Goal: Task Accomplishment & Management: Complete application form

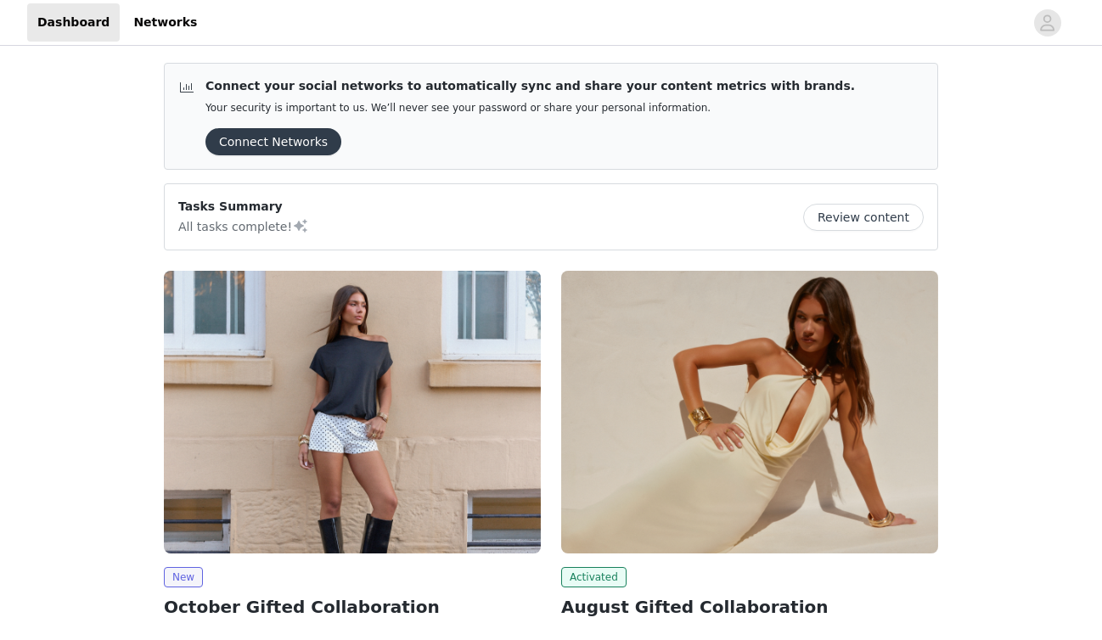
click at [237, 487] on img at bounding box center [352, 412] width 377 height 283
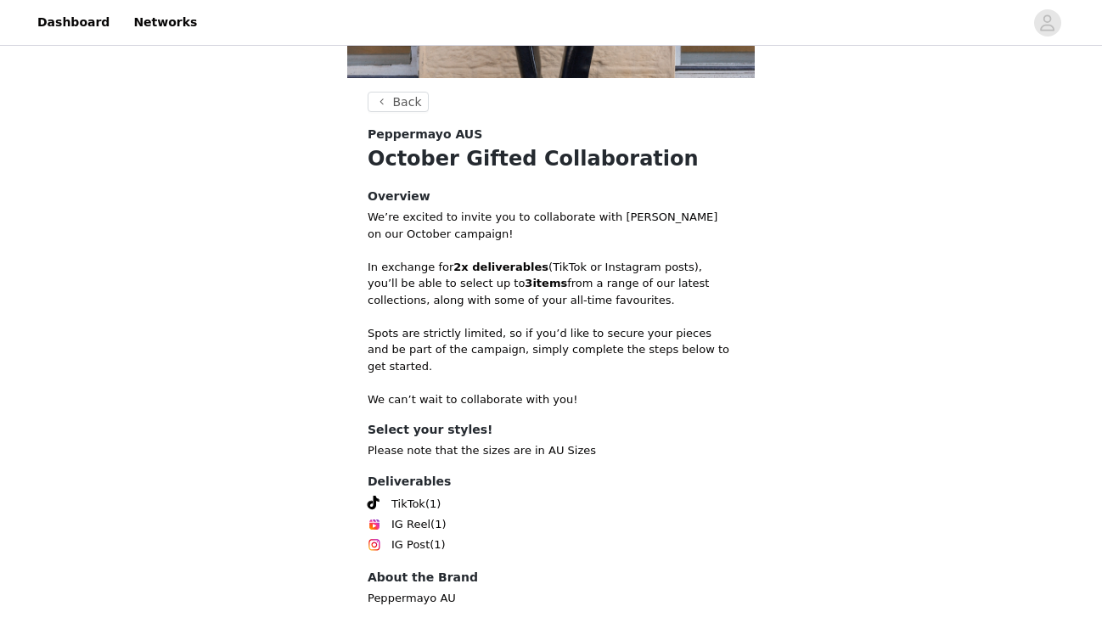
scroll to position [341, 0]
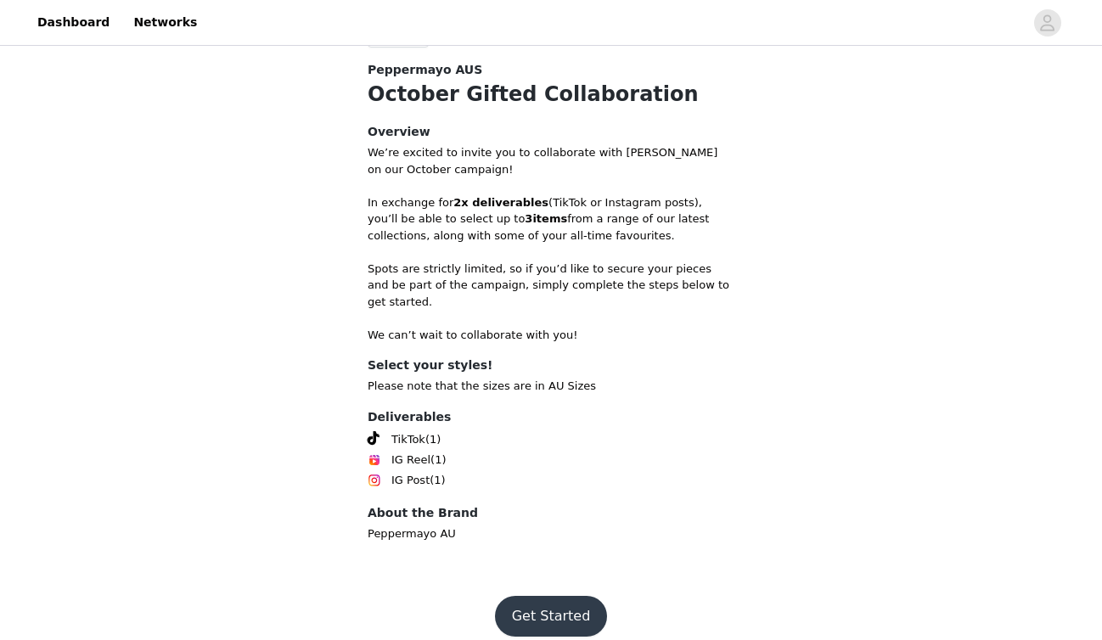
click at [549, 634] on footer "Get Started" at bounding box center [551, 617] width 221 height 82
click at [548, 621] on footer "Get Started" at bounding box center [551, 617] width 221 height 82
click at [546, 607] on button "Get Started" at bounding box center [551, 616] width 113 height 41
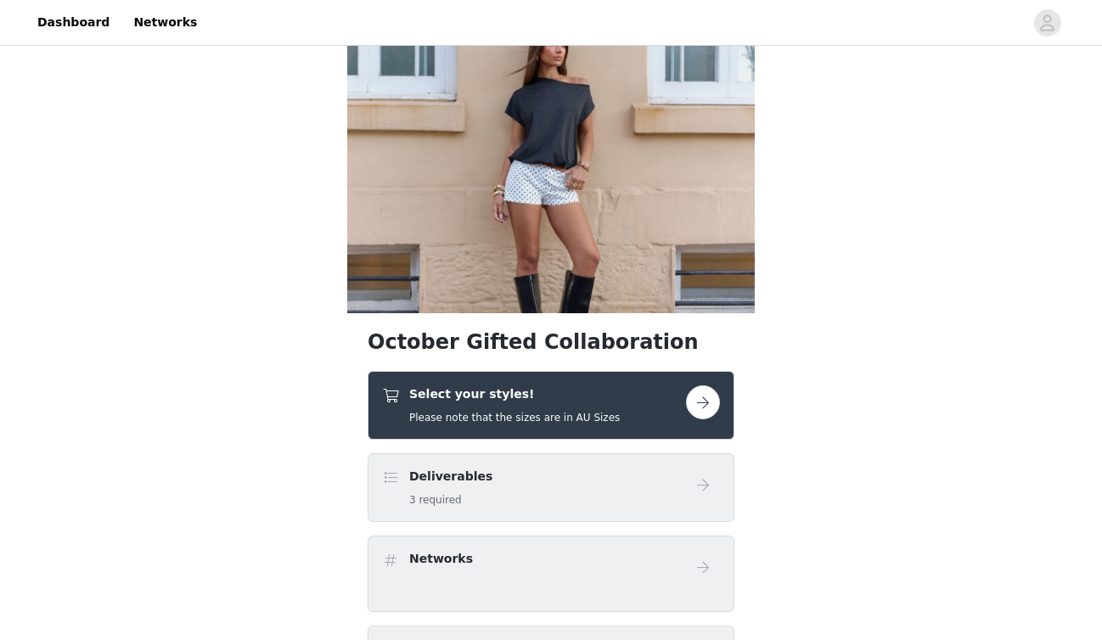
scroll to position [48, 0]
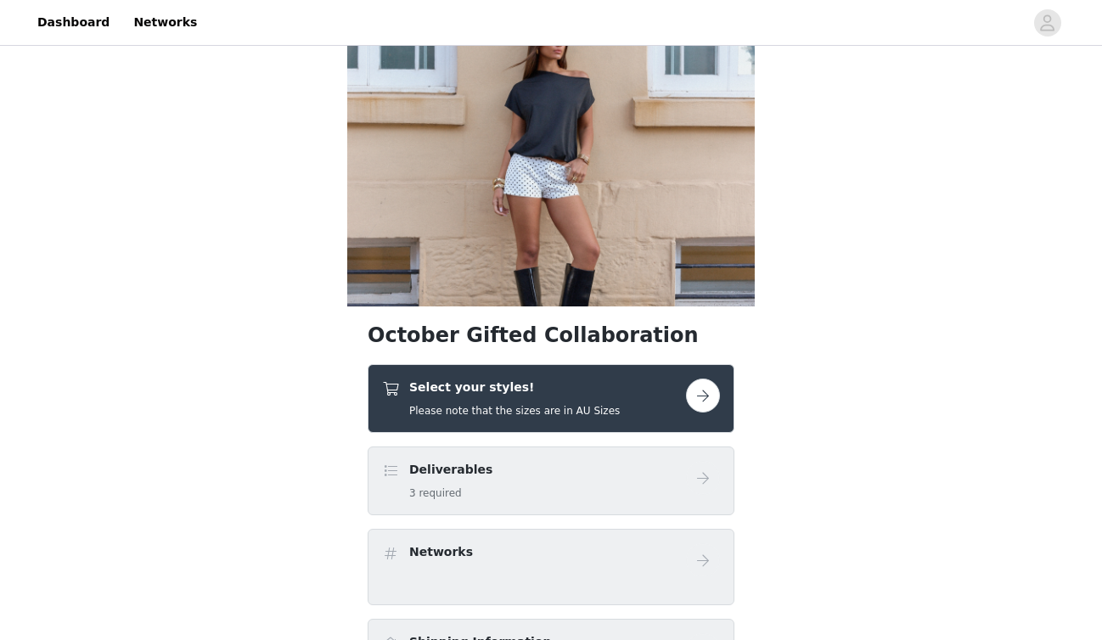
click at [549, 395] on h4 "Select your styles!" at bounding box center [514, 388] width 211 height 18
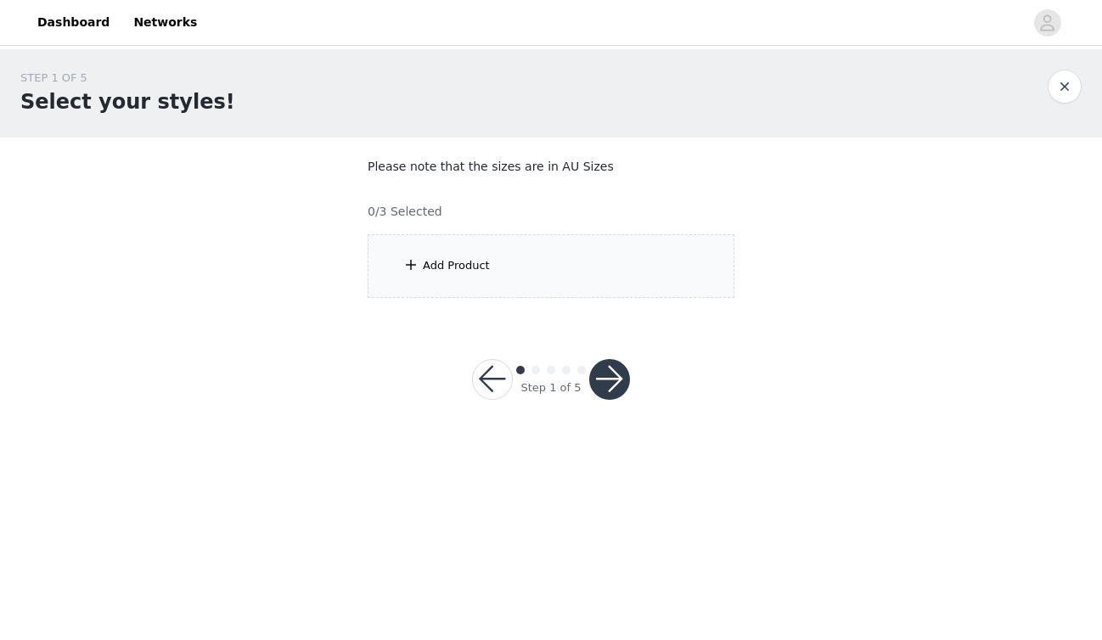
click at [511, 300] on section "Please note that the sizes are in AU Sizes 0/3 Selected Add Product" at bounding box center [551, 228] width 408 height 181
click at [506, 282] on div "Add Product" at bounding box center [551, 266] width 367 height 64
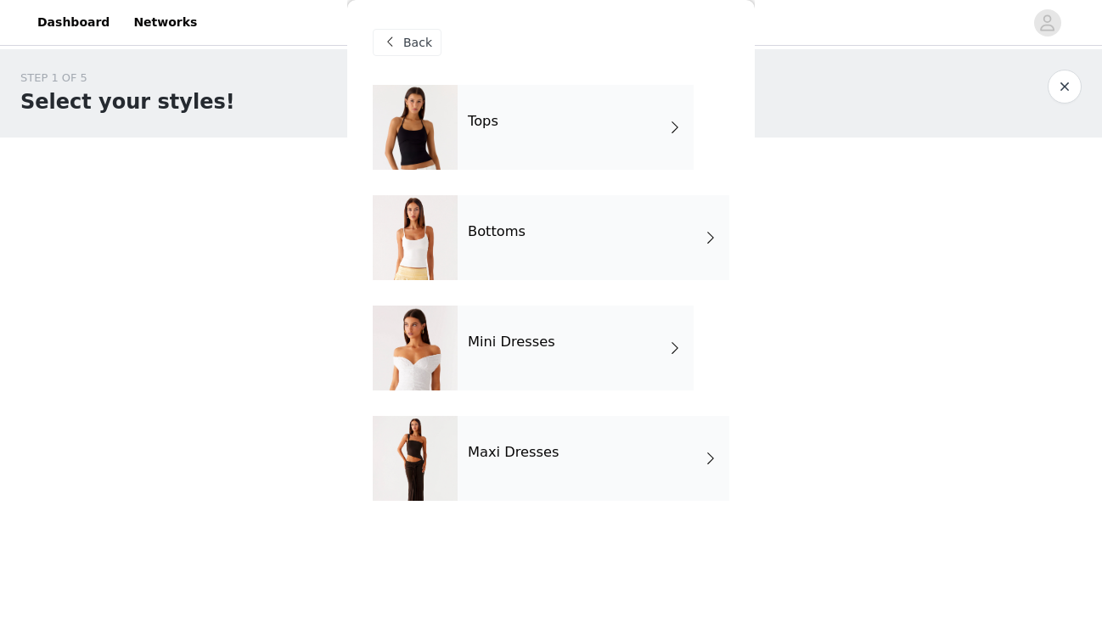
click at [630, 128] on div "Tops" at bounding box center [576, 127] width 236 height 85
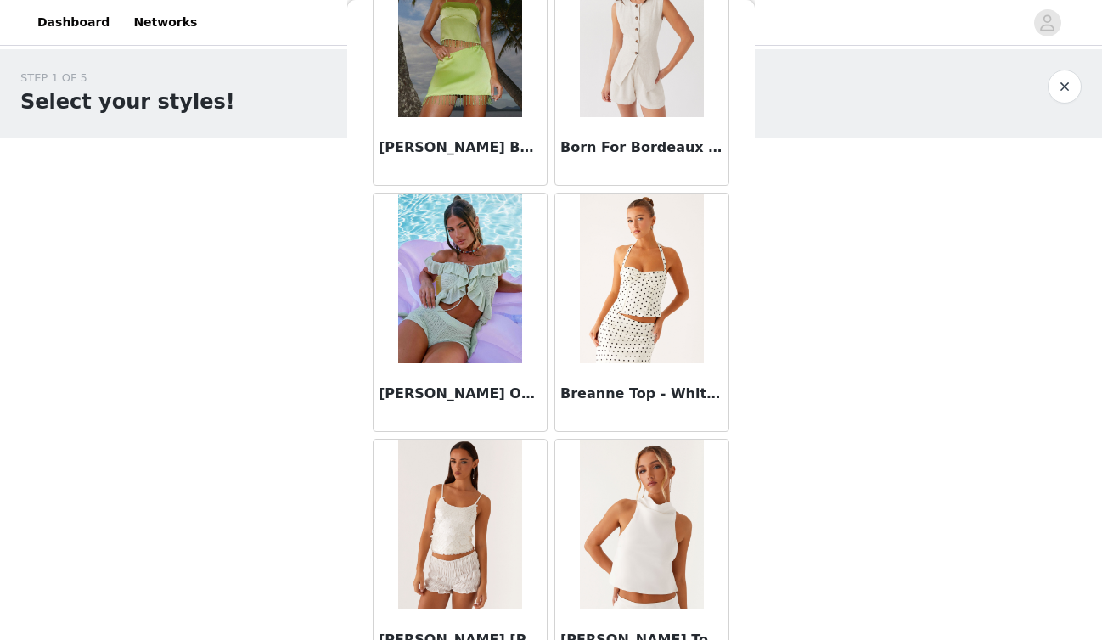
scroll to position [1958, 0]
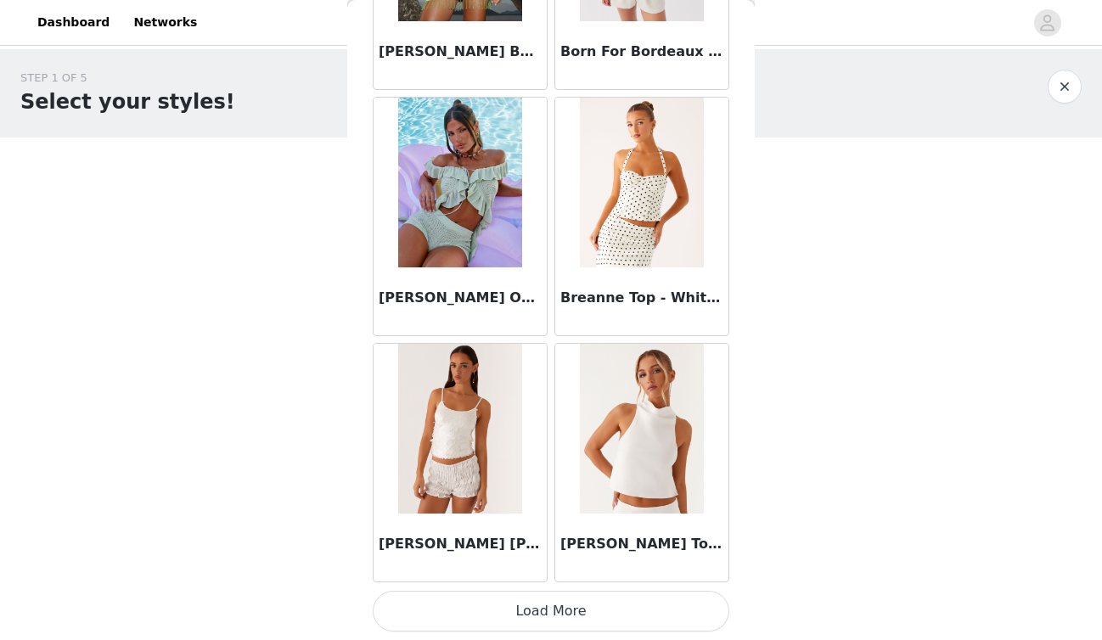
click at [649, 606] on button "Load More" at bounding box center [551, 611] width 357 height 41
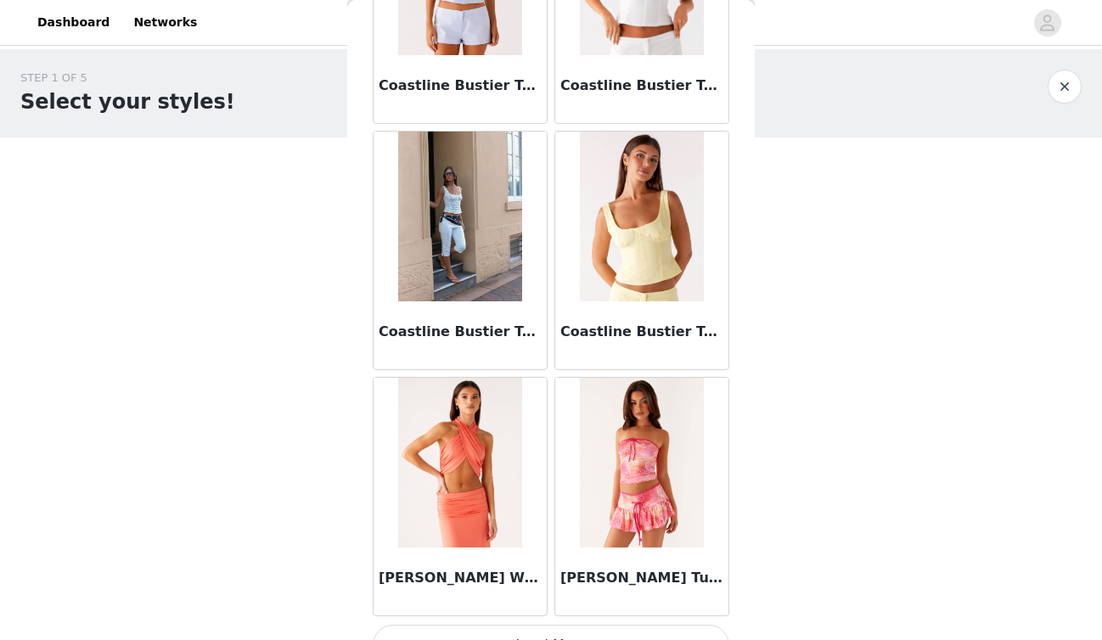
scroll to position [4421, 0]
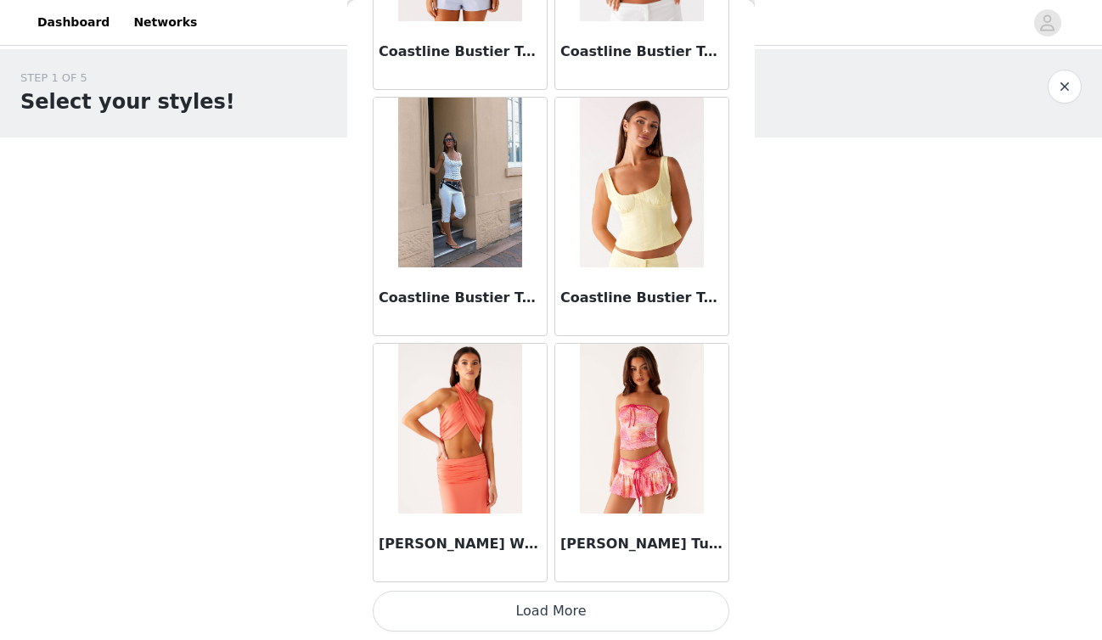
click at [594, 604] on button "Load More" at bounding box center [551, 611] width 357 height 41
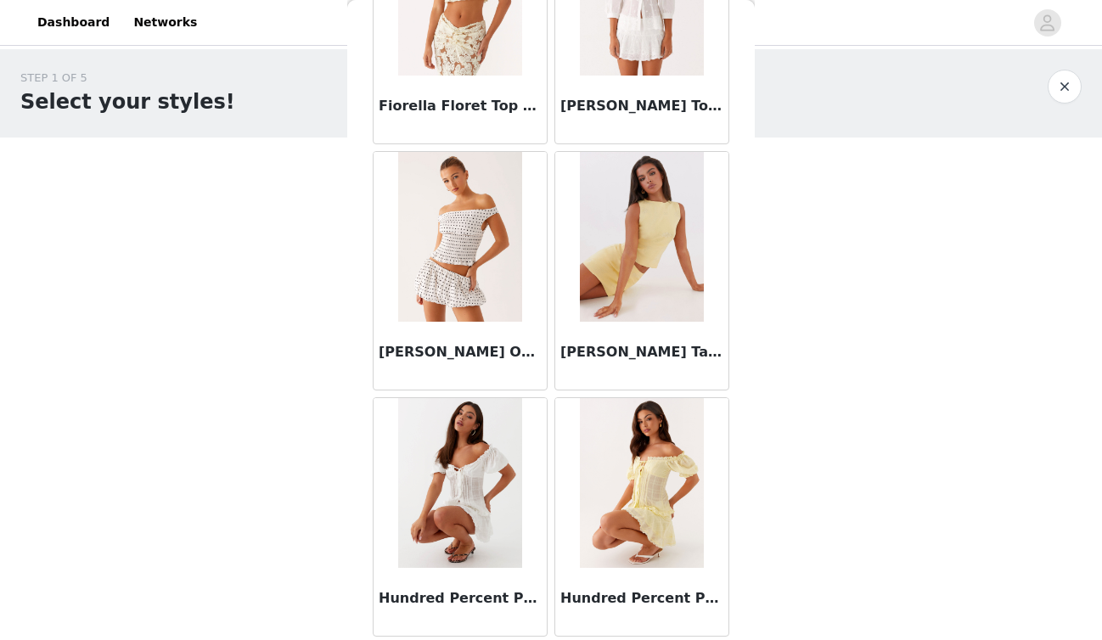
scroll to position [6884, 0]
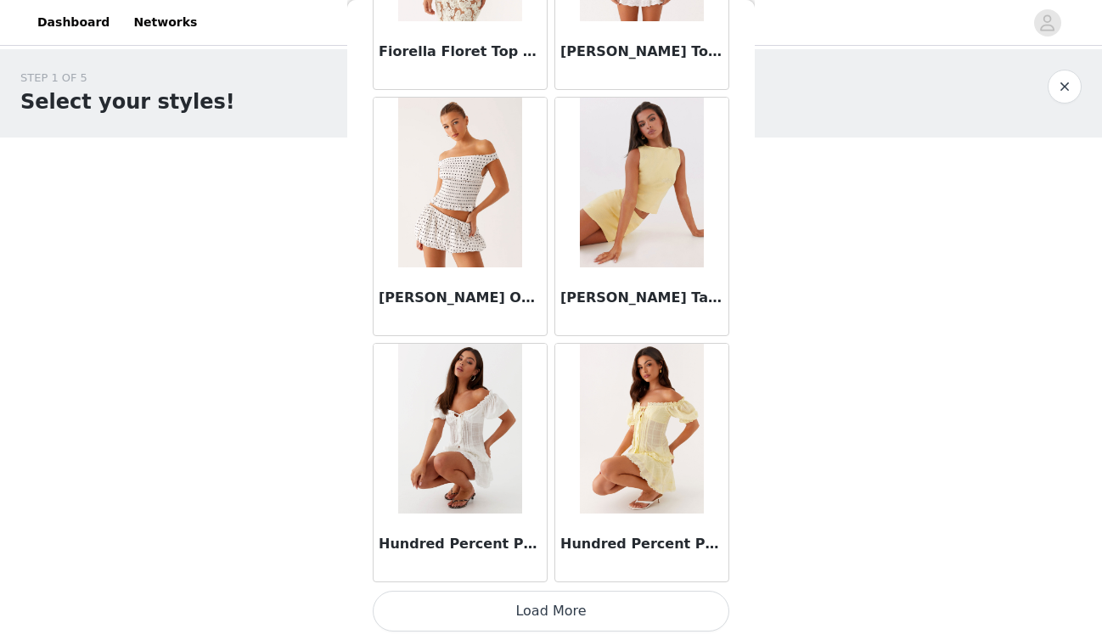
click at [504, 605] on button "Load More" at bounding box center [551, 611] width 357 height 41
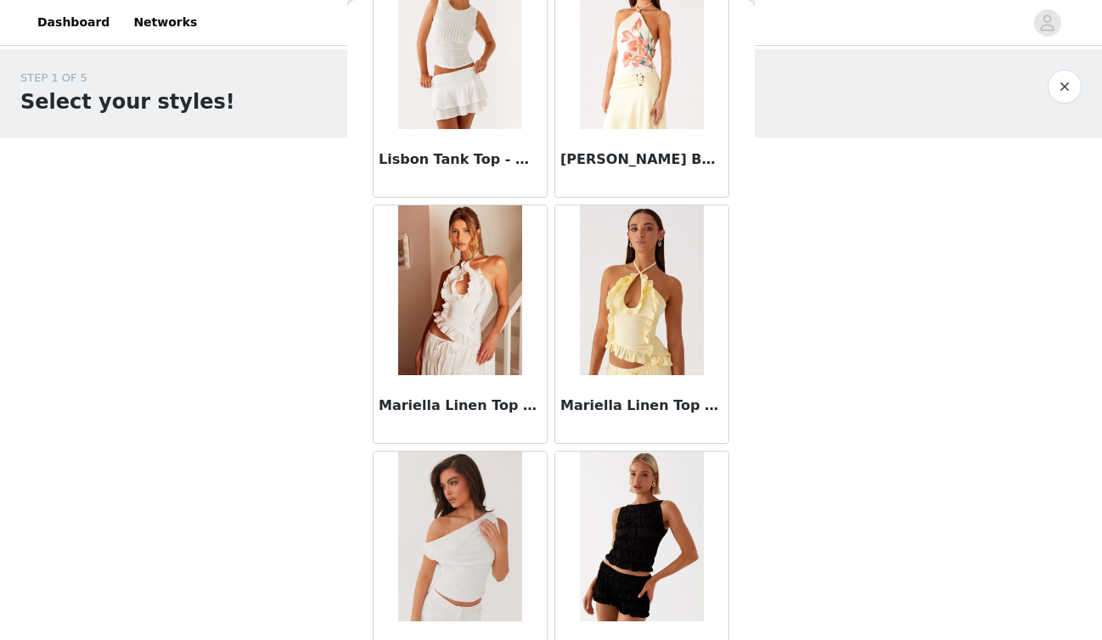
scroll to position [9346, 0]
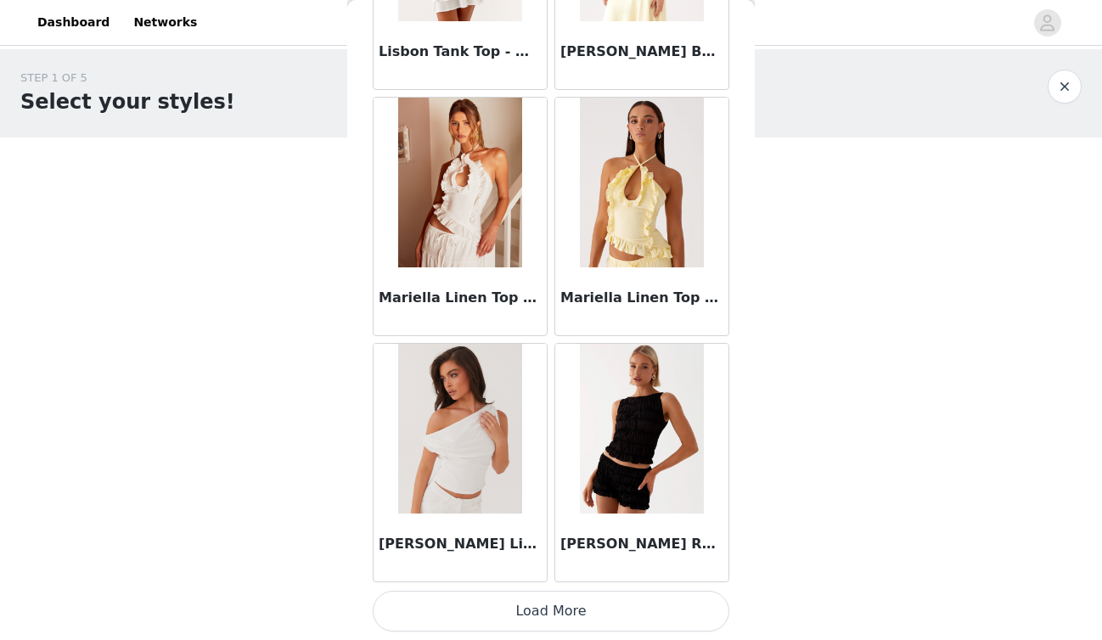
click at [480, 613] on button "Load More" at bounding box center [551, 611] width 357 height 41
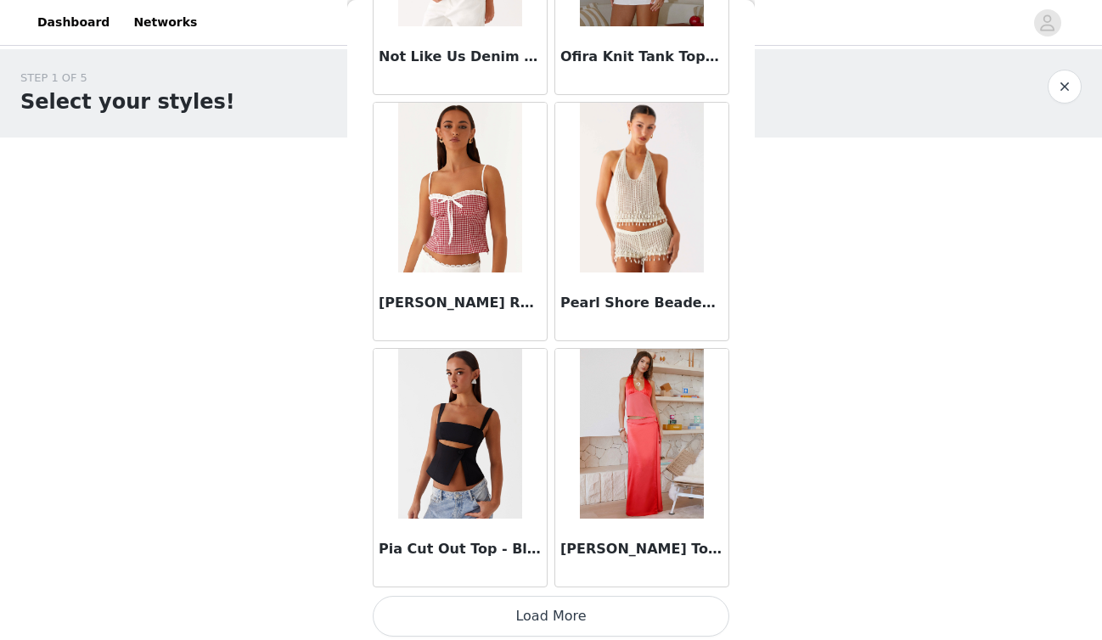
scroll to position [11809, 0]
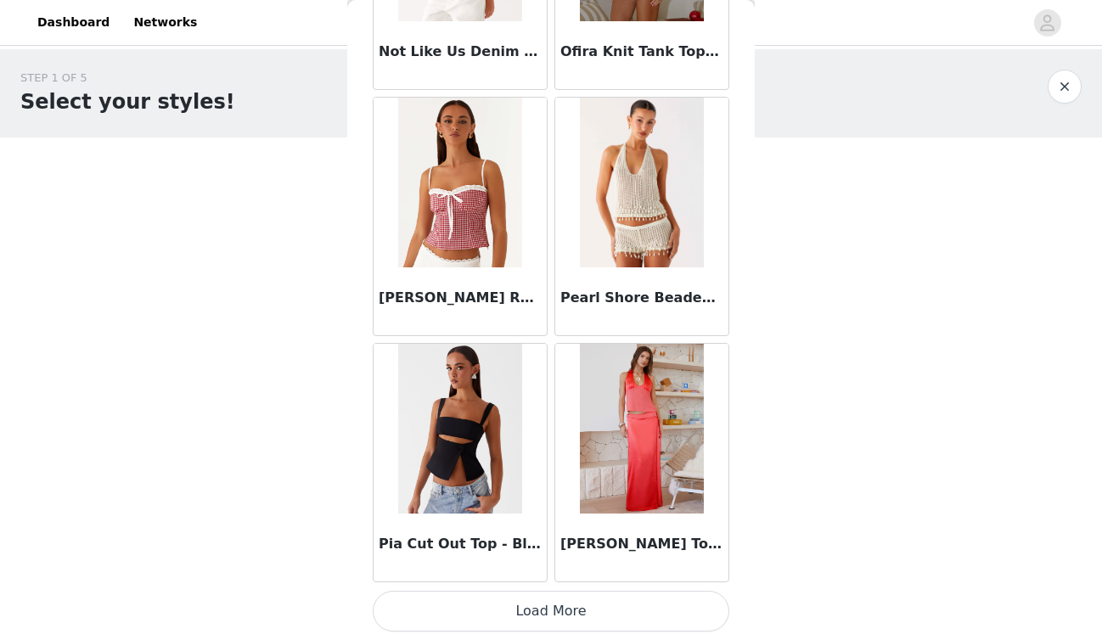
click at [533, 609] on button "Load More" at bounding box center [551, 611] width 357 height 41
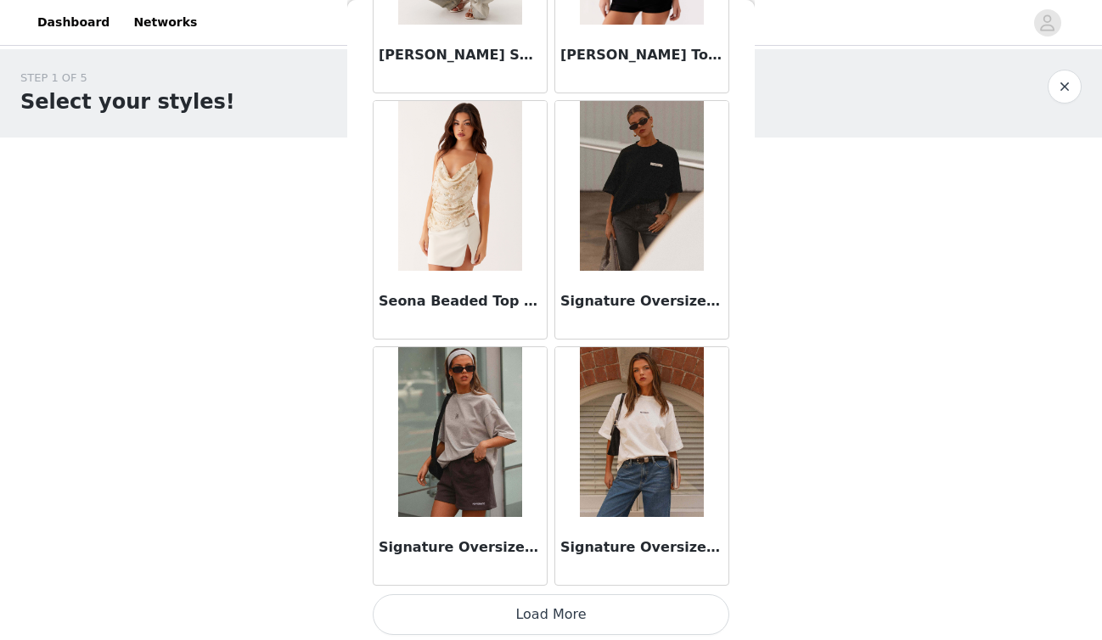
scroll to position [14272, 0]
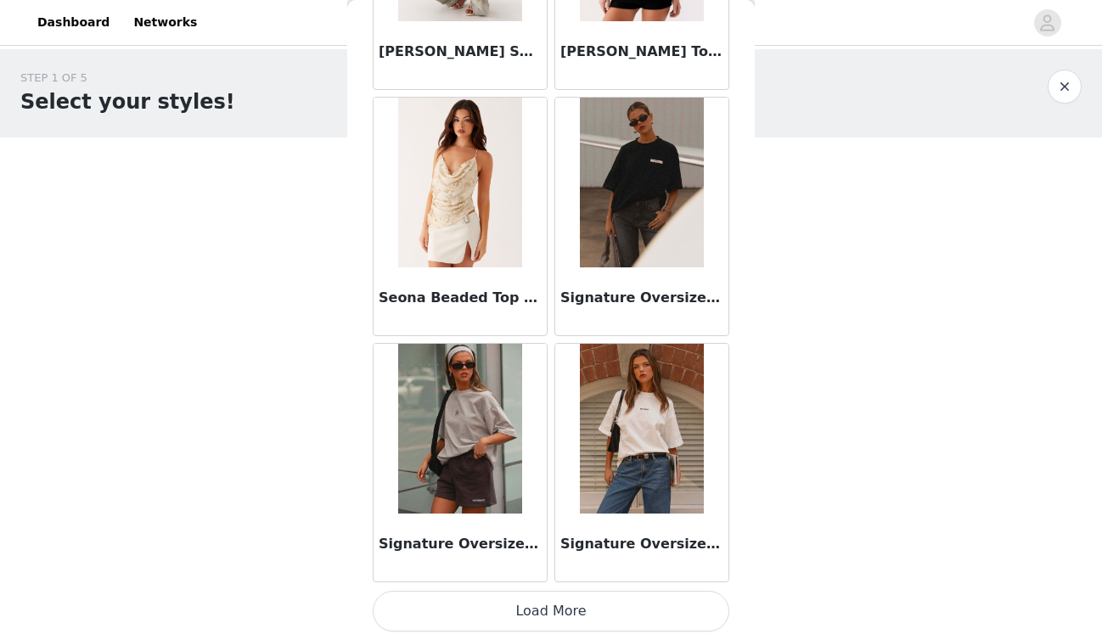
click at [561, 622] on button "Load More" at bounding box center [551, 611] width 357 height 41
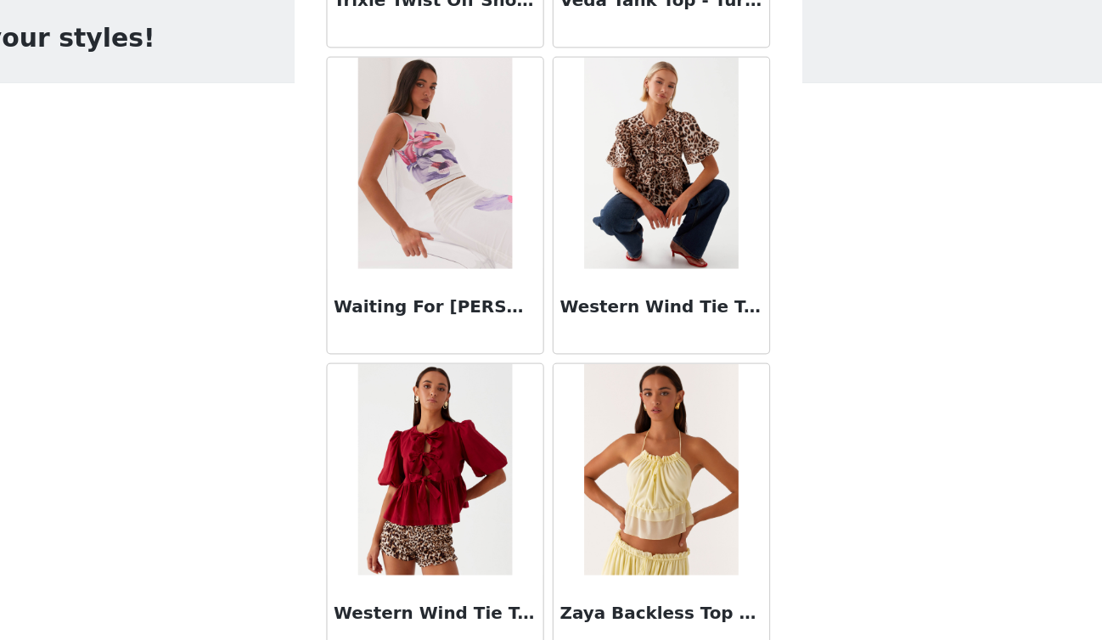
scroll to position [16734, 0]
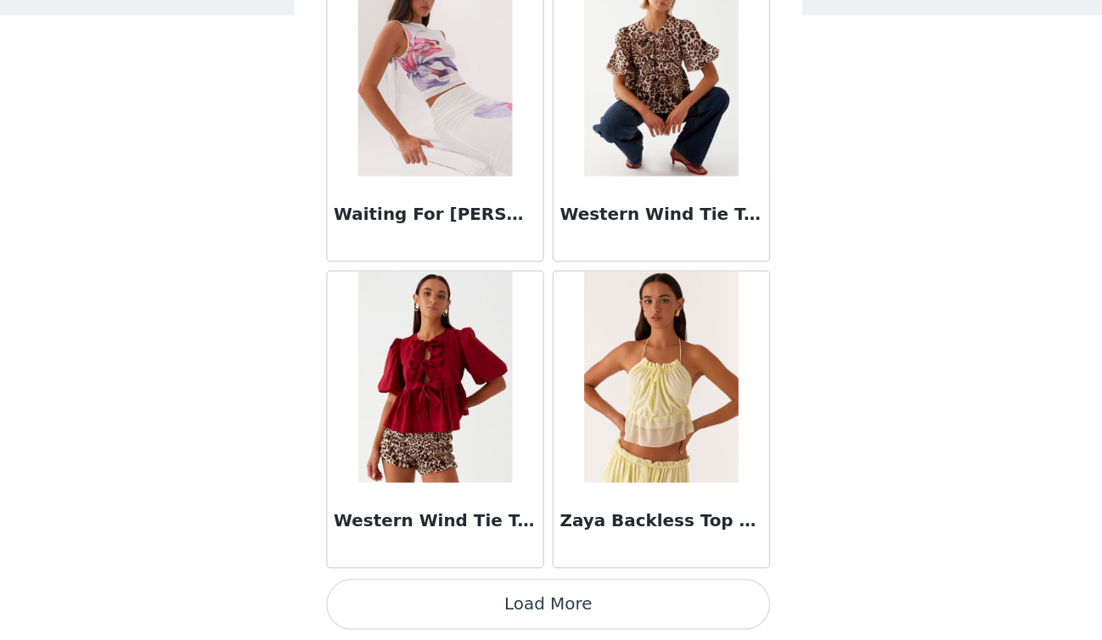
click at [504, 627] on button "Load More" at bounding box center [551, 611] width 357 height 41
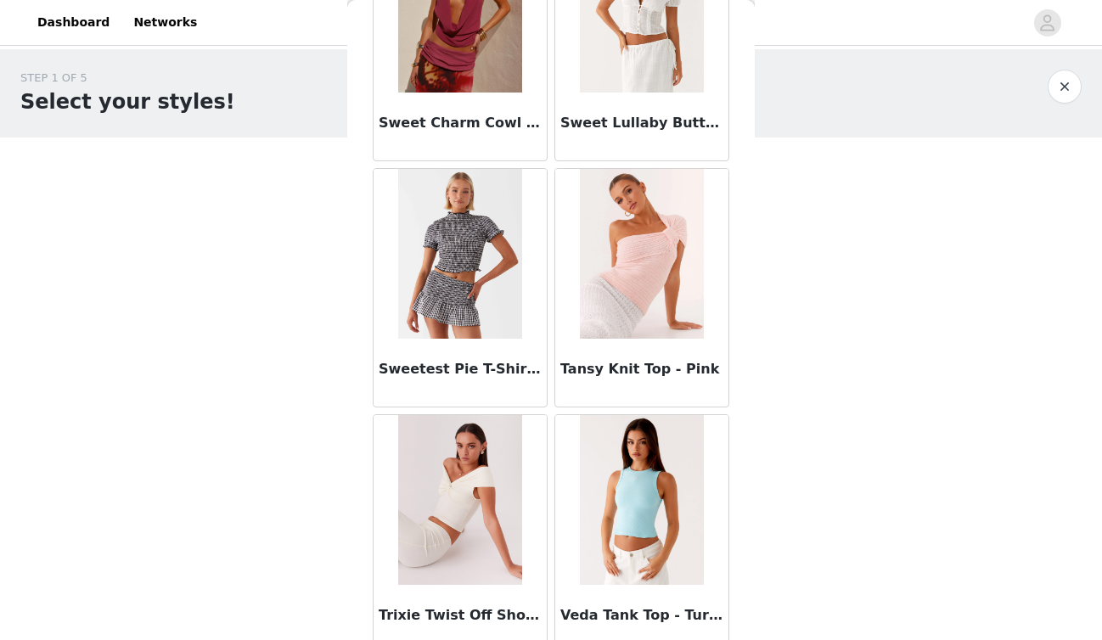
scroll to position [16926, 0]
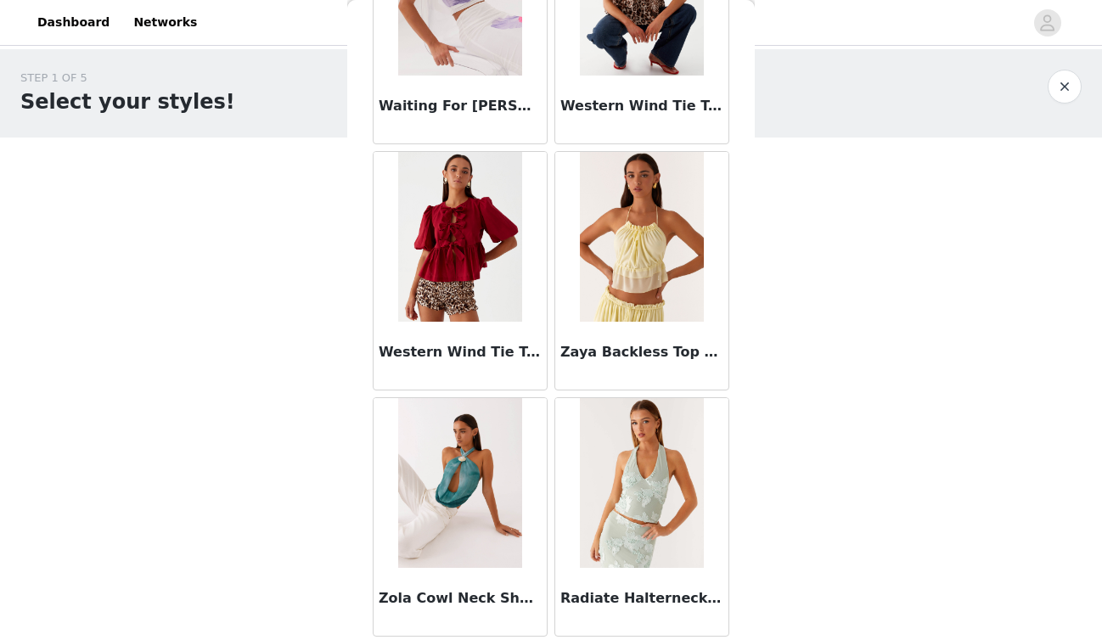
click at [1065, 88] on button "button" at bounding box center [1065, 87] width 34 height 34
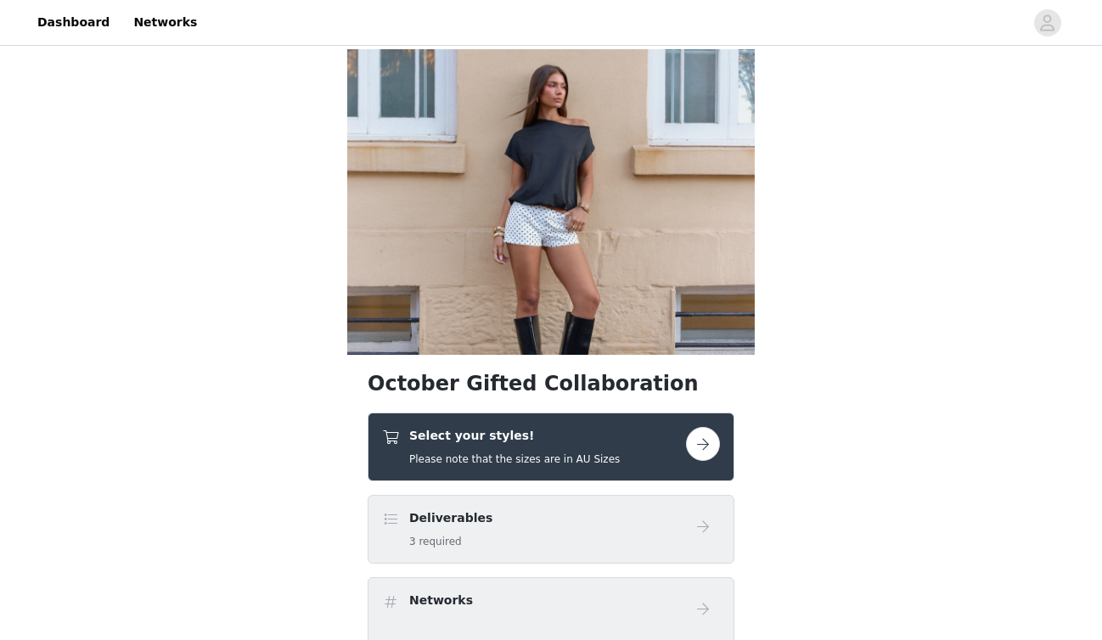
click at [607, 546] on div "Deliverables 3 required" at bounding box center [534, 530] width 304 height 40
click at [704, 442] on button "button" at bounding box center [703, 444] width 34 height 34
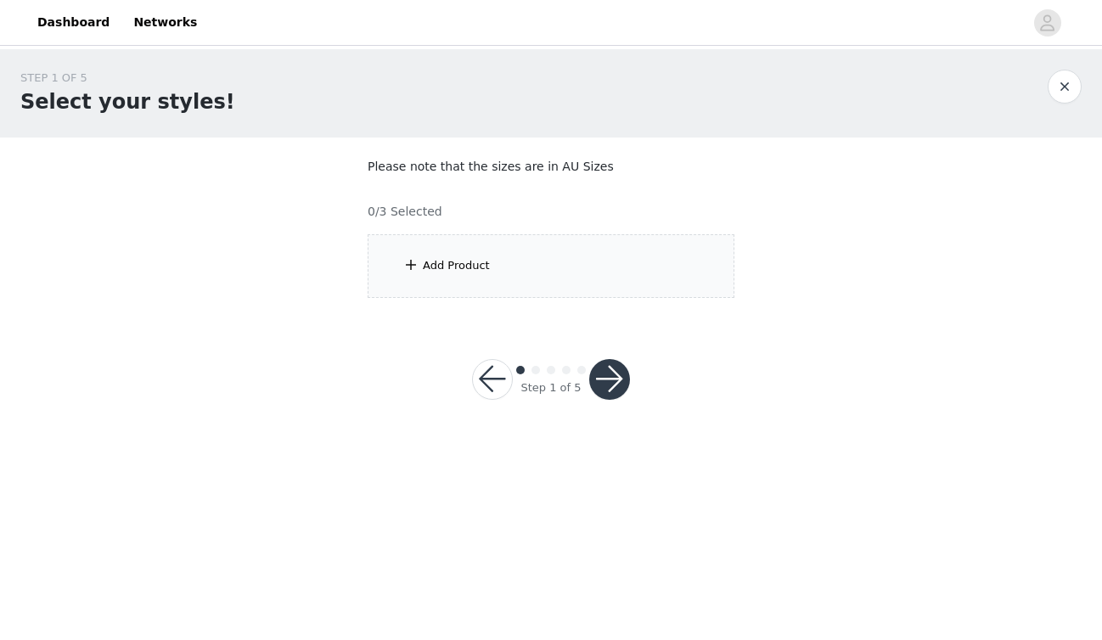
click at [588, 276] on div "Add Product" at bounding box center [551, 266] width 367 height 64
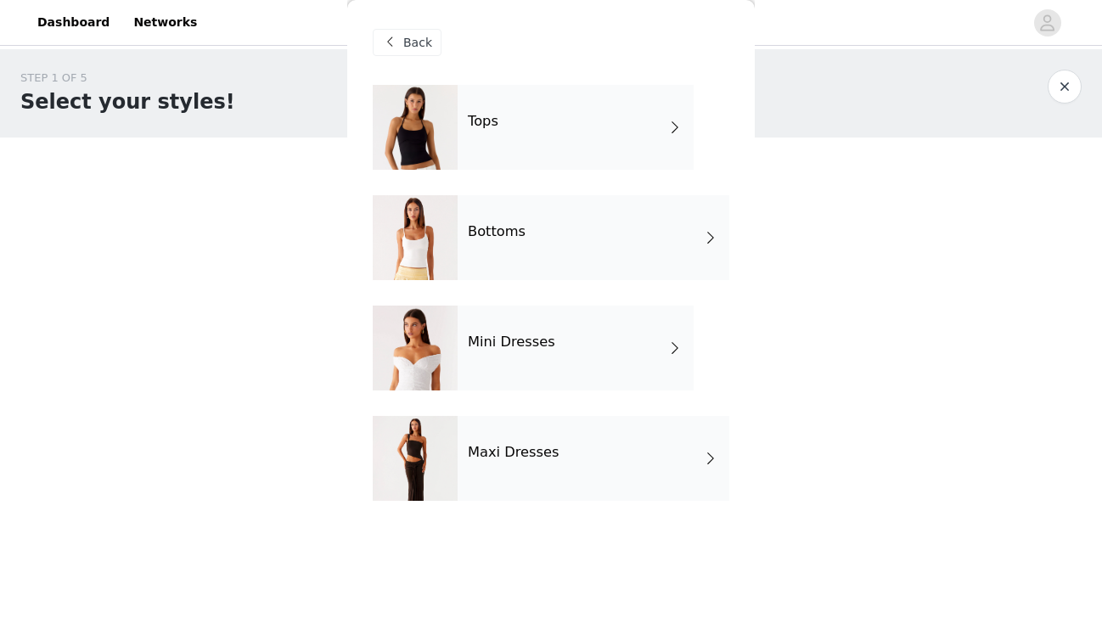
click at [713, 448] on span at bounding box center [710, 458] width 17 height 20
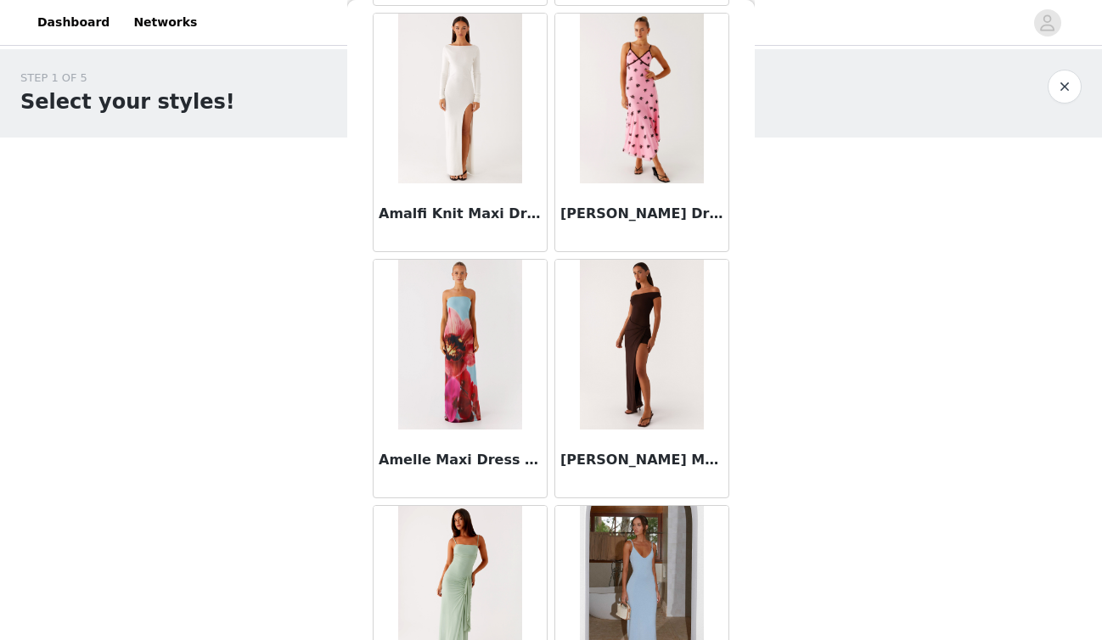
scroll to position [1958, 0]
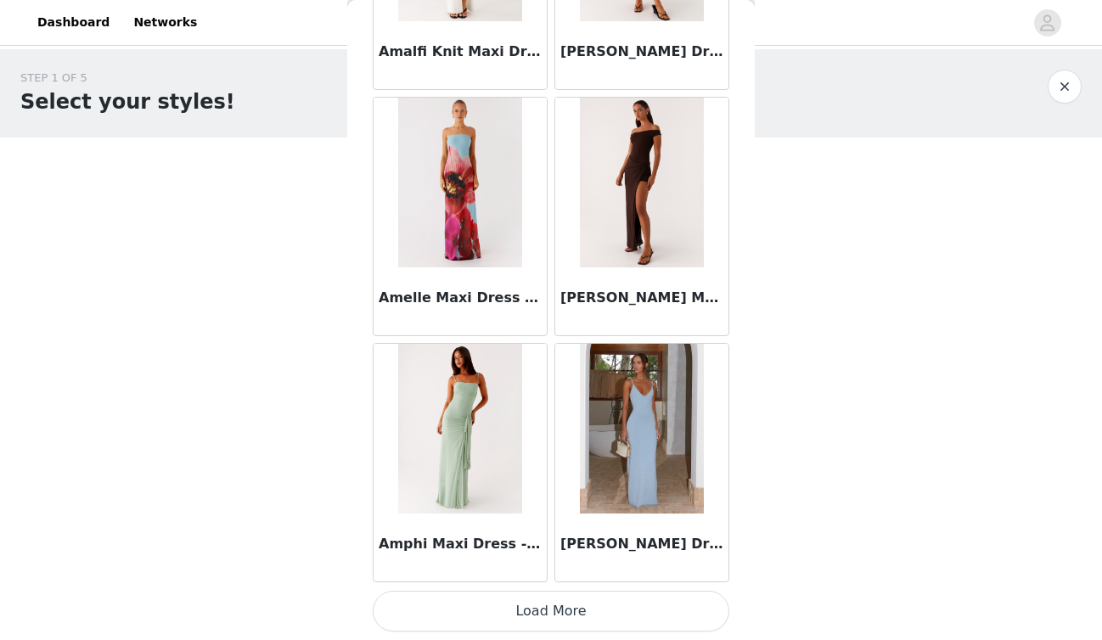
click at [584, 619] on button "Load More" at bounding box center [551, 611] width 357 height 41
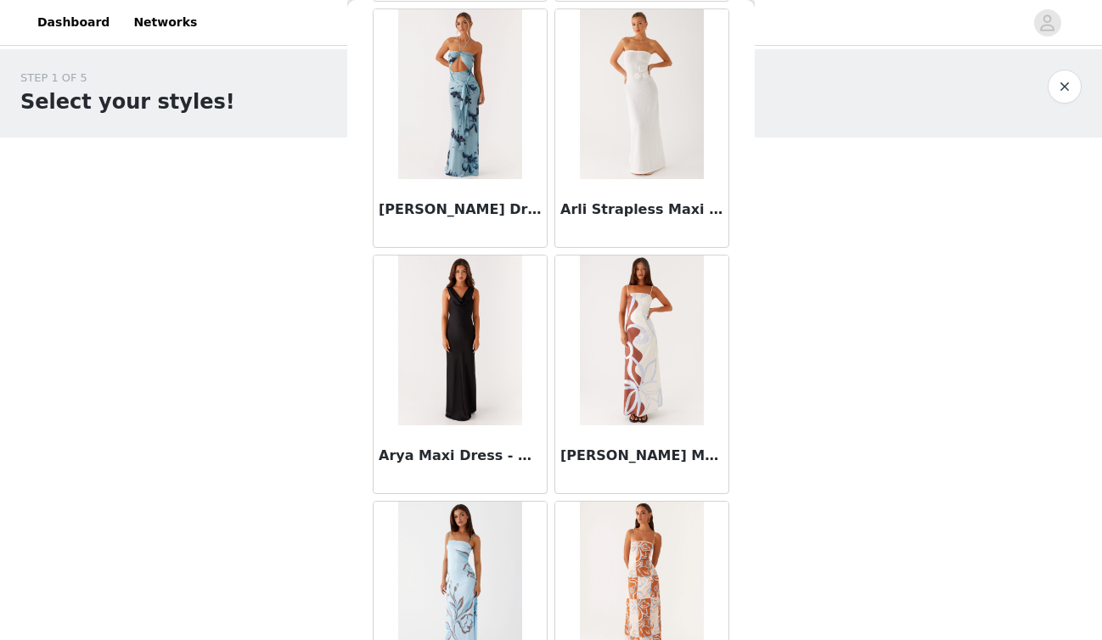
scroll to position [4421, 0]
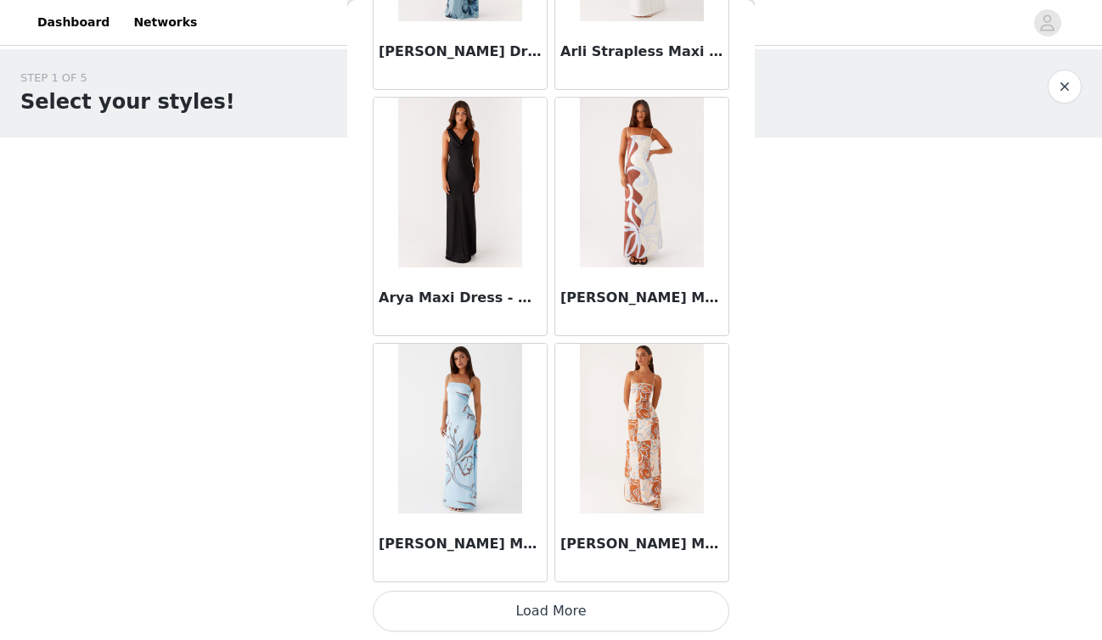
click at [573, 611] on button "Load More" at bounding box center [551, 611] width 357 height 41
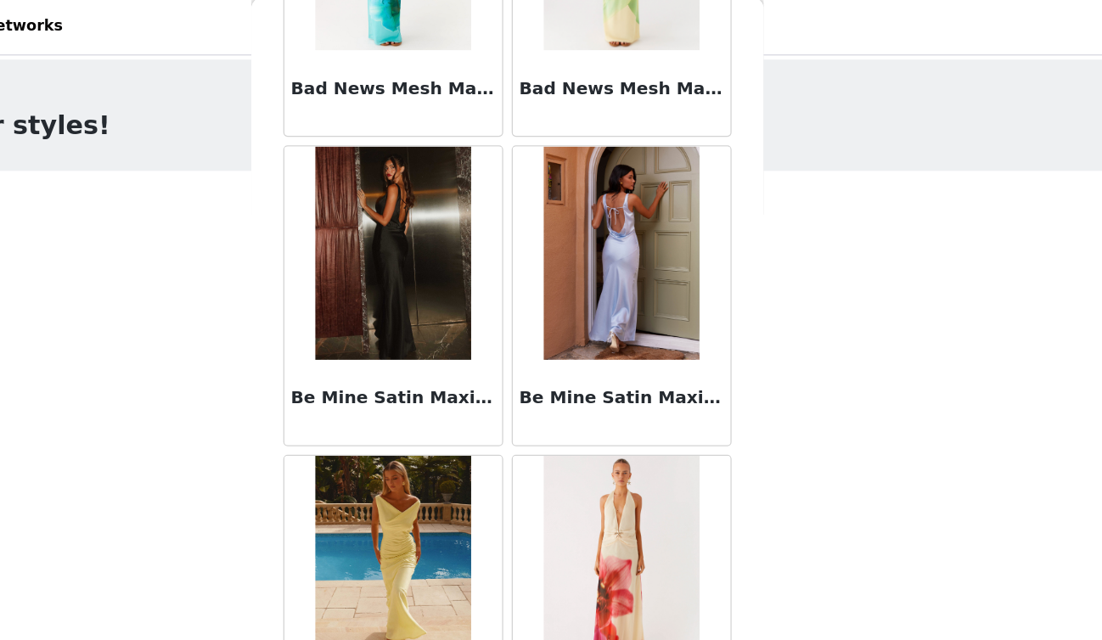
scroll to position [6884, 0]
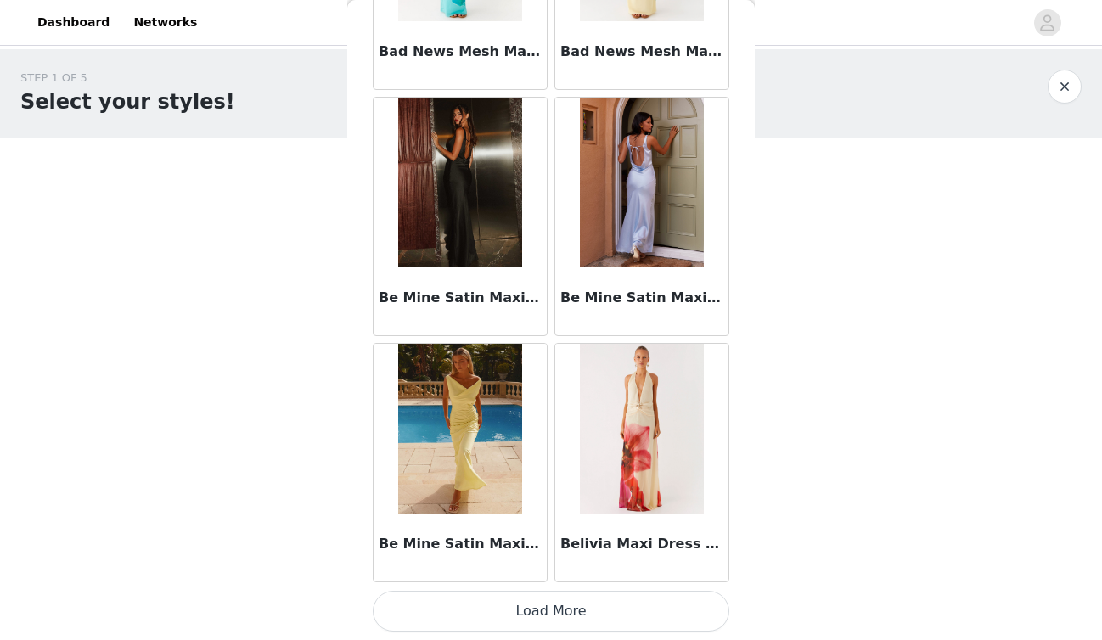
click at [556, 609] on button "Load More" at bounding box center [551, 611] width 357 height 41
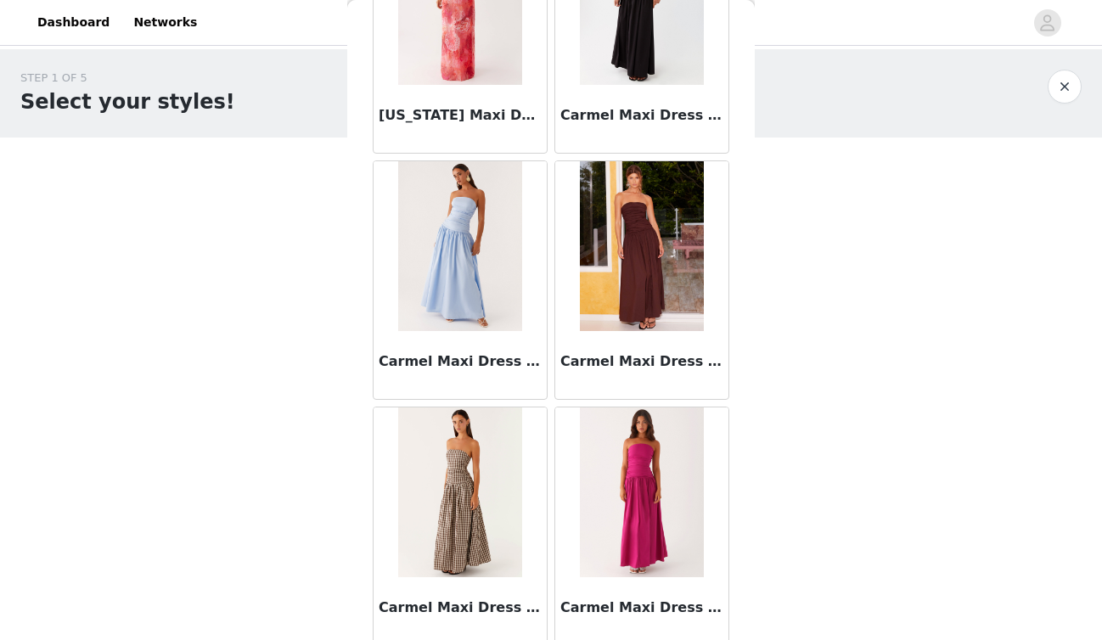
scroll to position [9346, 0]
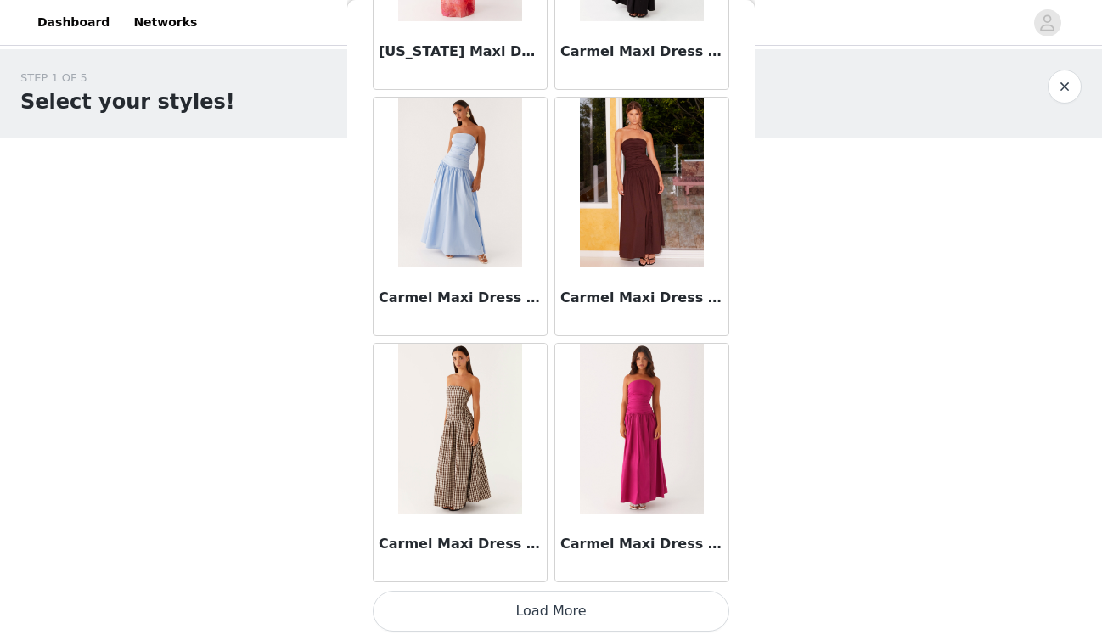
click at [573, 625] on button "Load More" at bounding box center [551, 611] width 357 height 41
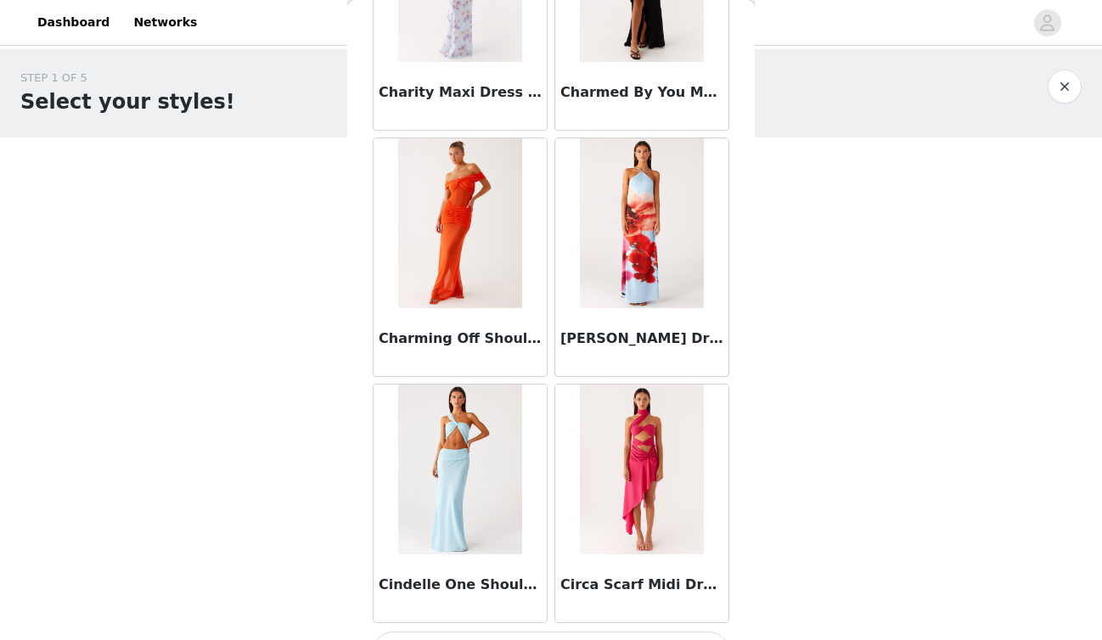
scroll to position [11809, 0]
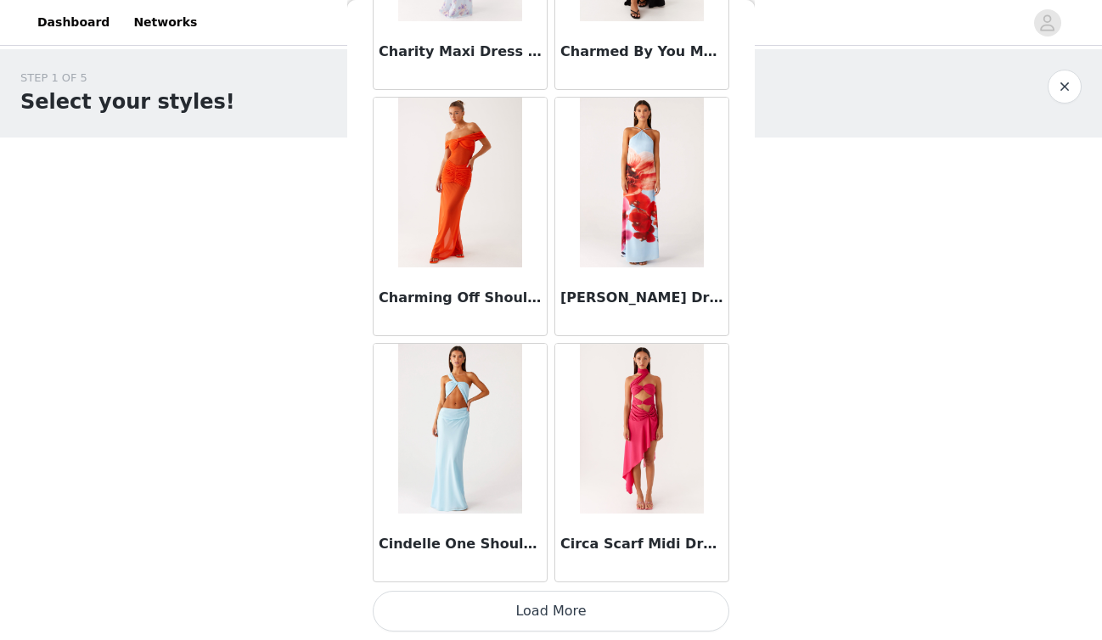
click at [574, 623] on button "Load More" at bounding box center [551, 611] width 357 height 41
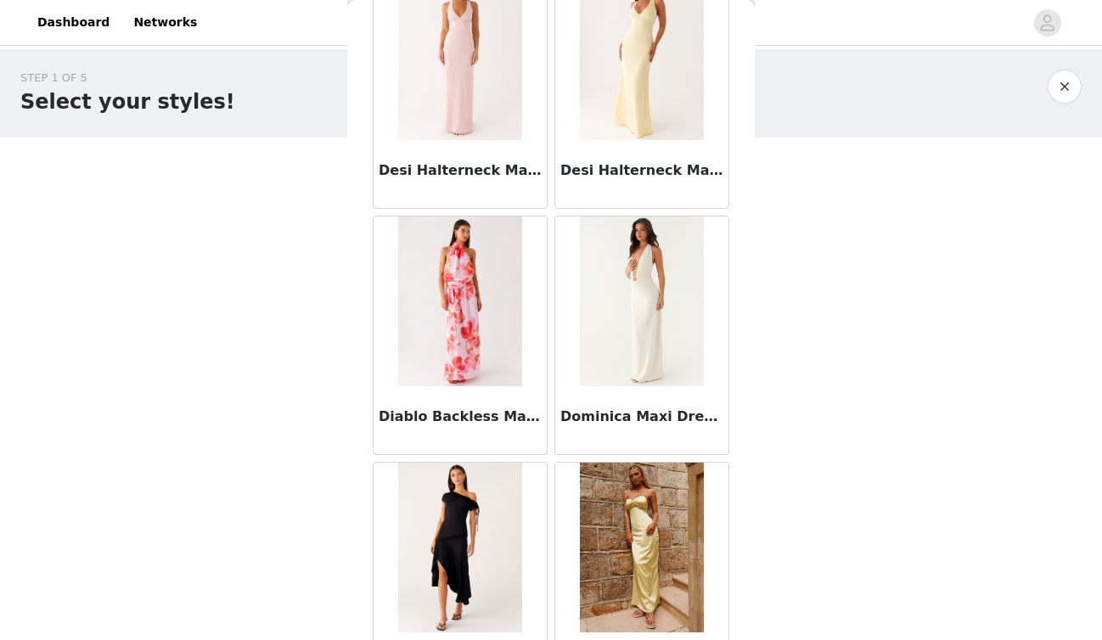
scroll to position [14272, 0]
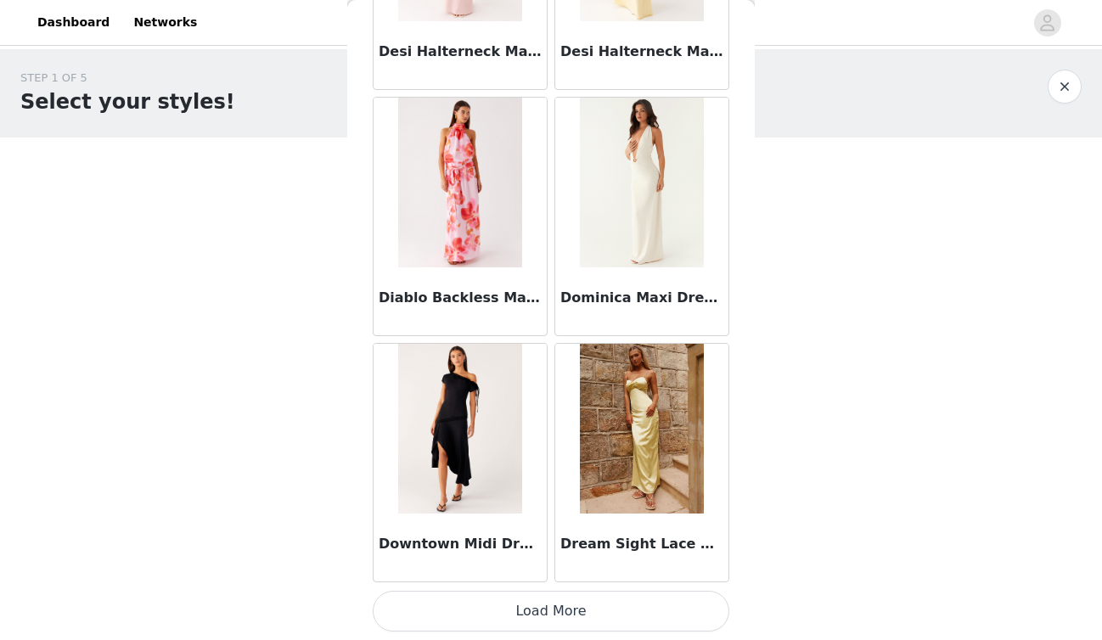
click at [572, 610] on button "Load More" at bounding box center [551, 611] width 357 height 41
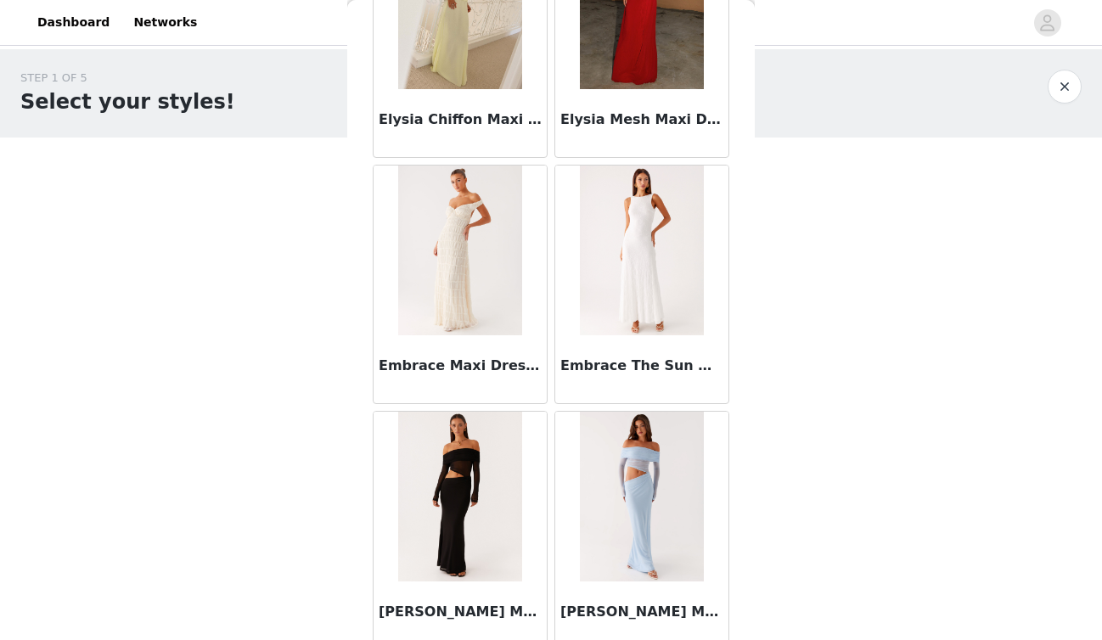
scroll to position [16734, 0]
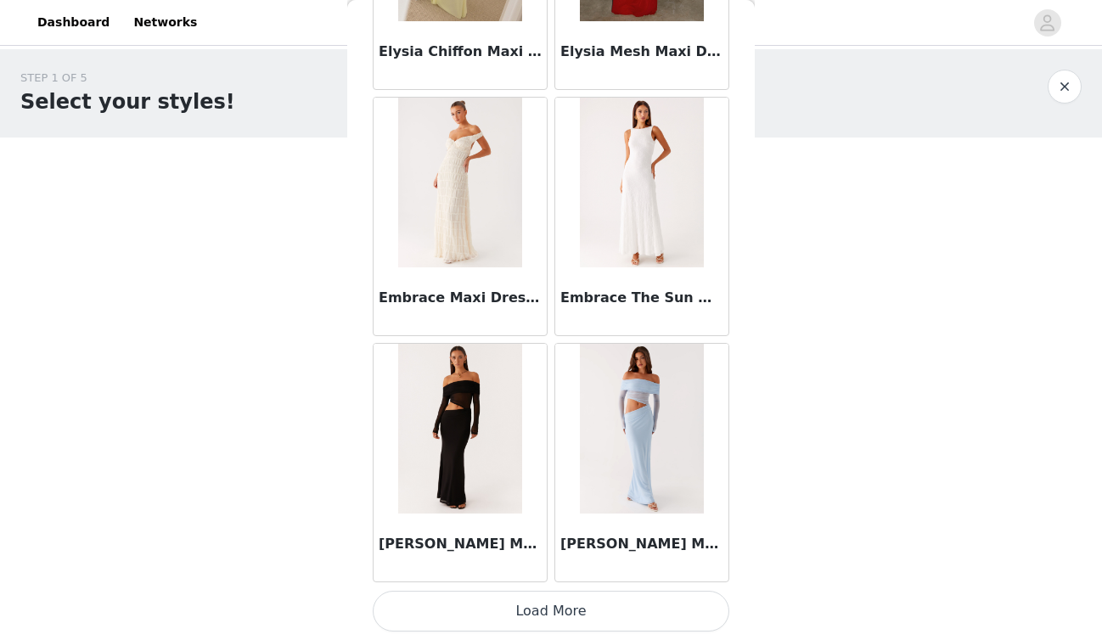
click at [509, 605] on button "Load More" at bounding box center [551, 611] width 357 height 41
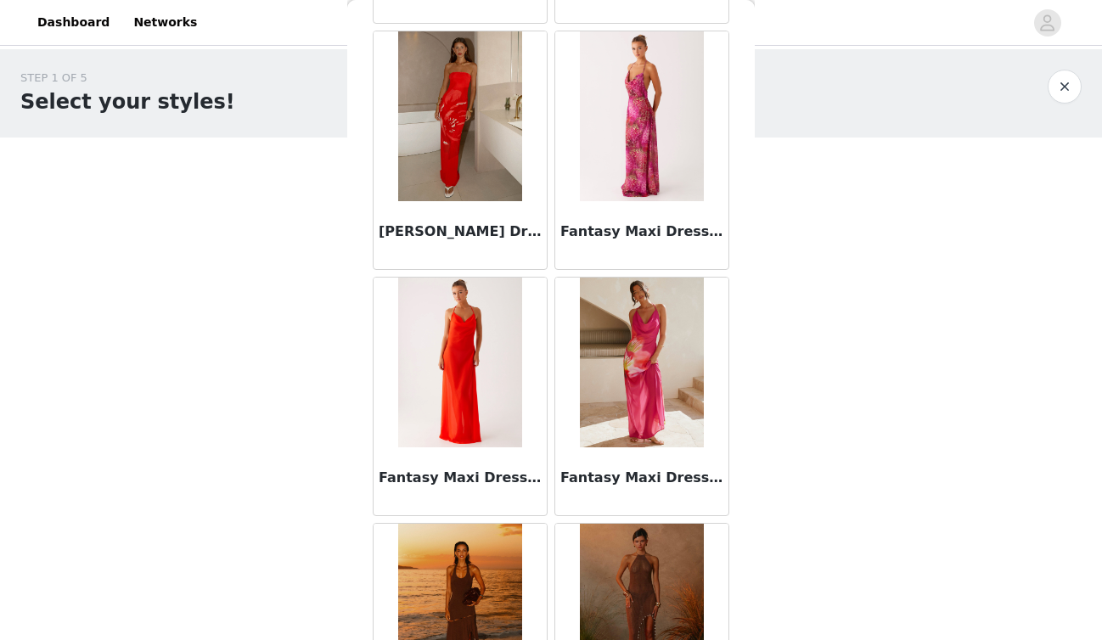
scroll to position [19197, 0]
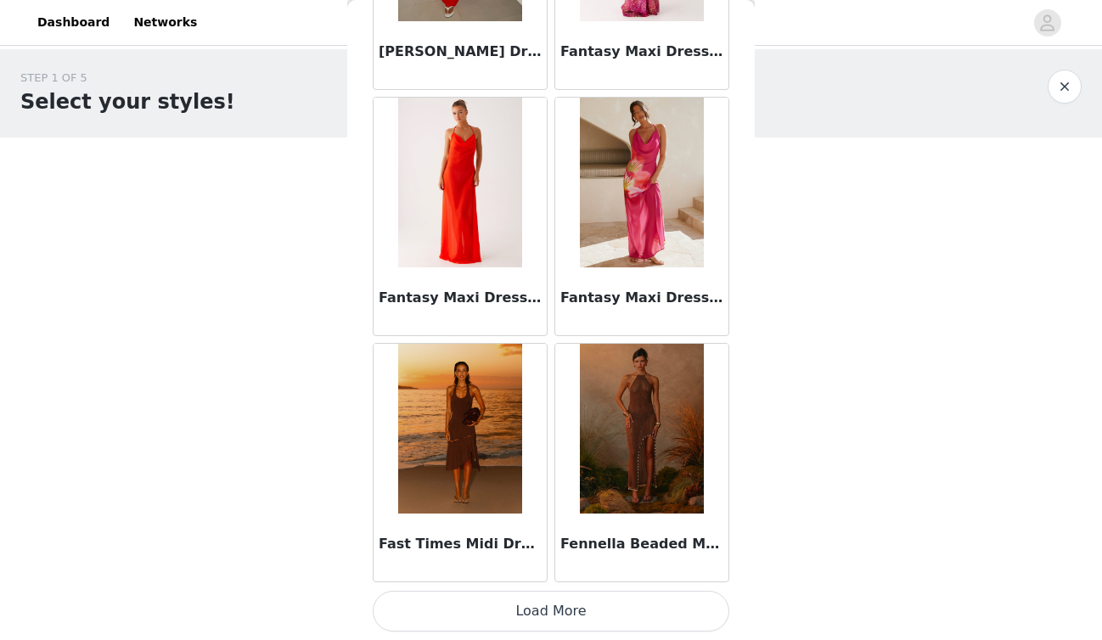
click at [555, 619] on button "Load More" at bounding box center [551, 611] width 357 height 41
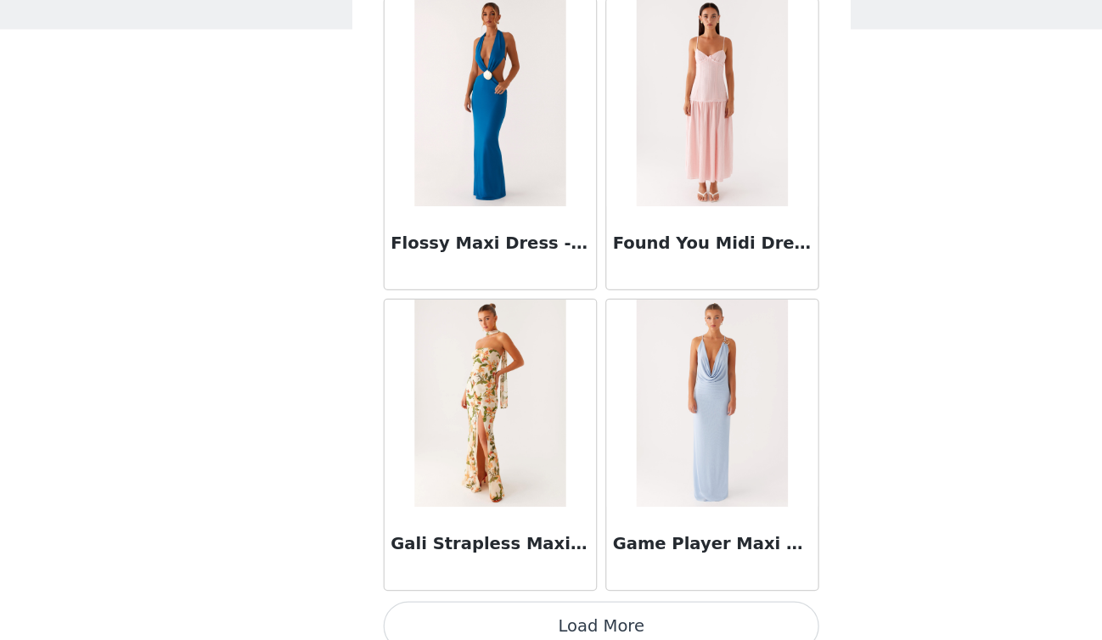
scroll to position [21660, 0]
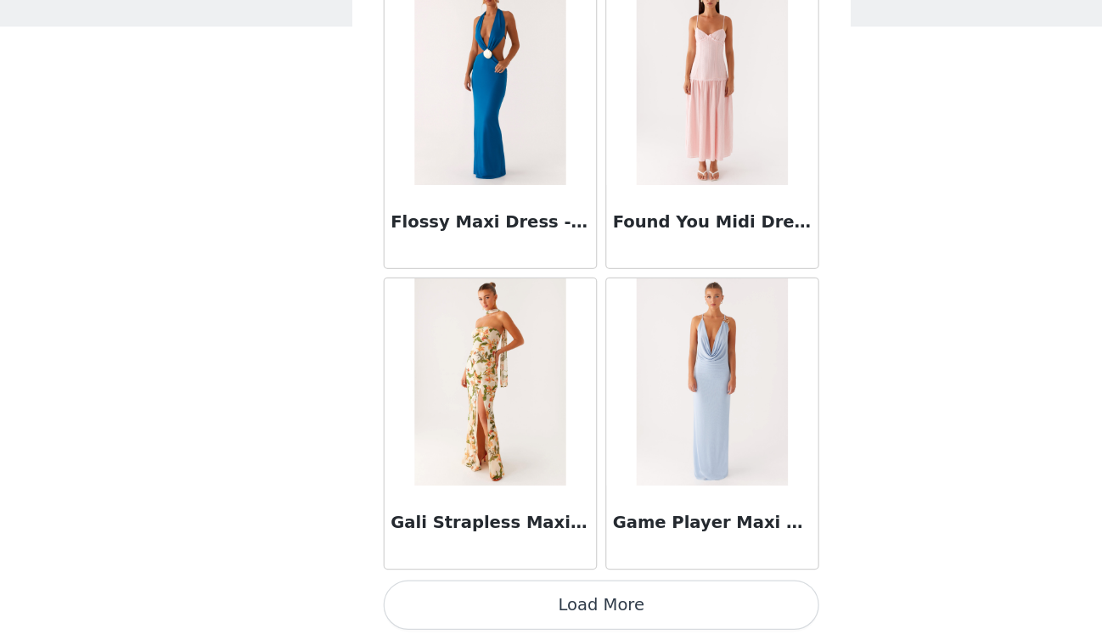
click at [607, 617] on button "Load More" at bounding box center [551, 611] width 357 height 41
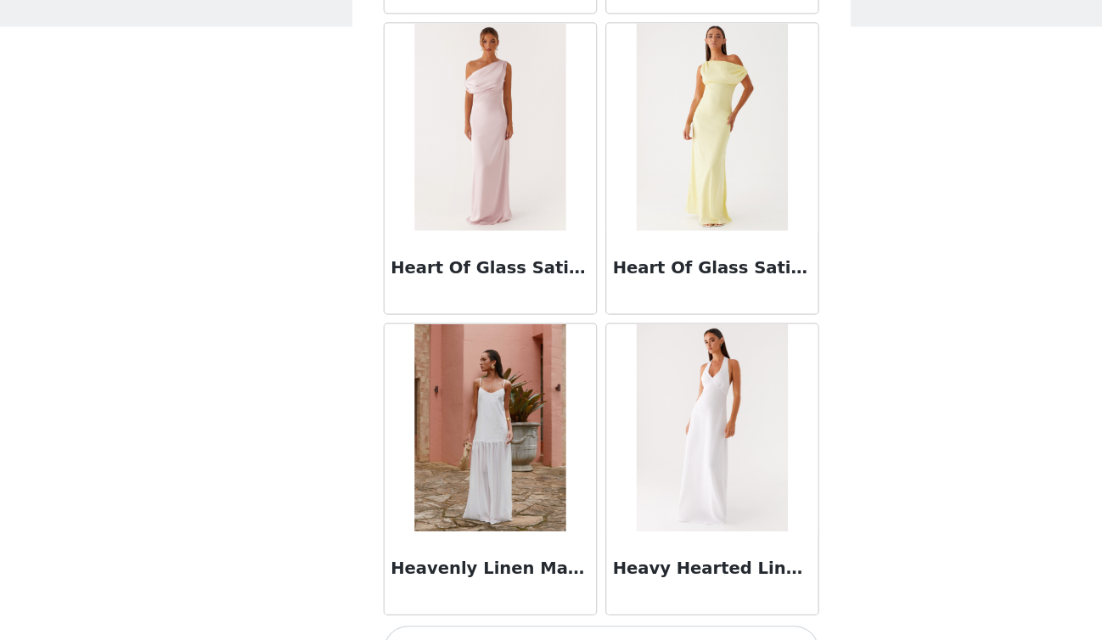
scroll to position [24122, 0]
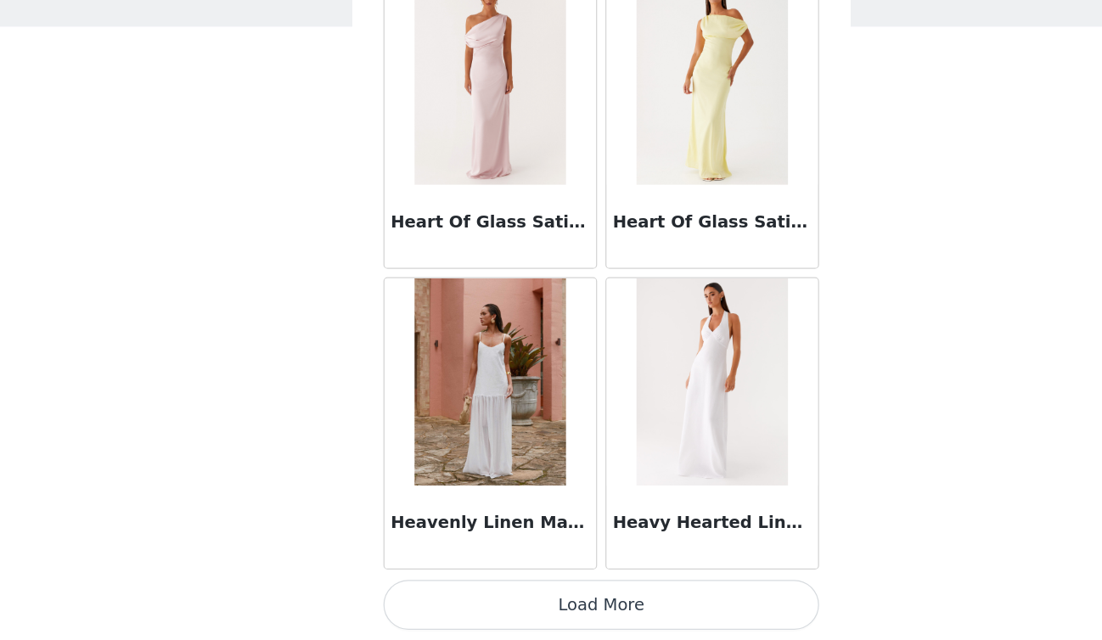
click at [572, 614] on button "Load More" at bounding box center [551, 611] width 357 height 41
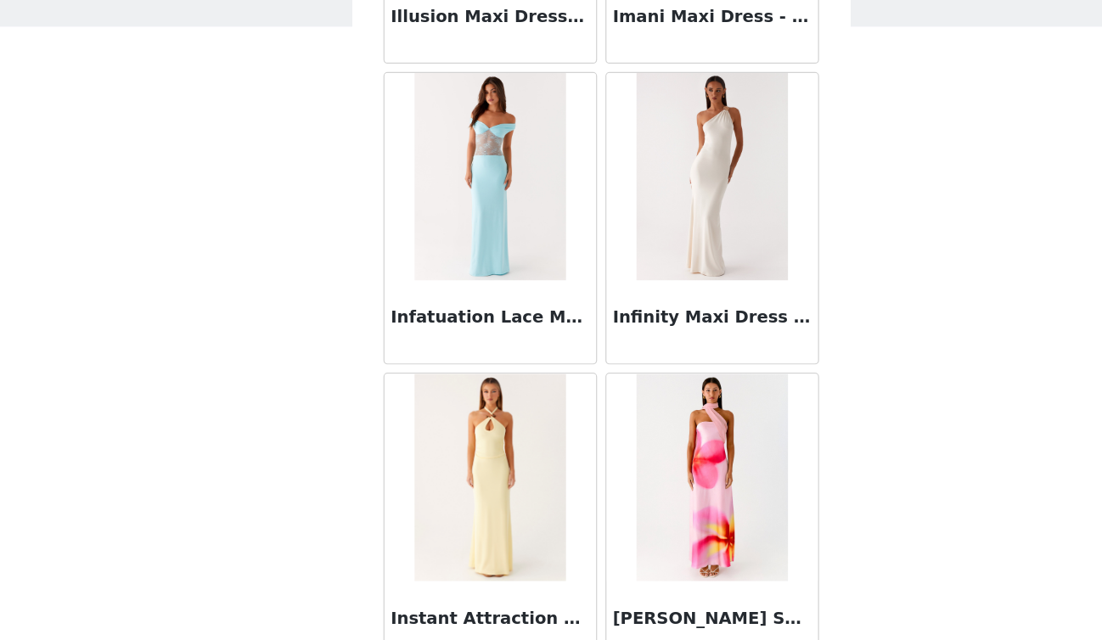
scroll to position [26585, 0]
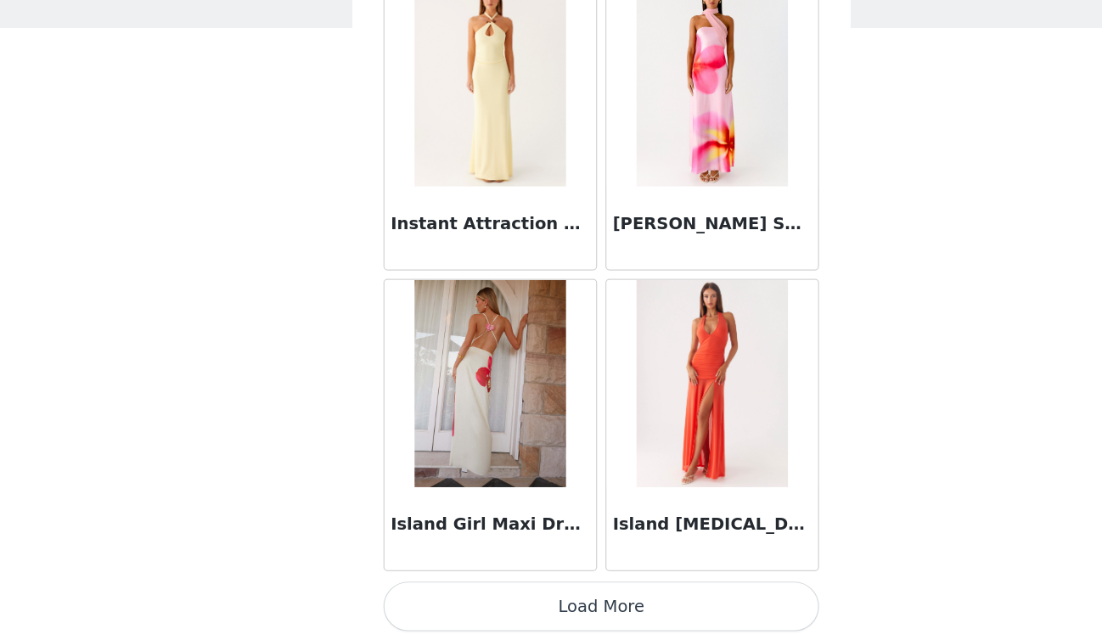
click at [565, 616] on button "Load More" at bounding box center [551, 611] width 357 height 41
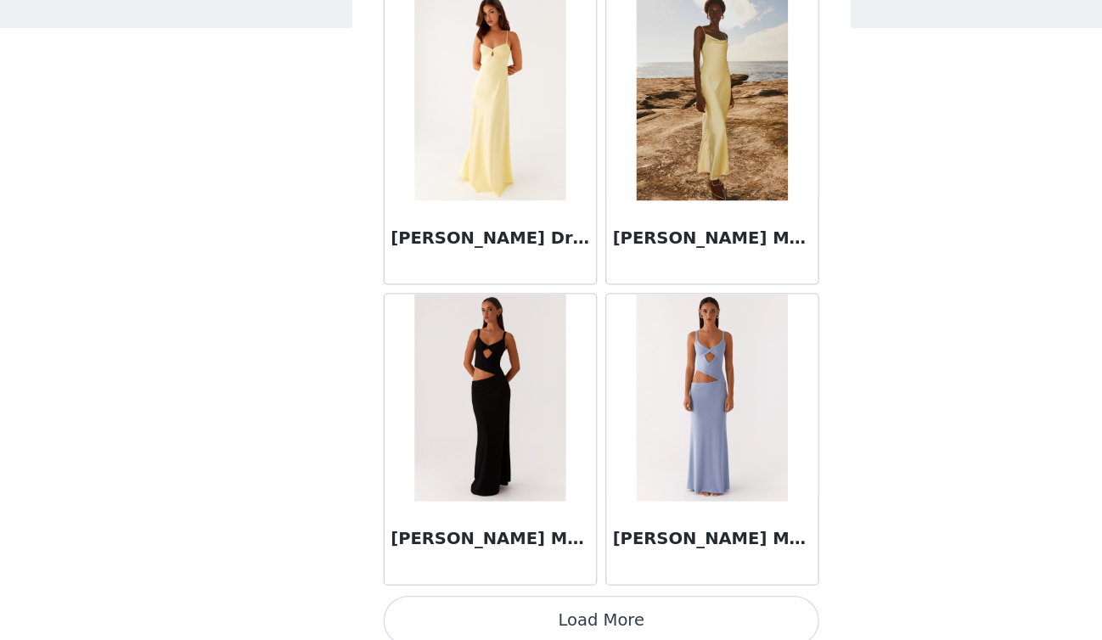
scroll to position [29048, 0]
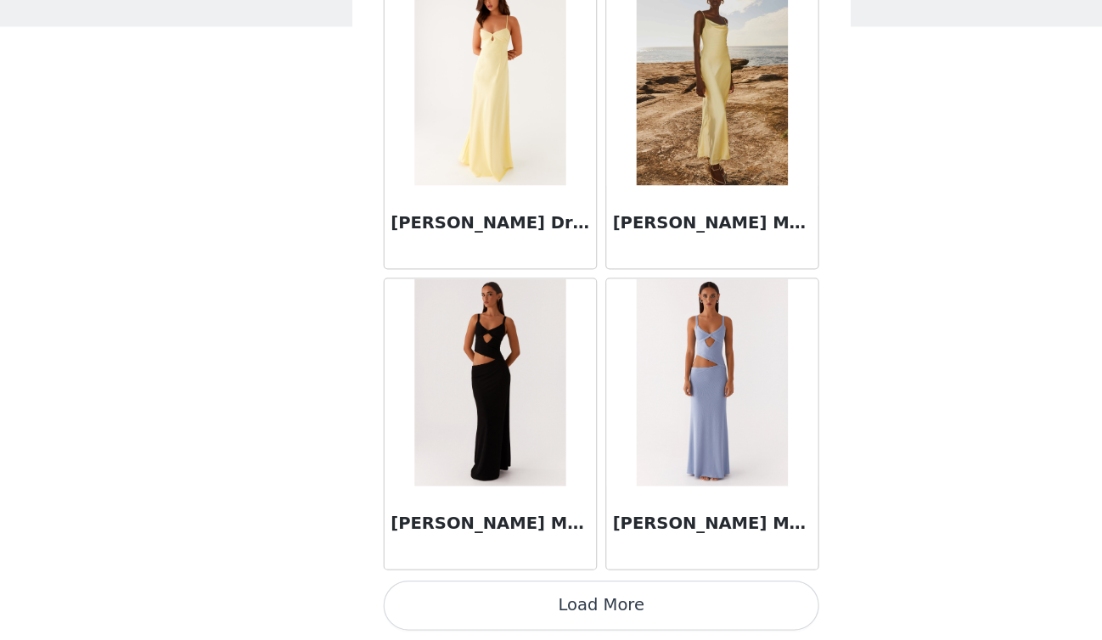
click at [566, 624] on button "Load More" at bounding box center [551, 611] width 357 height 41
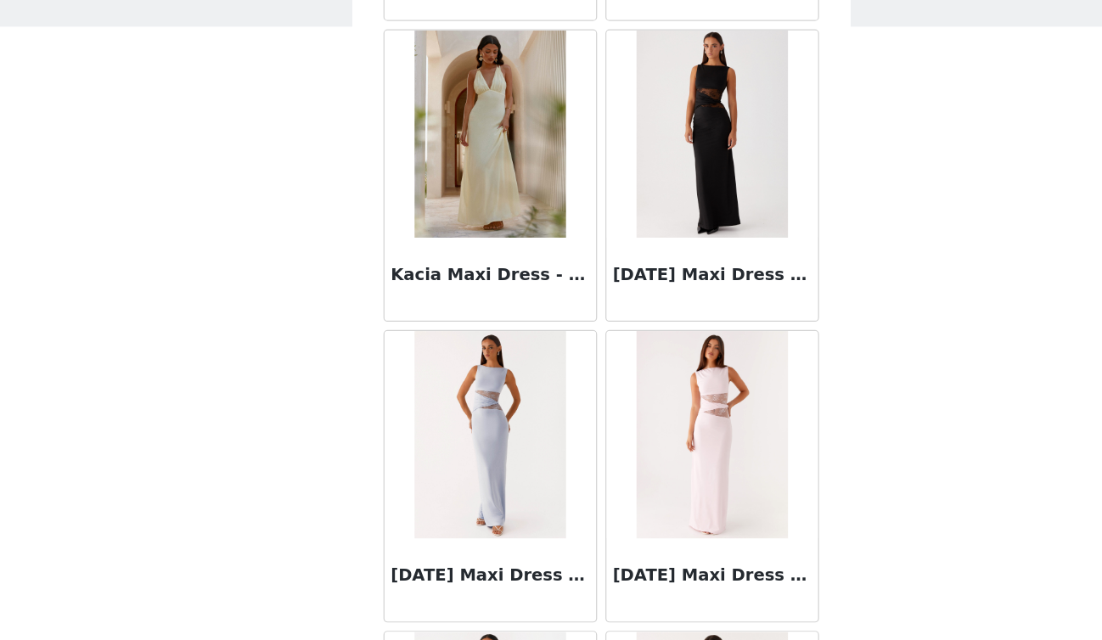
scroll to position [31510, 0]
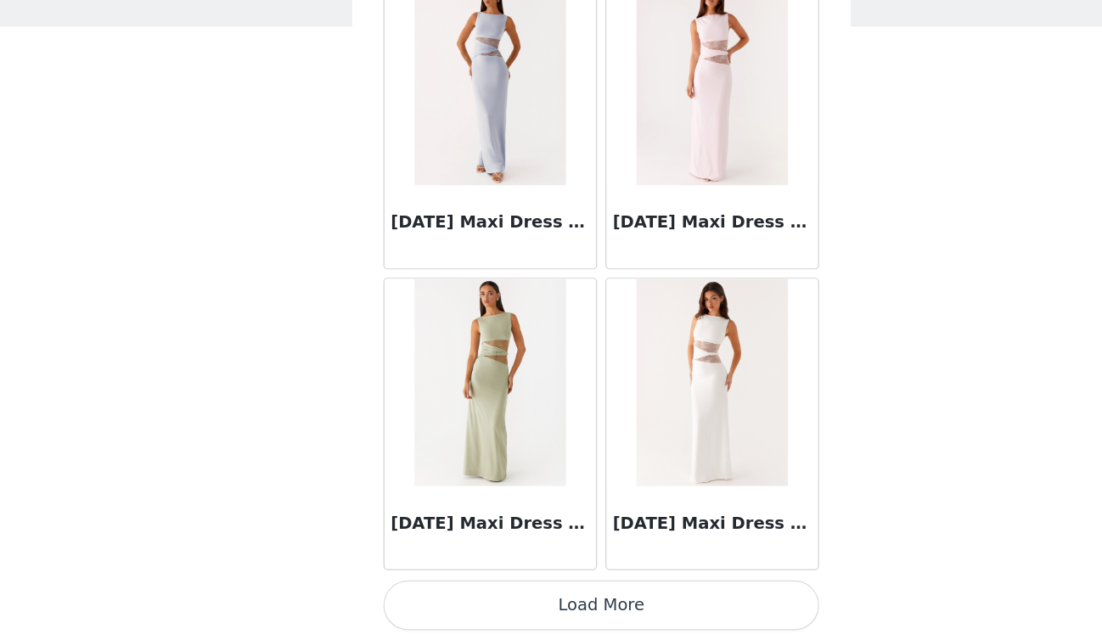
click at [511, 608] on button "Load More" at bounding box center [551, 611] width 357 height 41
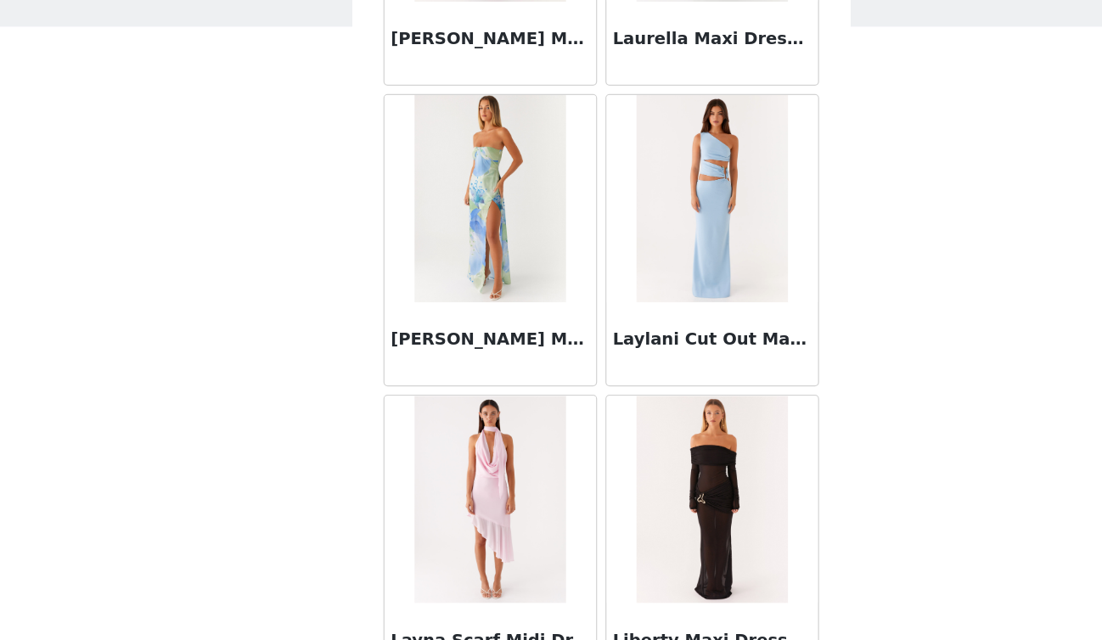
scroll to position [33973, 0]
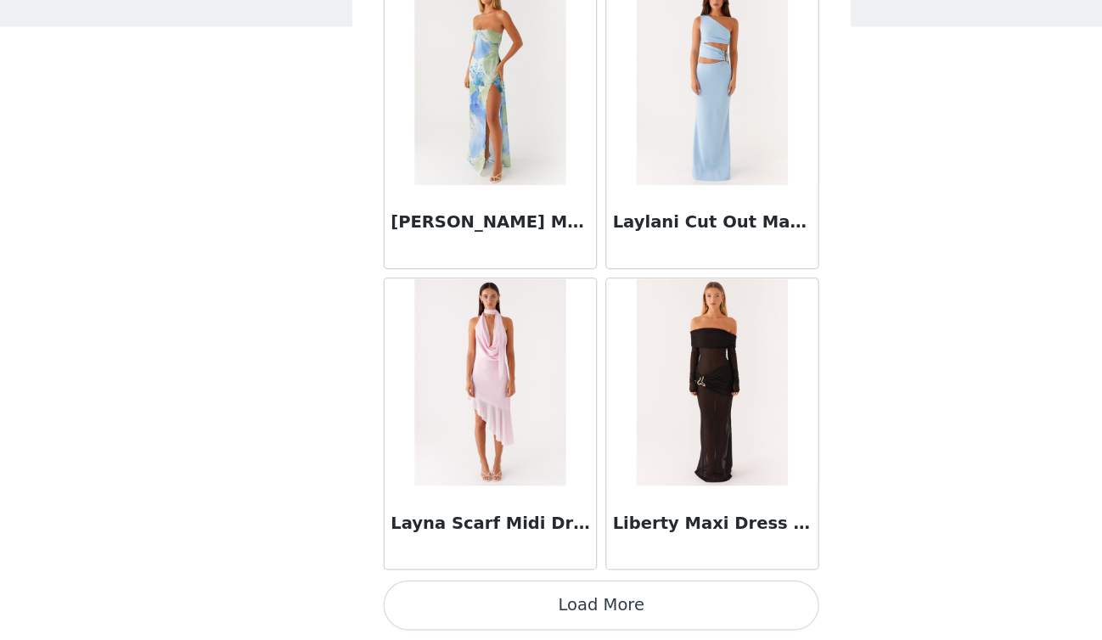
click at [553, 596] on button "Load More" at bounding box center [551, 611] width 357 height 41
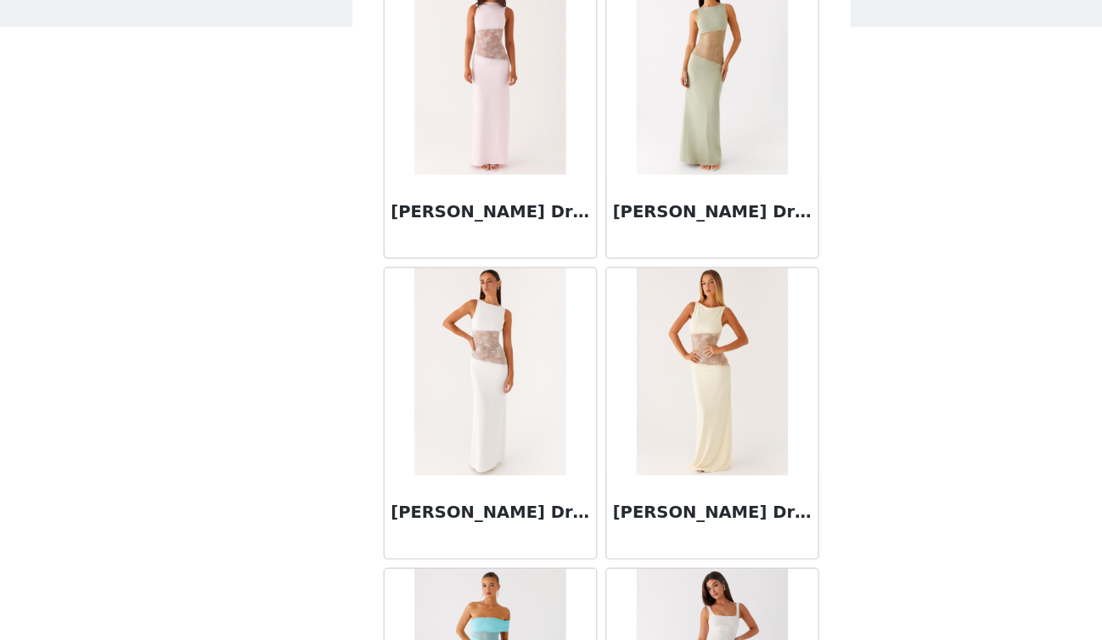
scroll to position [36436, 0]
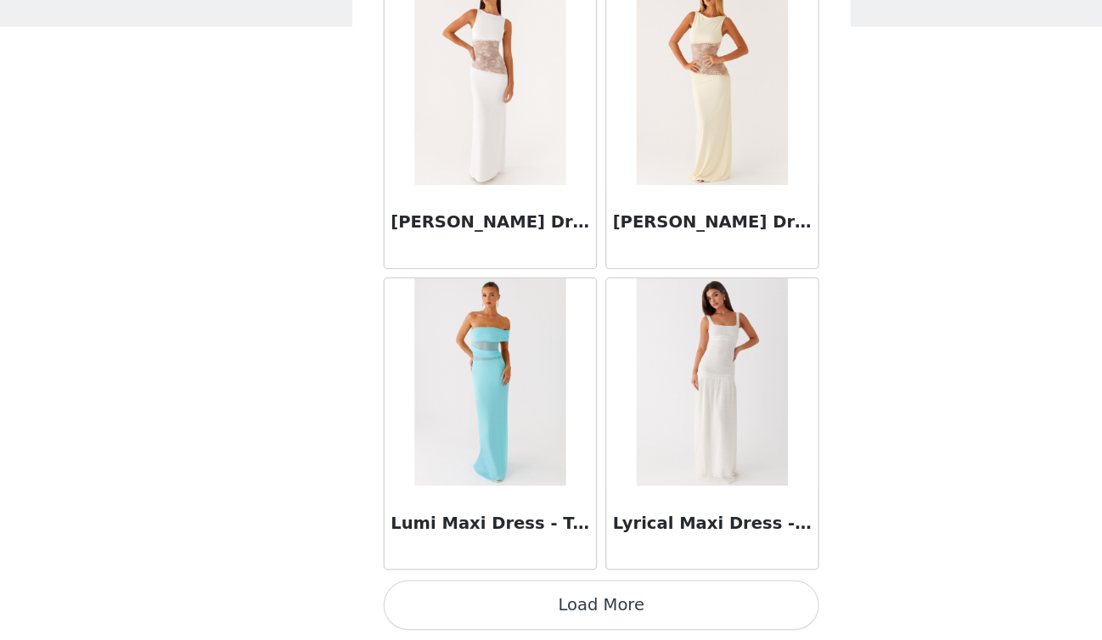
click at [553, 629] on button "Load More" at bounding box center [551, 611] width 357 height 41
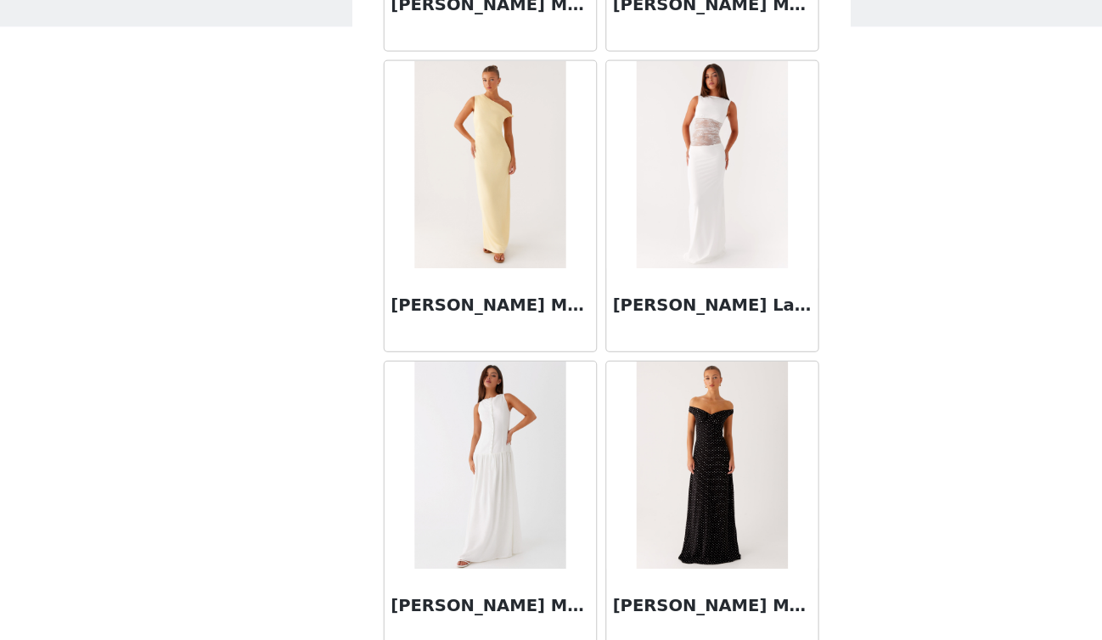
scroll to position [38898, 0]
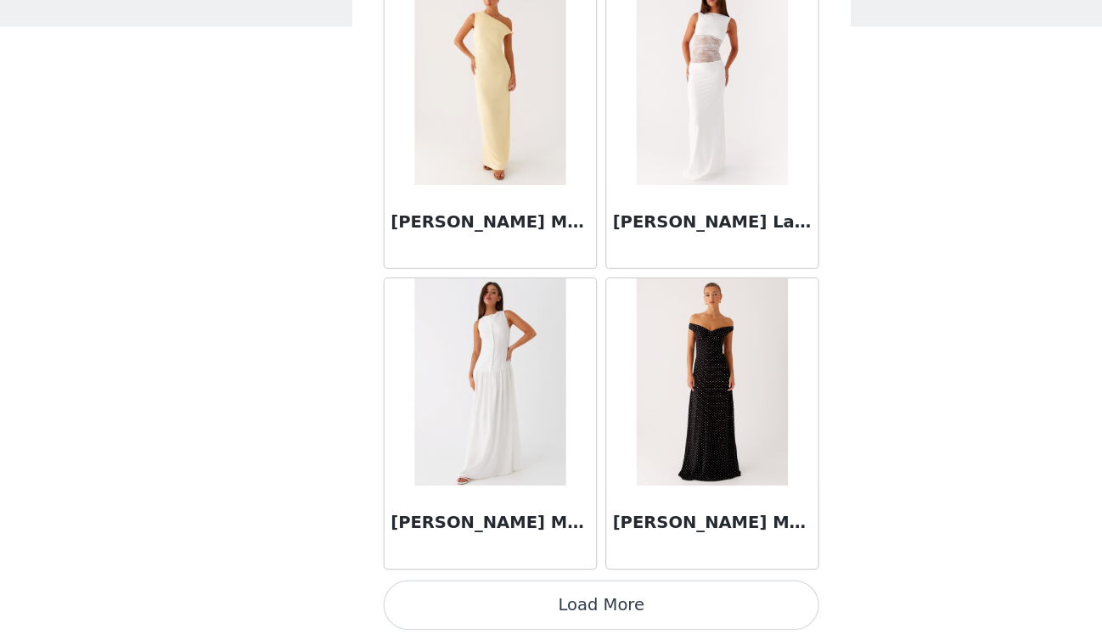
click at [549, 624] on button "Load More" at bounding box center [551, 611] width 357 height 41
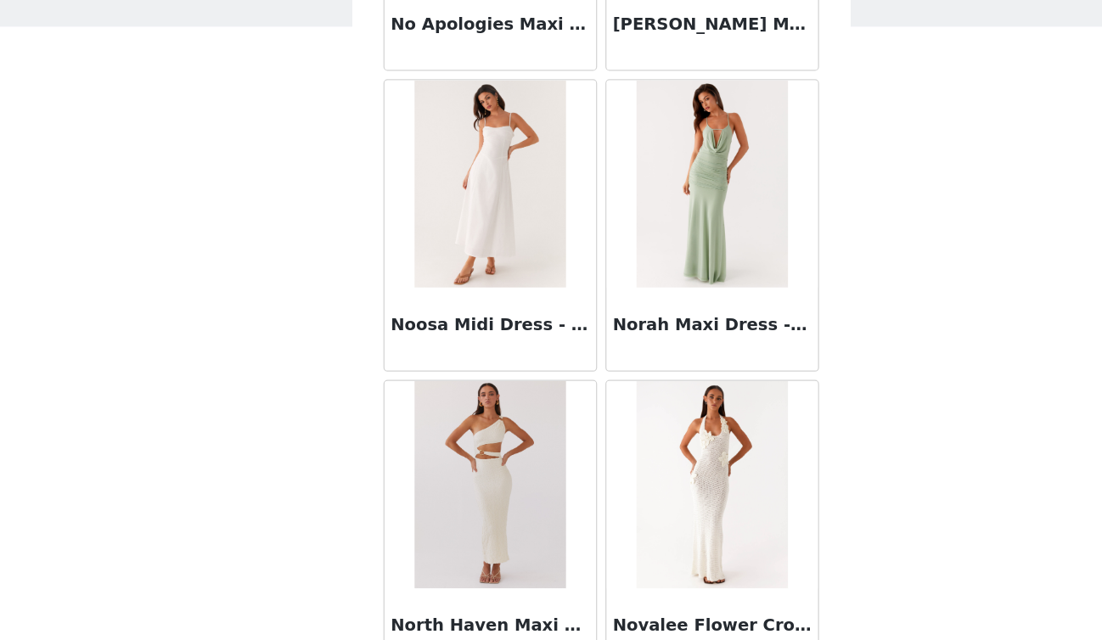
scroll to position [41361, 0]
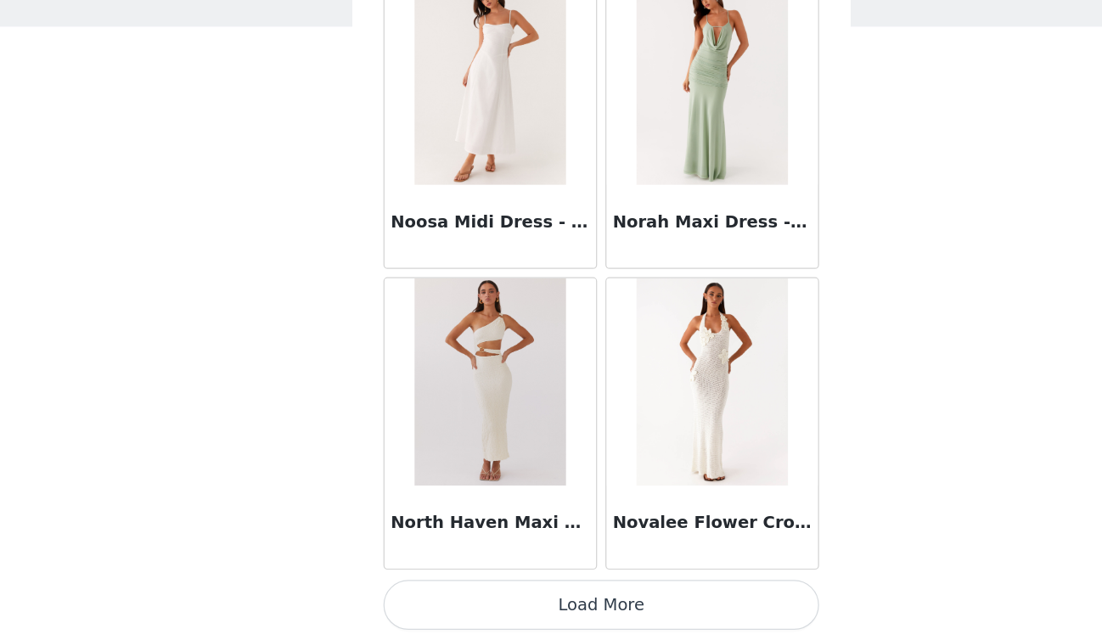
click at [565, 597] on button "Load More" at bounding box center [551, 611] width 357 height 41
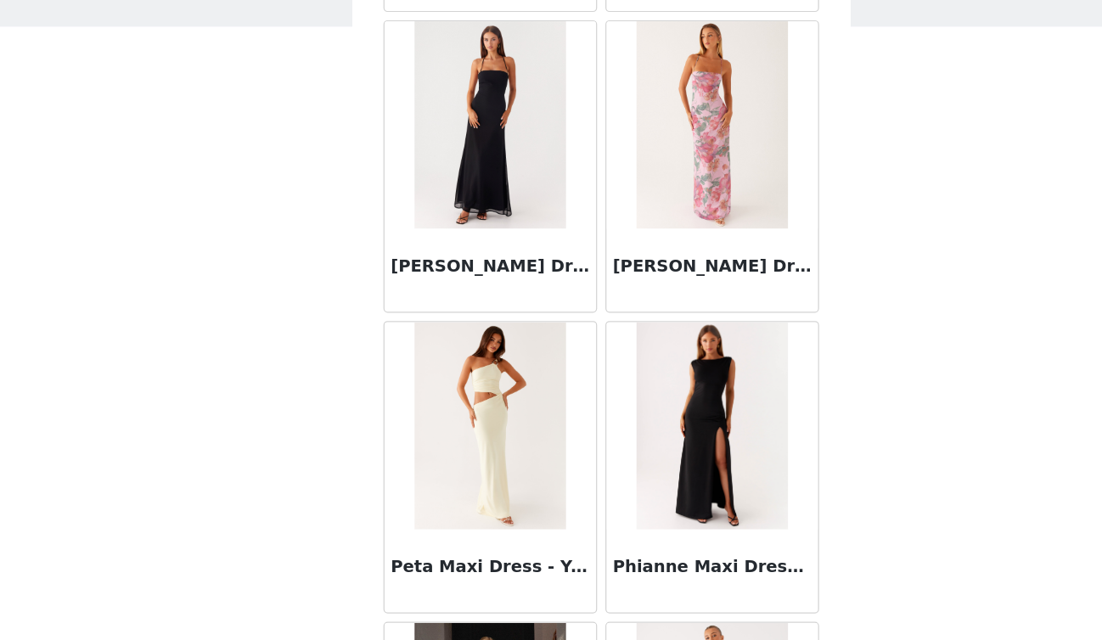
scroll to position [43824, 0]
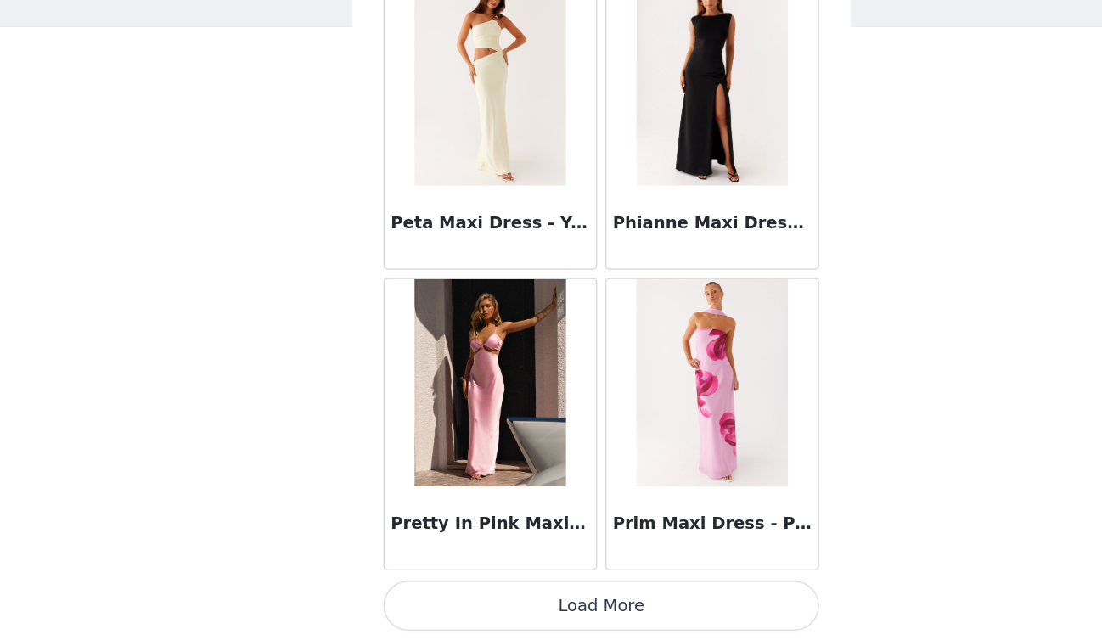
click at [642, 612] on button "Load More" at bounding box center [551, 611] width 357 height 41
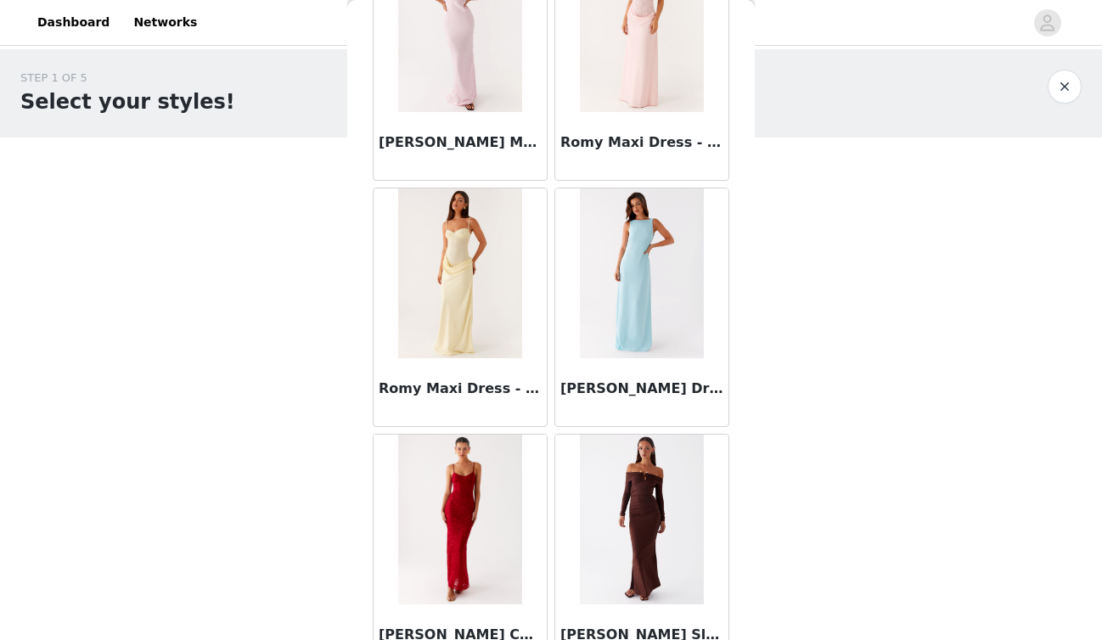
scroll to position [46286, 0]
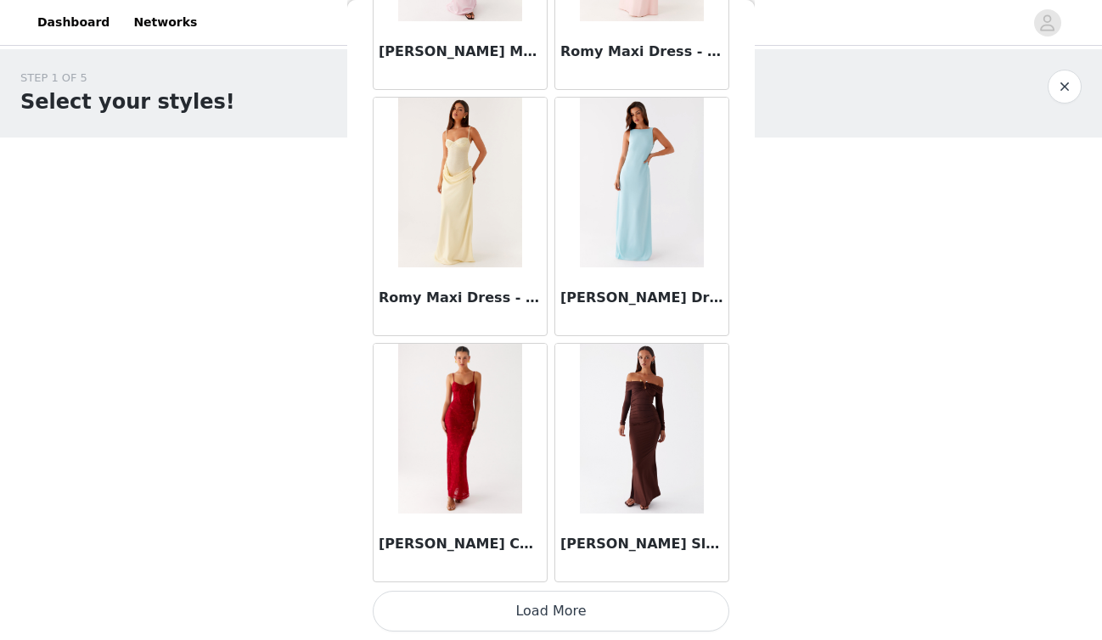
click at [588, 611] on button "Load More" at bounding box center [551, 611] width 357 height 41
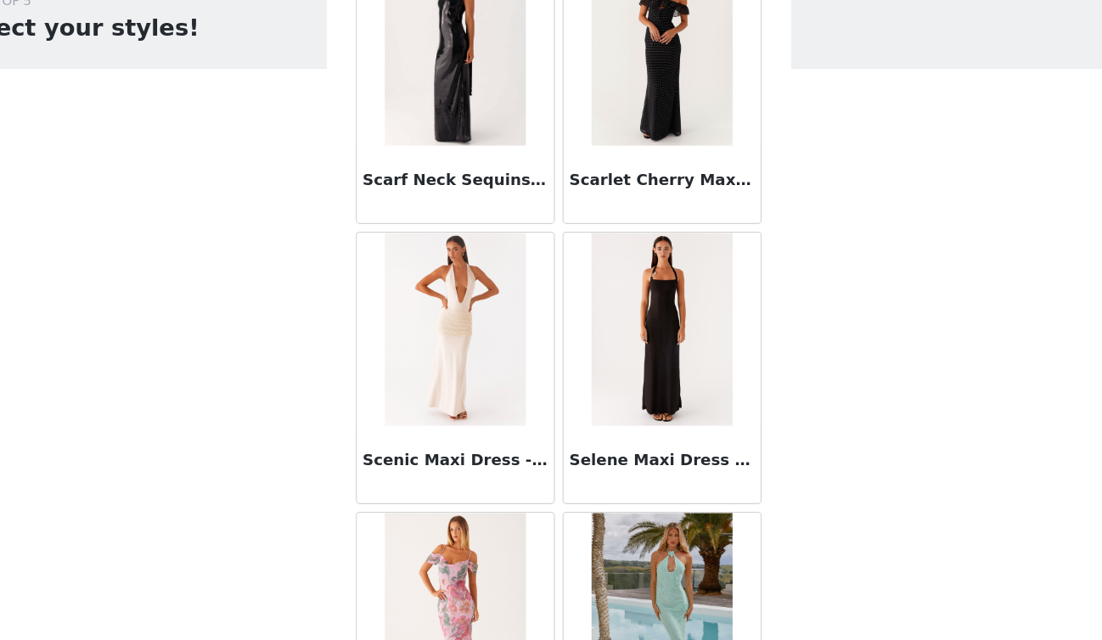
scroll to position [48749, 0]
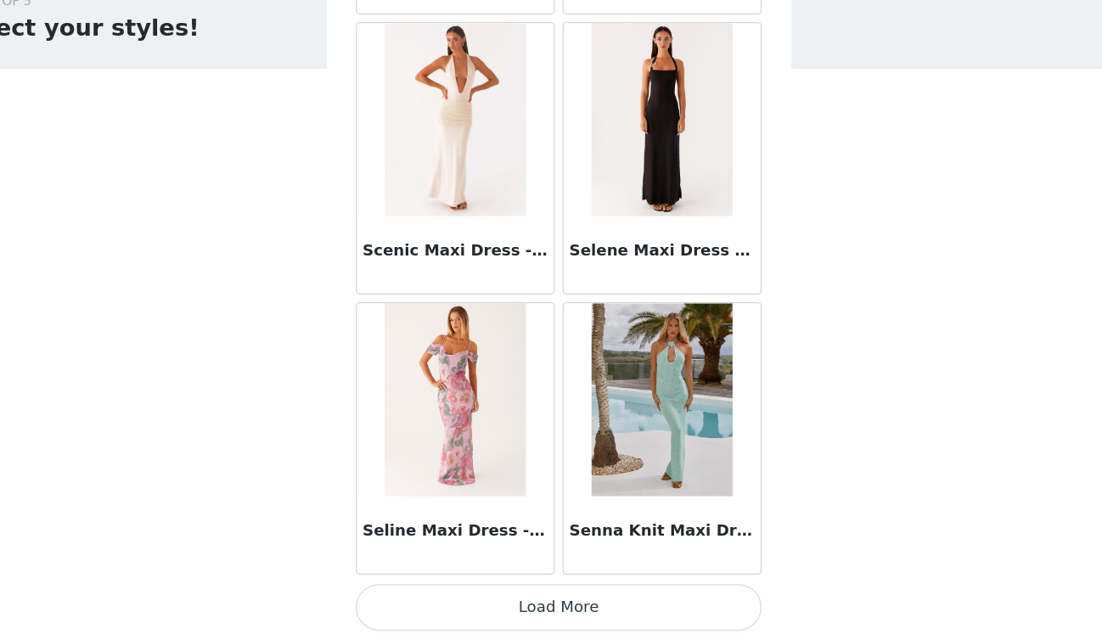
click at [521, 605] on button "Load More" at bounding box center [551, 611] width 357 height 41
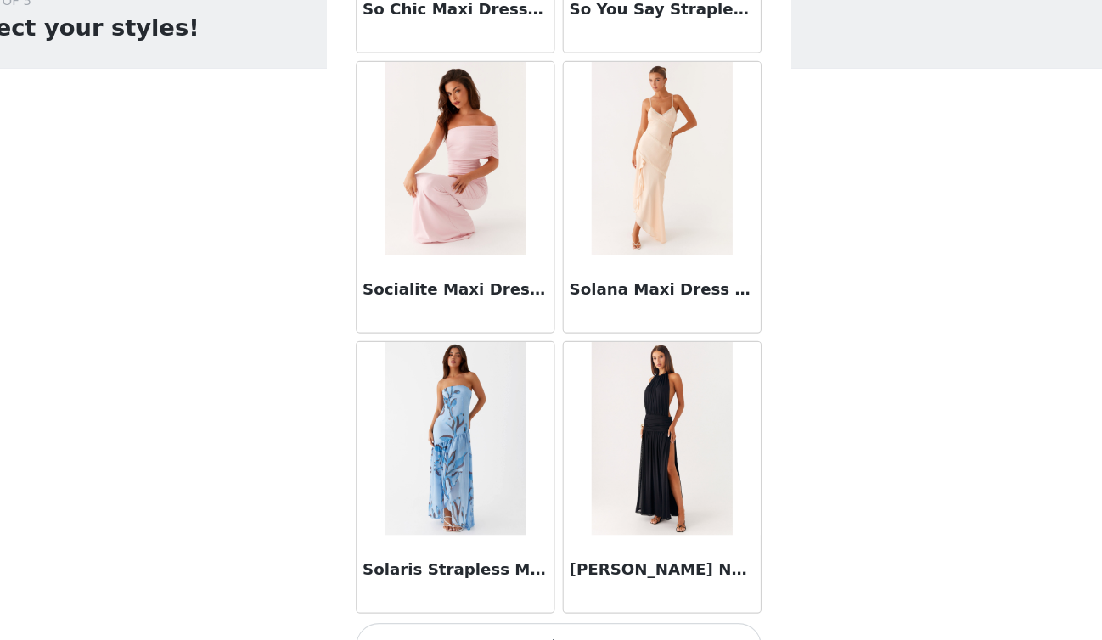
scroll to position [51212, 0]
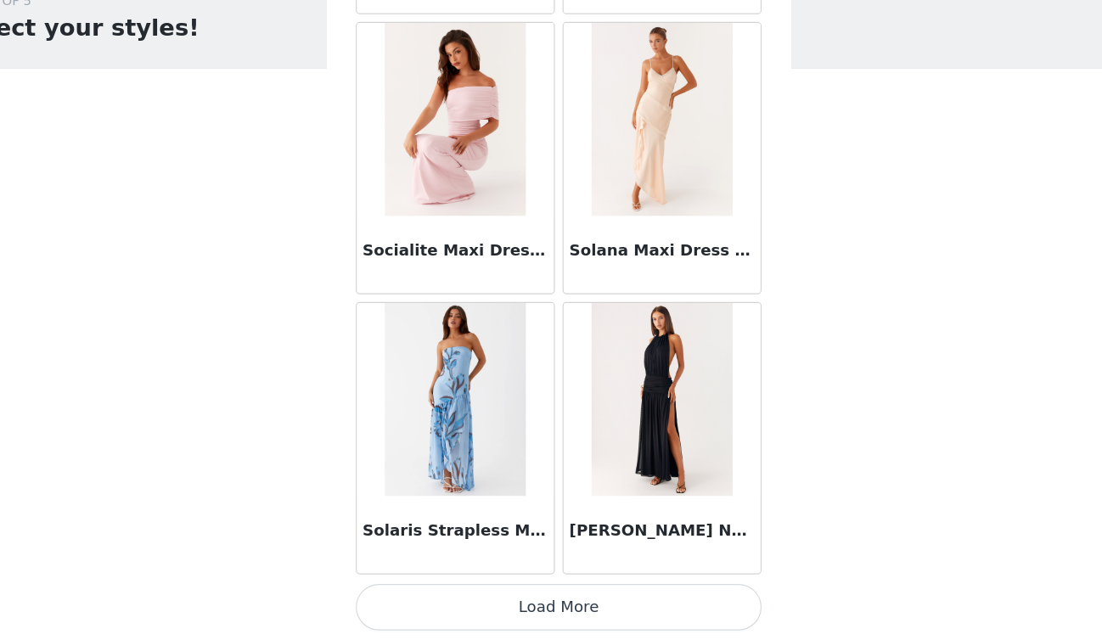
click at [561, 602] on button "Load More" at bounding box center [551, 611] width 357 height 41
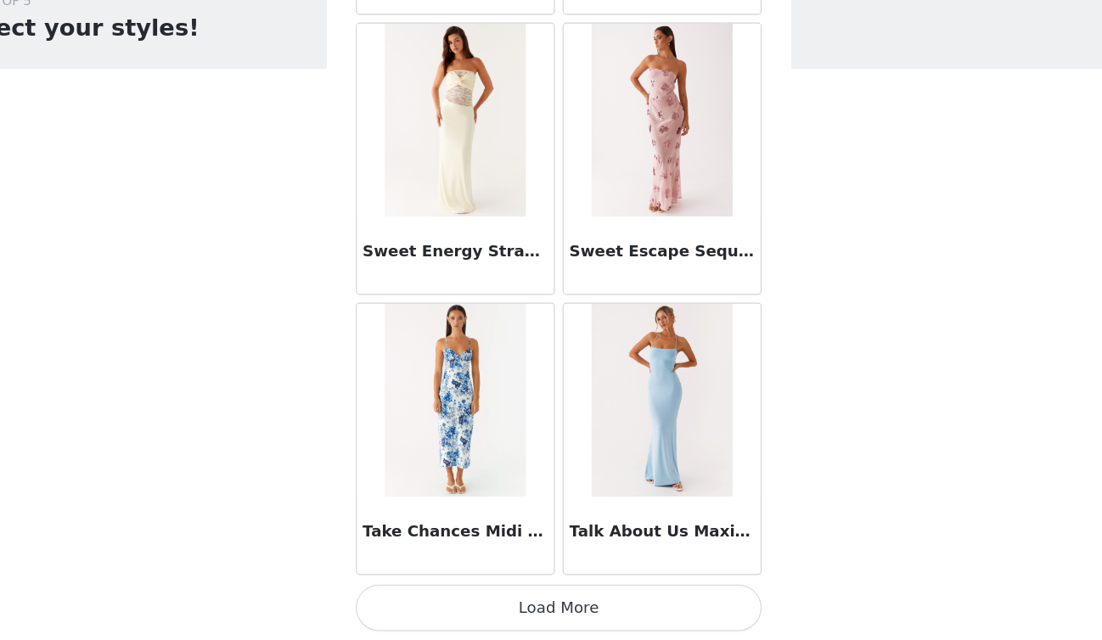
scroll to position [53674, 0]
click at [575, 597] on button "Load More" at bounding box center [551, 611] width 357 height 41
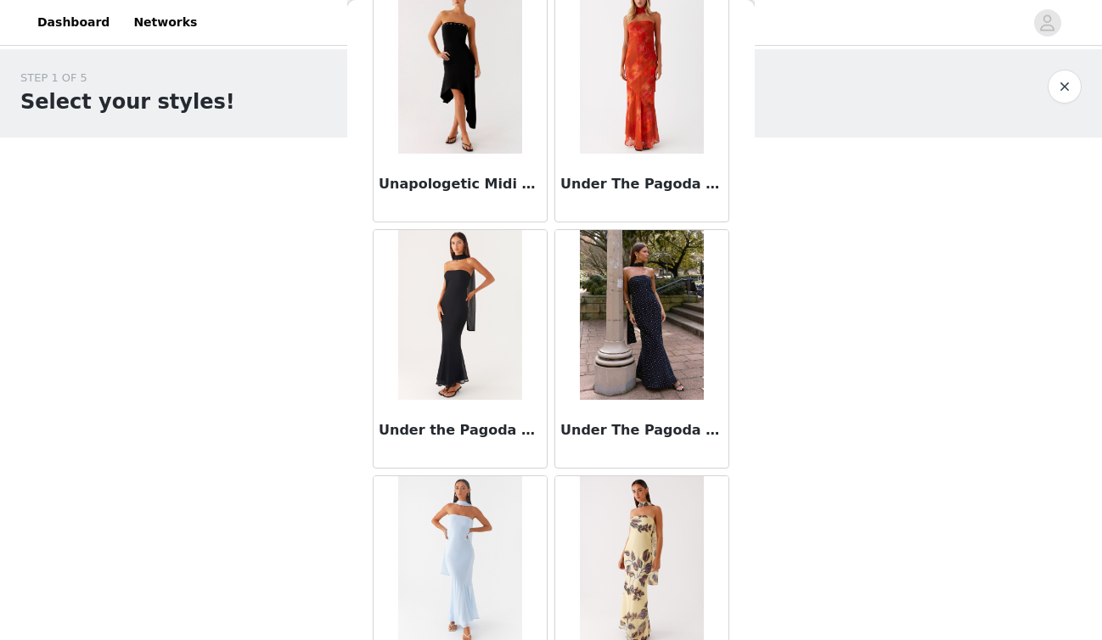
scroll to position [56137, 0]
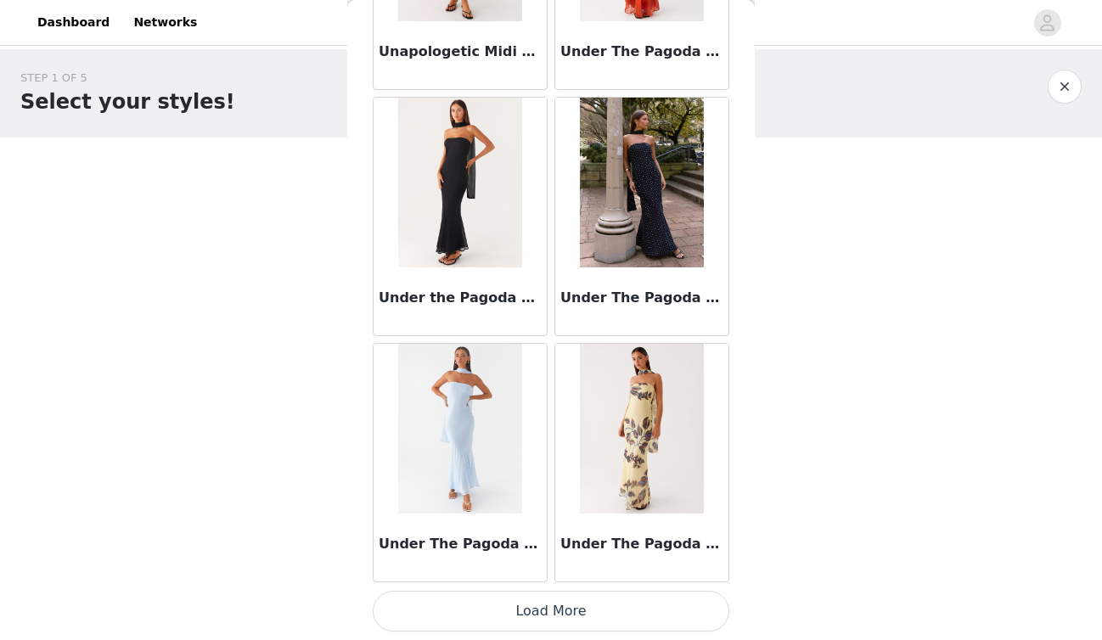
click at [572, 600] on button "Load More" at bounding box center [551, 611] width 357 height 41
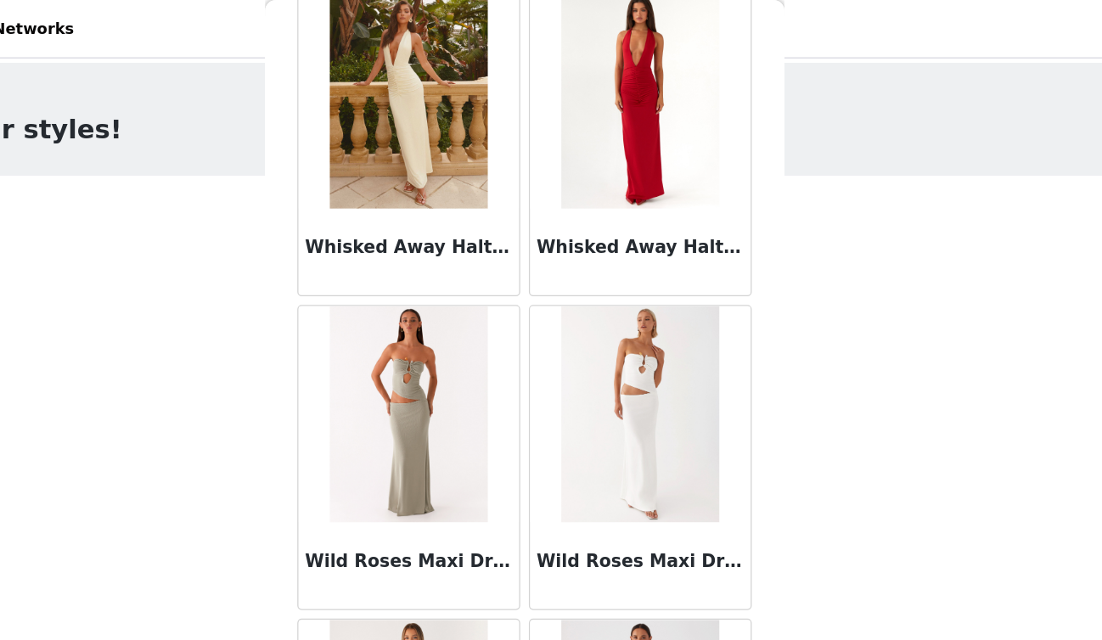
scroll to position [58600, 0]
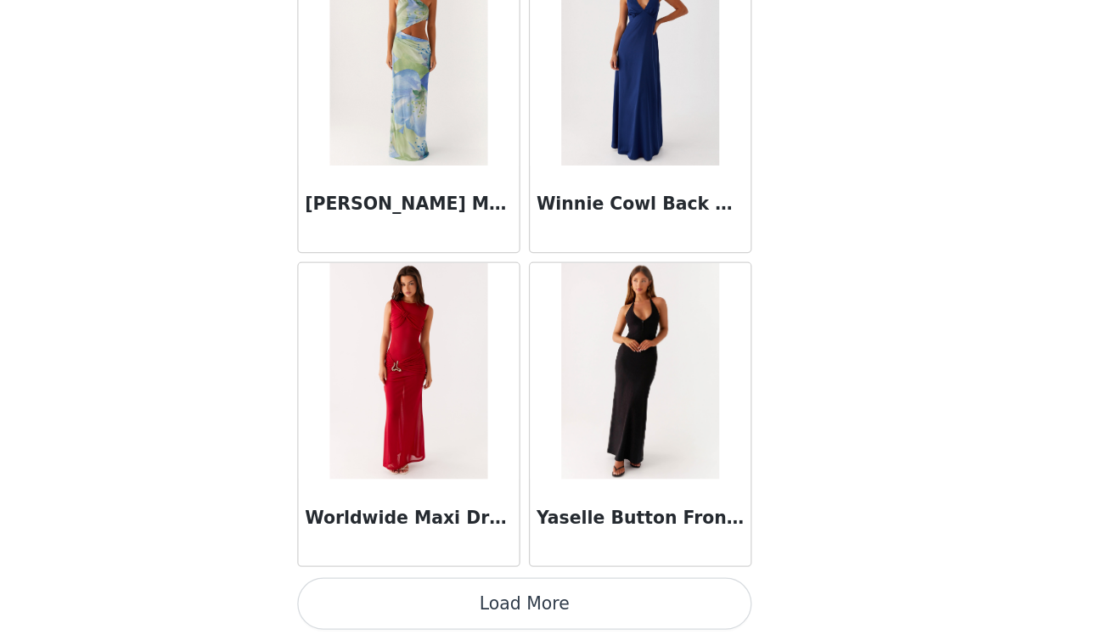
click at [599, 608] on button "Load More" at bounding box center [551, 611] width 357 height 41
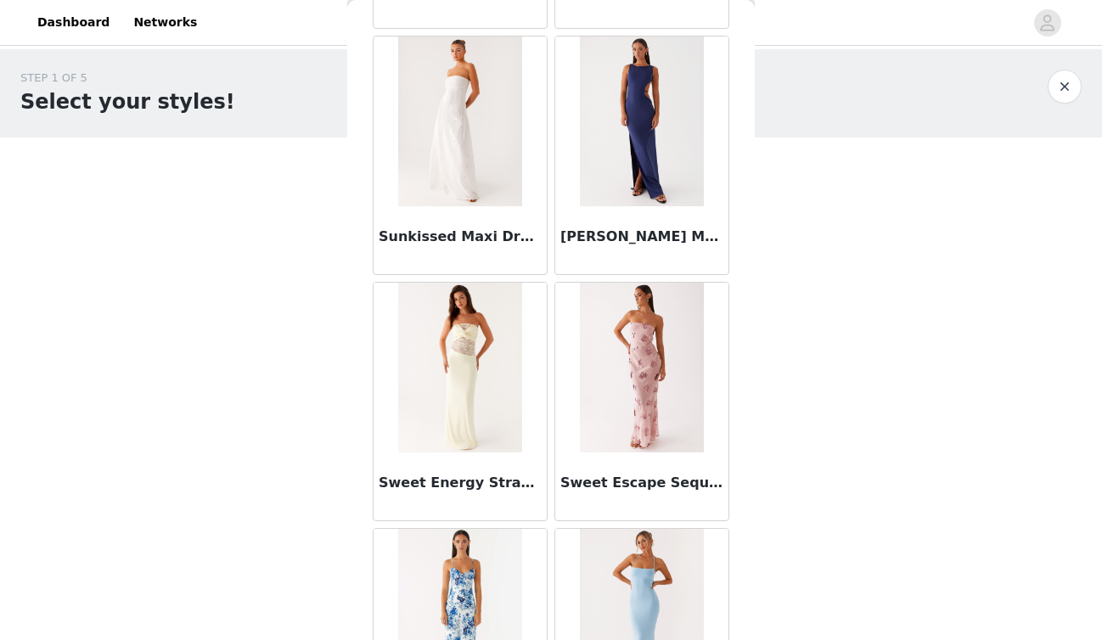
scroll to position [53378, 0]
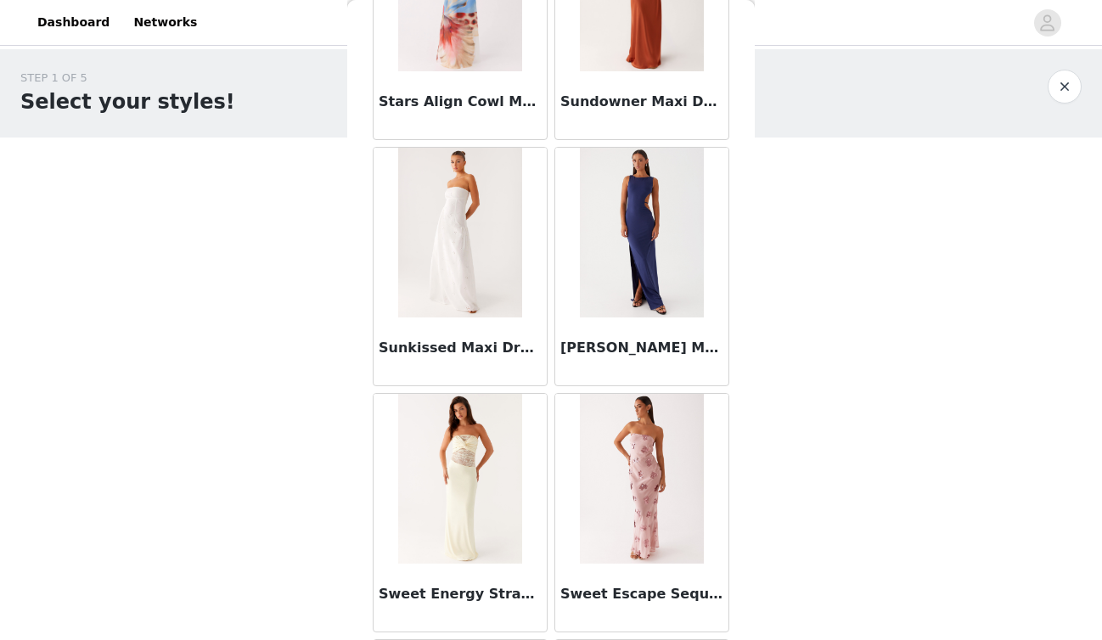
click at [1057, 87] on button "button" at bounding box center [1065, 87] width 34 height 34
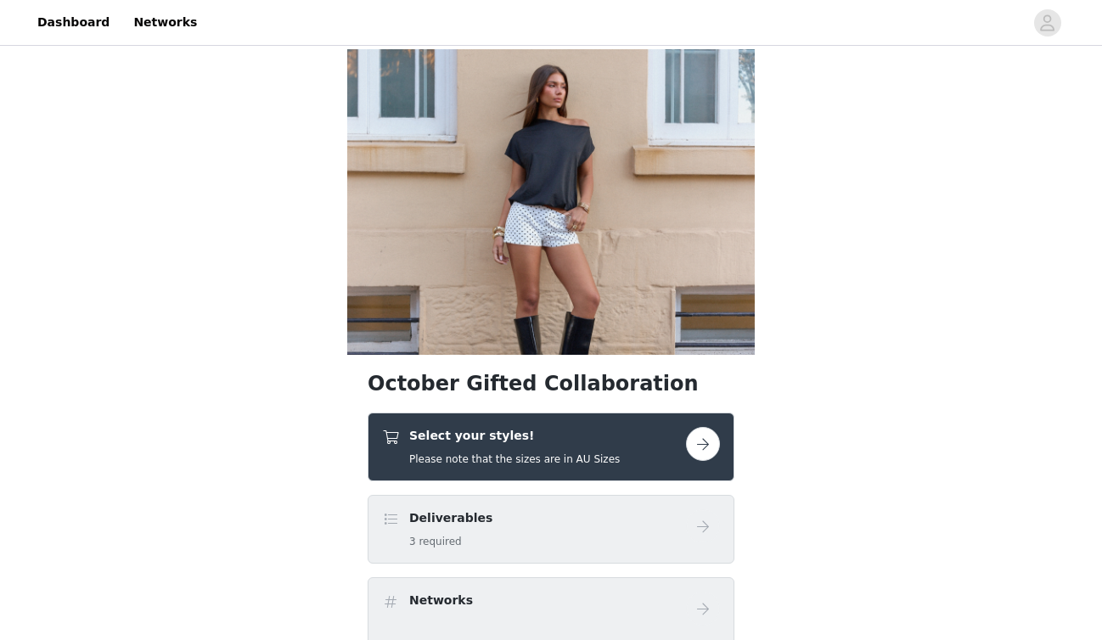
click at [681, 445] on div "Select your styles! Please note that the sizes are in AU Sizes" at bounding box center [534, 447] width 304 height 40
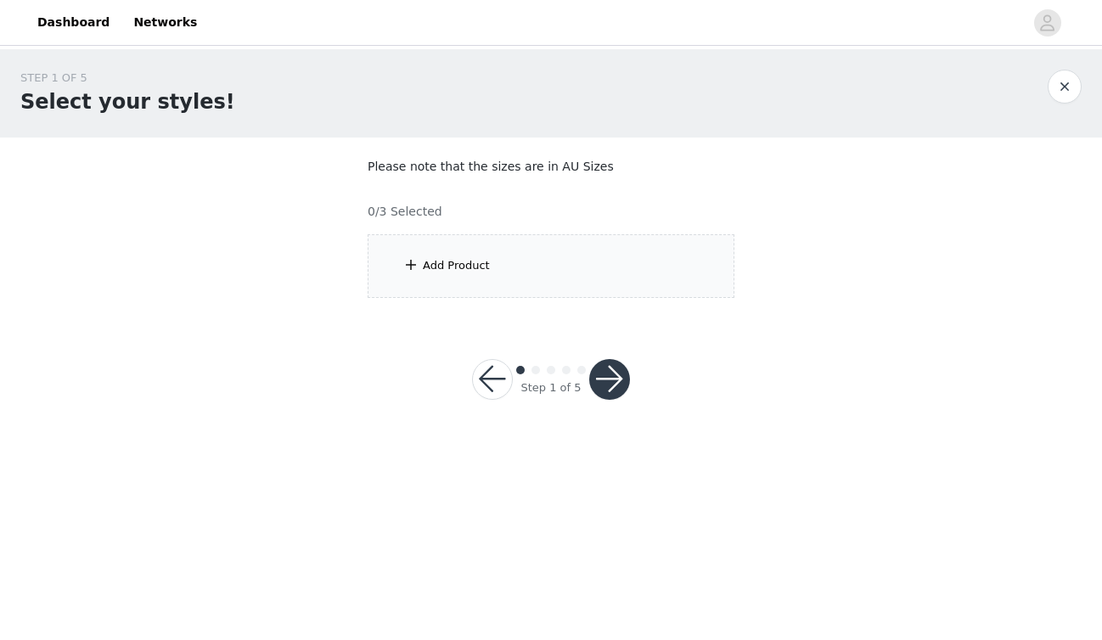
click at [597, 262] on div "Add Product" at bounding box center [551, 266] width 367 height 64
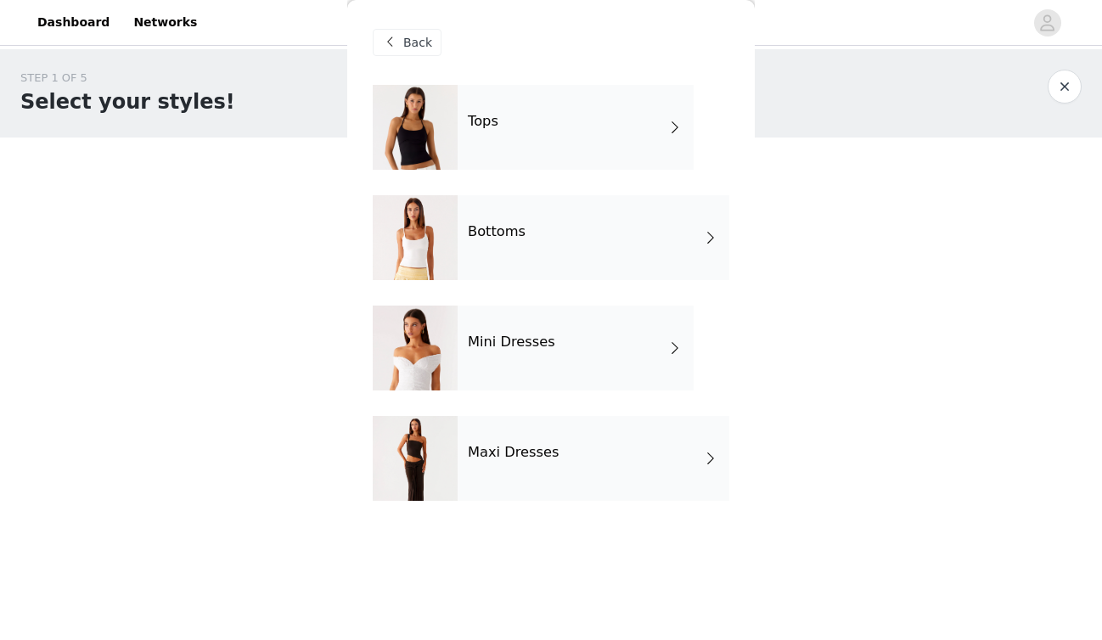
click at [681, 346] on span at bounding box center [675, 348] width 17 height 20
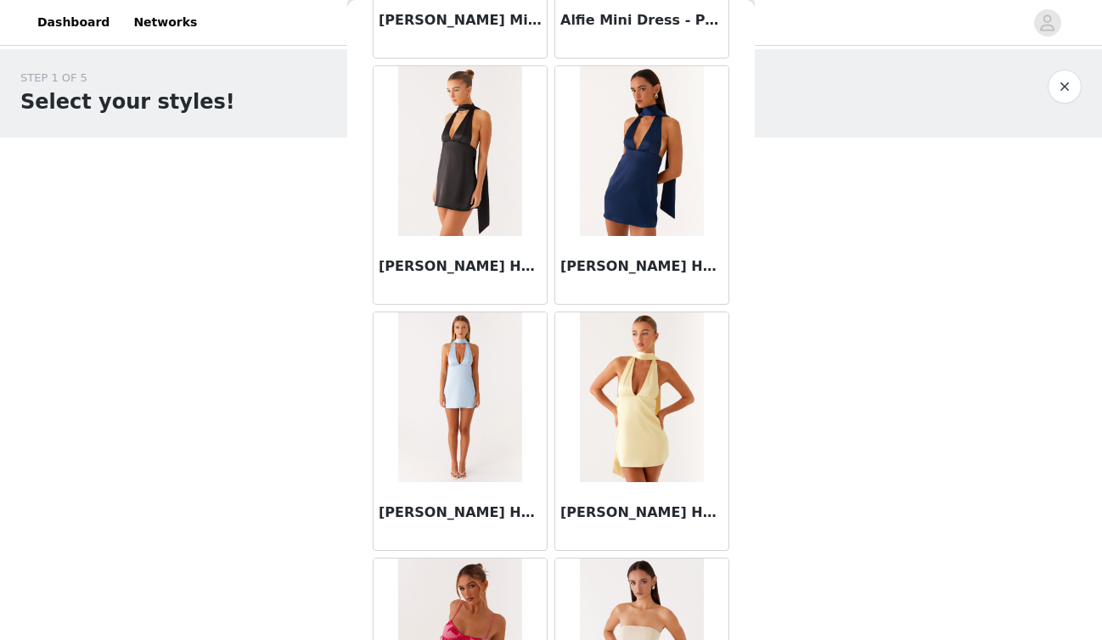
scroll to position [1958, 0]
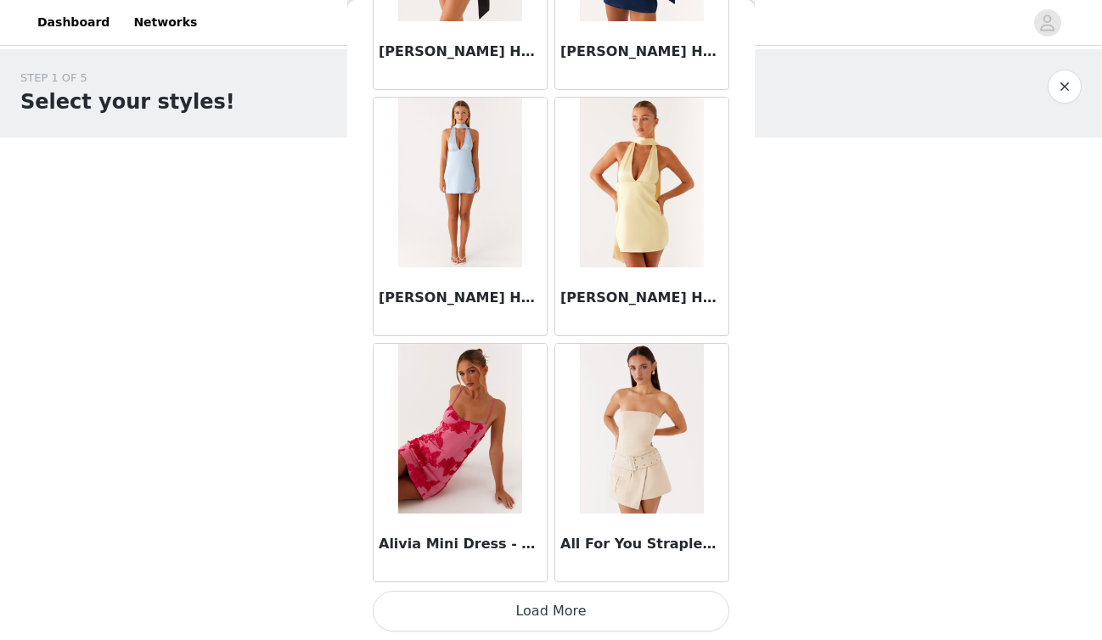
click at [636, 616] on button "Load More" at bounding box center [551, 611] width 357 height 41
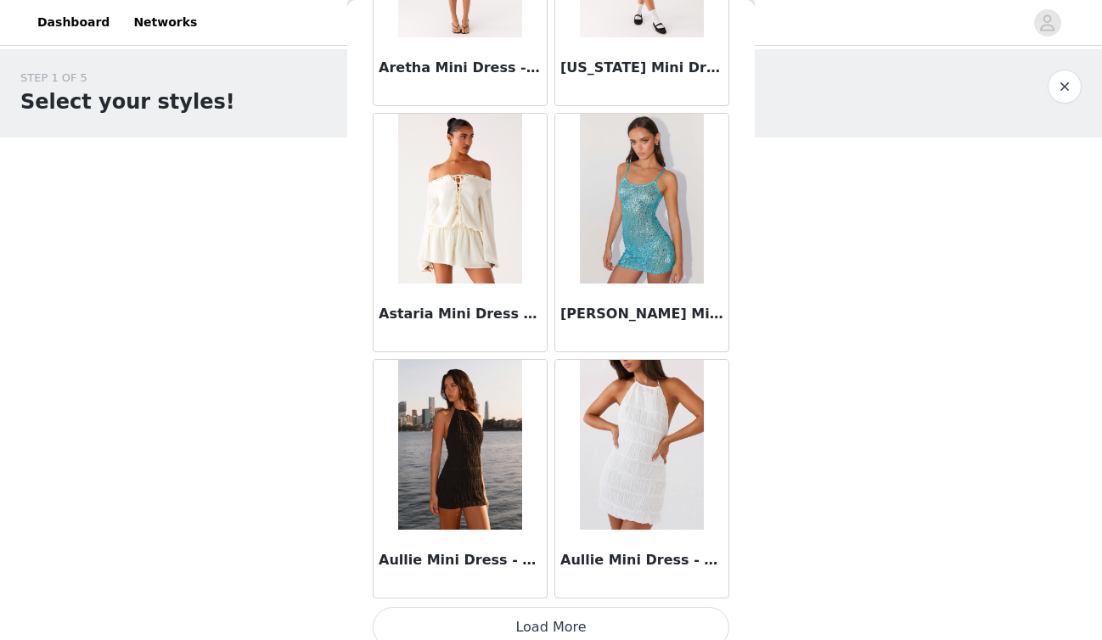
scroll to position [4421, 0]
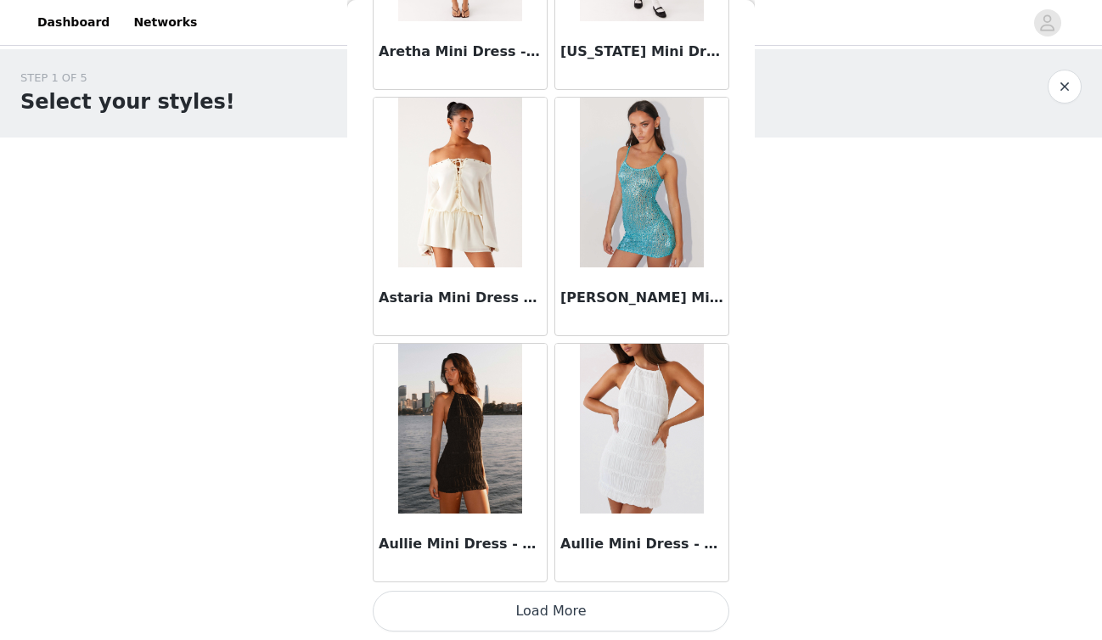
click at [608, 622] on button "Load More" at bounding box center [551, 611] width 357 height 41
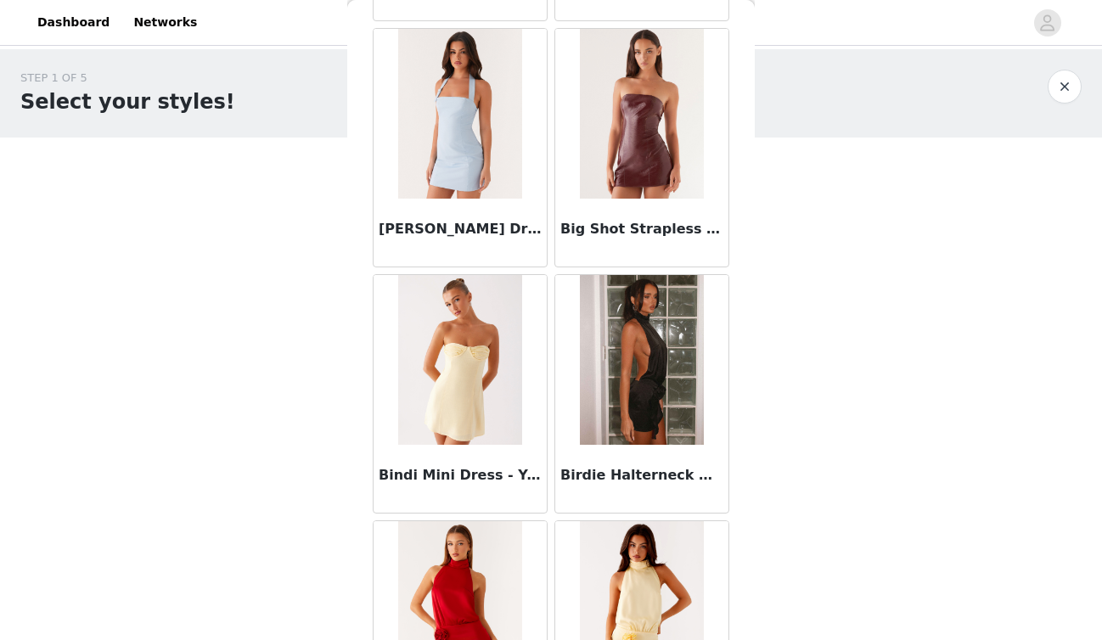
scroll to position [6884, 0]
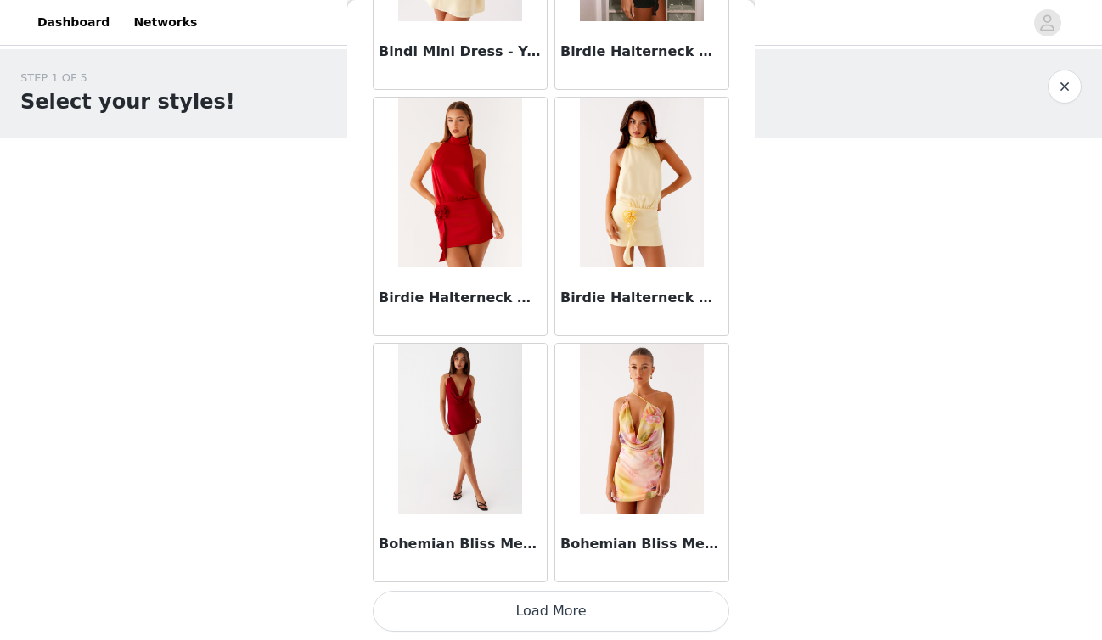
click at [628, 597] on button "Load More" at bounding box center [551, 611] width 357 height 41
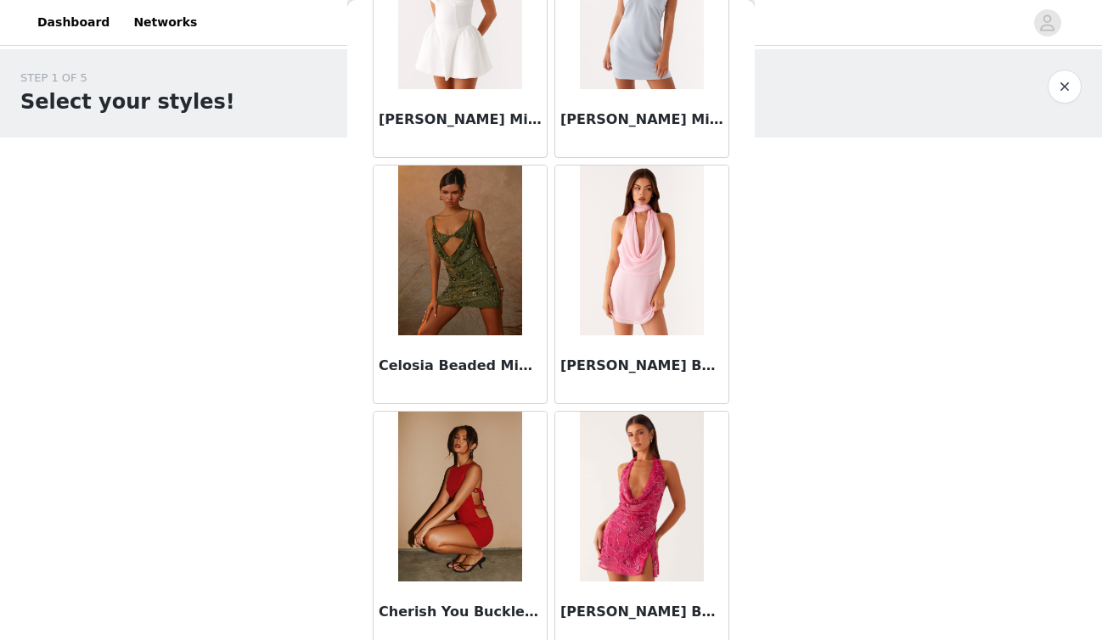
scroll to position [9346, 0]
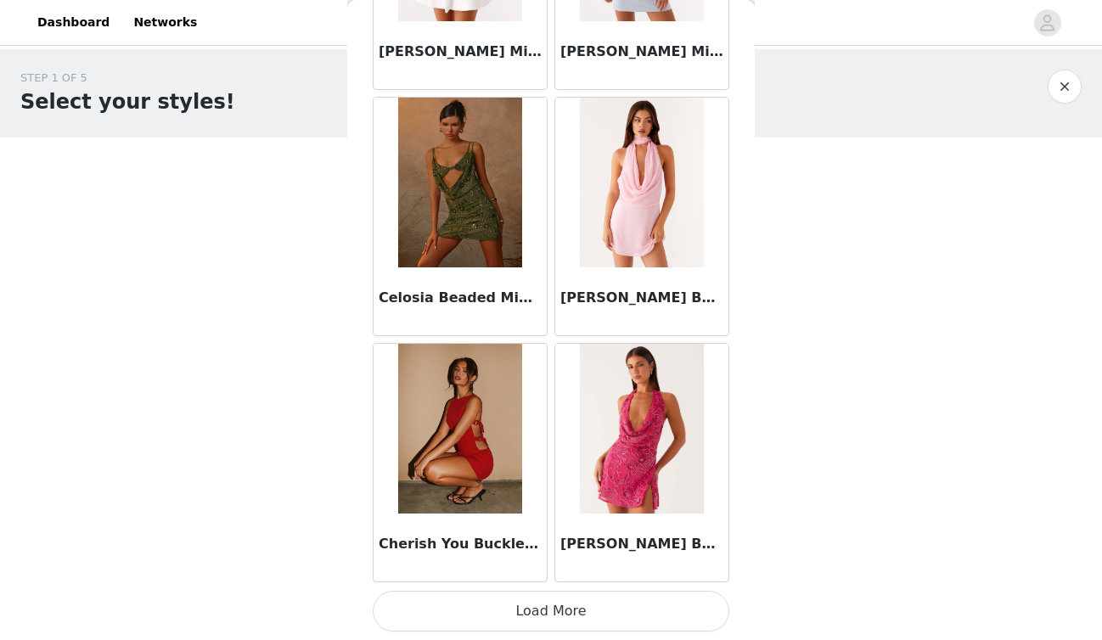
click at [612, 600] on button "Load More" at bounding box center [551, 611] width 357 height 41
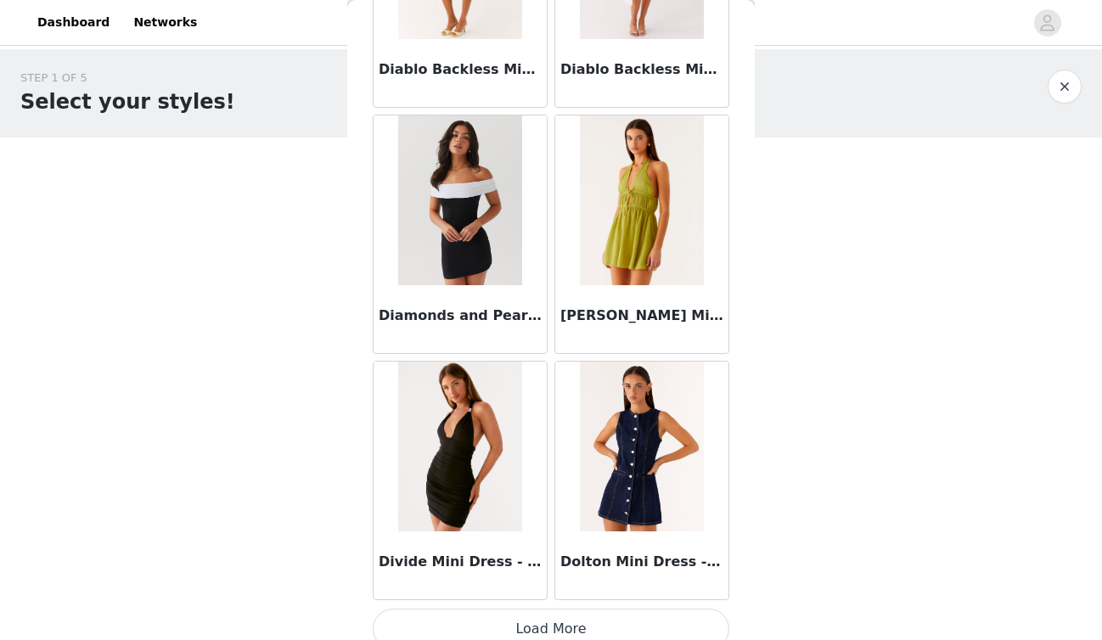
scroll to position [11792, 0]
click at [564, 621] on button "Load More" at bounding box center [551, 628] width 357 height 41
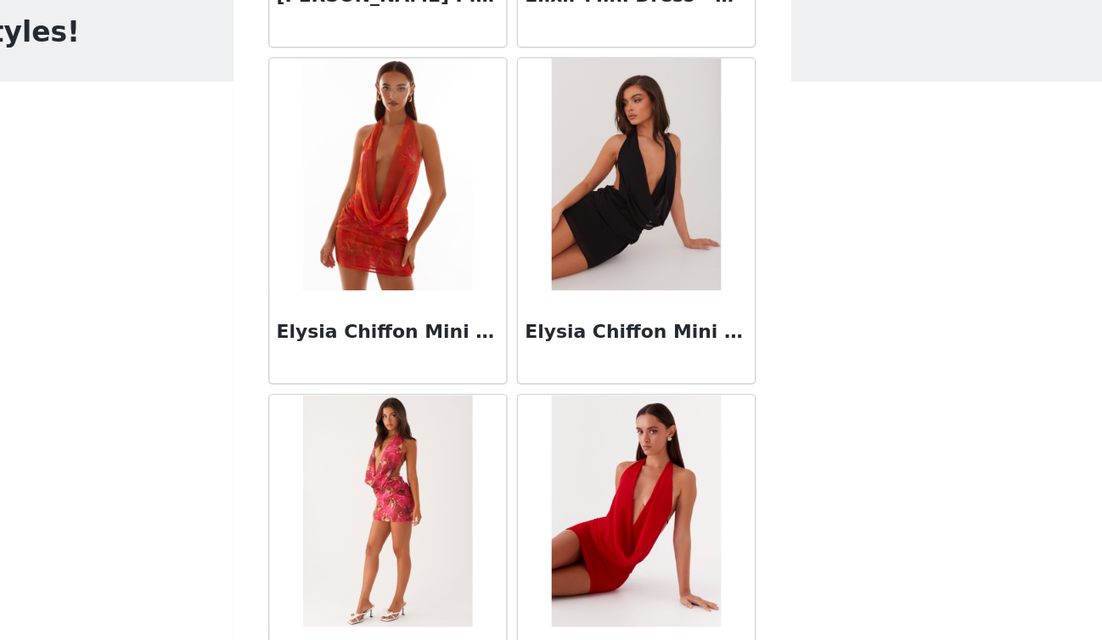
scroll to position [14272, 0]
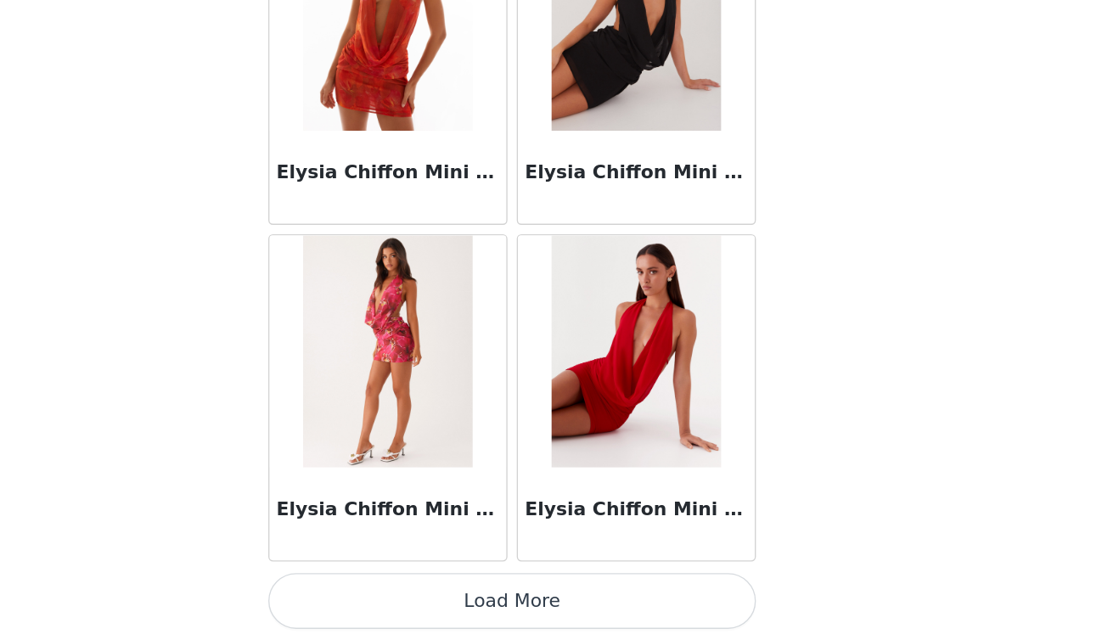
click at [612, 611] on button "Load More" at bounding box center [551, 611] width 357 height 41
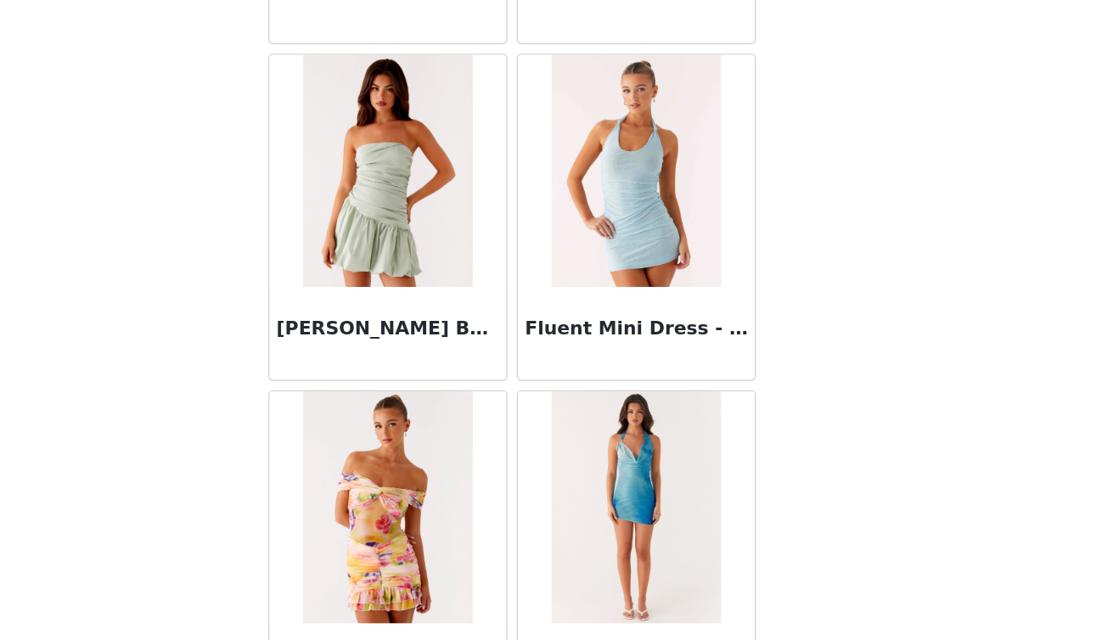
scroll to position [16734, 0]
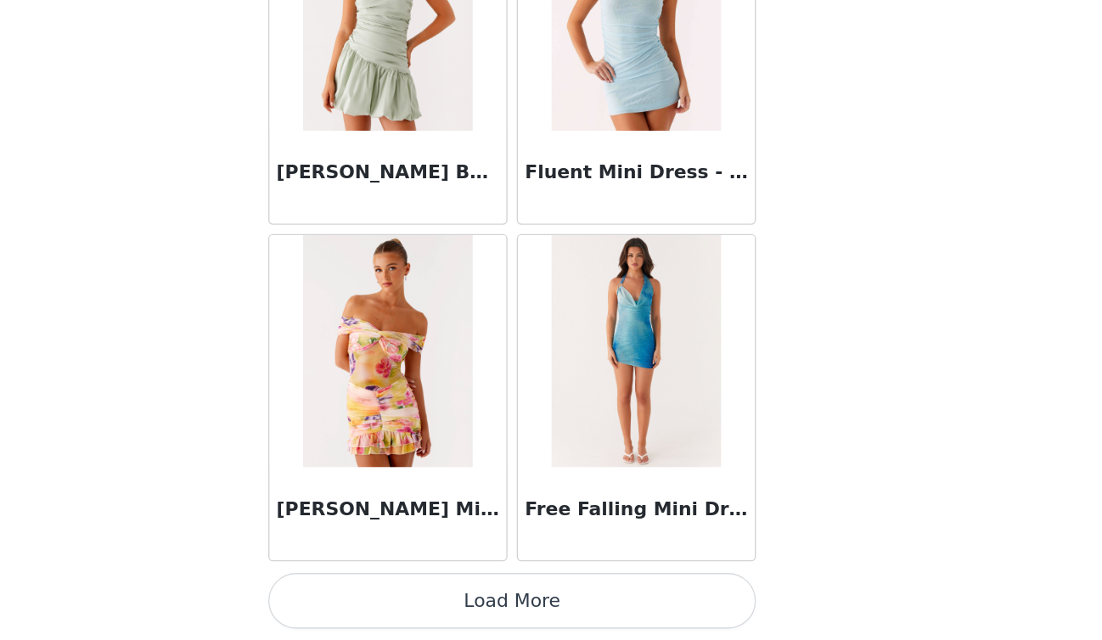
click at [600, 608] on button "Load More" at bounding box center [551, 611] width 357 height 41
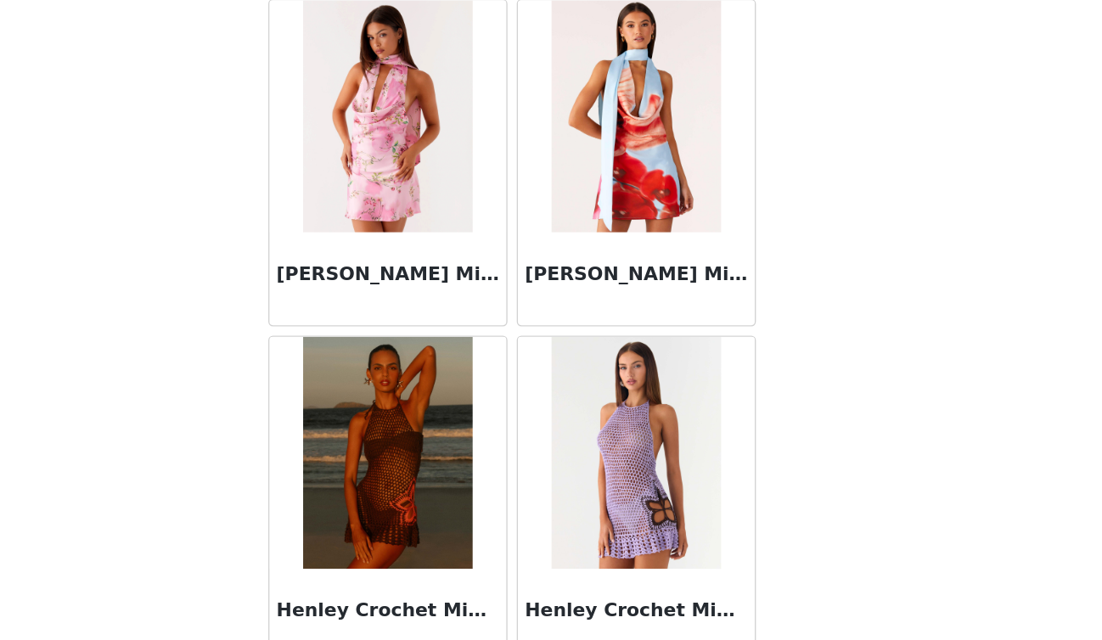
scroll to position [19197, 0]
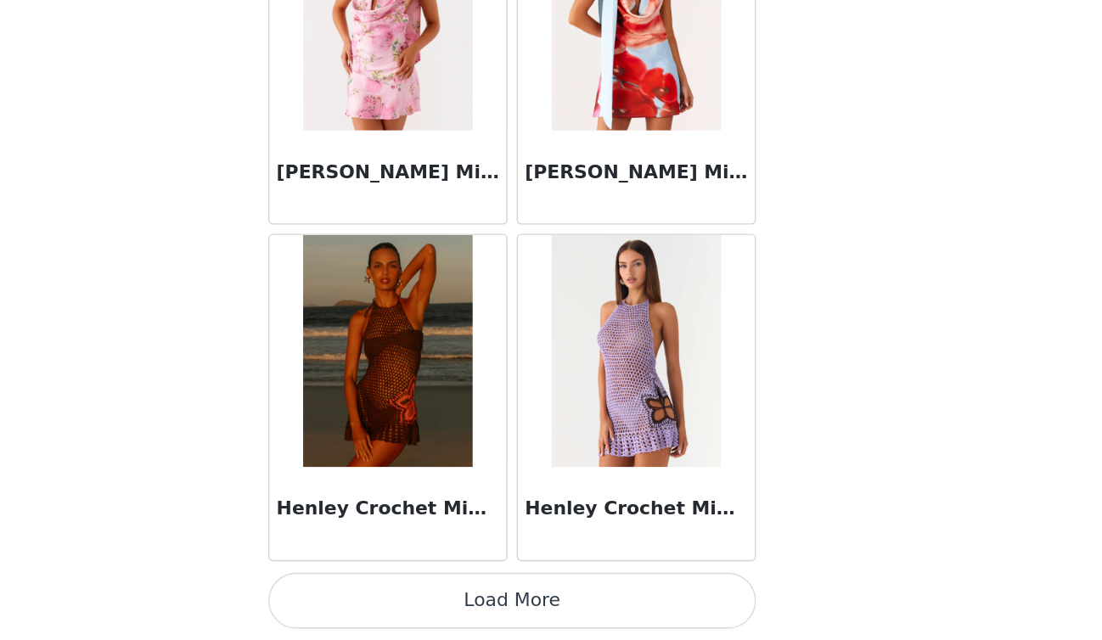
click at [577, 613] on button "Load More" at bounding box center [551, 611] width 357 height 41
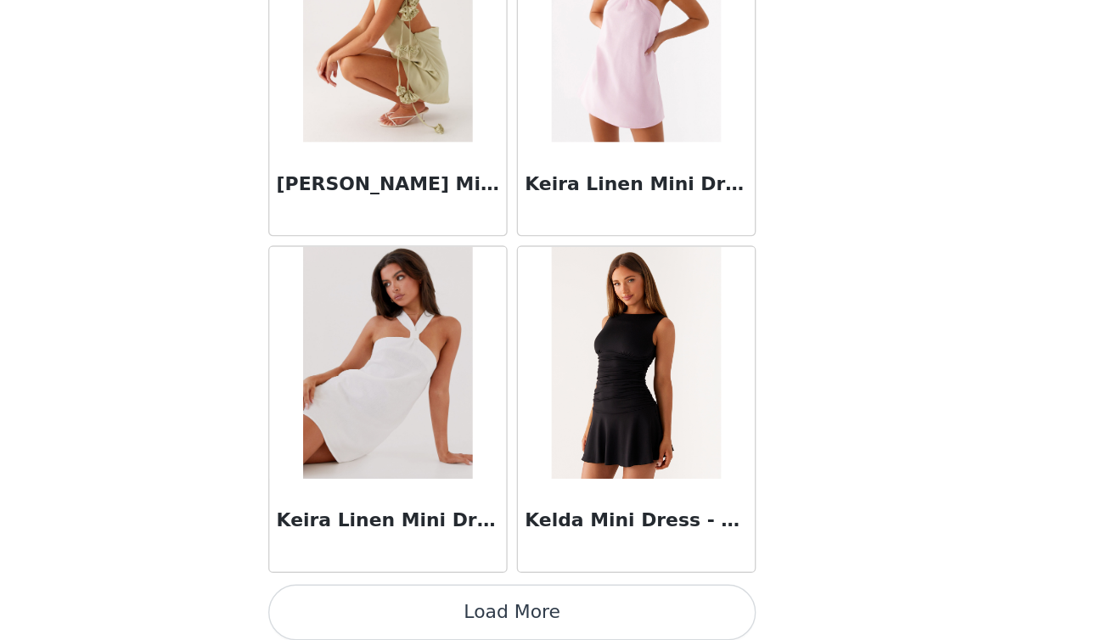
scroll to position [21660, 0]
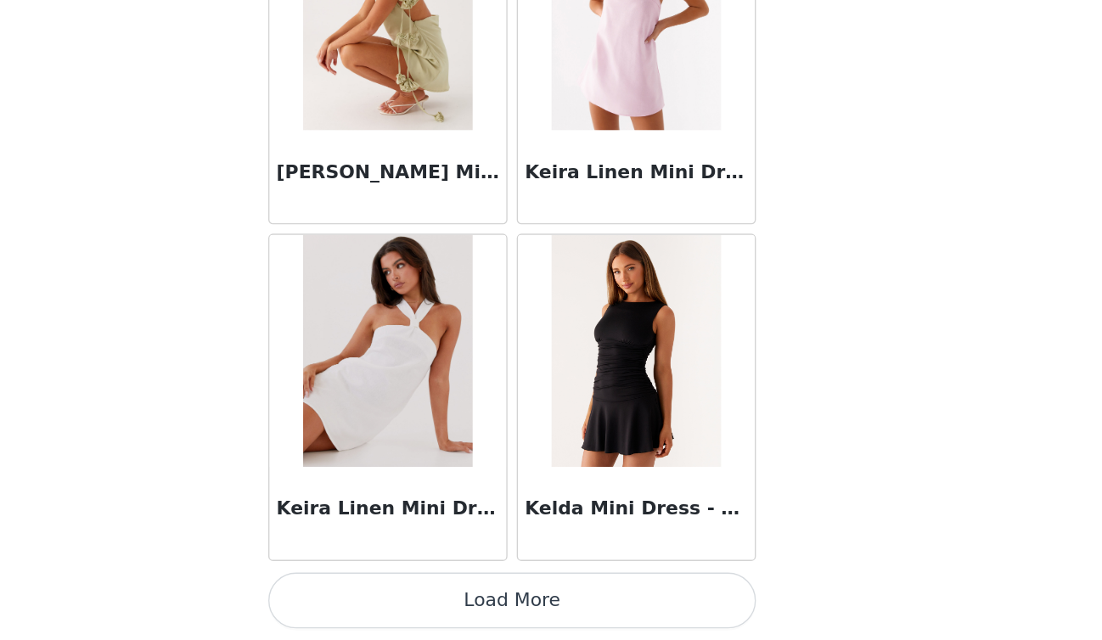
click at [581, 595] on button "Load More" at bounding box center [551, 611] width 357 height 41
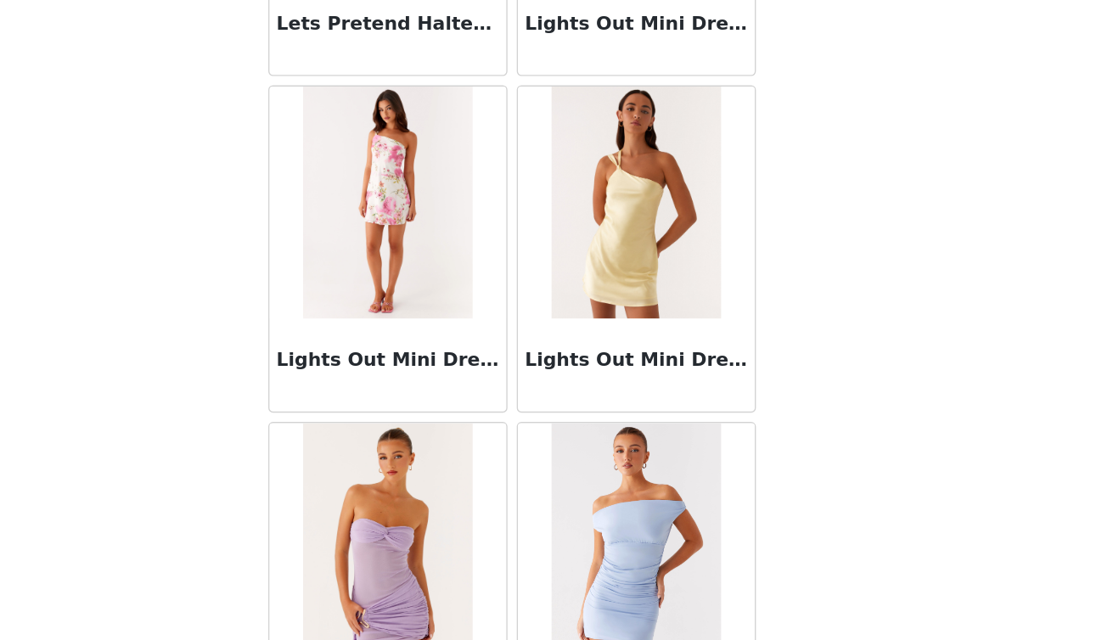
scroll to position [24122, 0]
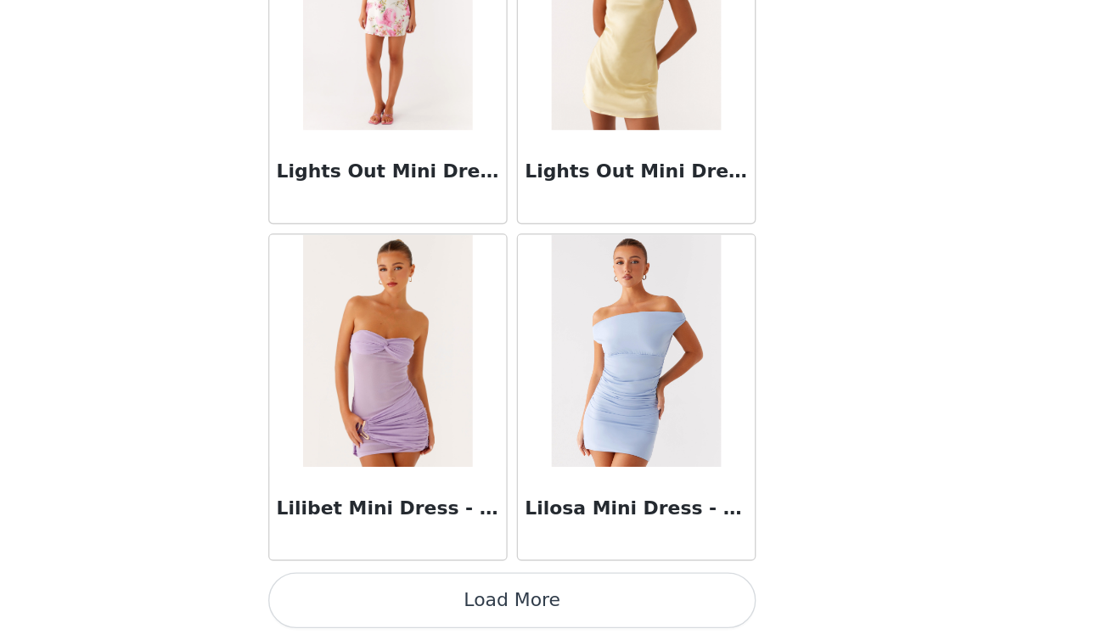
click at [561, 617] on button "Load More" at bounding box center [551, 611] width 357 height 41
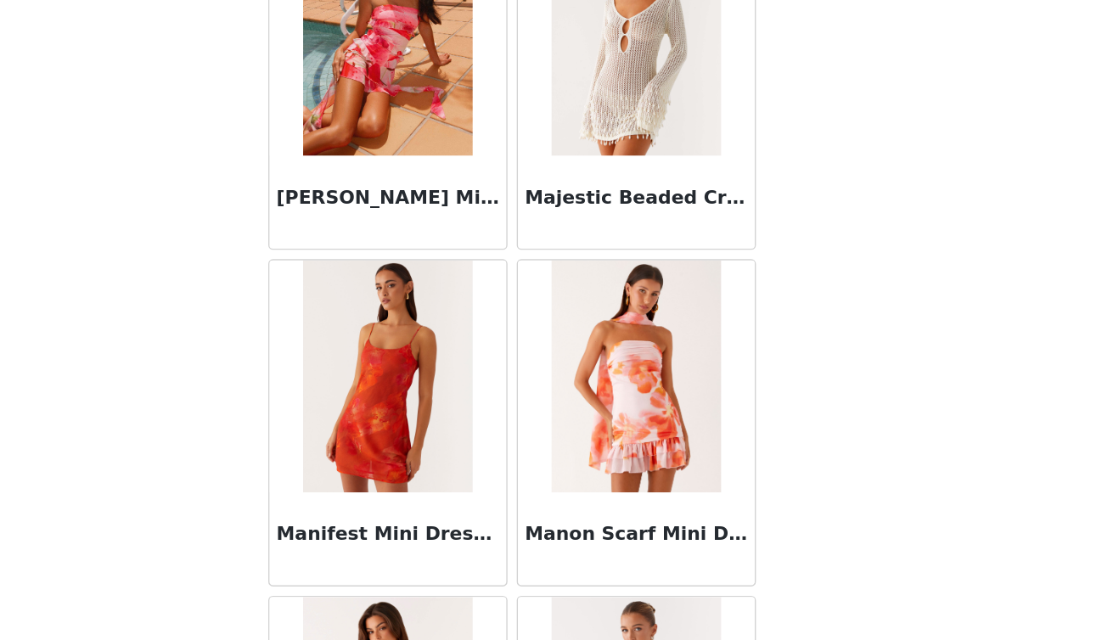
scroll to position [26585, 0]
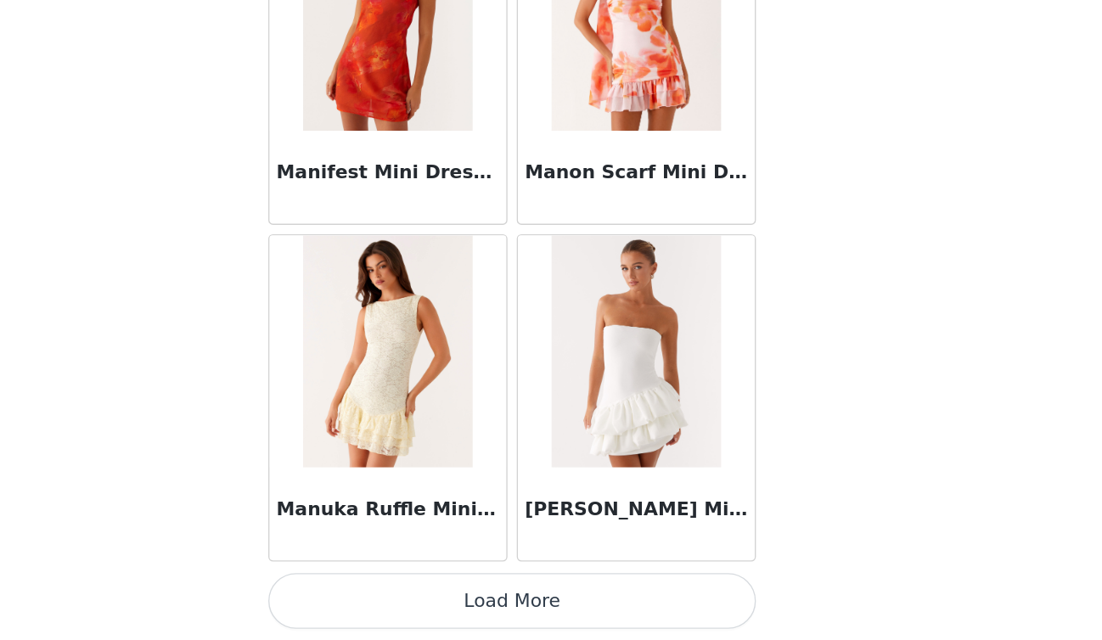
click at [556, 614] on button "Load More" at bounding box center [551, 611] width 357 height 41
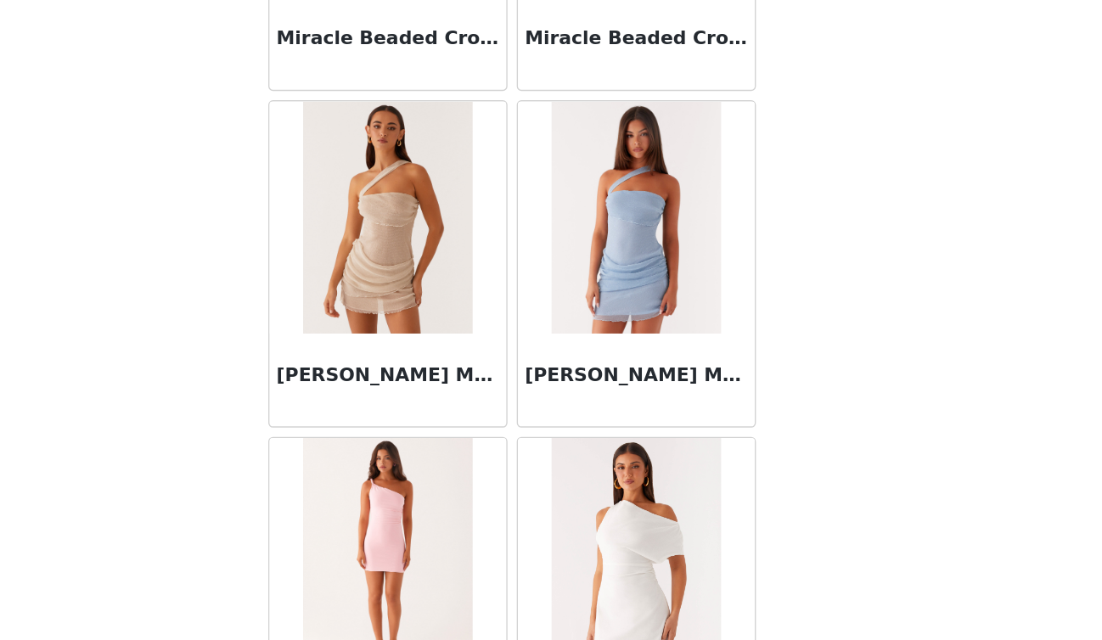
scroll to position [29048, 0]
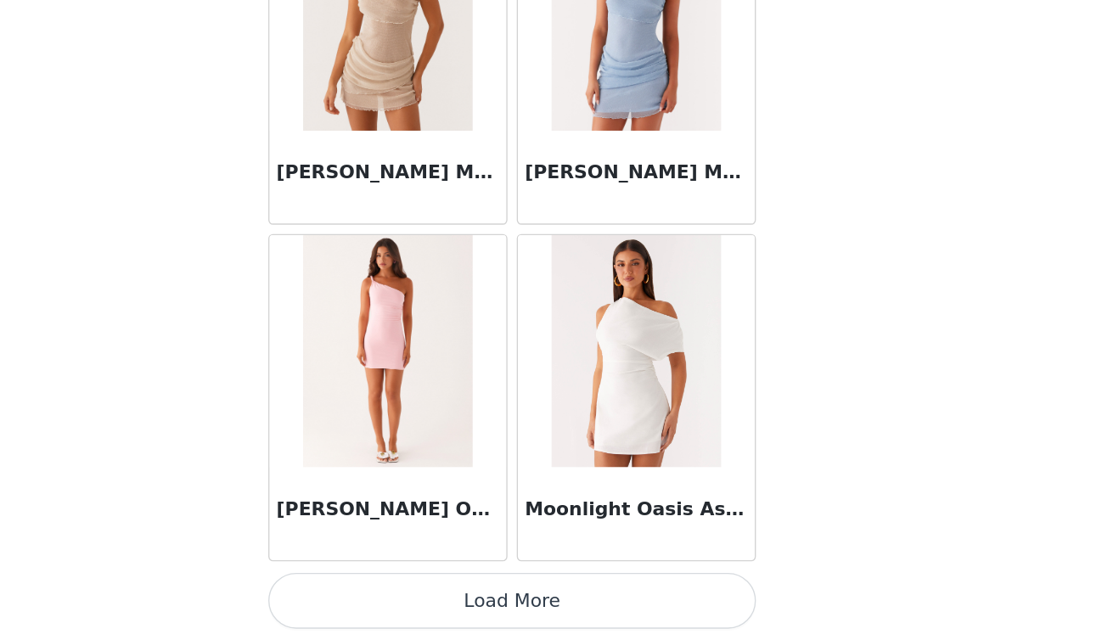
click at [620, 609] on button "Load More" at bounding box center [551, 611] width 357 height 41
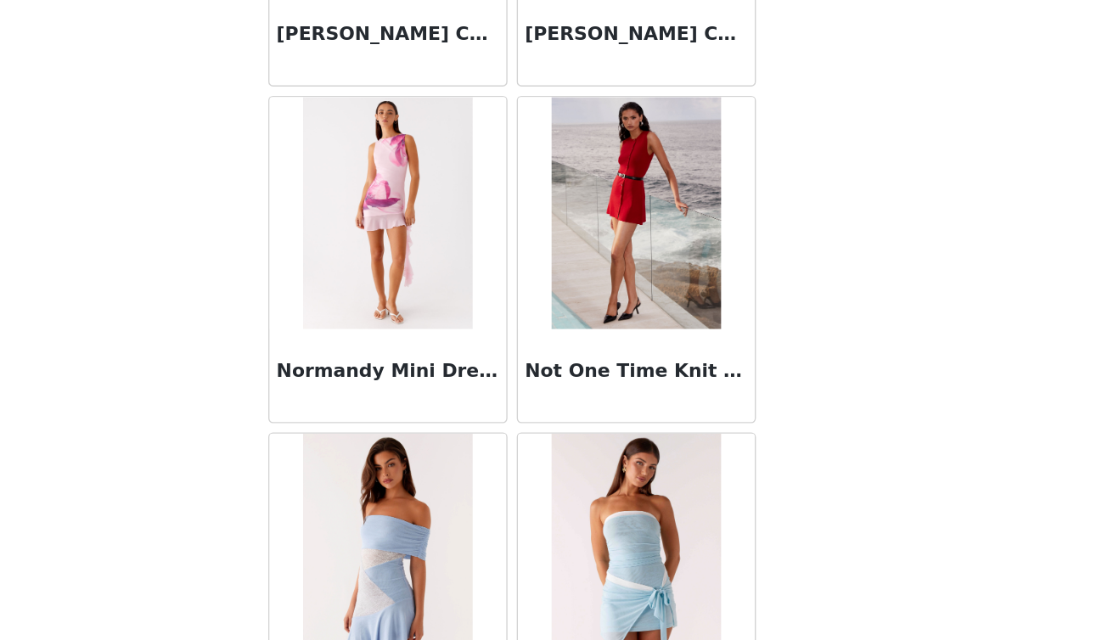
scroll to position [31510, 0]
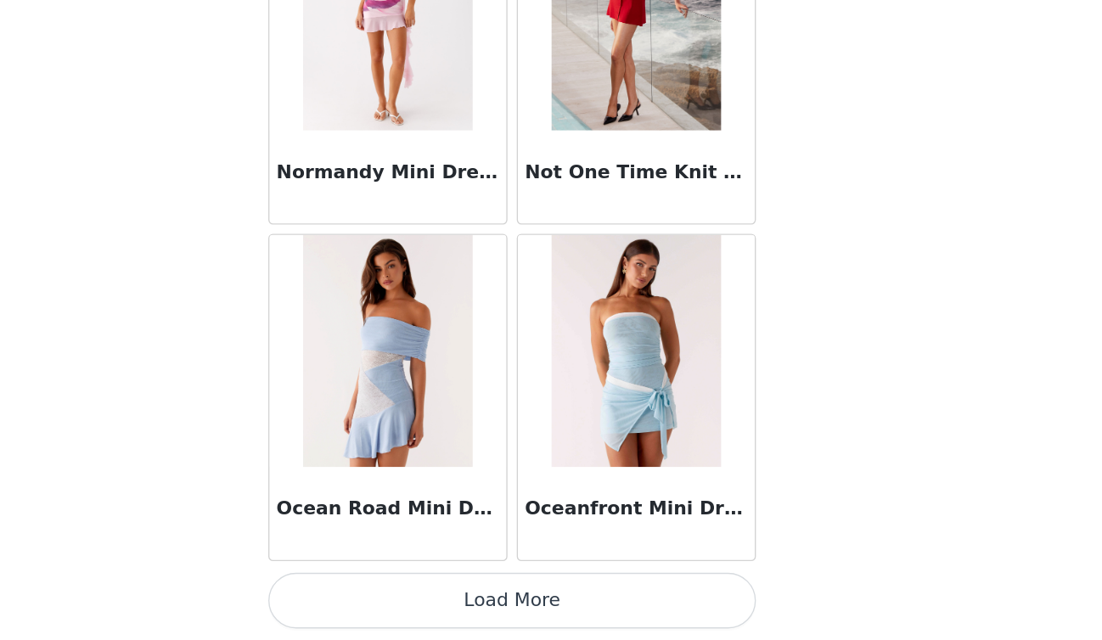
click at [569, 601] on button "Load More" at bounding box center [551, 611] width 357 height 41
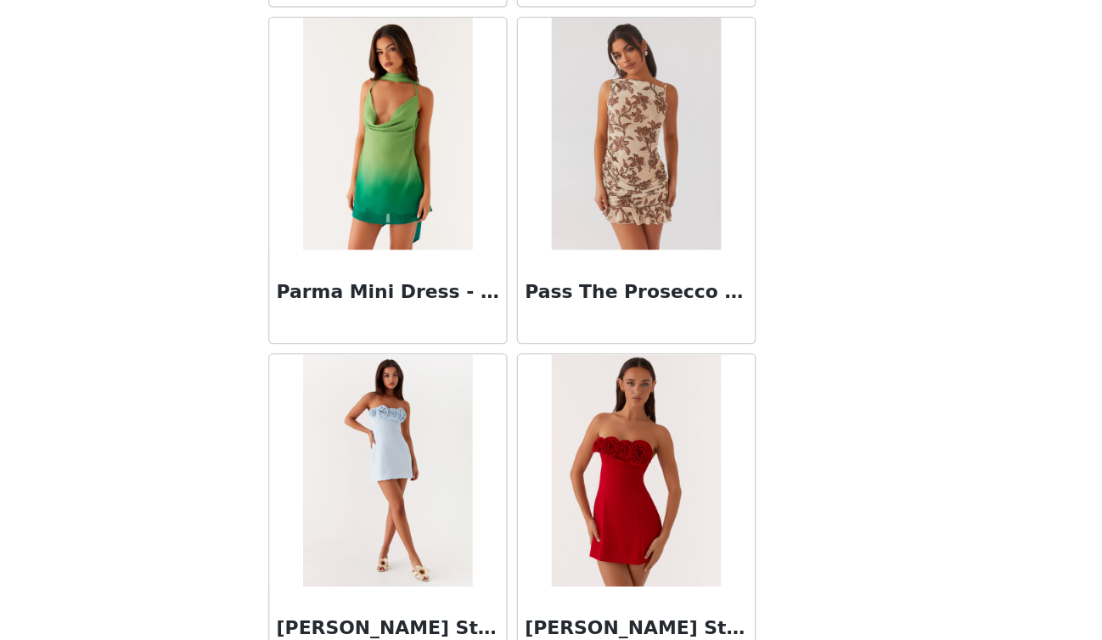
scroll to position [33973, 0]
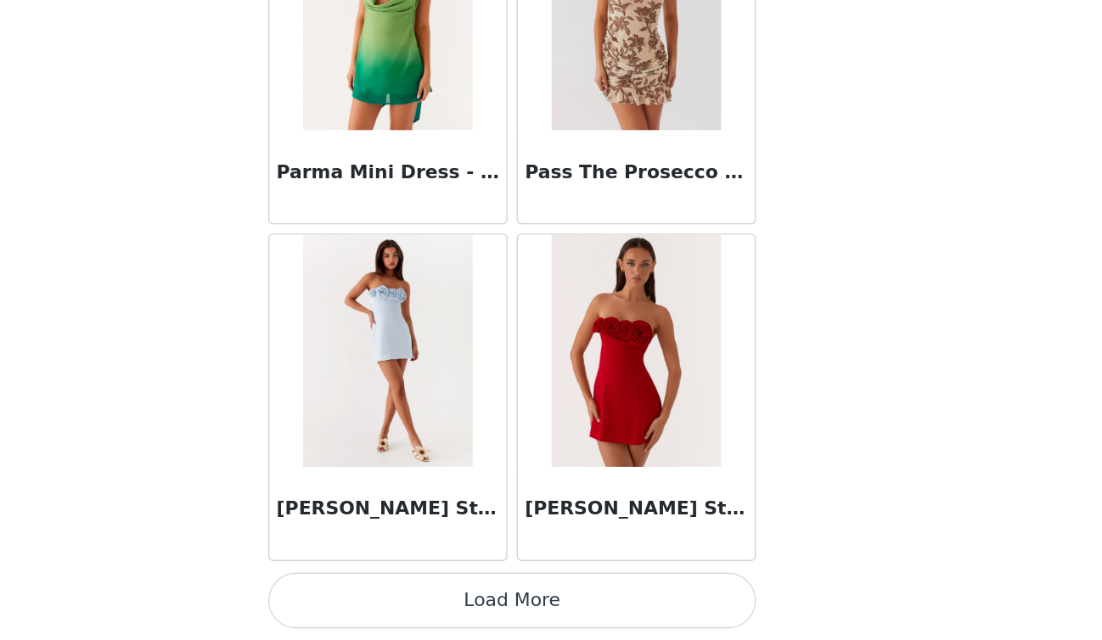
click at [573, 596] on button "Load More" at bounding box center [551, 611] width 357 height 41
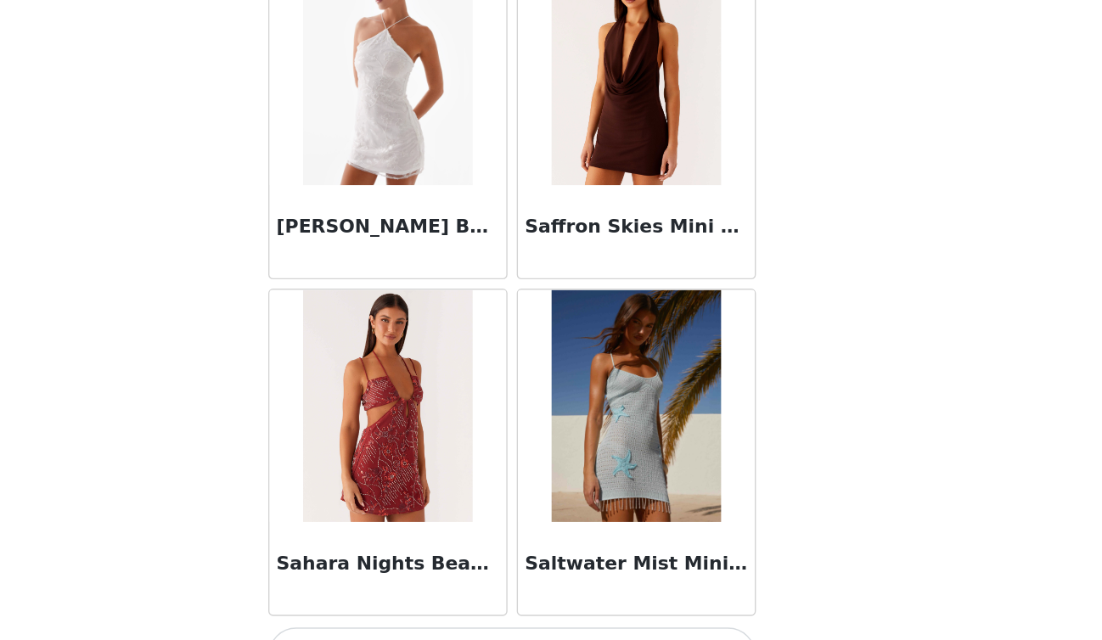
scroll to position [36436, 0]
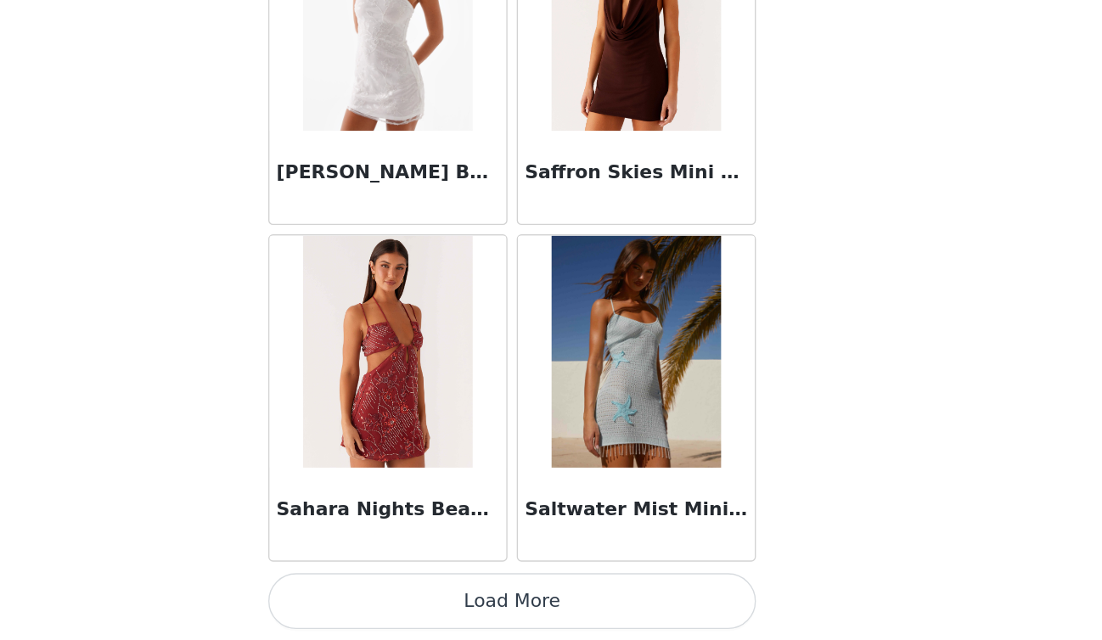
click at [544, 609] on button "Load More" at bounding box center [551, 611] width 357 height 41
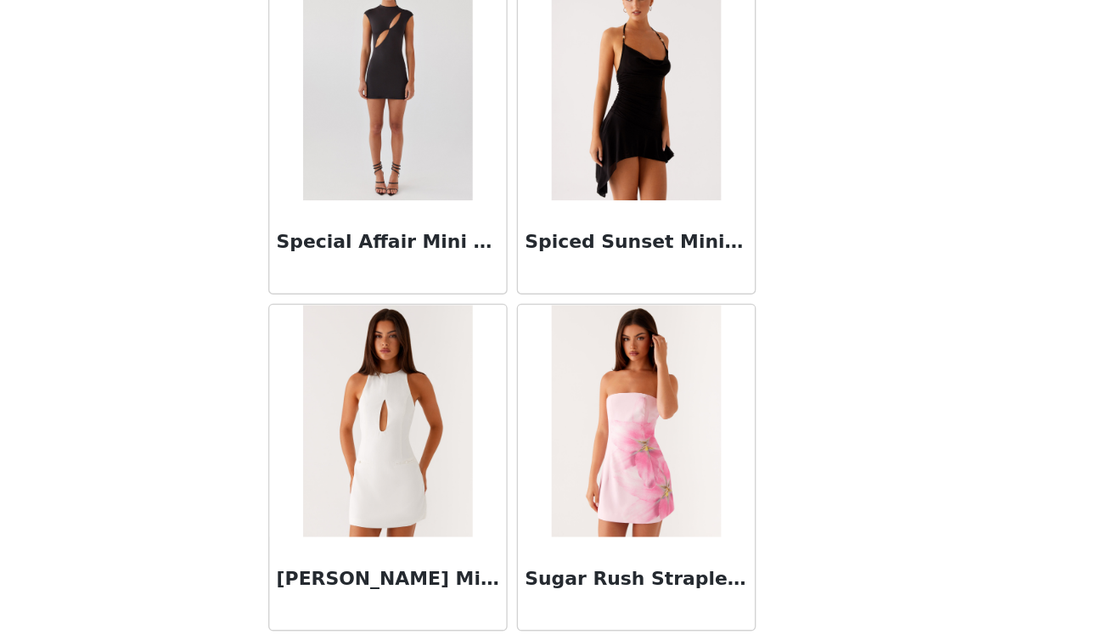
scroll to position [38898, 0]
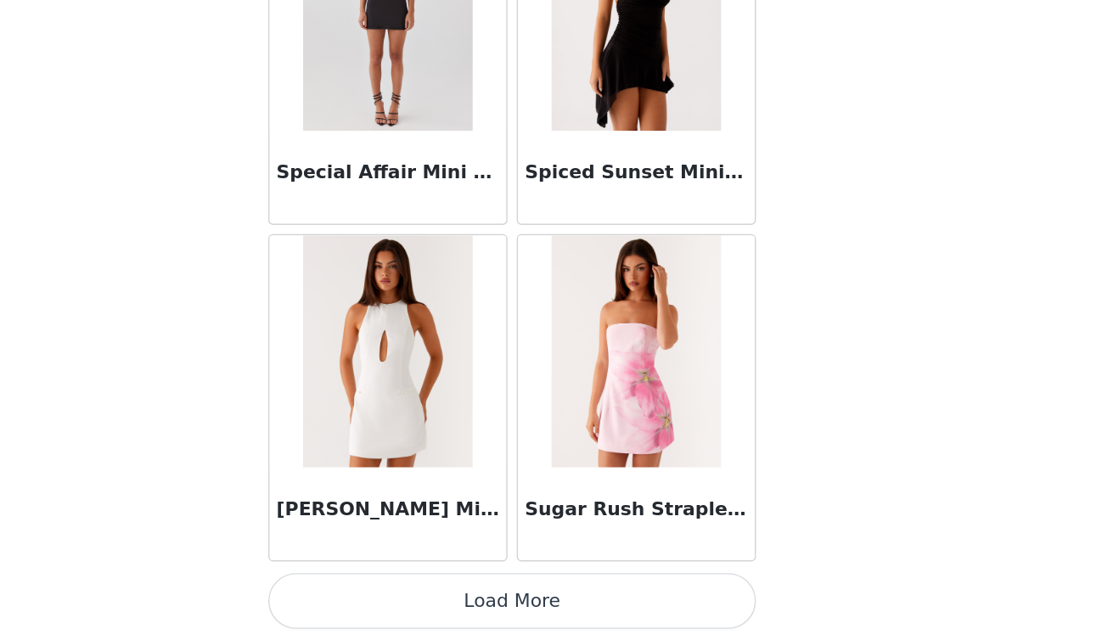
click at [564, 626] on button "Load More" at bounding box center [551, 611] width 357 height 41
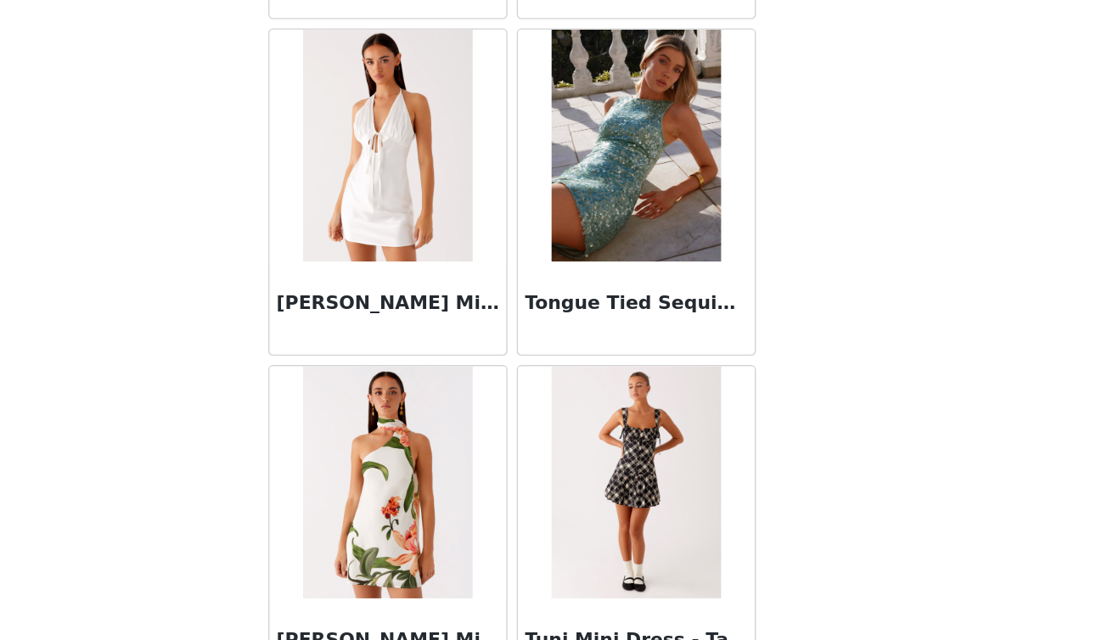
scroll to position [41361, 0]
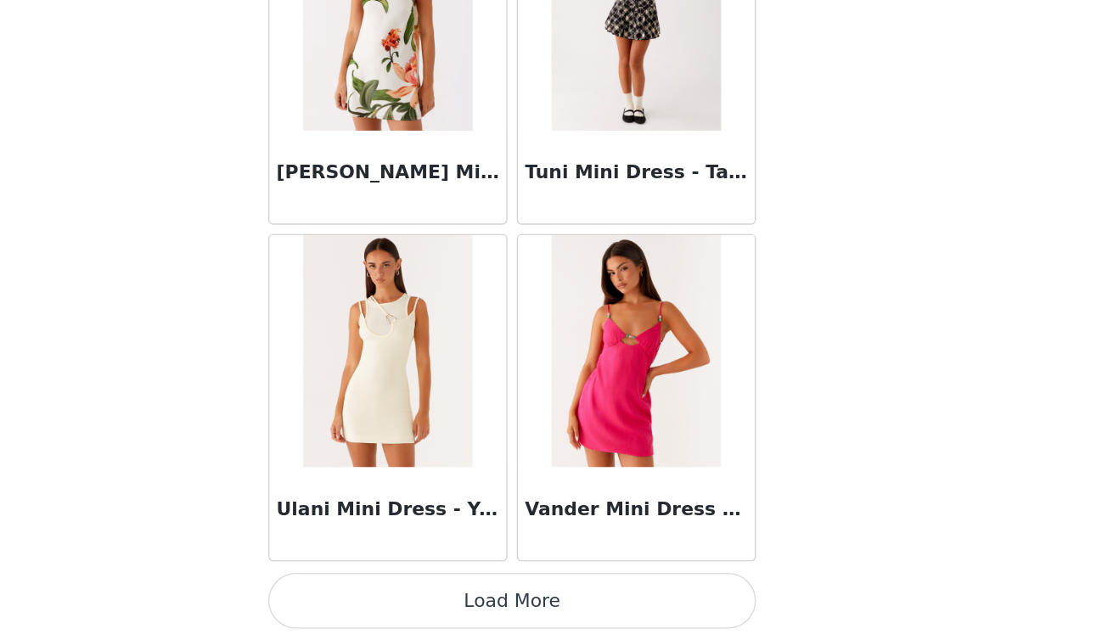
click at [571, 612] on button "Load More" at bounding box center [551, 611] width 357 height 41
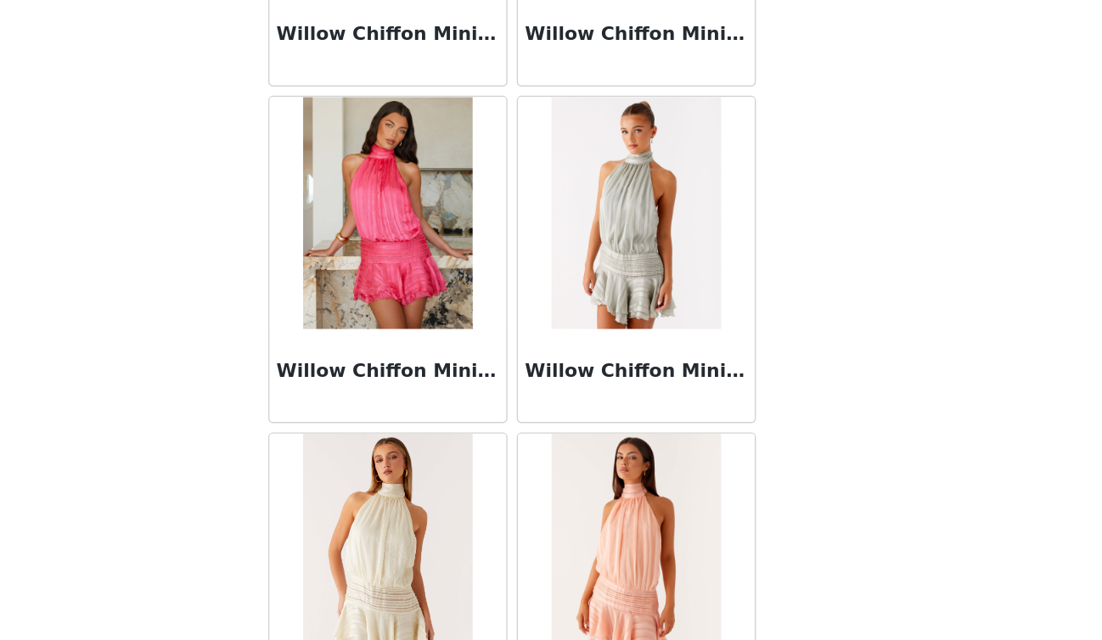
scroll to position [43824, 0]
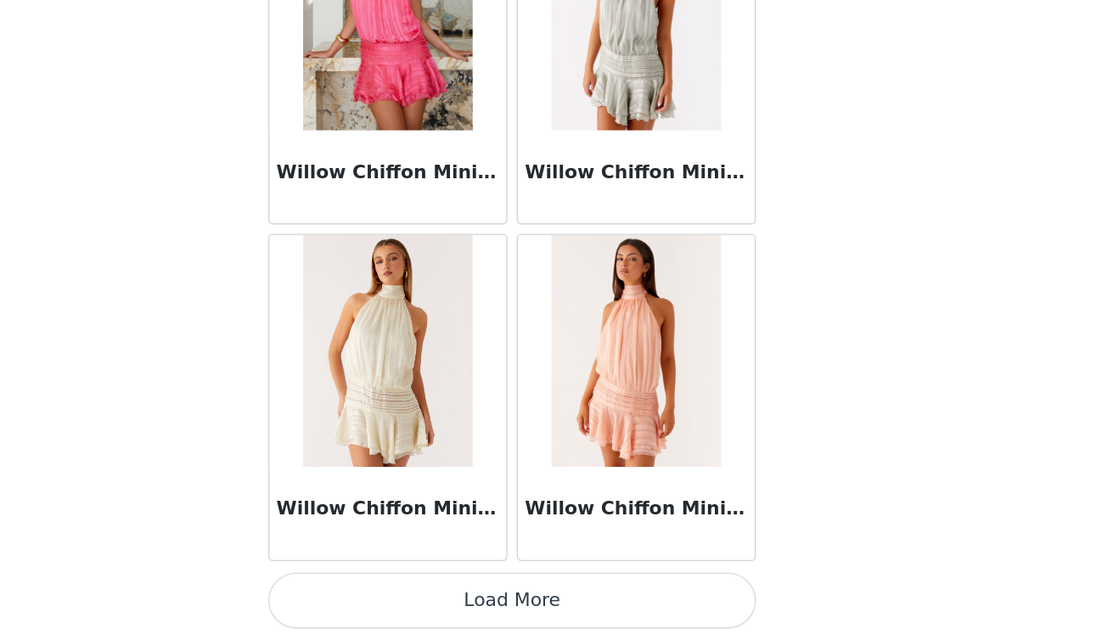
click at [538, 612] on button "Load More" at bounding box center [551, 611] width 357 height 41
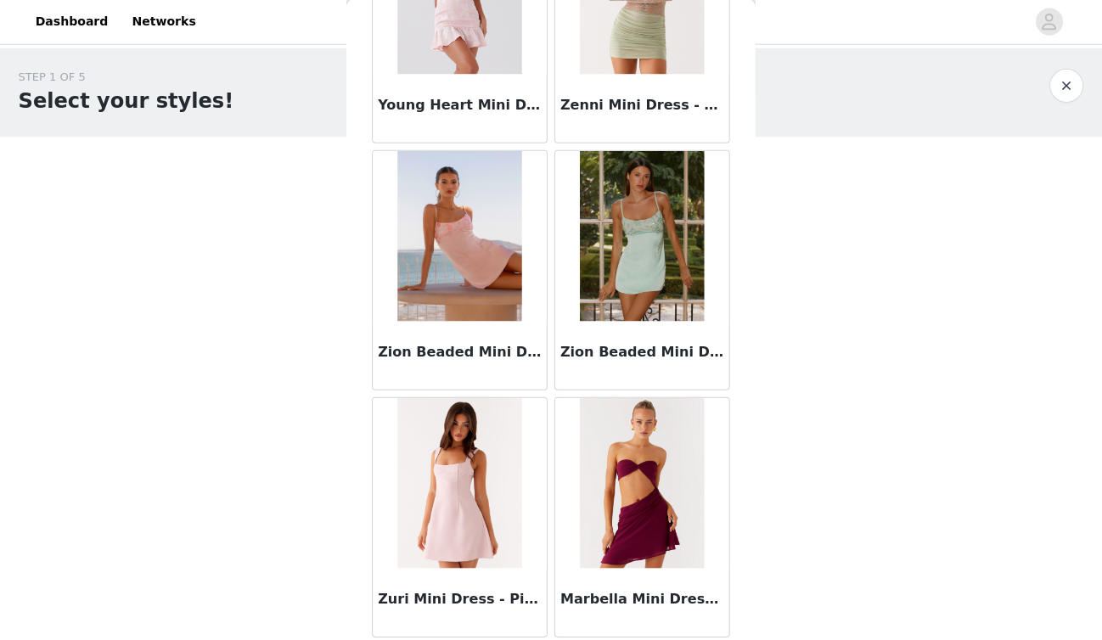
scroll to position [0, 0]
click at [1067, 88] on button "button" at bounding box center [1065, 87] width 34 height 34
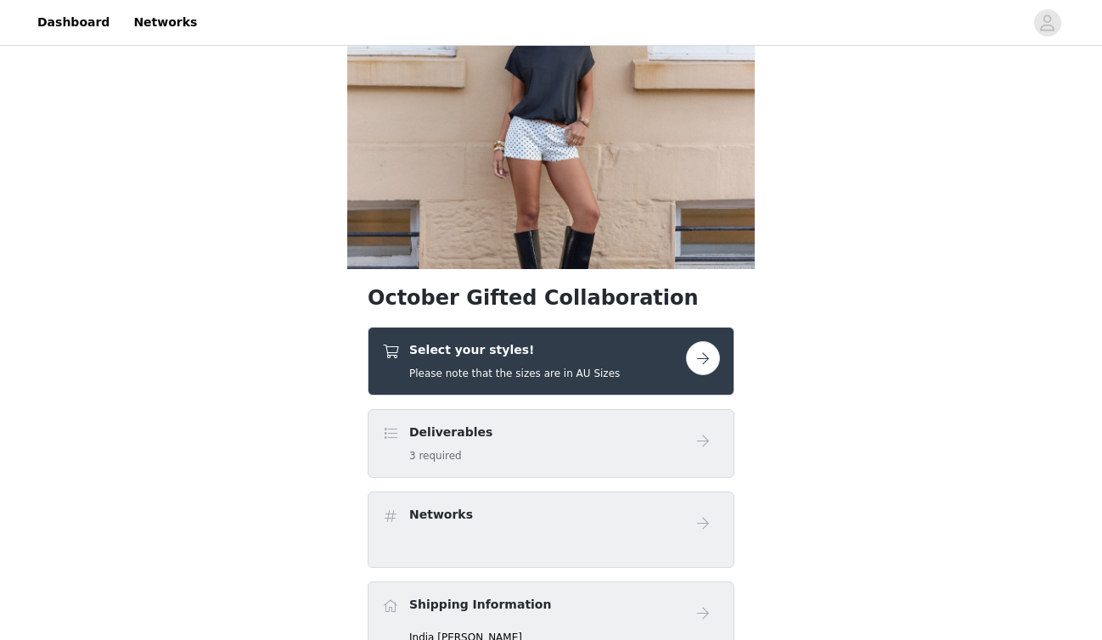
scroll to position [138, 0]
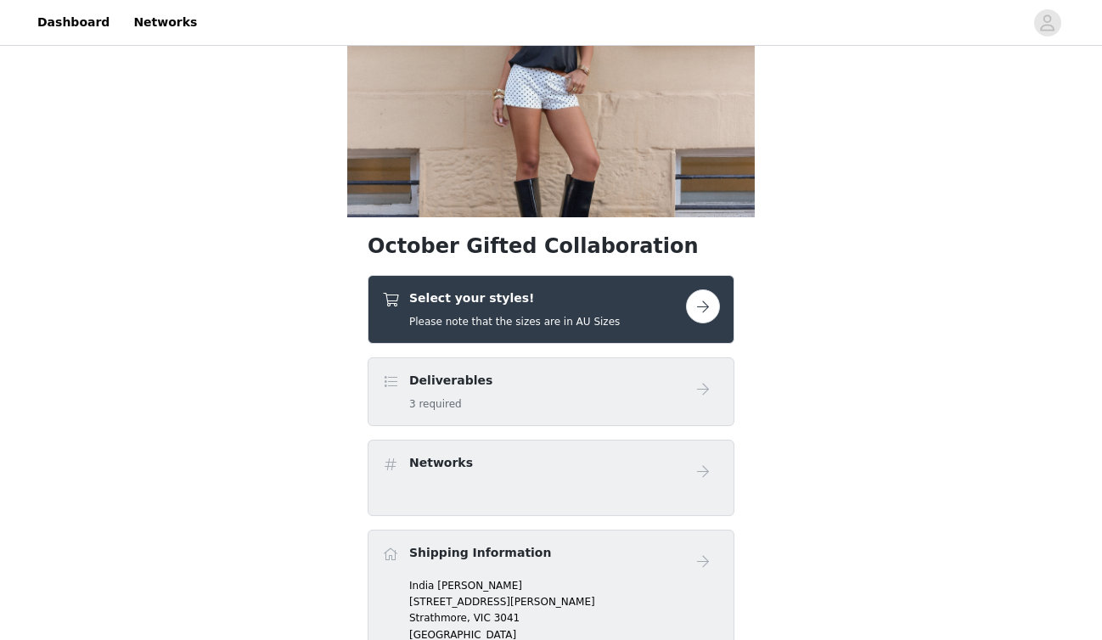
click at [705, 302] on button "button" at bounding box center [703, 307] width 34 height 34
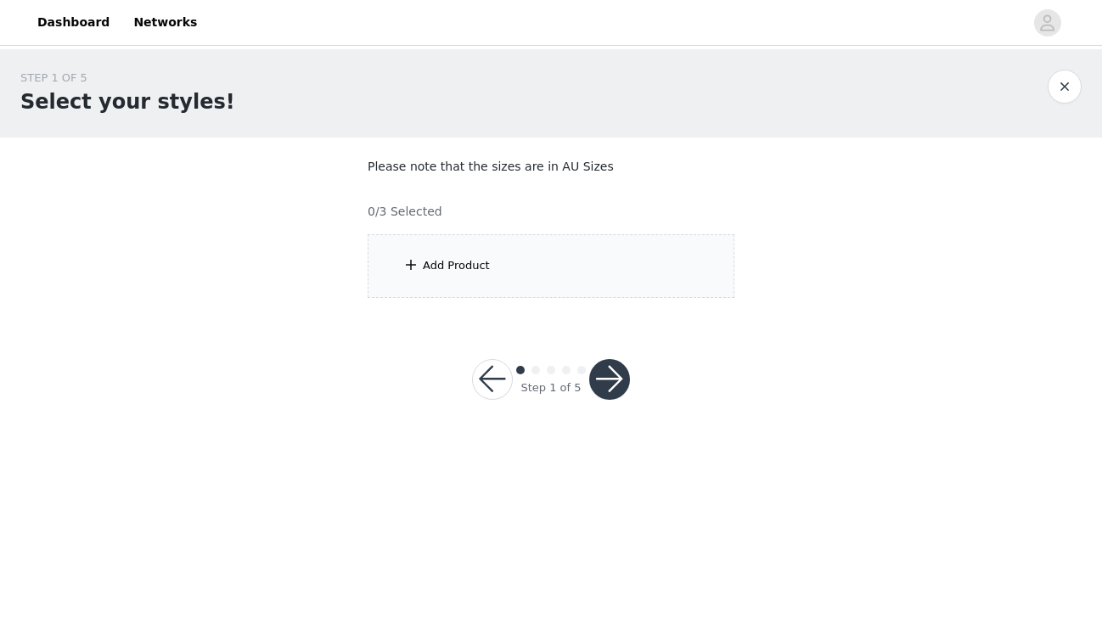
click at [566, 268] on div "Add Product" at bounding box center [551, 266] width 367 height 64
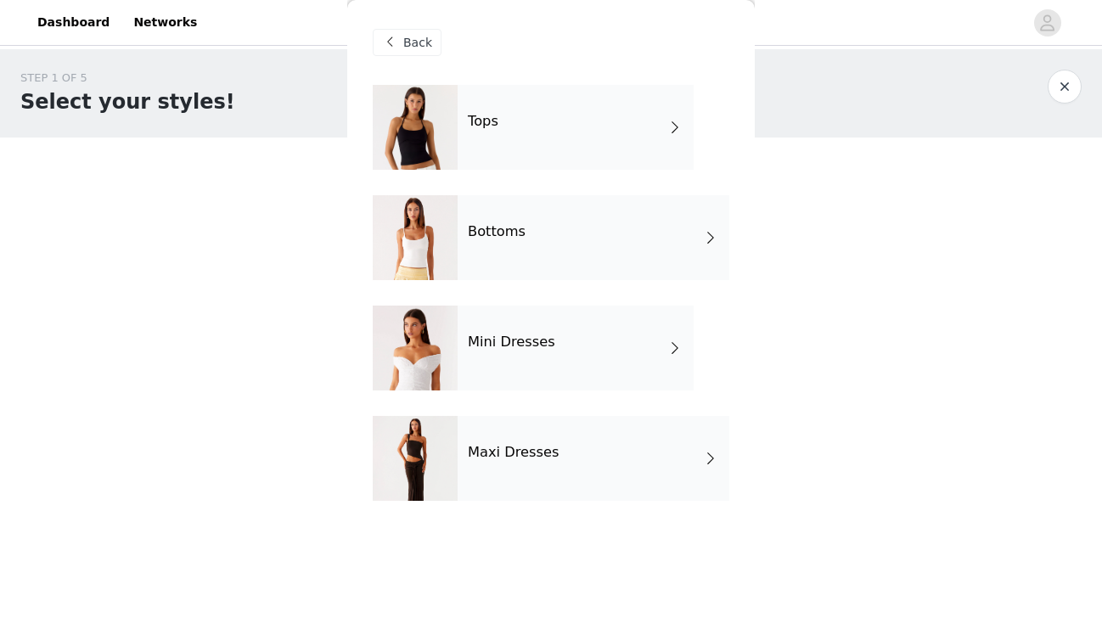
click at [582, 231] on div "Bottoms" at bounding box center [594, 237] width 272 height 85
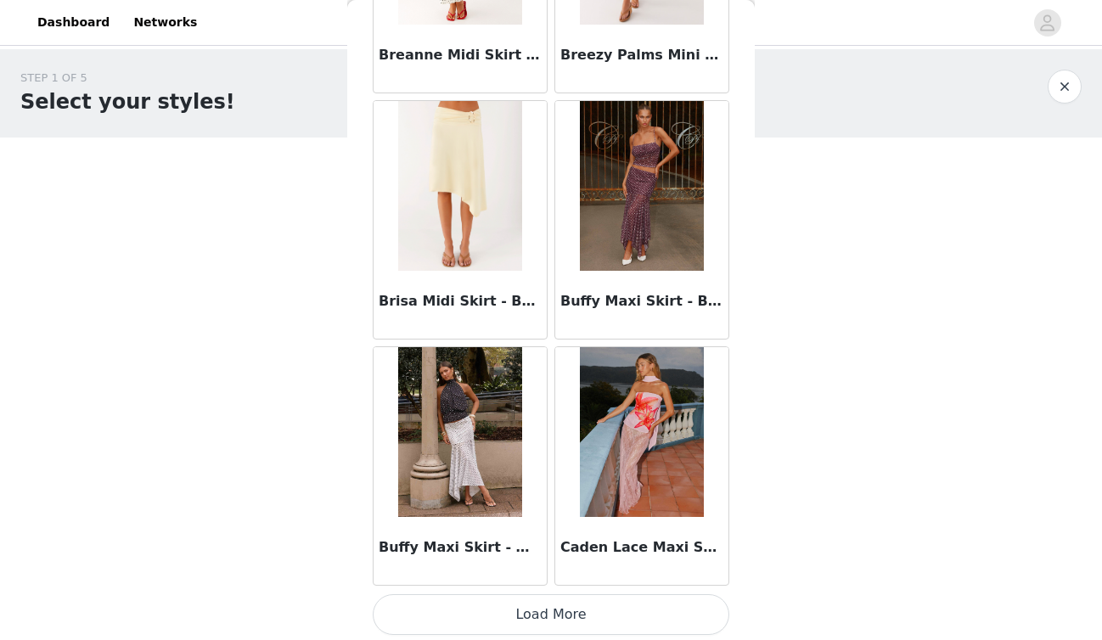
scroll to position [1958, 0]
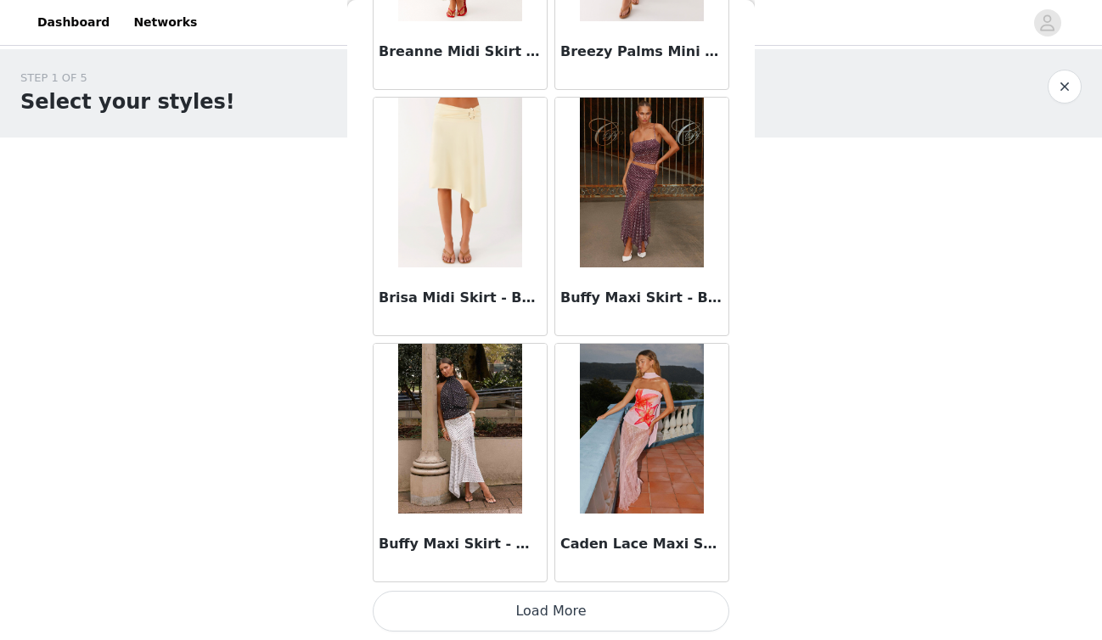
click at [564, 613] on button "Load More" at bounding box center [551, 611] width 357 height 41
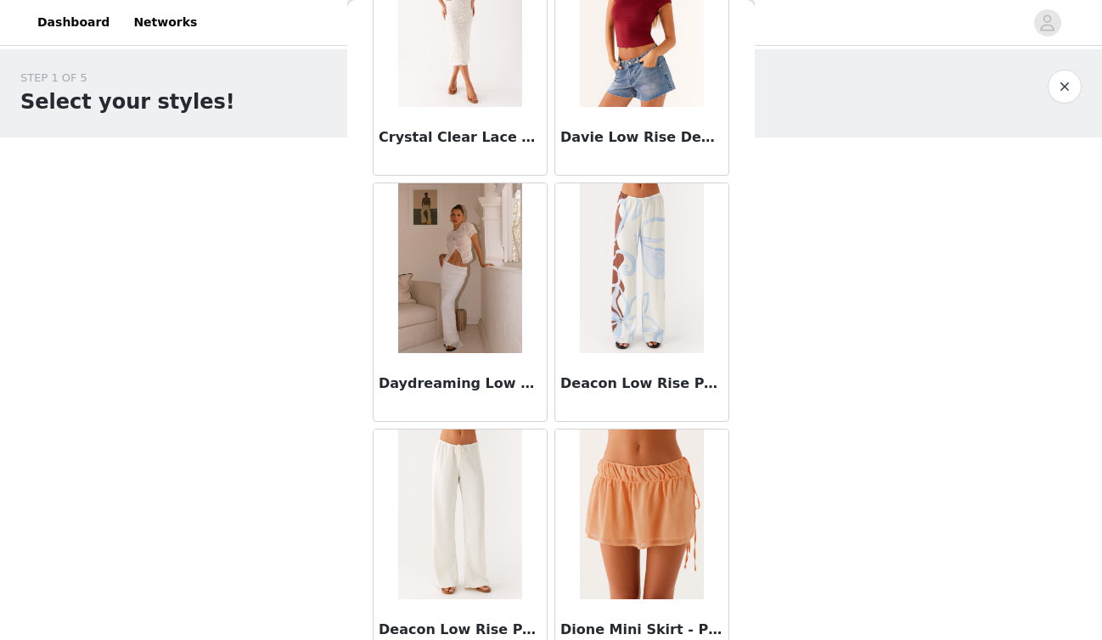
scroll to position [4421, 0]
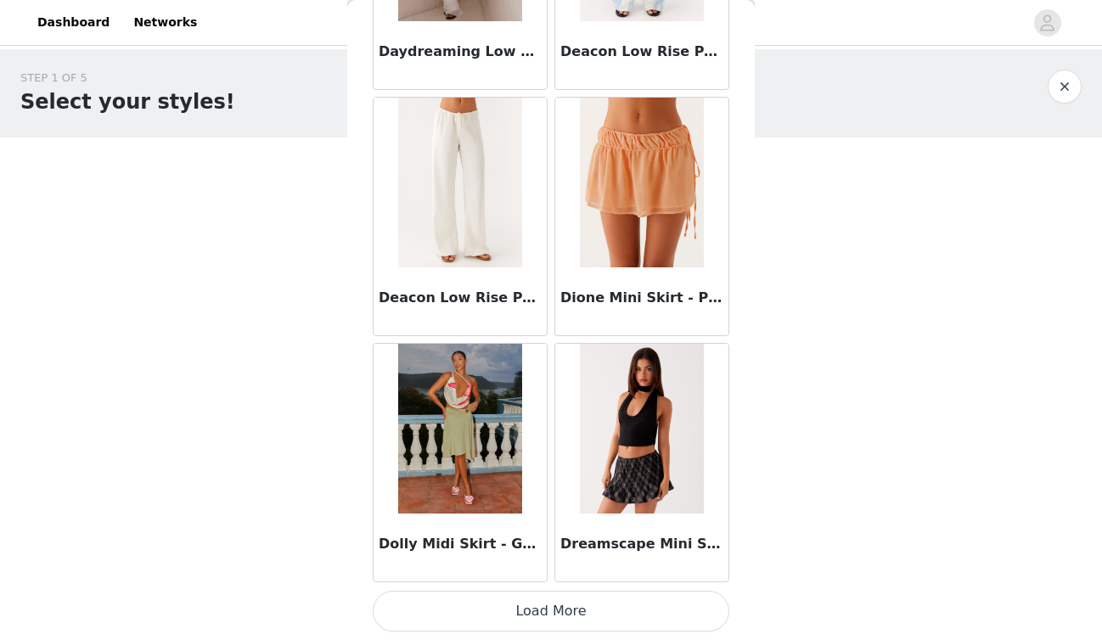
click at [616, 608] on button "Load More" at bounding box center [551, 611] width 357 height 41
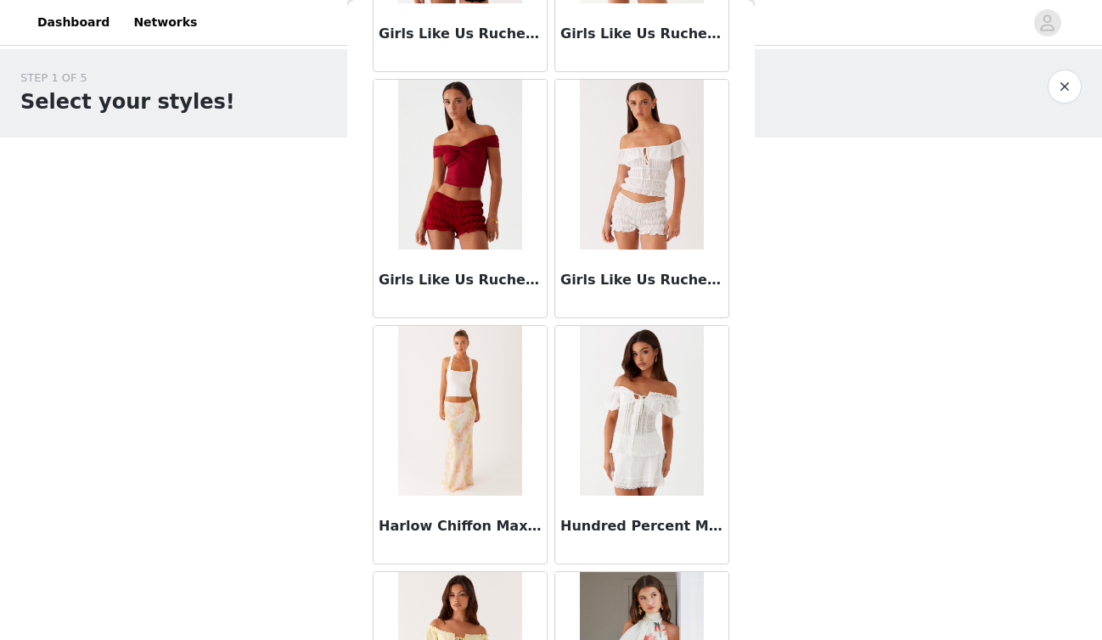
scroll to position [6884, 0]
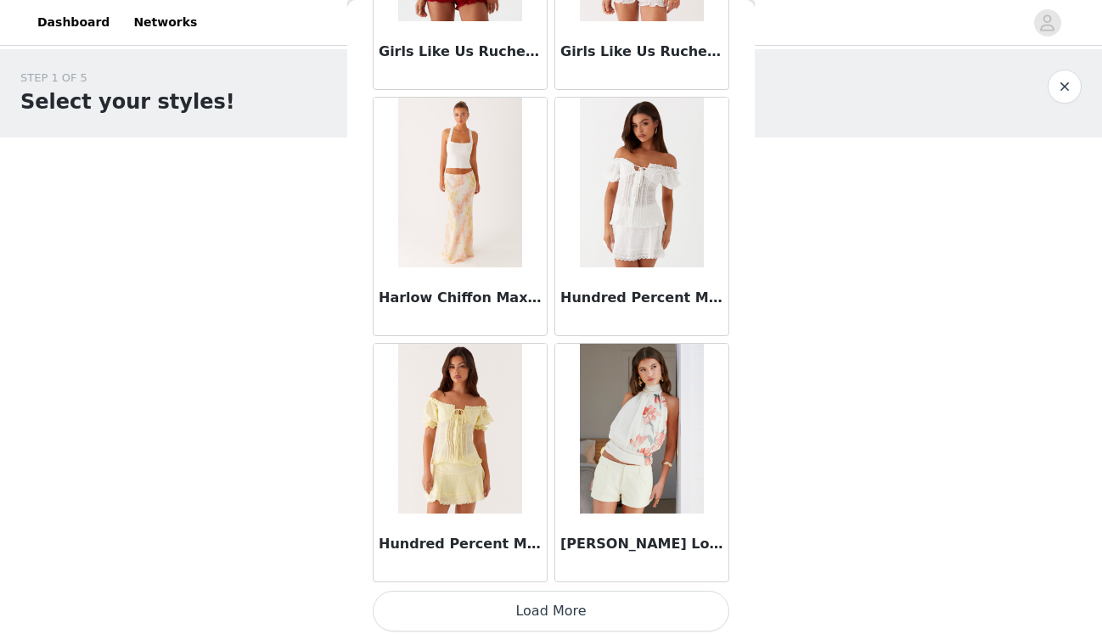
click at [594, 623] on button "Load More" at bounding box center [551, 611] width 357 height 41
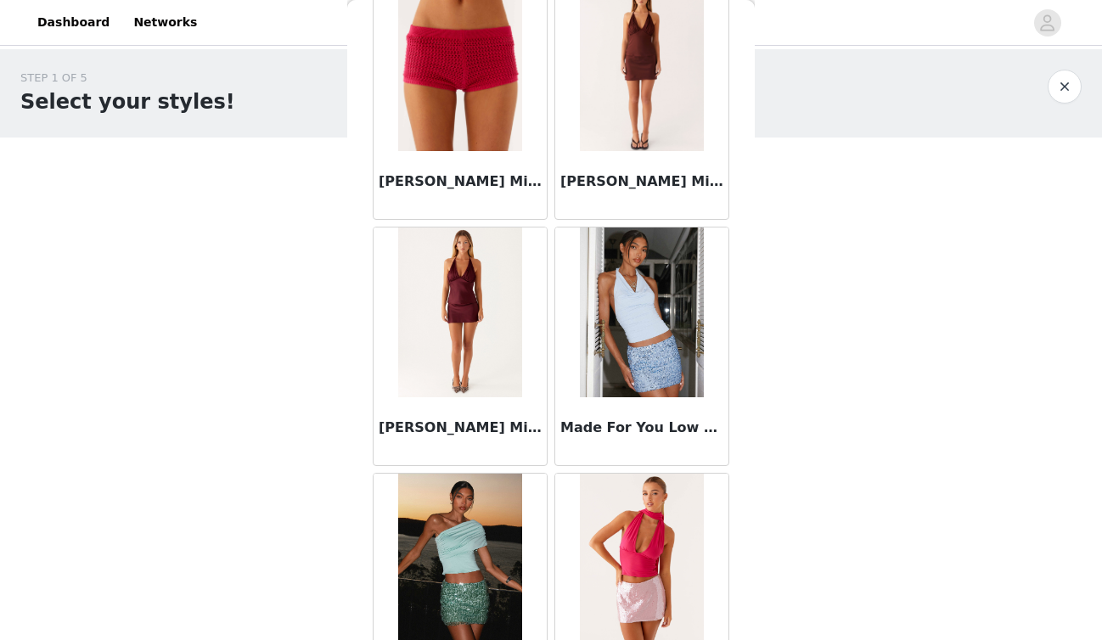
scroll to position [9346, 0]
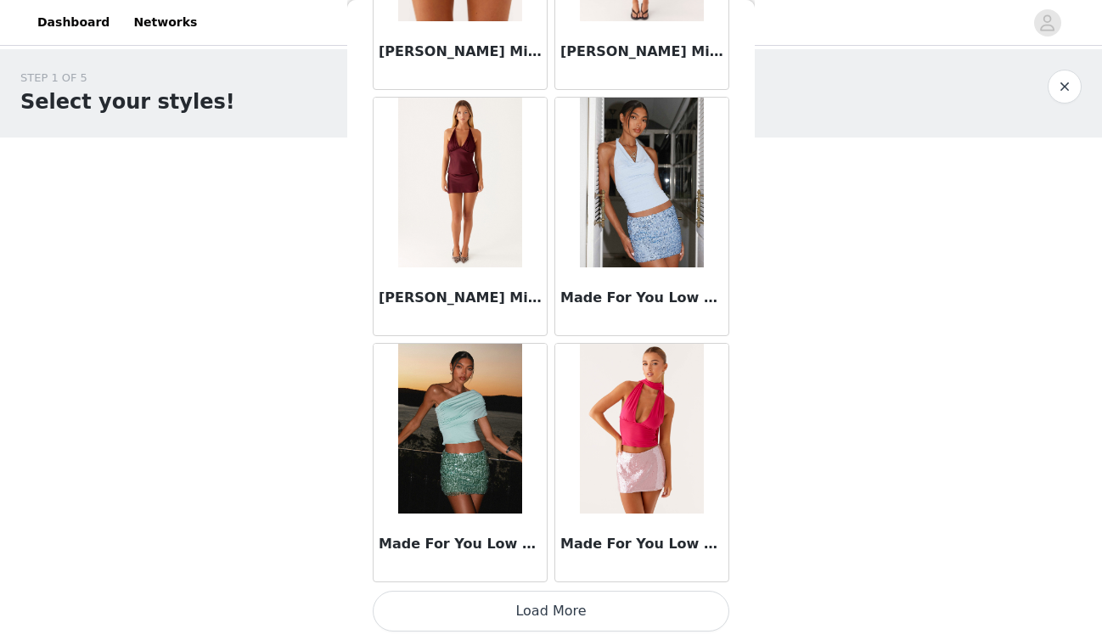
click at [595, 606] on button "Load More" at bounding box center [551, 611] width 357 height 41
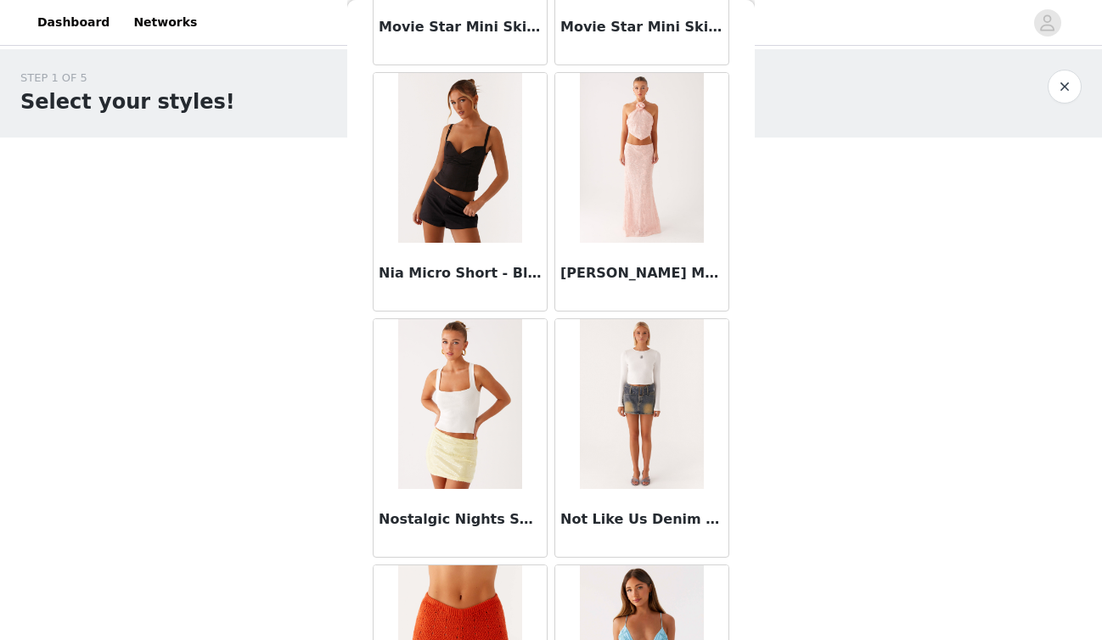
scroll to position [11809, 0]
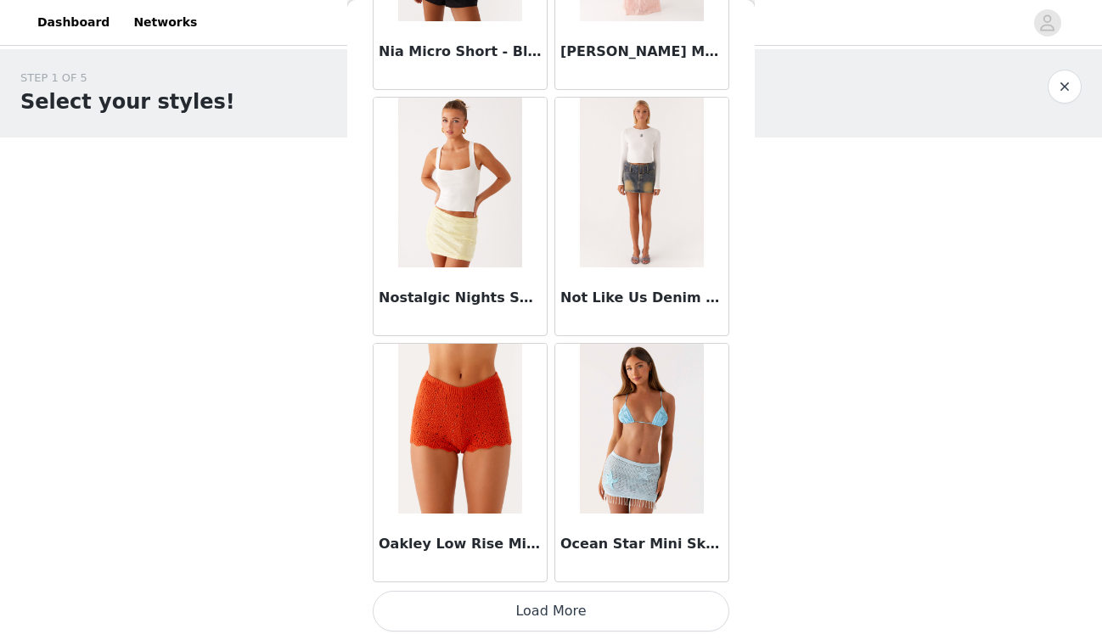
click at [592, 610] on button "Load More" at bounding box center [551, 611] width 357 height 41
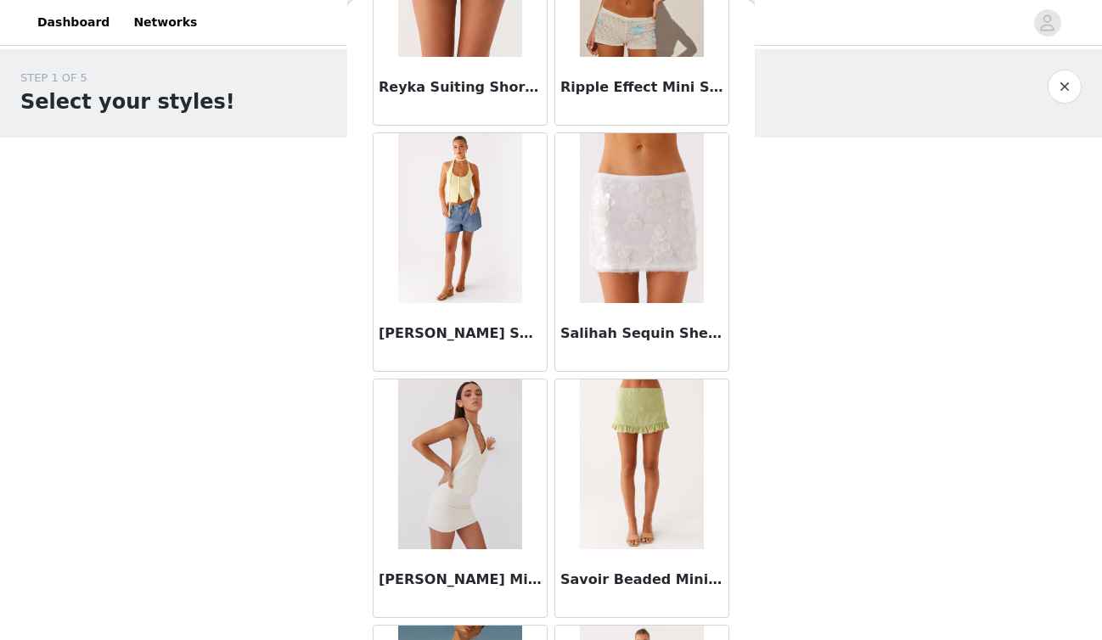
scroll to position [14272, 0]
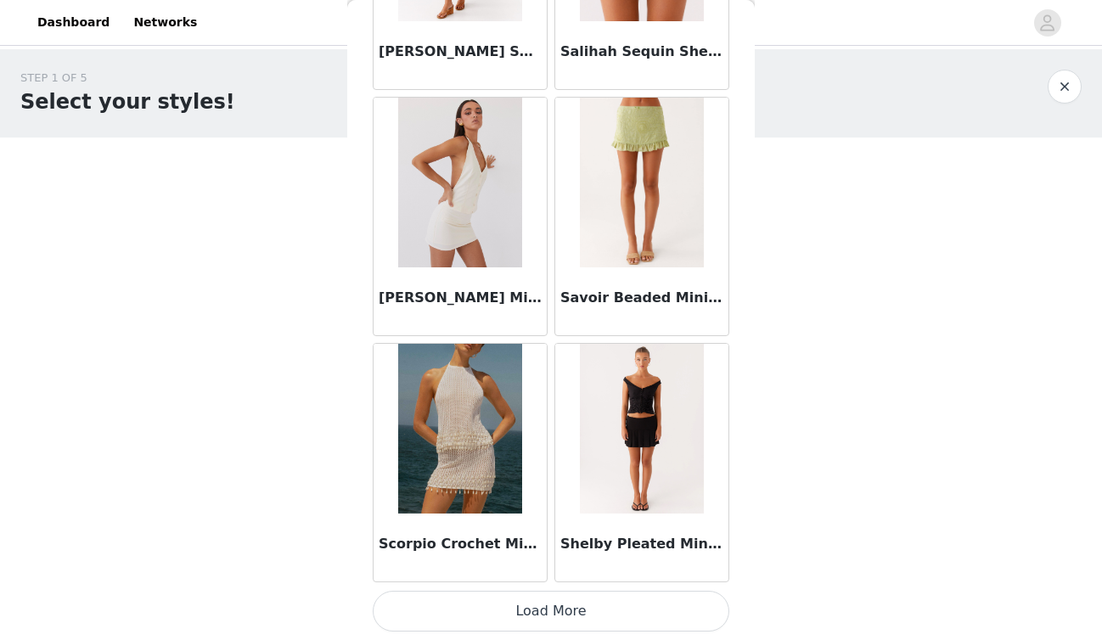
click at [540, 603] on button "Load More" at bounding box center [551, 611] width 357 height 41
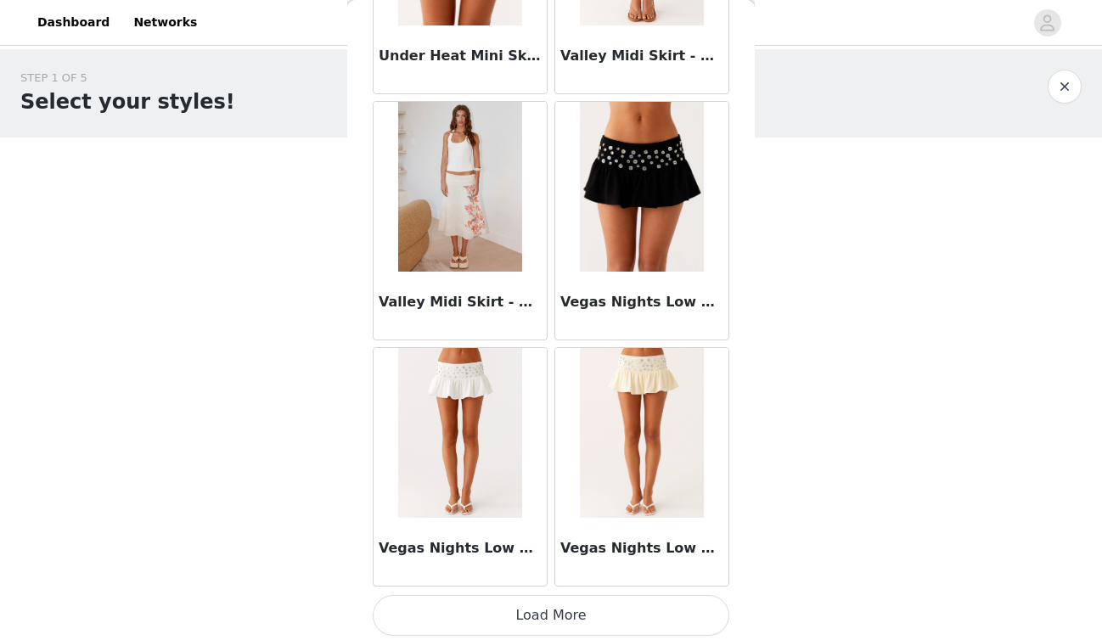
scroll to position [16734, 0]
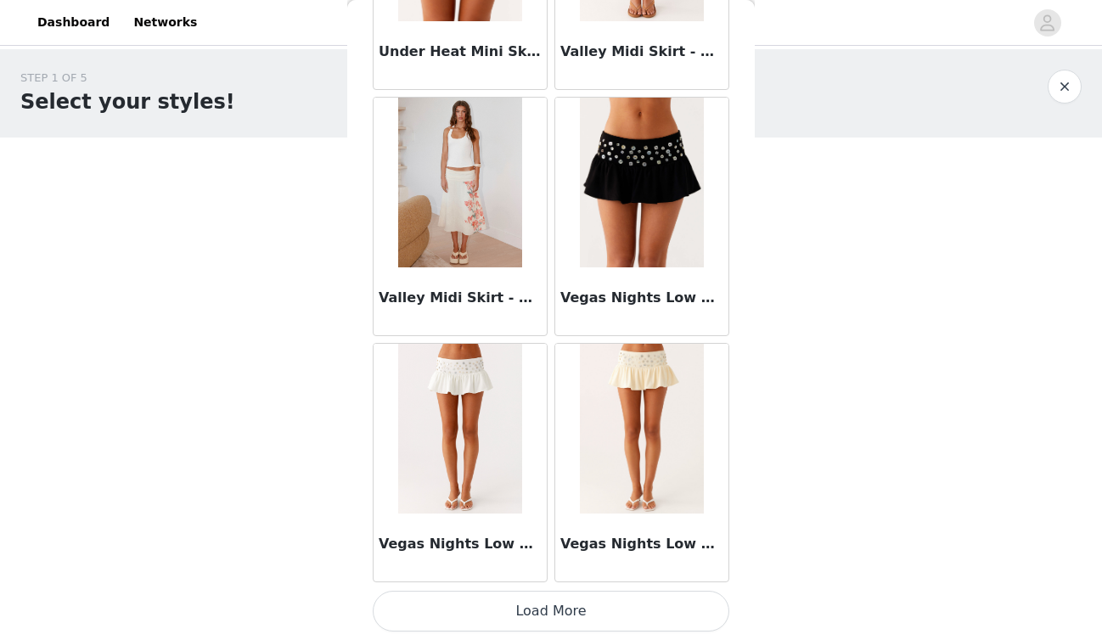
click at [556, 622] on button "Load More" at bounding box center [551, 611] width 357 height 41
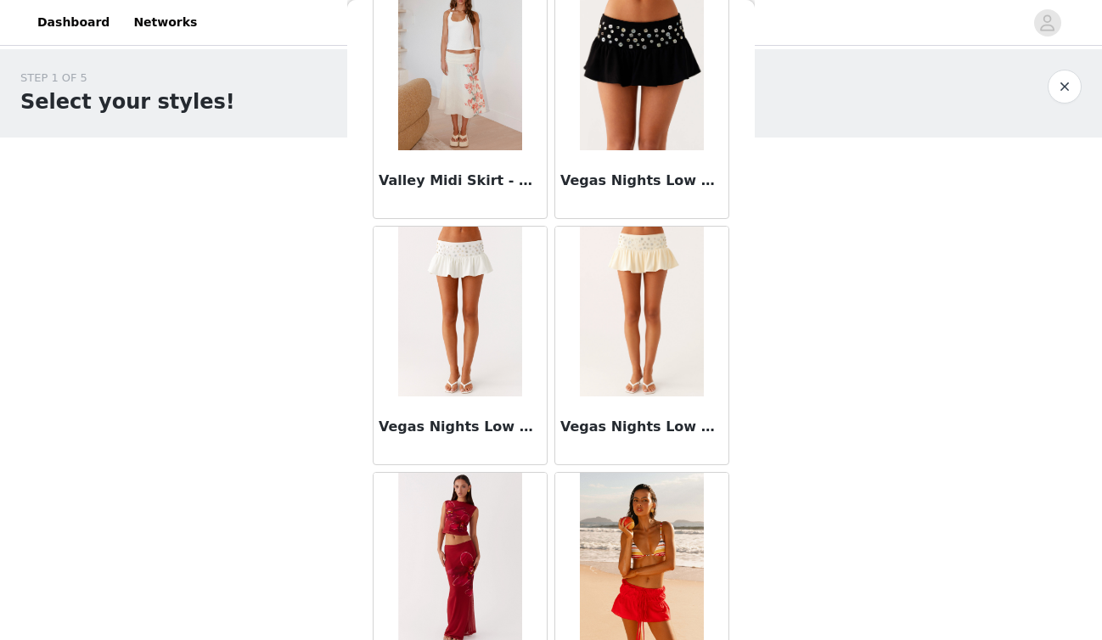
scroll to position [16926, 0]
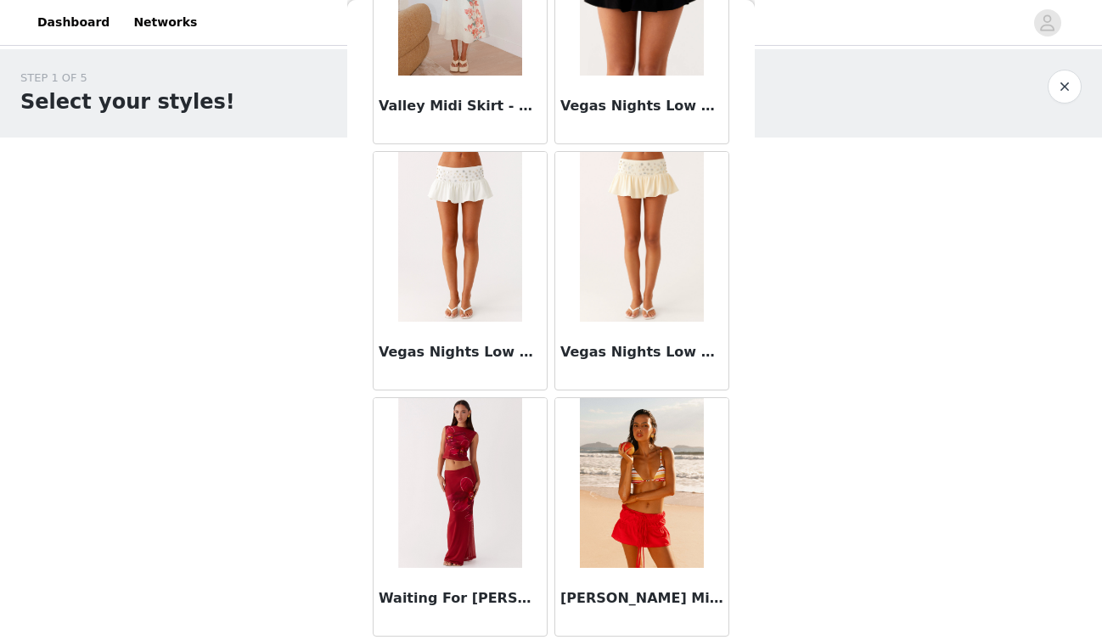
click at [1066, 76] on button "button" at bounding box center [1065, 87] width 34 height 34
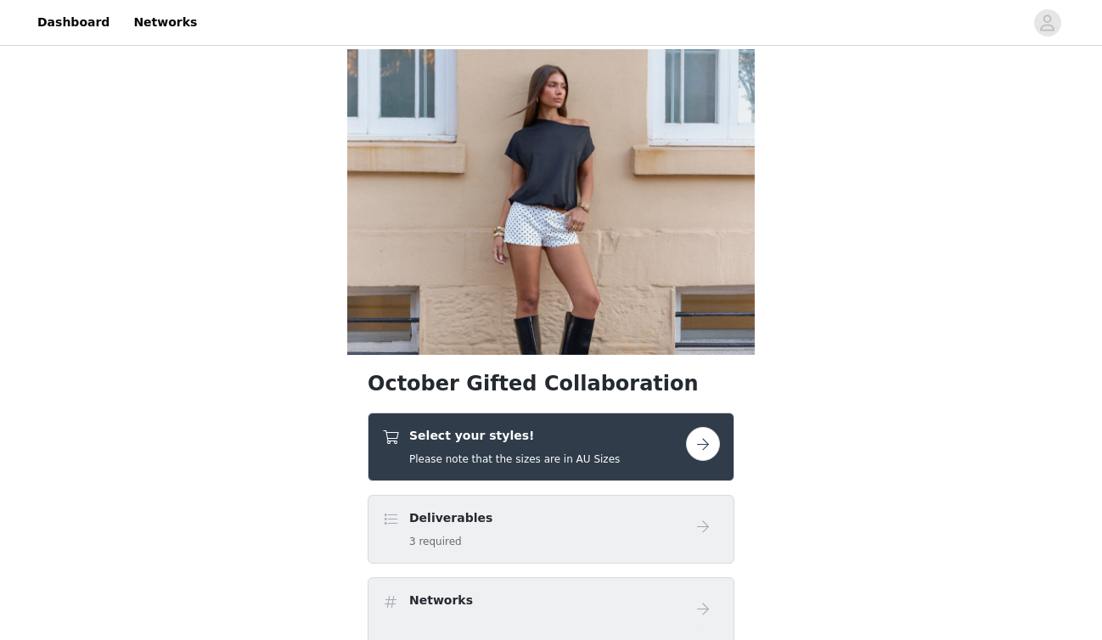
click at [619, 475] on div "Select your styles! Please note that the sizes are in AU Sizes" at bounding box center [551, 447] width 367 height 69
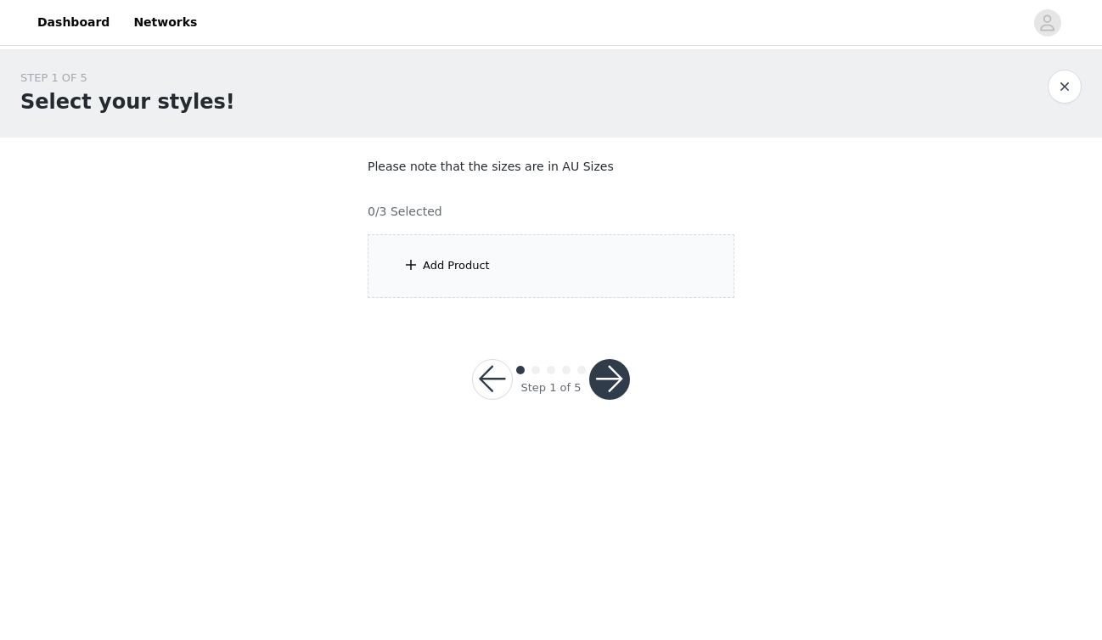
click at [604, 270] on div "Add Product" at bounding box center [551, 266] width 367 height 64
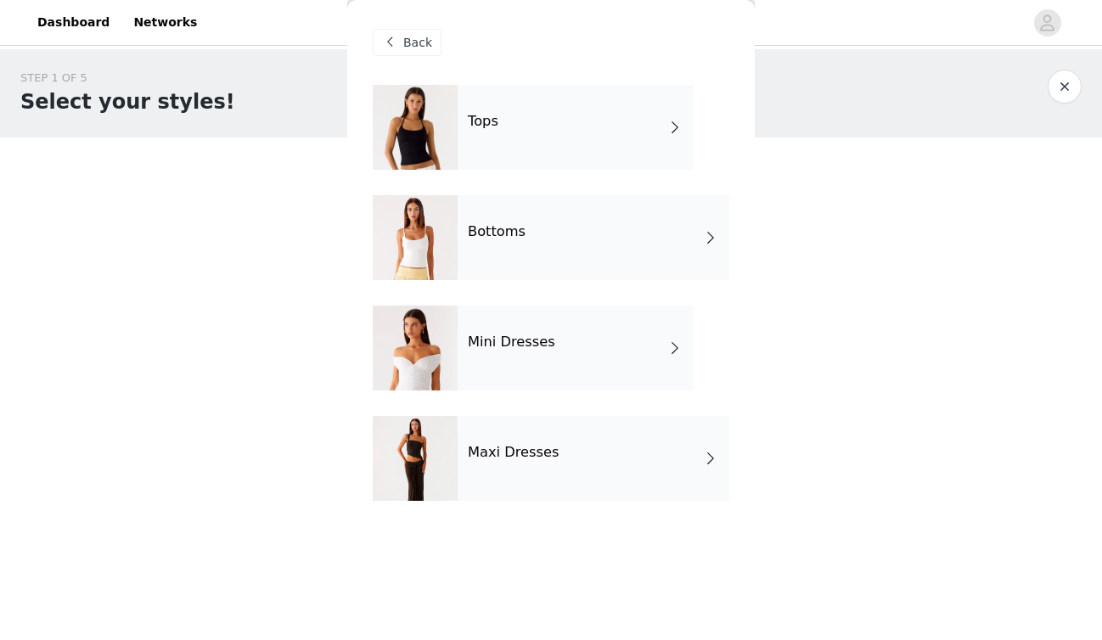
click at [642, 459] on div "Maxi Dresses" at bounding box center [594, 458] width 272 height 85
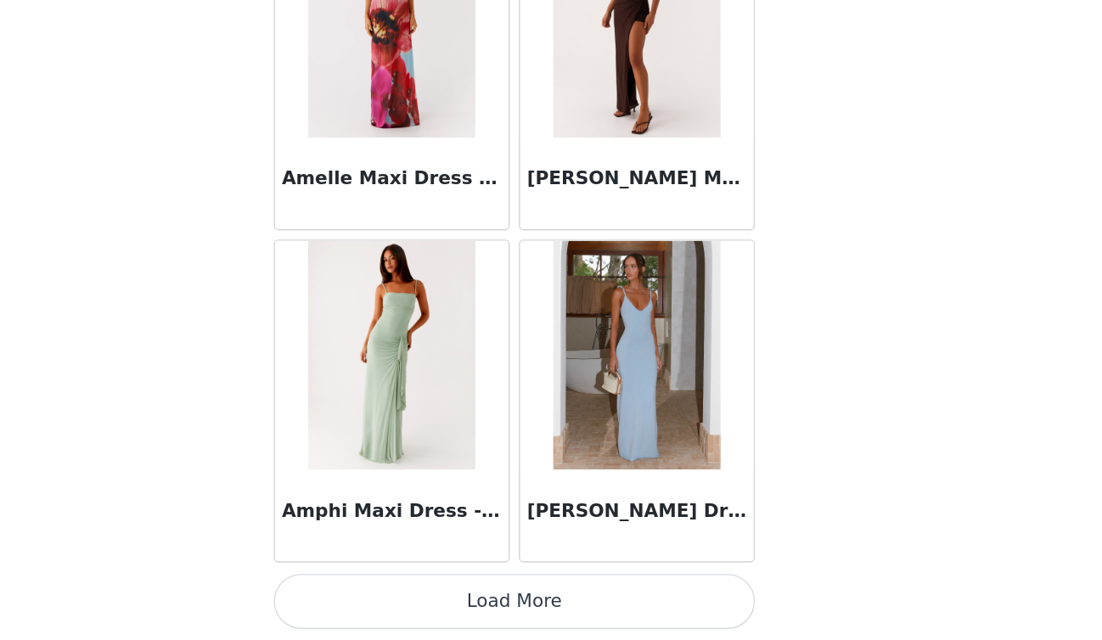
click at [626, 615] on button "Load More" at bounding box center [551, 611] width 357 height 41
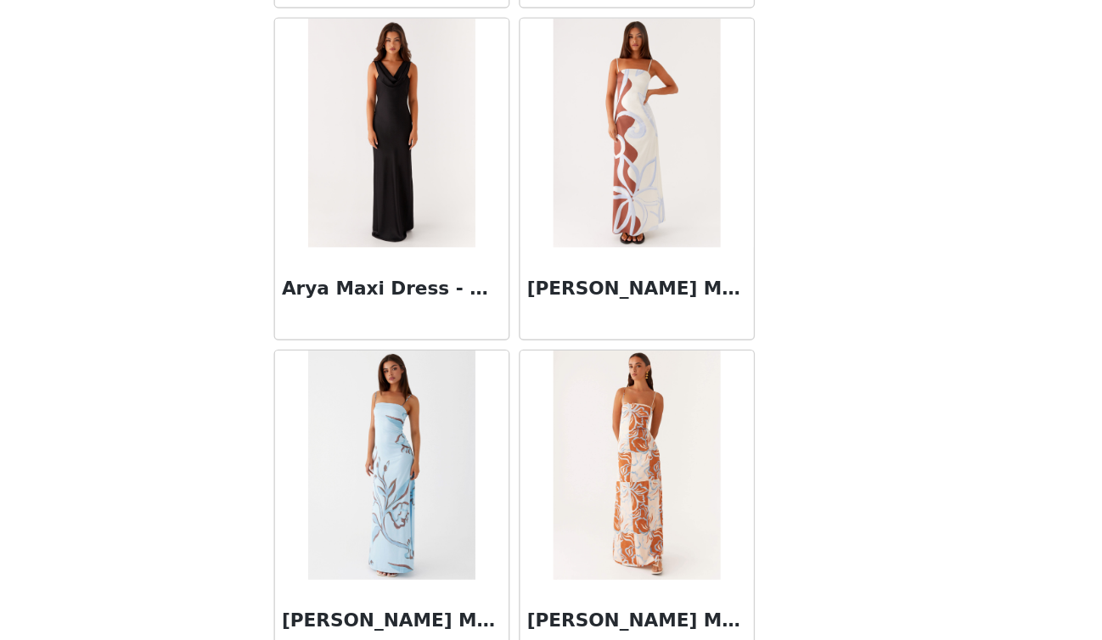
scroll to position [4421, 0]
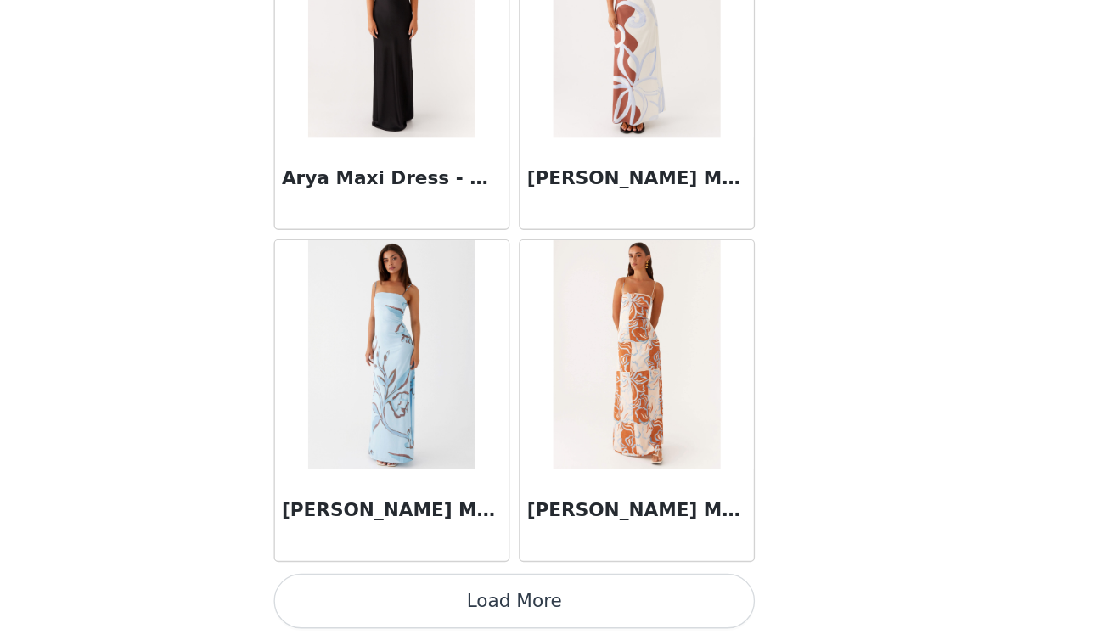
click at [589, 608] on button "Load More" at bounding box center [551, 611] width 357 height 41
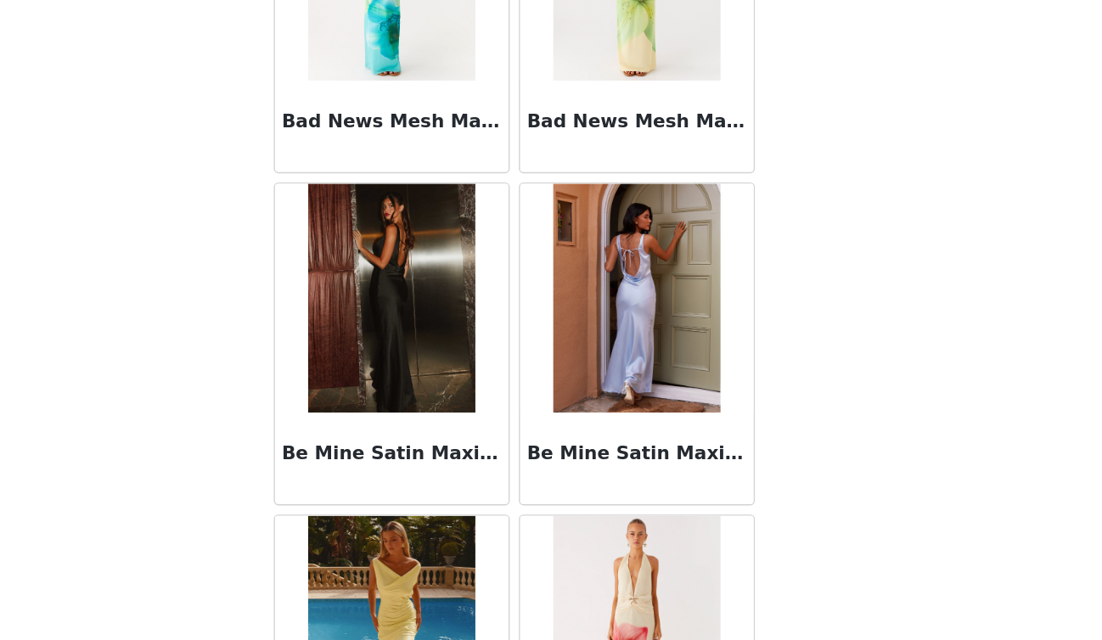
scroll to position [6884, 0]
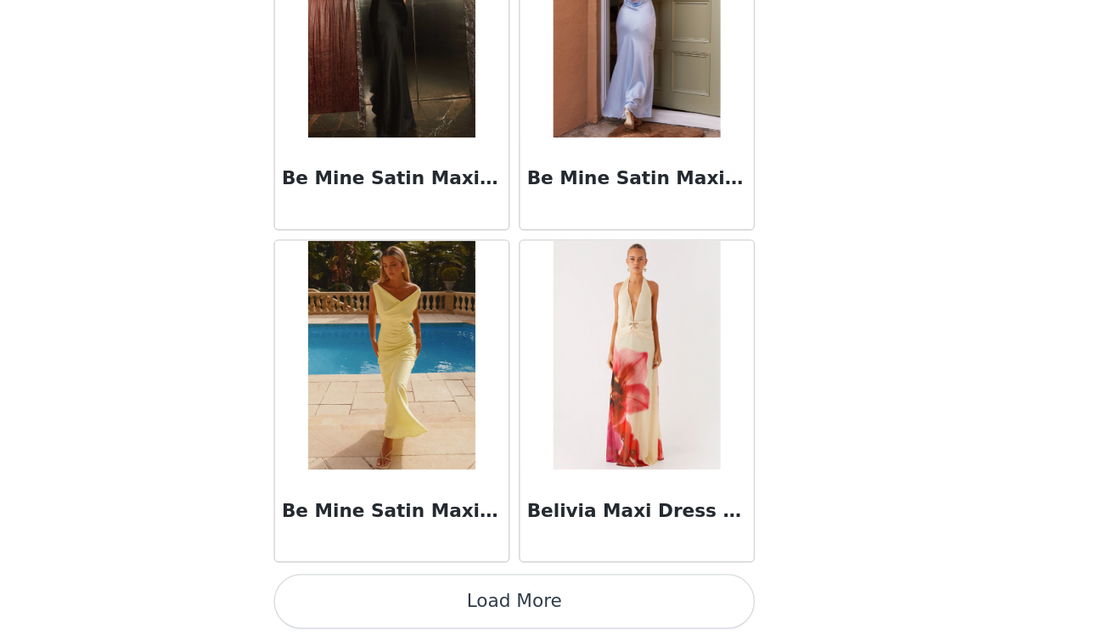
click at [561, 609] on button "Load More" at bounding box center [551, 611] width 357 height 41
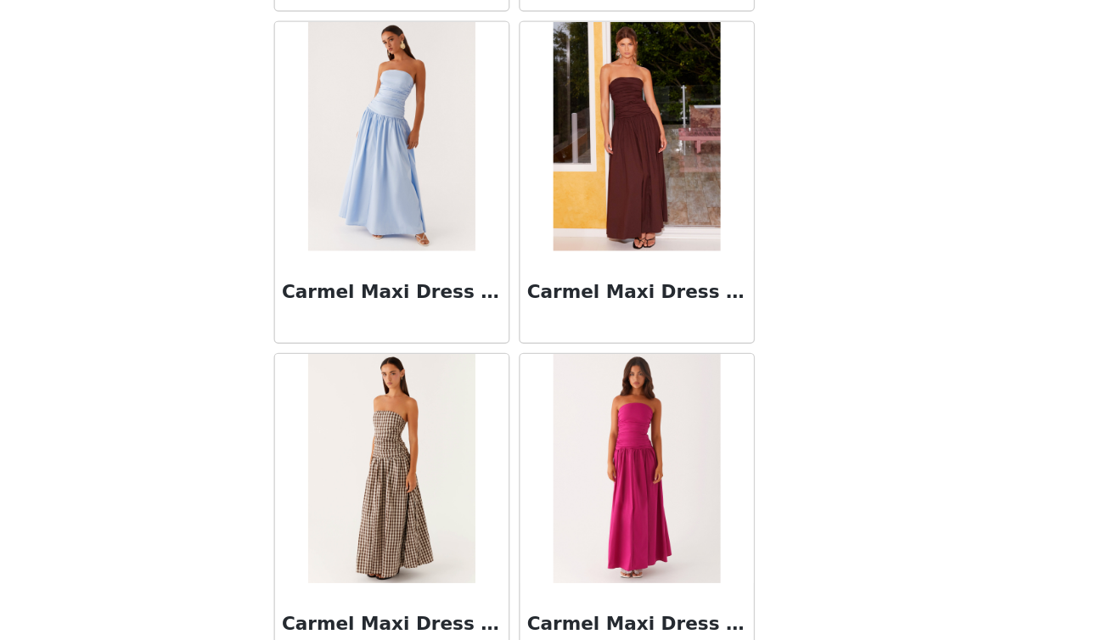
scroll to position [9346, 0]
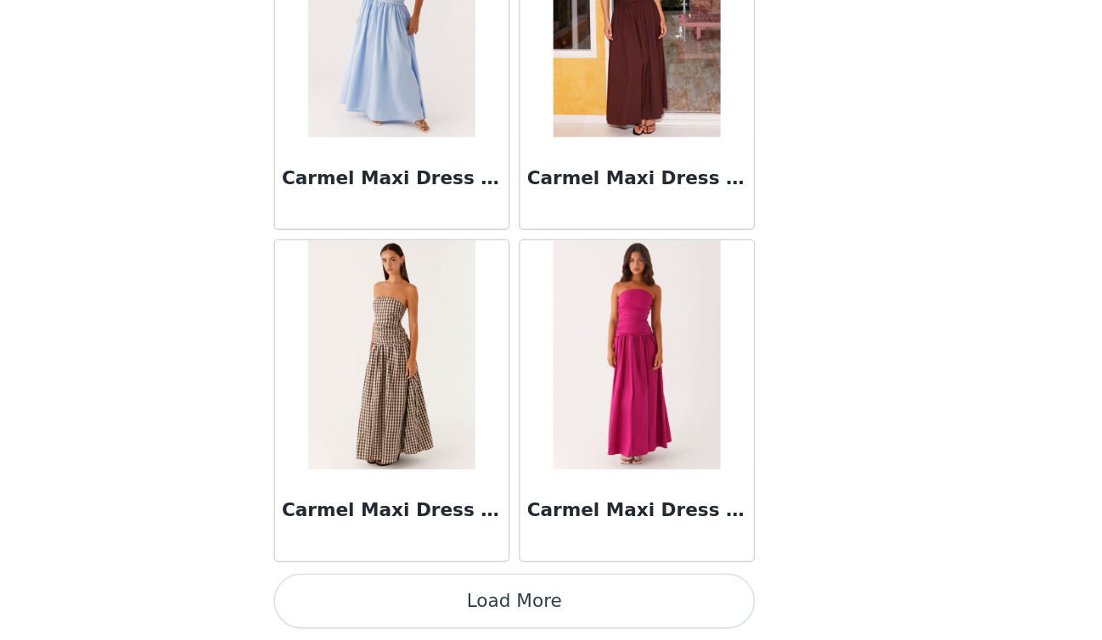
click at [589, 607] on button "Load More" at bounding box center [551, 611] width 357 height 41
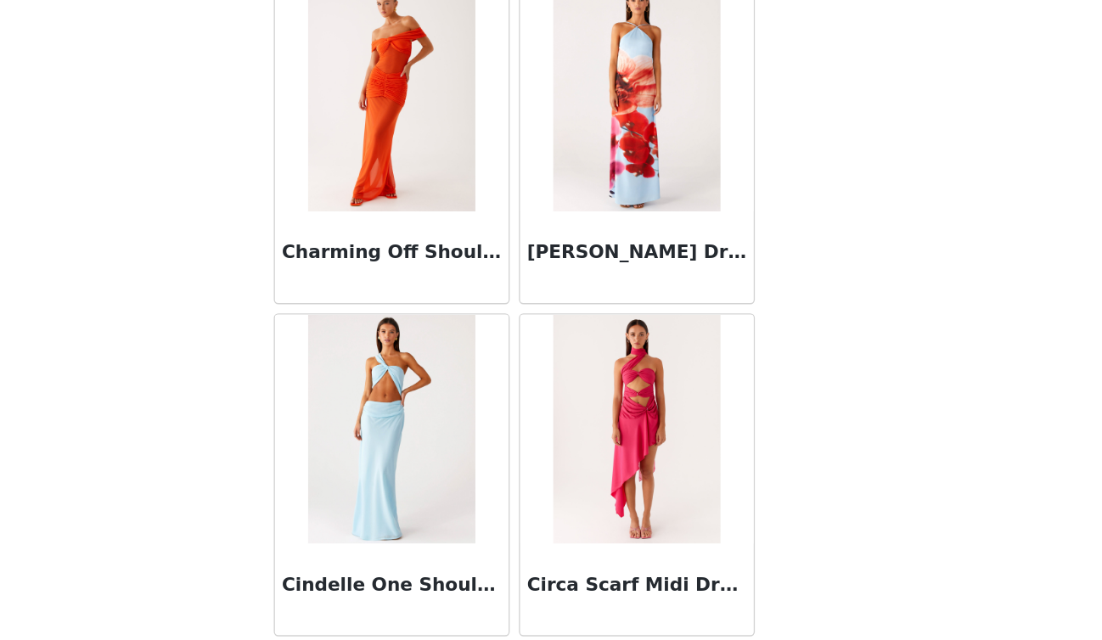
scroll to position [11809, 0]
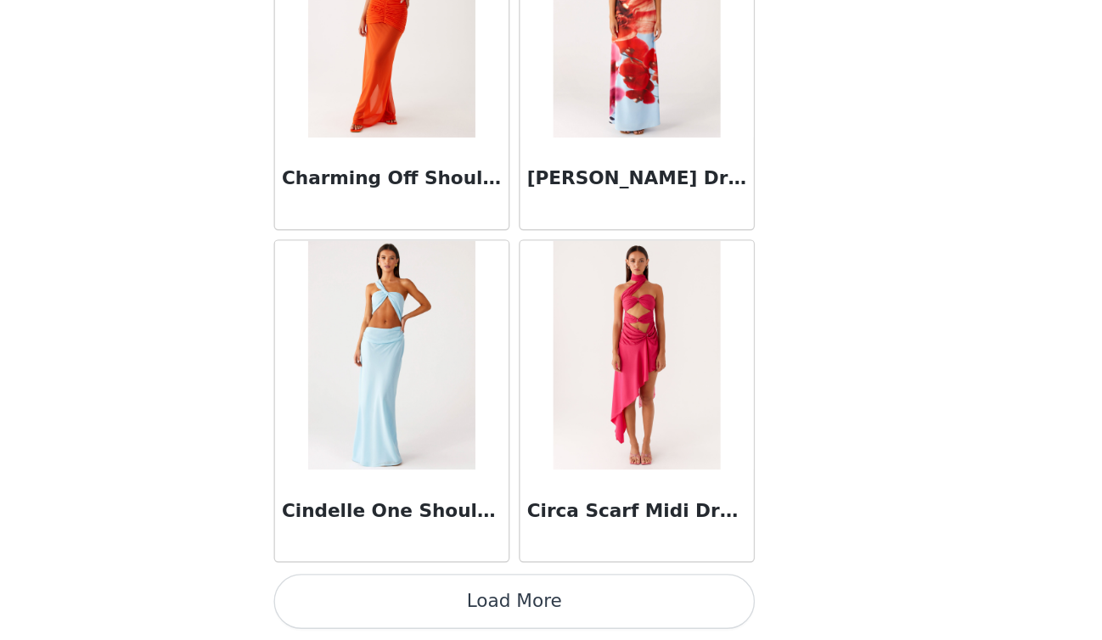
click at [590, 609] on button "Load More" at bounding box center [551, 611] width 357 height 41
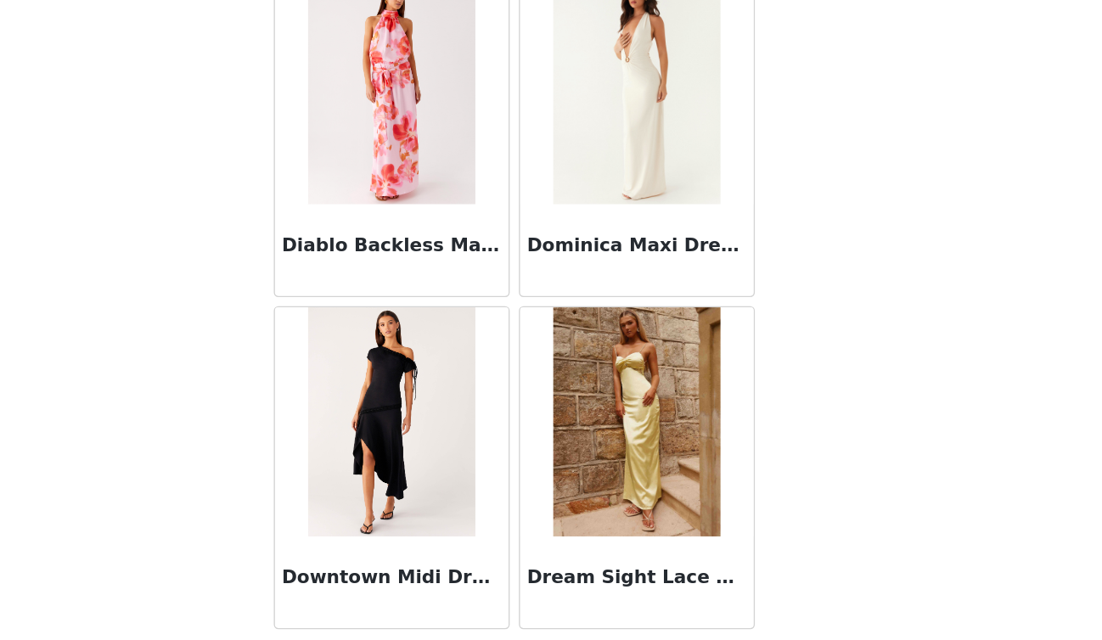
scroll to position [14272, 0]
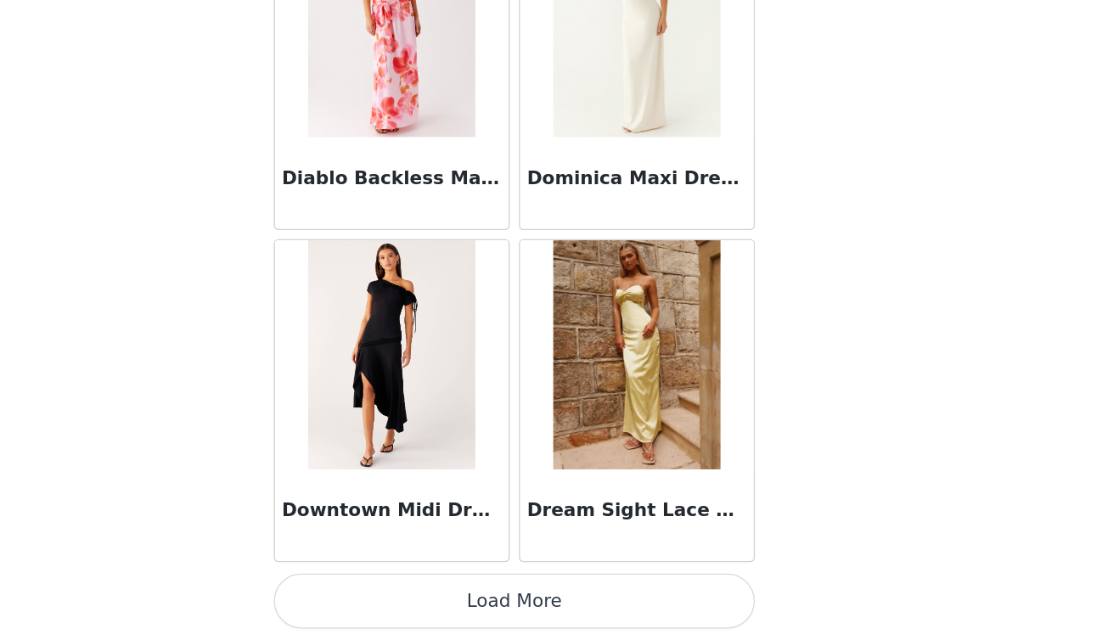
click at [599, 624] on button "Load More" at bounding box center [551, 611] width 357 height 41
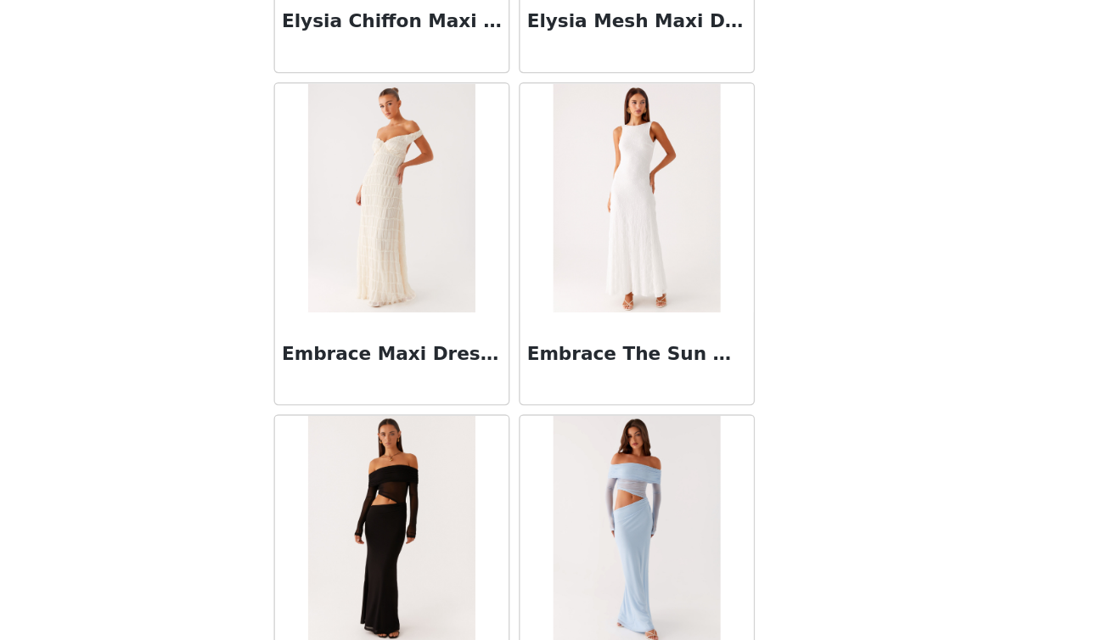
scroll to position [16734, 0]
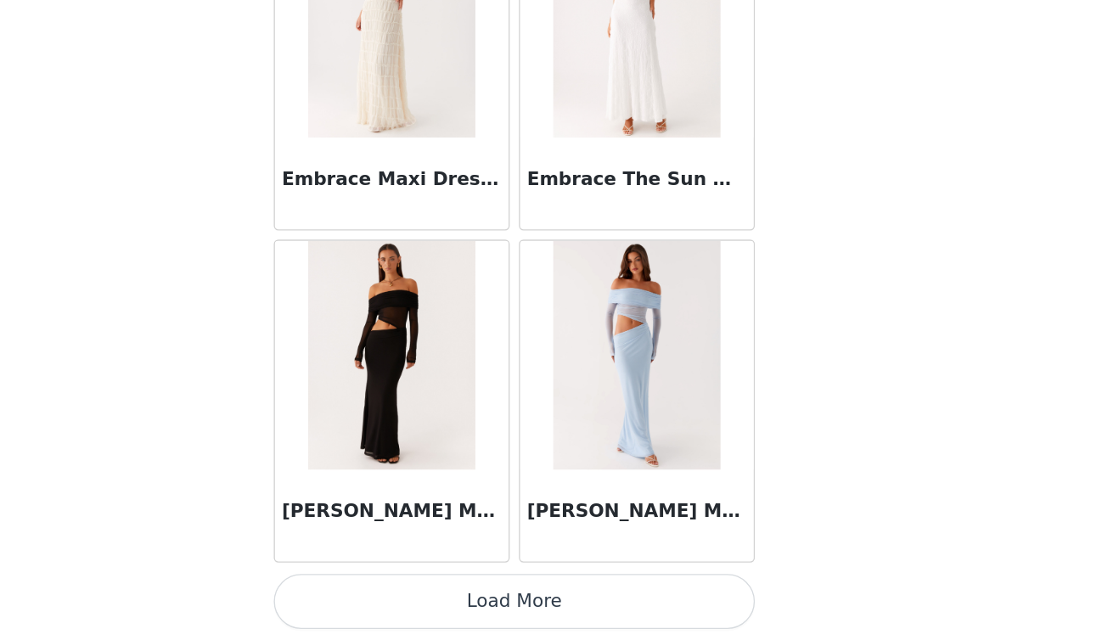
click at [579, 621] on button "Load More" at bounding box center [551, 611] width 357 height 41
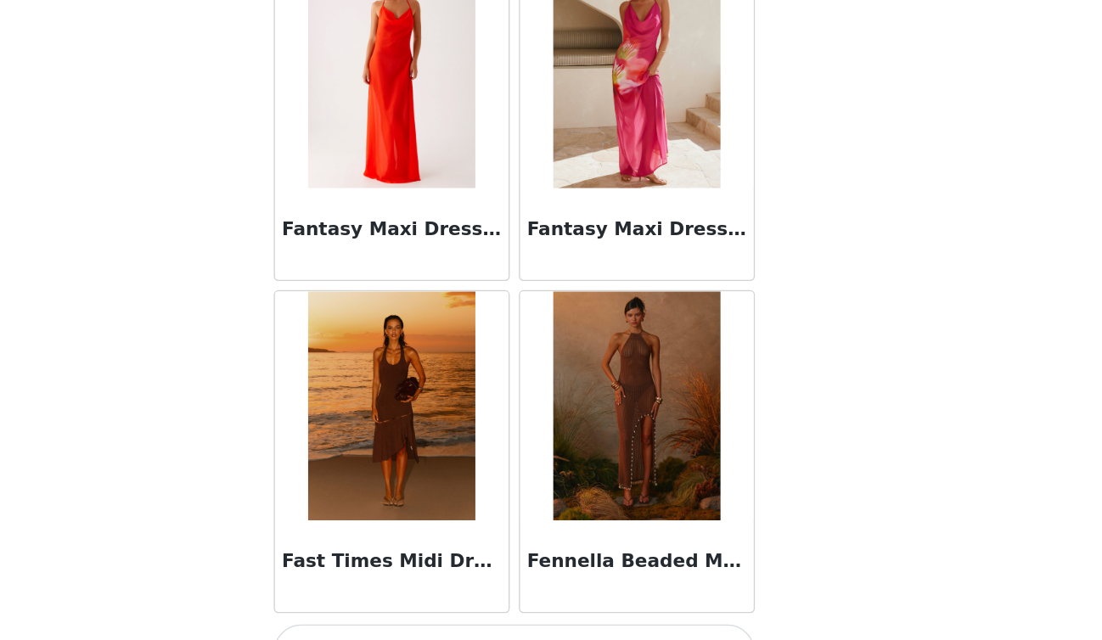
scroll to position [19197, 0]
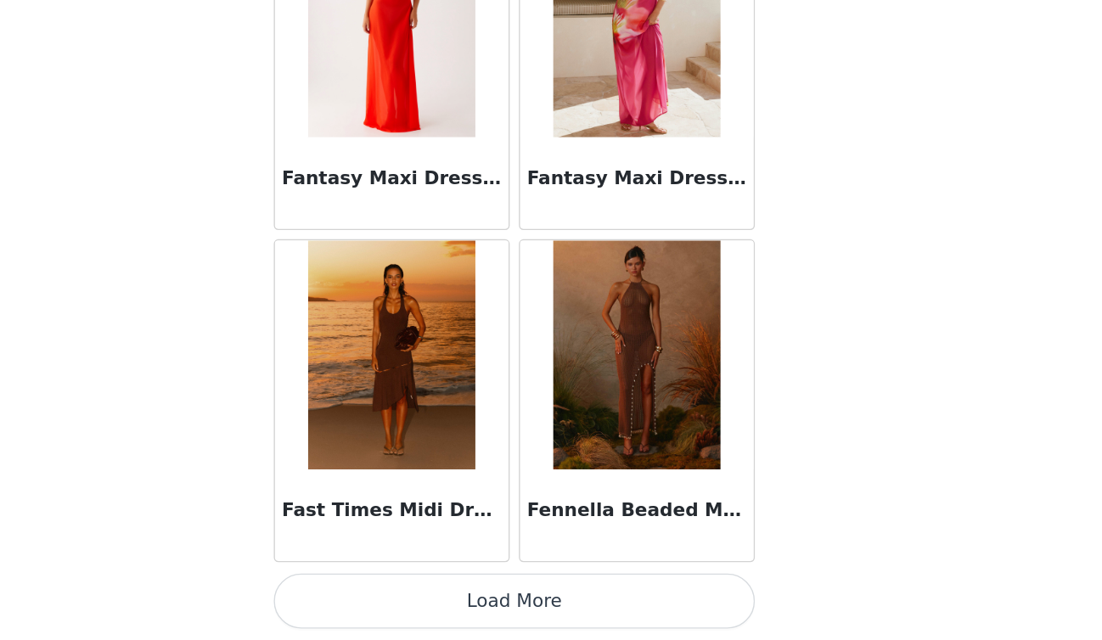
click at [493, 439] on img at bounding box center [459, 429] width 123 height 170
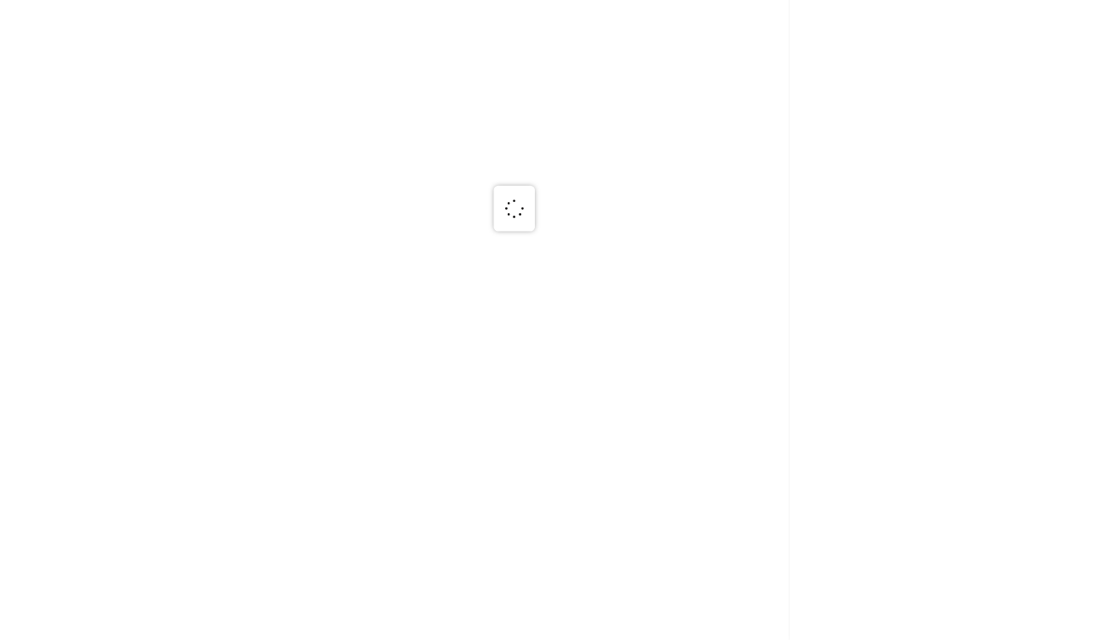
scroll to position [0, 0]
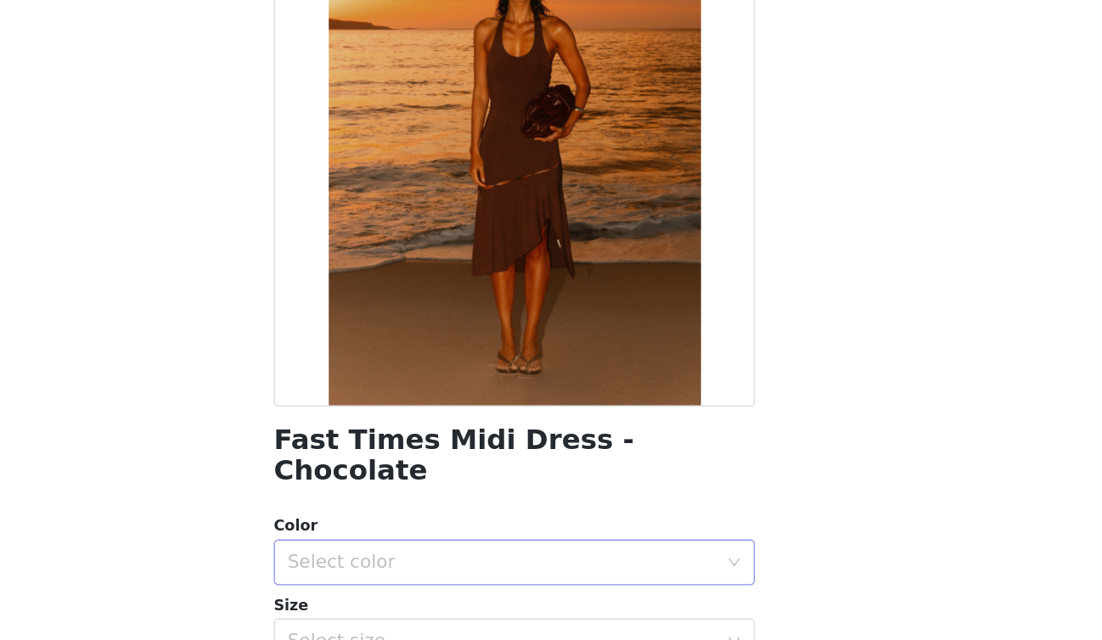
click at [502, 575] on div "Select color" at bounding box center [551, 583] width 357 height 34
click at [498, 605] on li "Chocolate" at bounding box center [551, 596] width 357 height 27
click at [498, 633] on div "Select size" at bounding box center [542, 641] width 318 height 17
click at [504, 633] on div "Select size" at bounding box center [542, 641] width 318 height 17
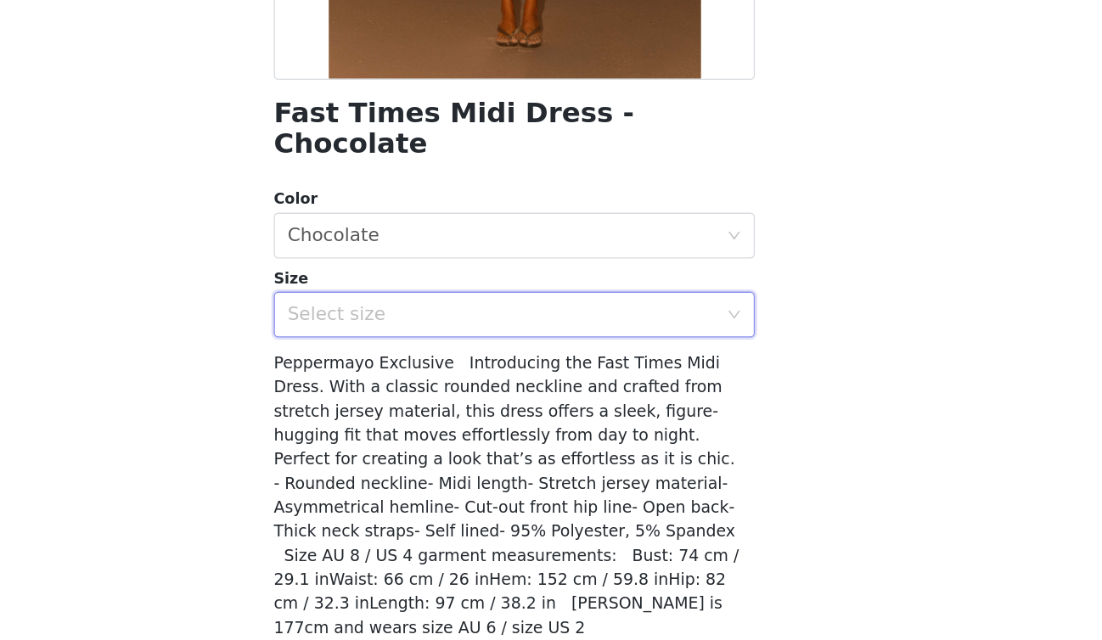
scroll to position [273, 0]
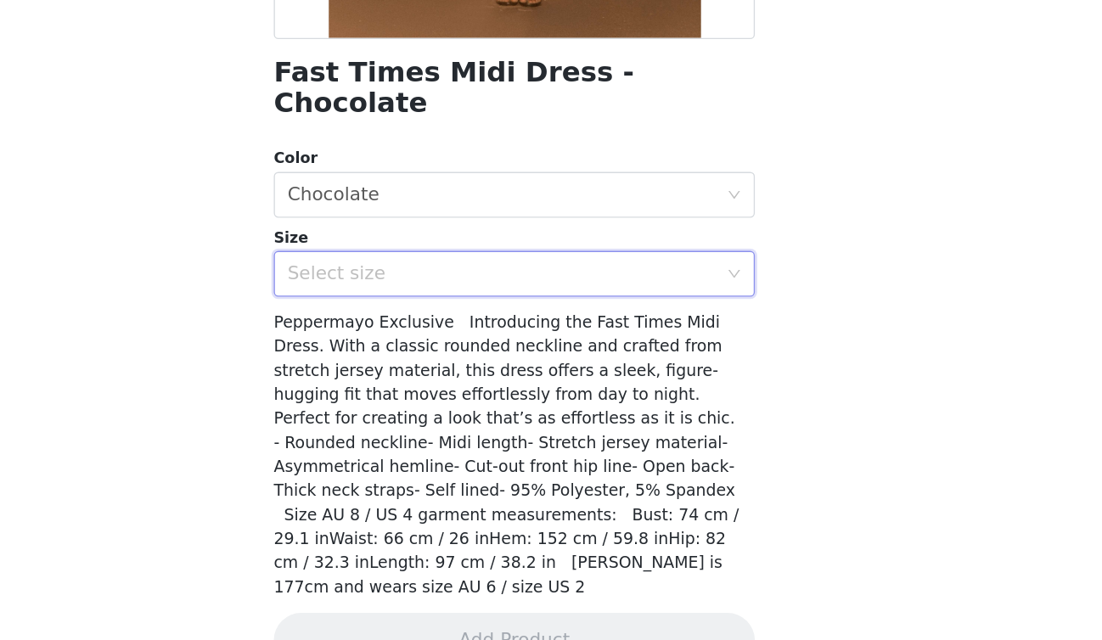
click at [593, 360] on div "Select size" at bounding box center [542, 368] width 318 height 17
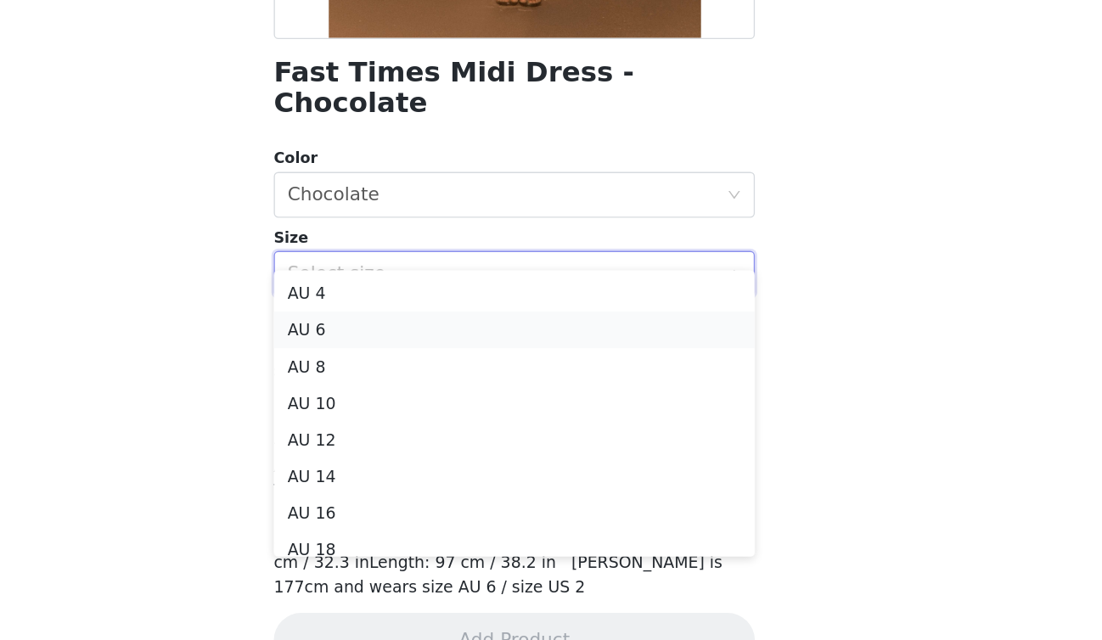
click at [518, 412] on li "AU 6" at bounding box center [551, 410] width 357 height 27
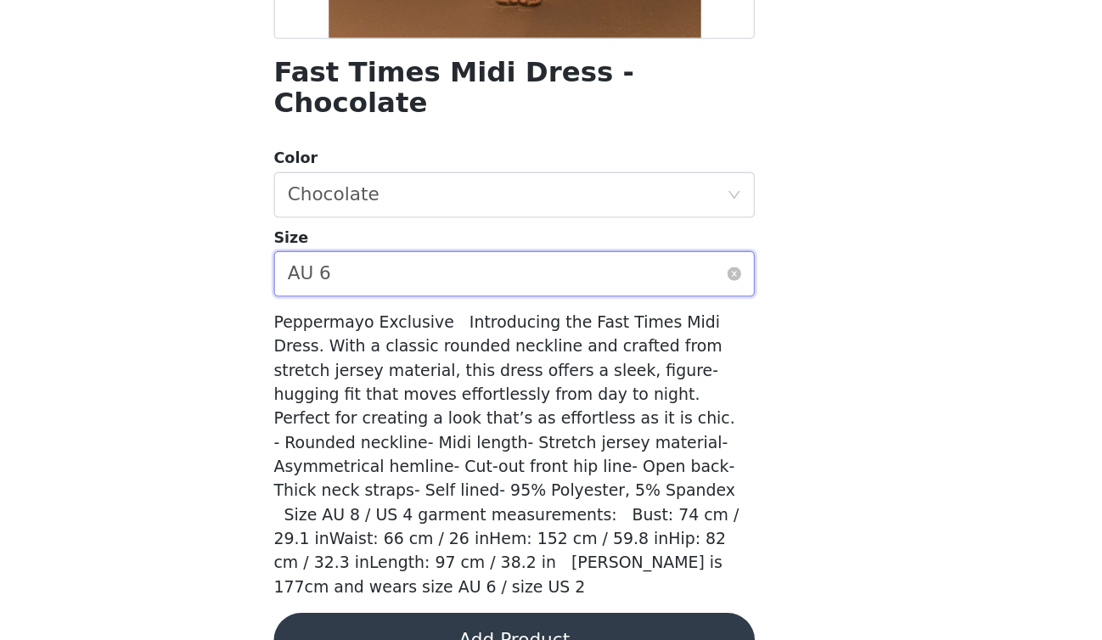
click at [528, 357] on div "Select size AU 6" at bounding box center [545, 368] width 325 height 32
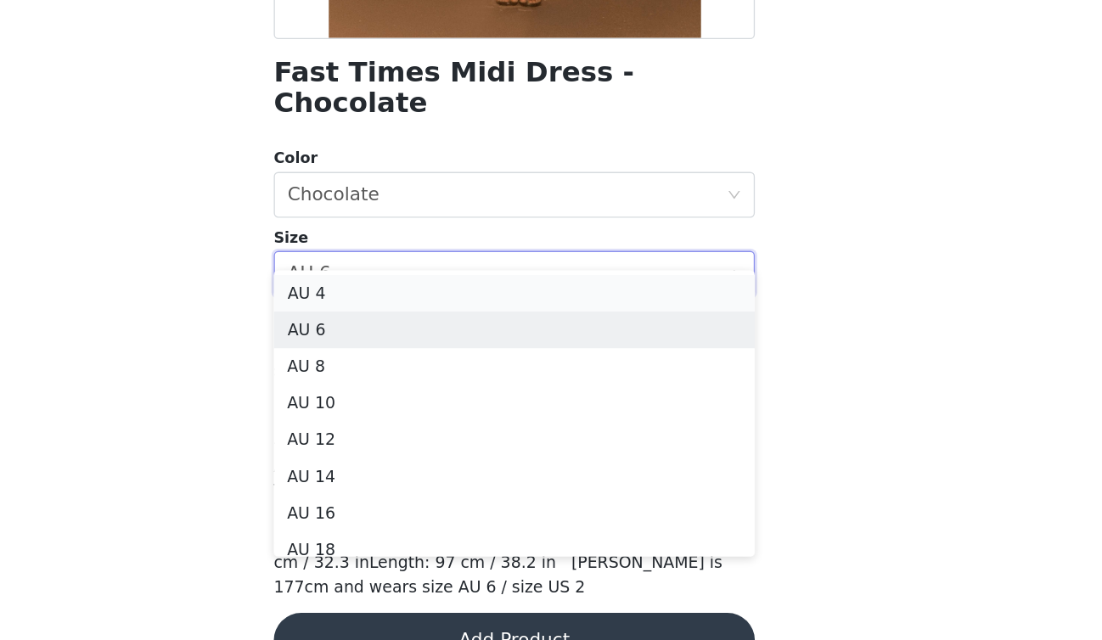
click at [513, 380] on li "AU 4" at bounding box center [551, 382] width 357 height 27
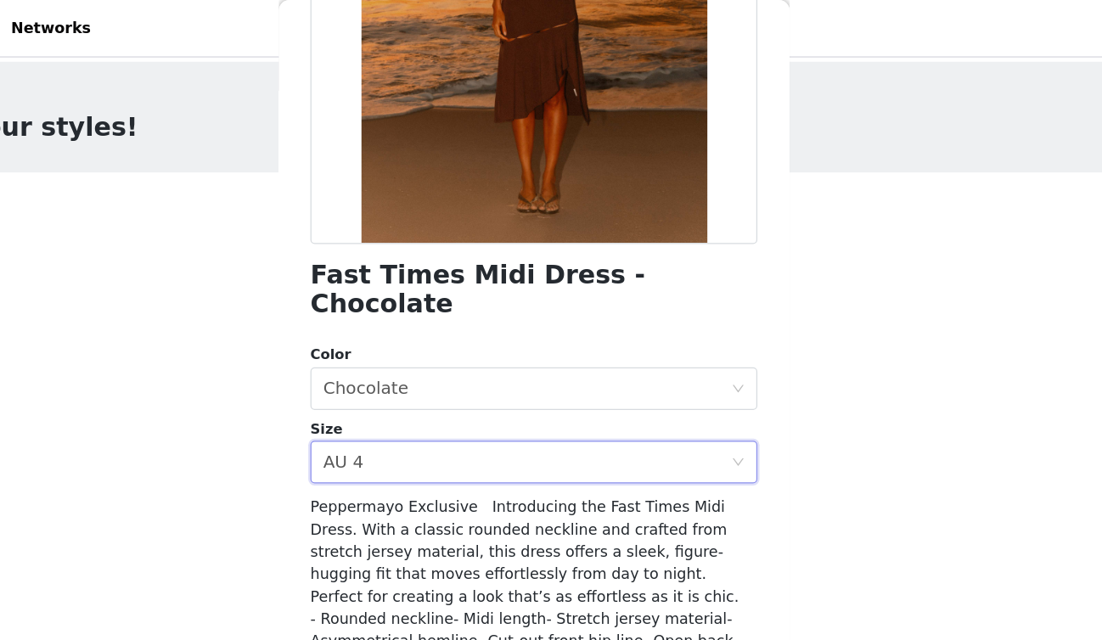
scroll to position [0, 0]
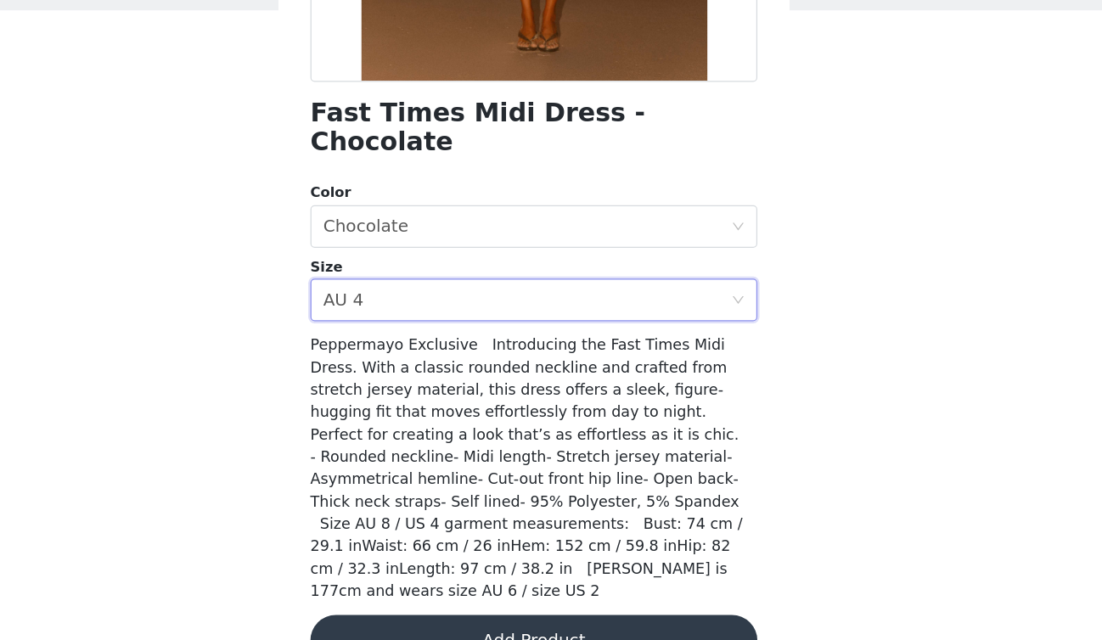
click at [553, 620] on button "Add Product" at bounding box center [551, 640] width 357 height 41
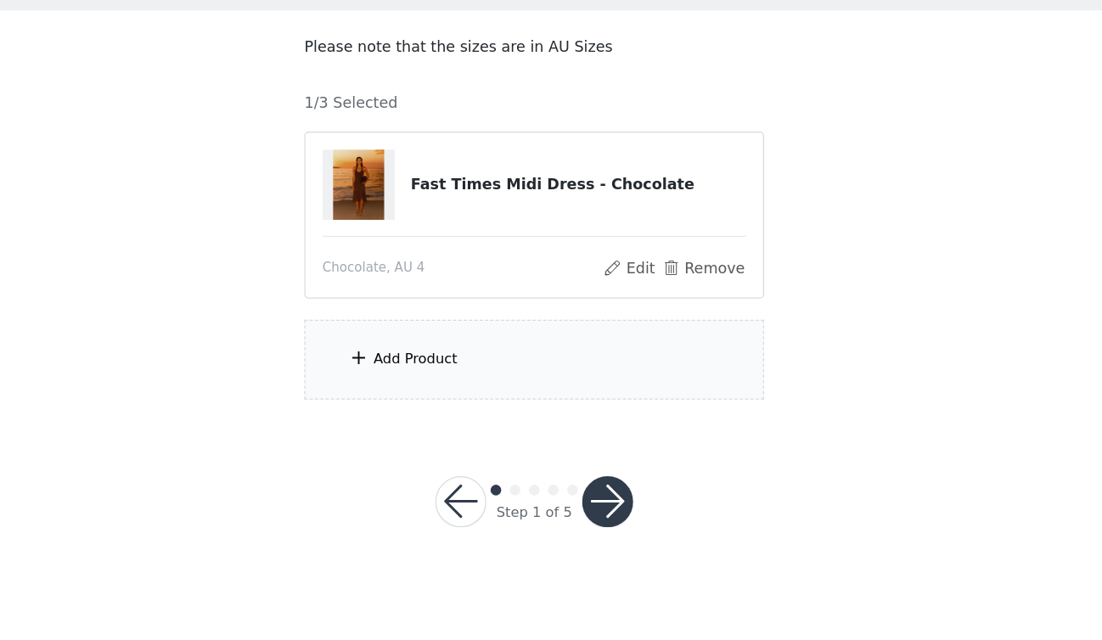
click at [564, 427] on div "Add Product" at bounding box center [551, 417] width 367 height 64
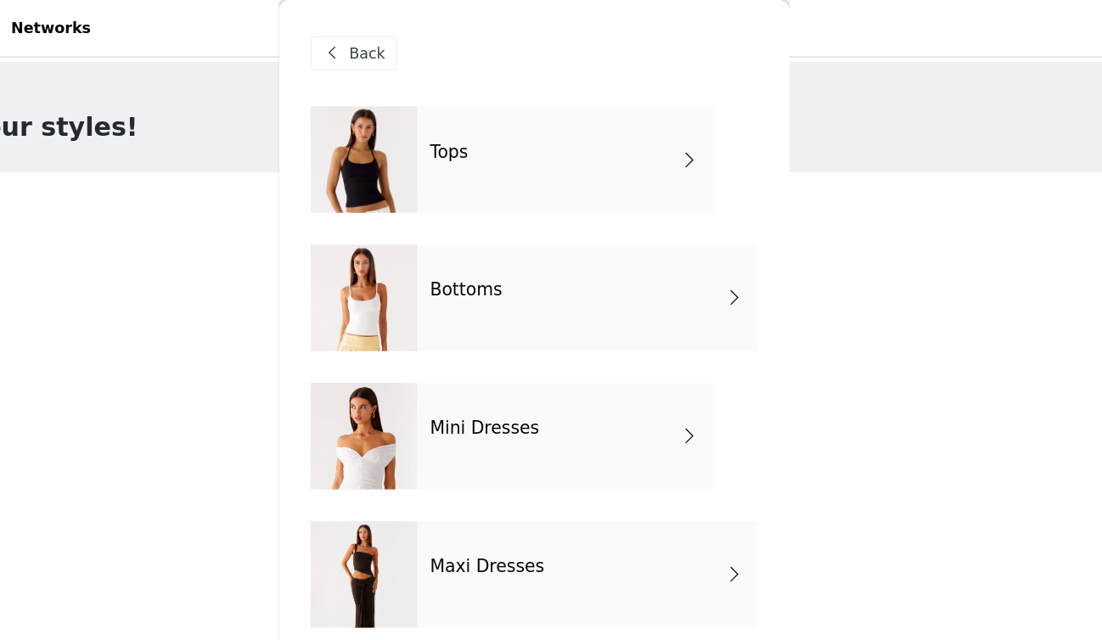
click at [644, 130] on div "Tops" at bounding box center [576, 127] width 236 height 85
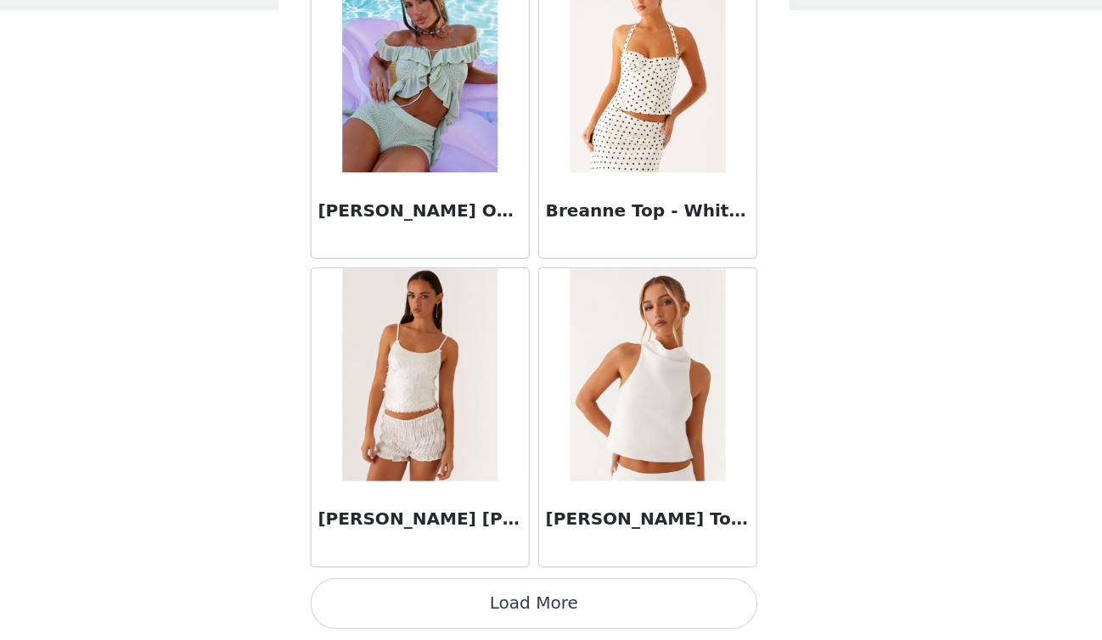
click at [612, 605] on button "Load More" at bounding box center [551, 611] width 357 height 41
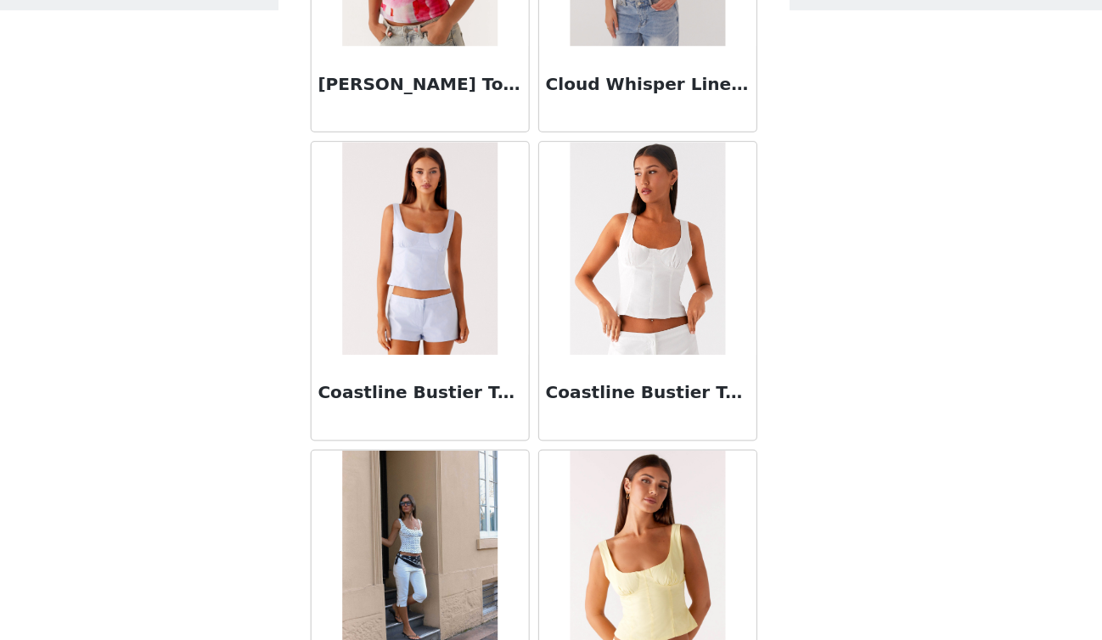
scroll to position [4421, 0]
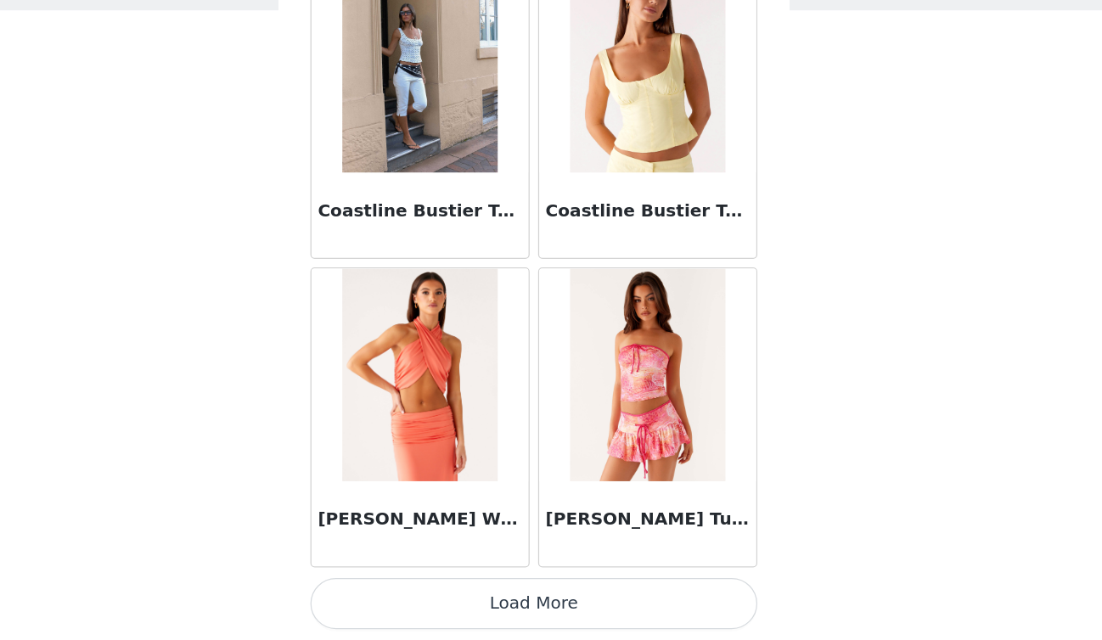
click at [496, 199] on img at bounding box center [459, 183] width 123 height 170
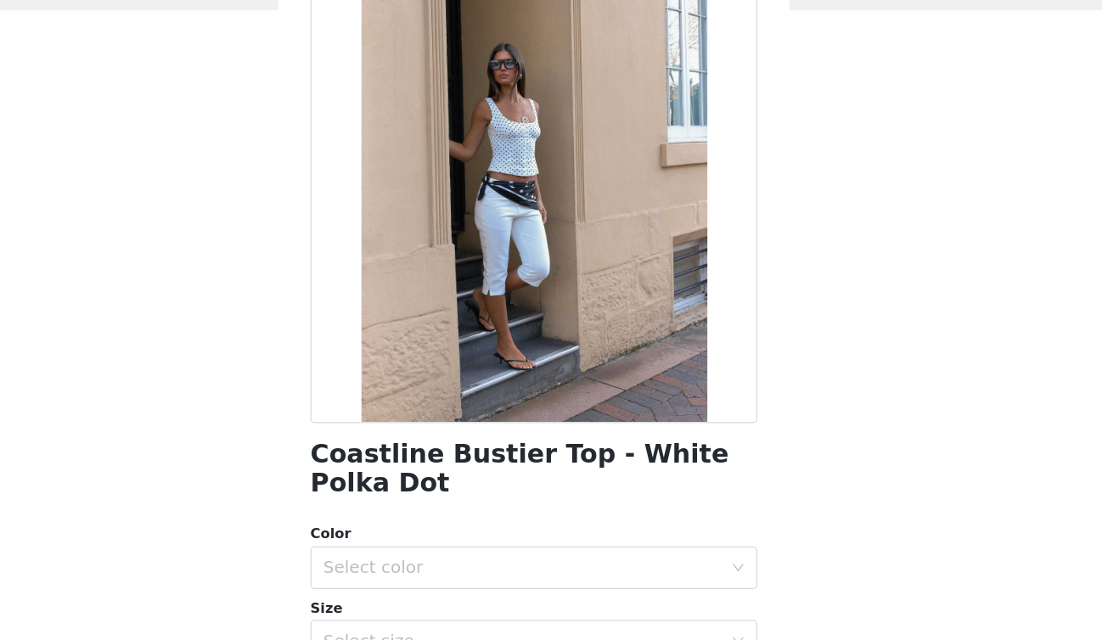
scroll to position [0, 0]
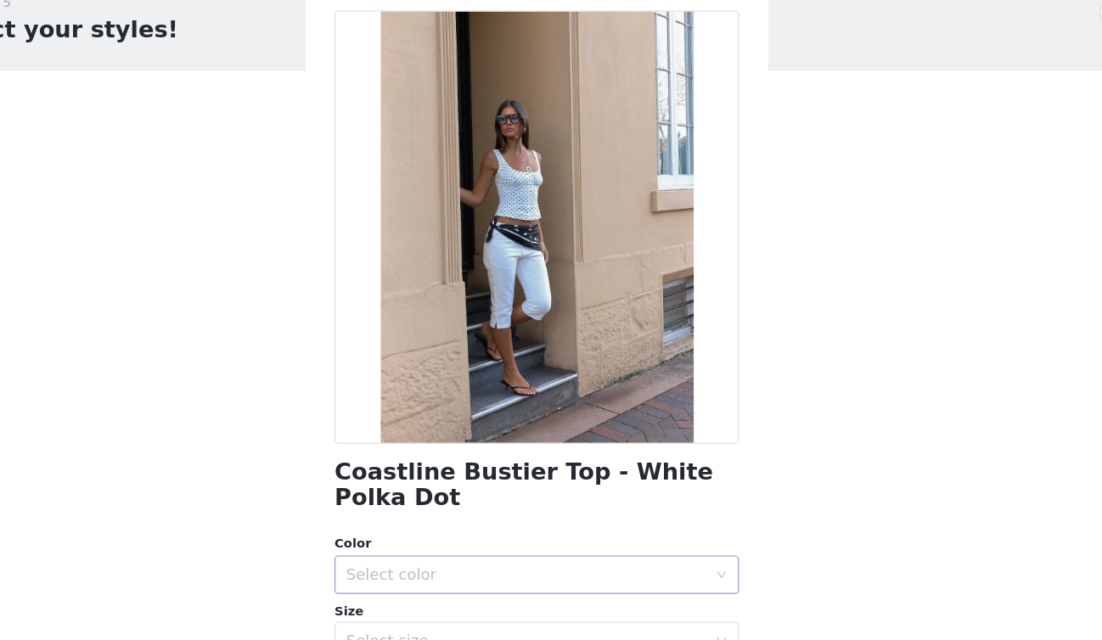
click at [587, 578] on div "Select color" at bounding box center [542, 582] width 318 height 17
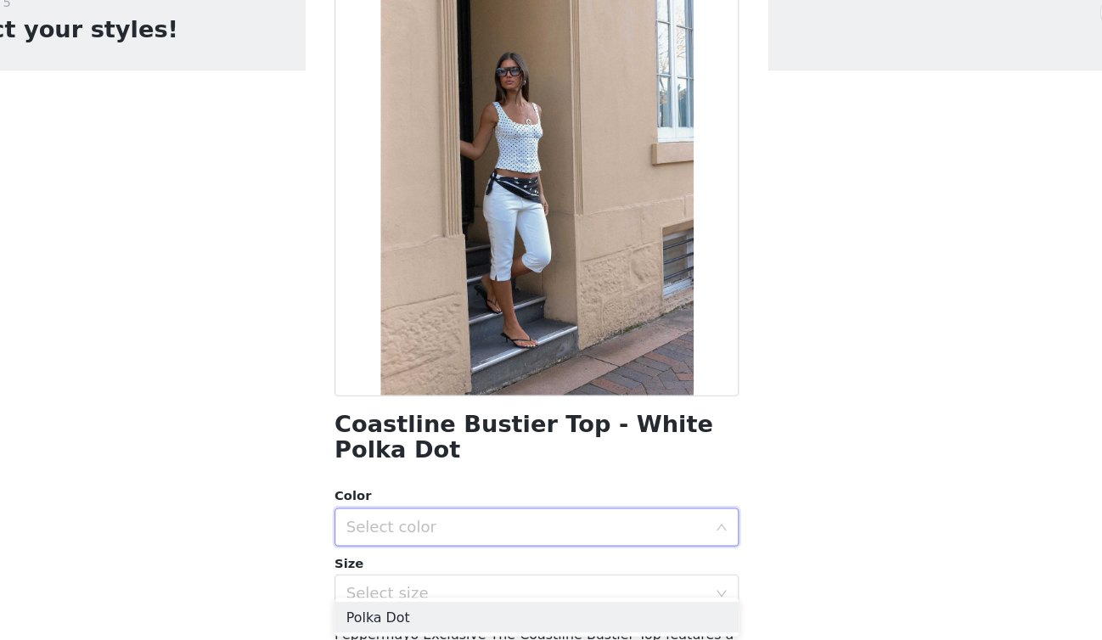
scroll to position [137, 0]
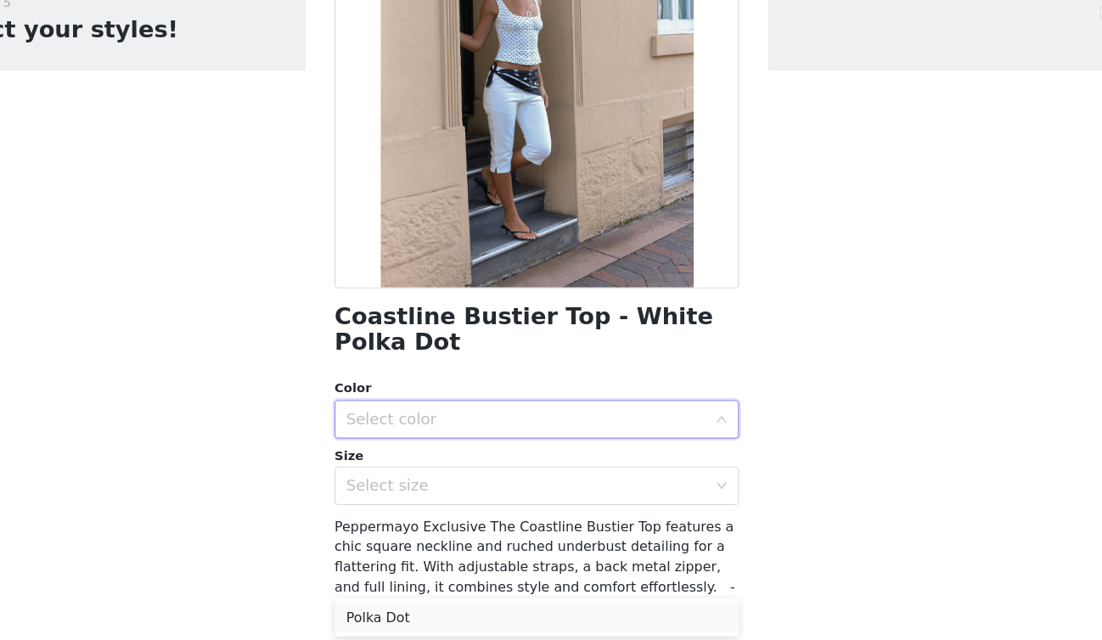
click at [578, 622] on li "Polka Dot" at bounding box center [551, 619] width 357 height 27
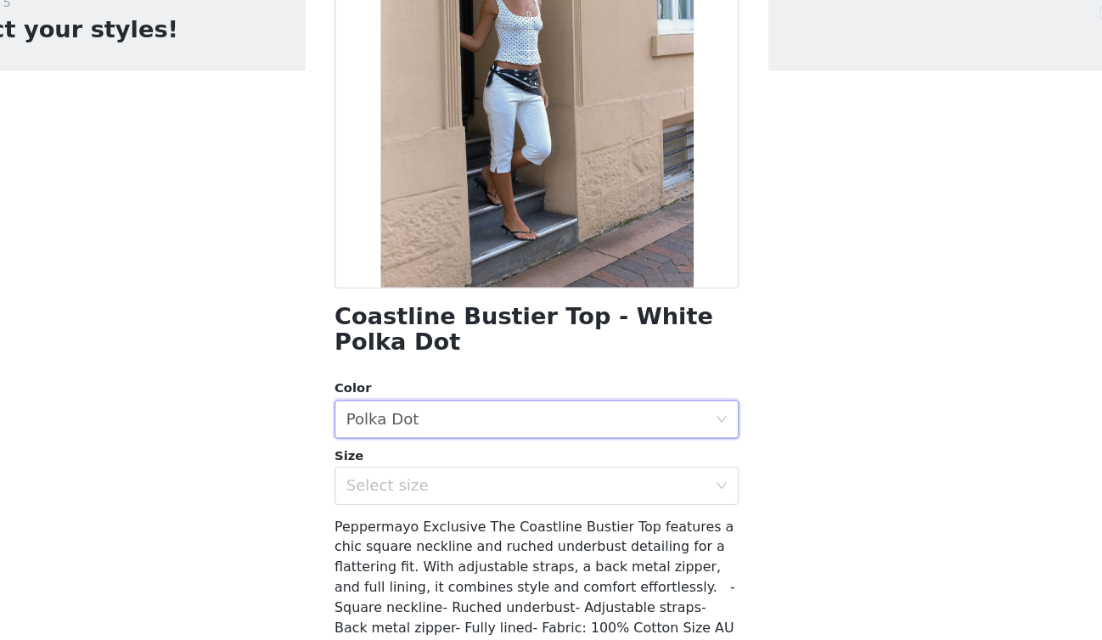
click at [578, 471] on div "Size" at bounding box center [551, 478] width 357 height 17
click at [575, 498] on div "Select size" at bounding box center [542, 504] width 318 height 17
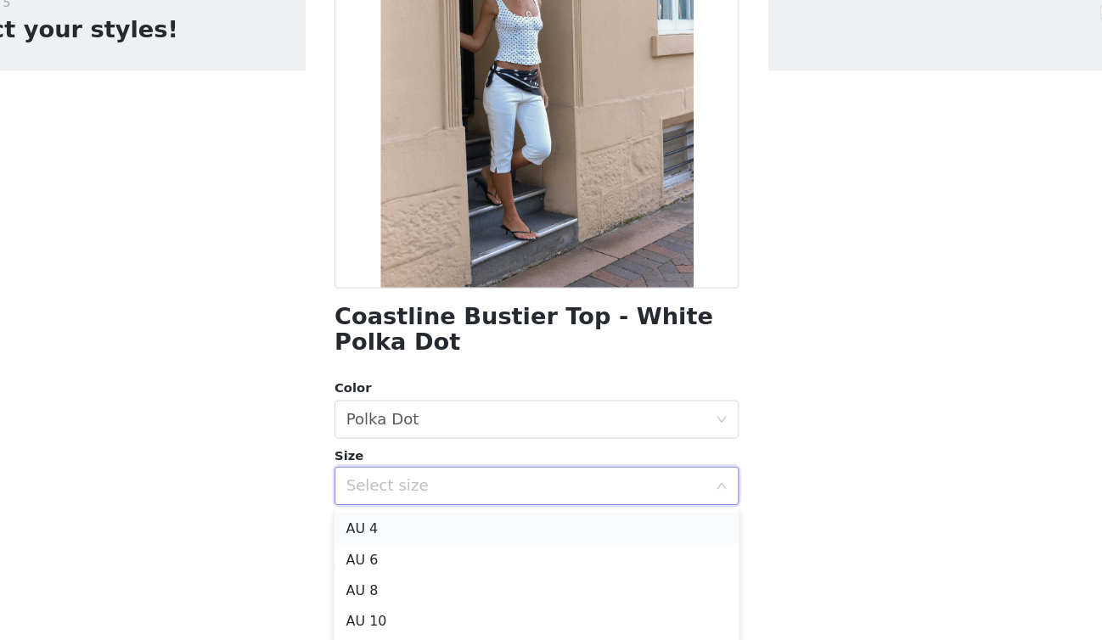
click at [531, 540] on li "AU 4" at bounding box center [551, 541] width 357 height 27
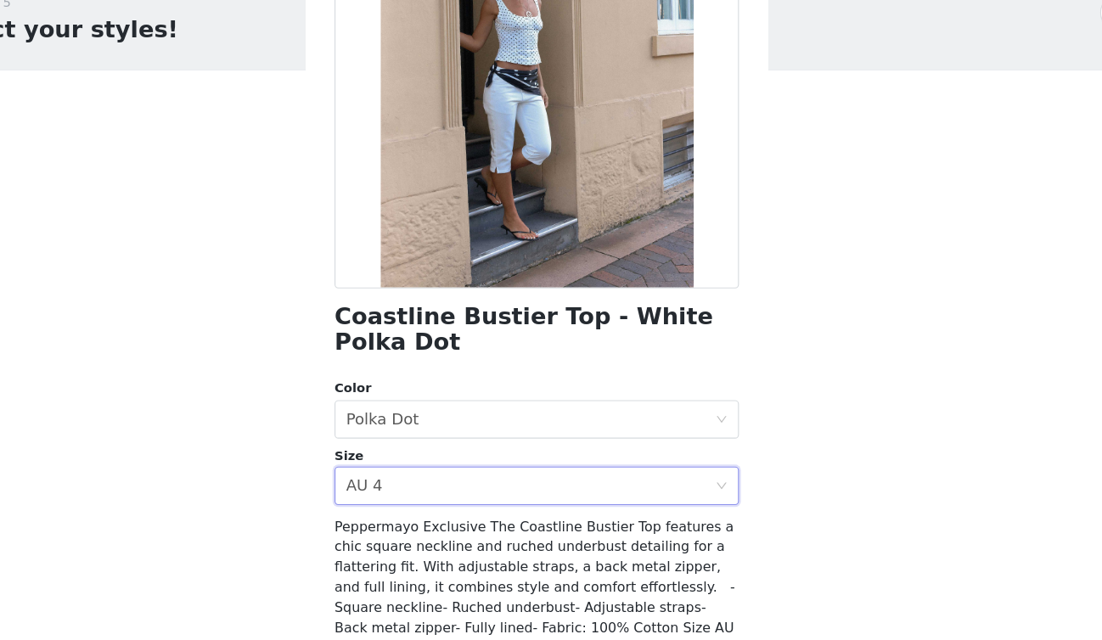
scroll to position [278, 0]
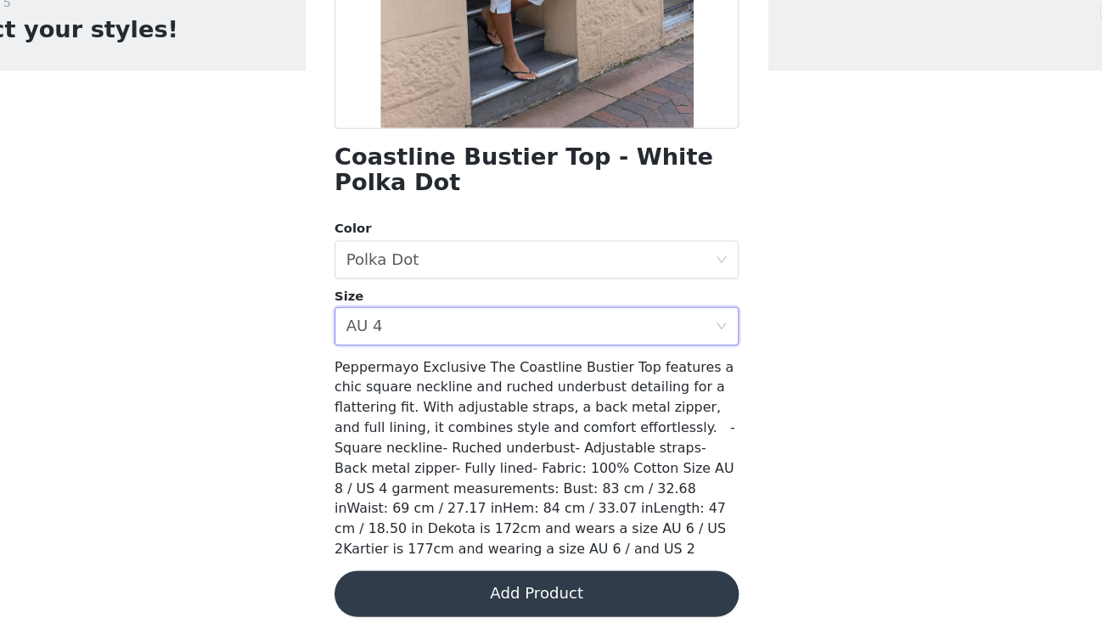
click at [543, 596] on button "Add Product" at bounding box center [551, 599] width 357 height 41
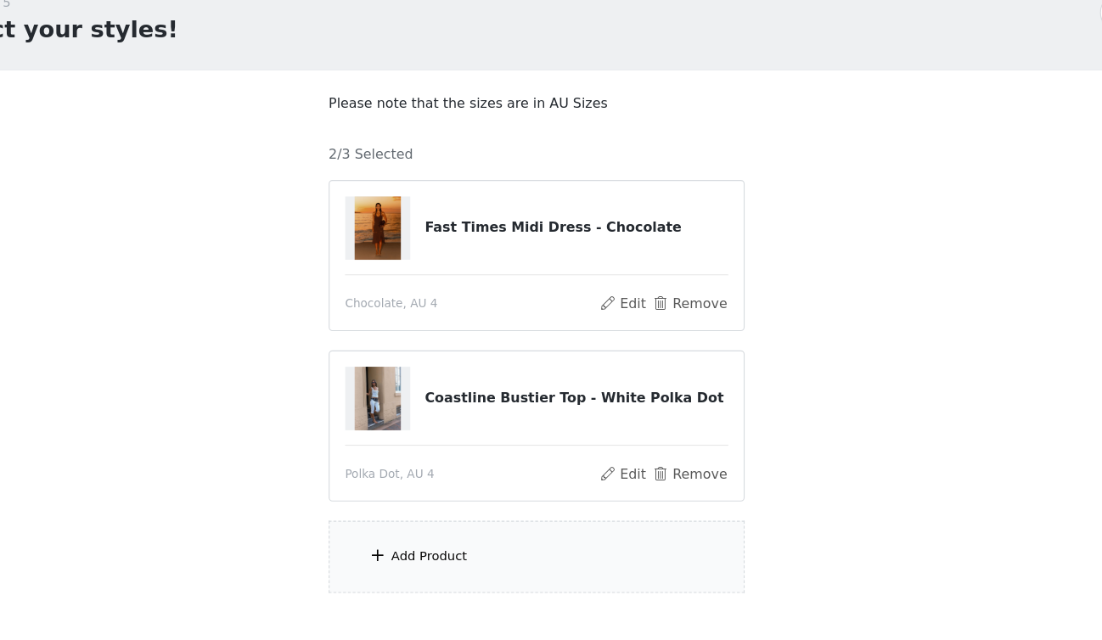
click at [521, 556] on div "Add Product" at bounding box center [551, 567] width 367 height 64
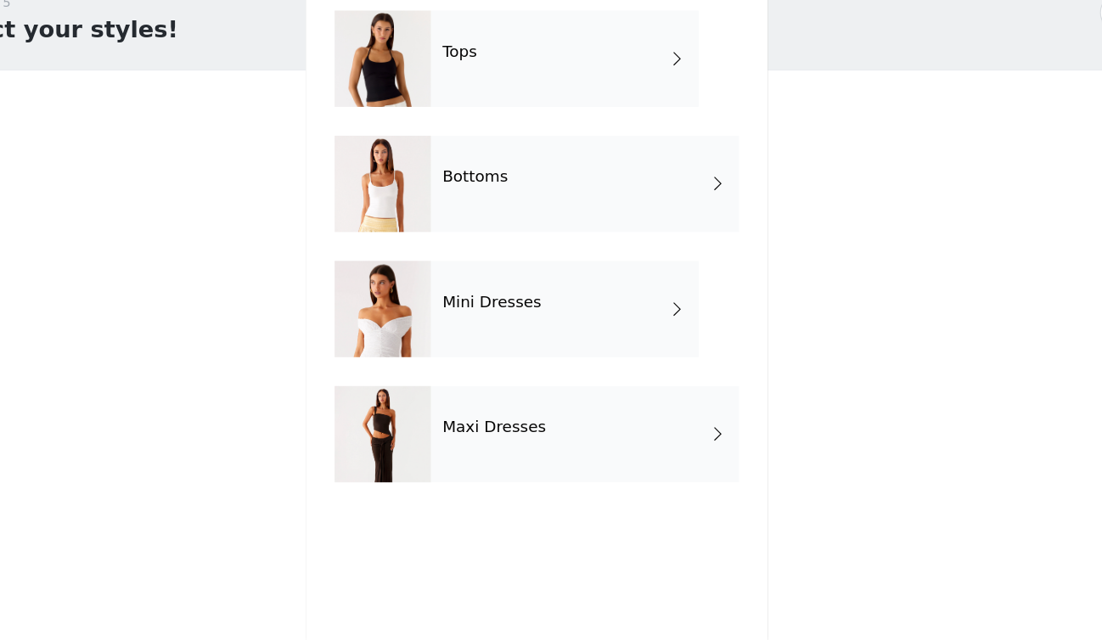
click at [608, 258] on div "Bottoms" at bounding box center [594, 237] width 272 height 85
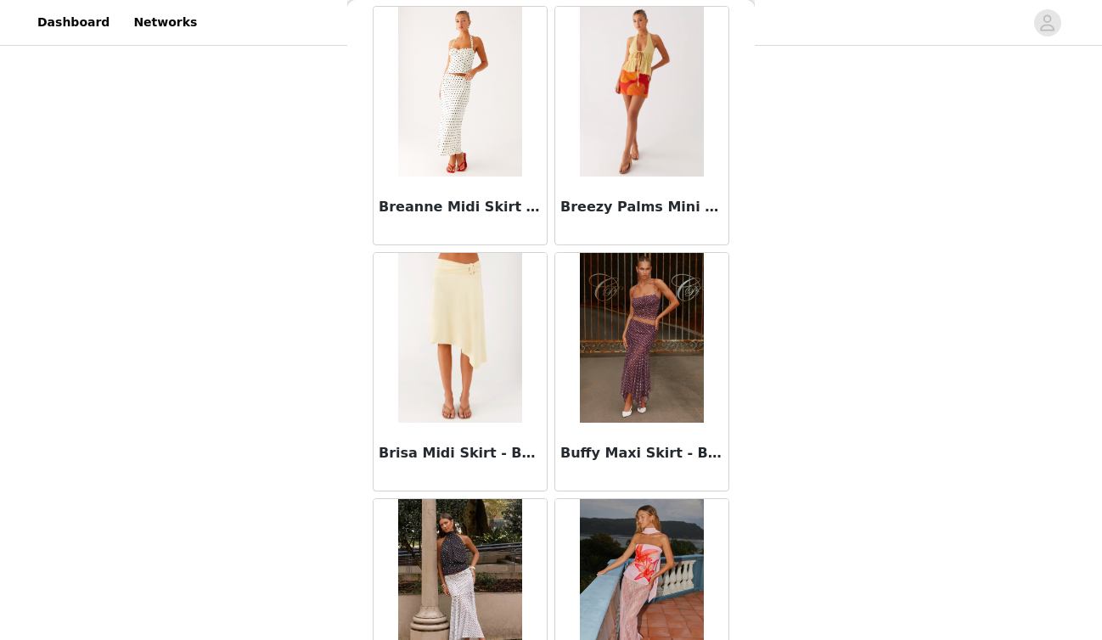
scroll to position [1958, 0]
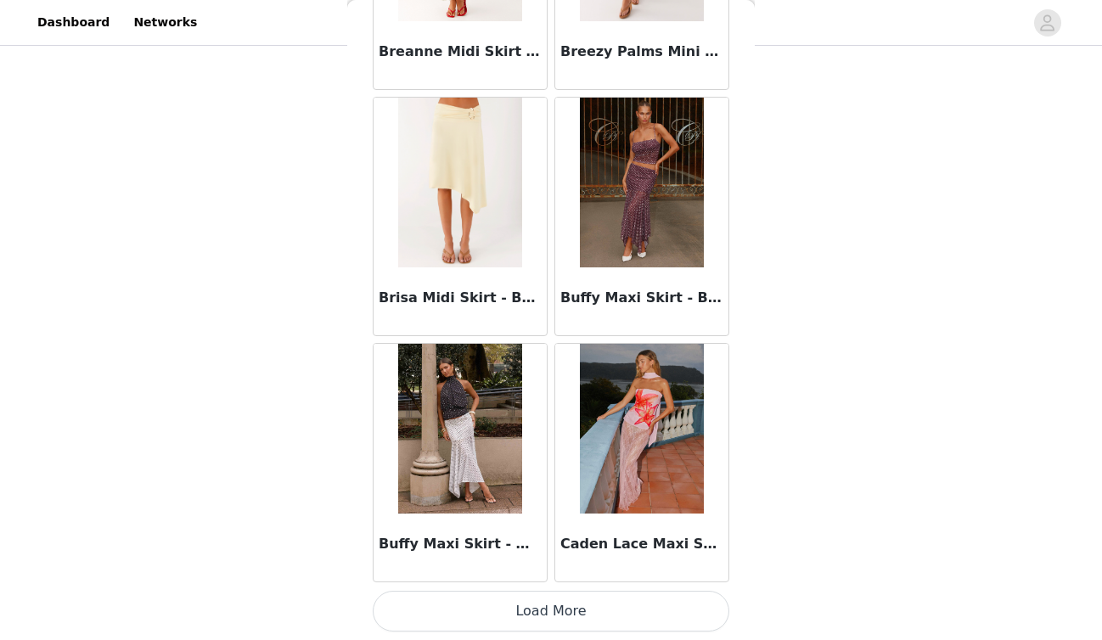
click at [510, 617] on button "Load More" at bounding box center [551, 611] width 357 height 41
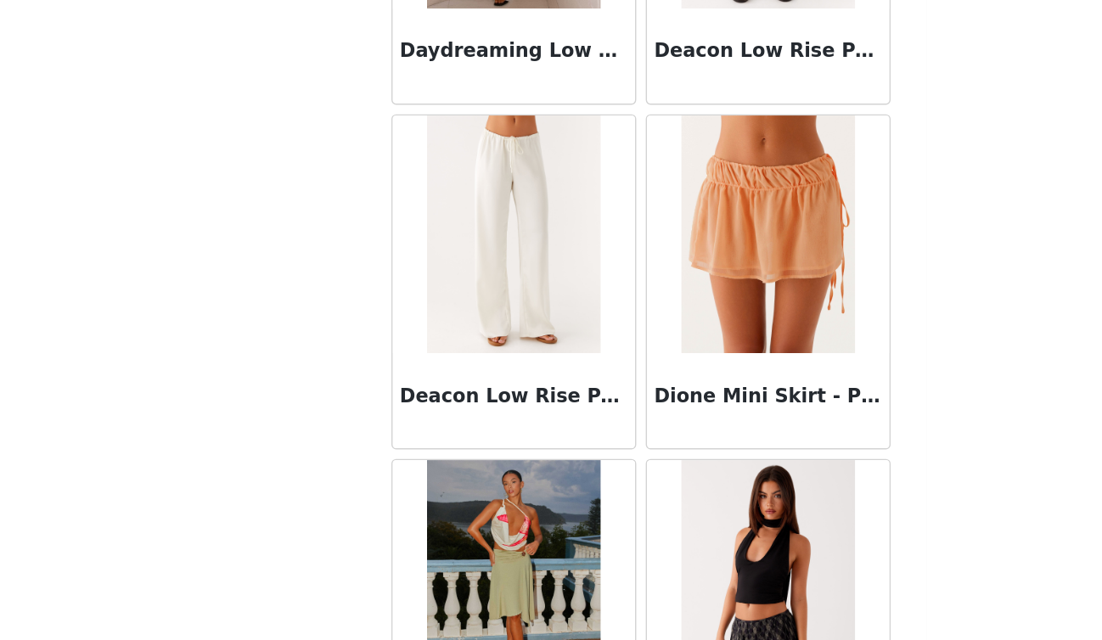
scroll to position [4421, 0]
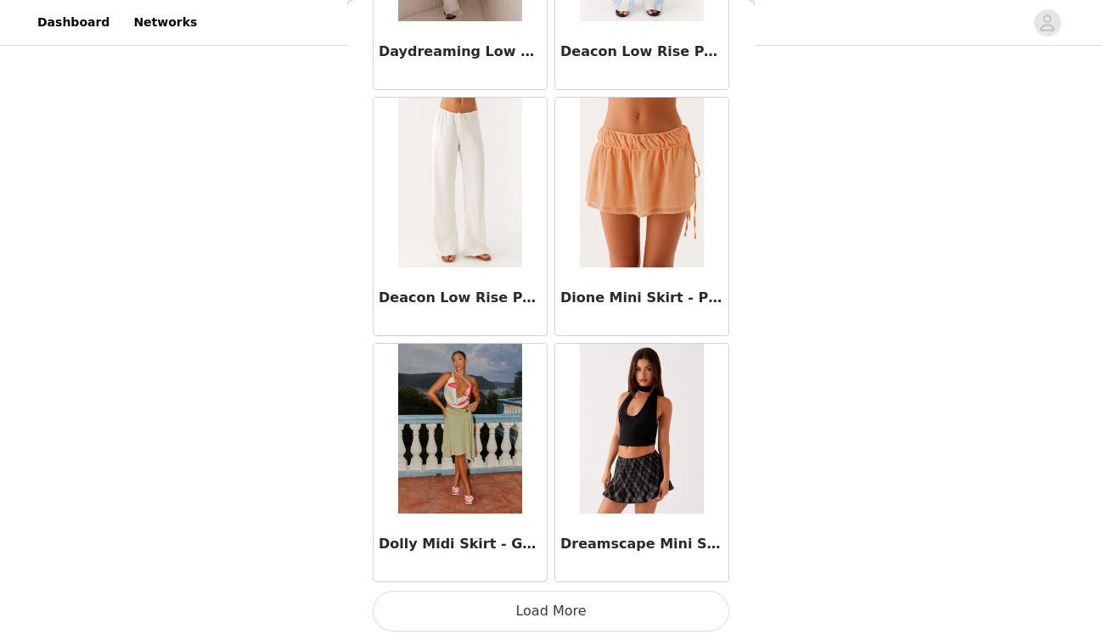
click at [479, 205] on img at bounding box center [459, 183] width 123 height 170
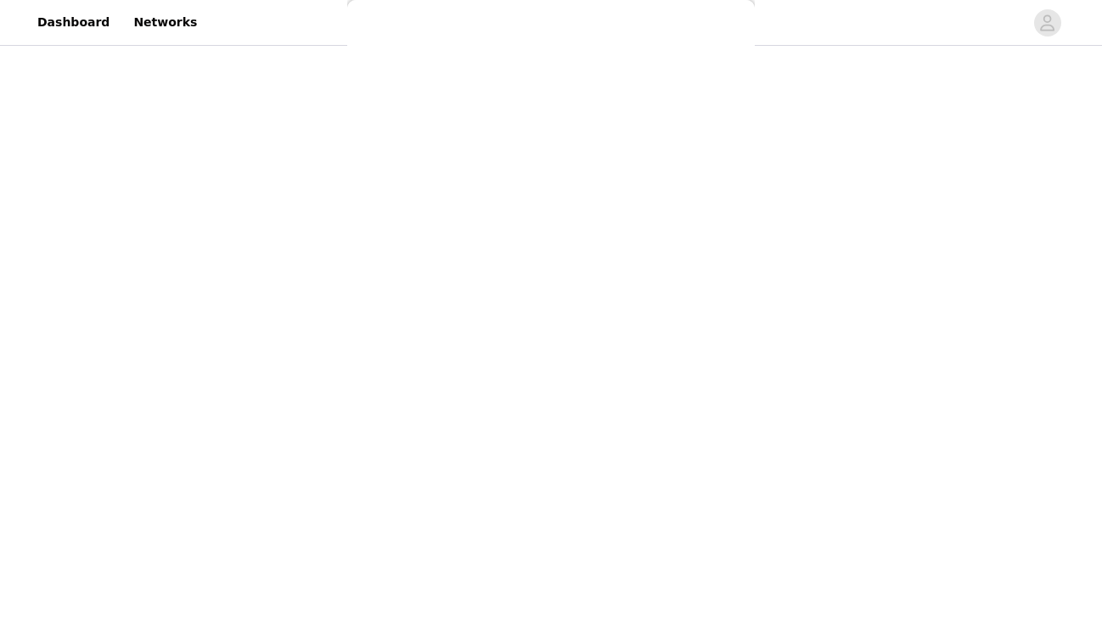
scroll to position [0, 0]
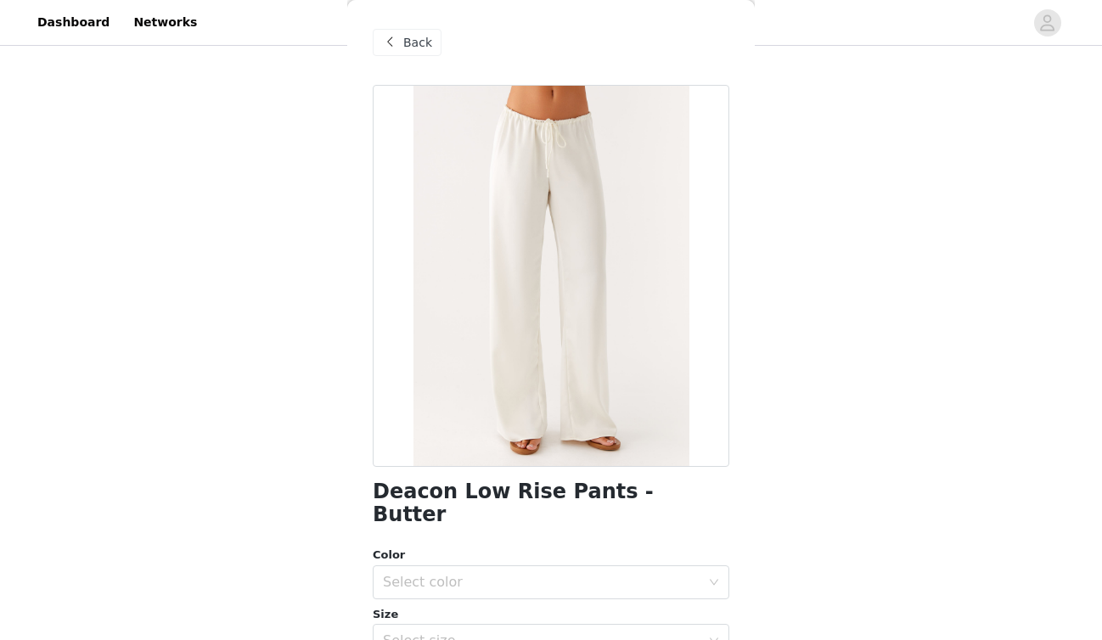
click at [397, 34] on span at bounding box center [390, 42] width 20 height 20
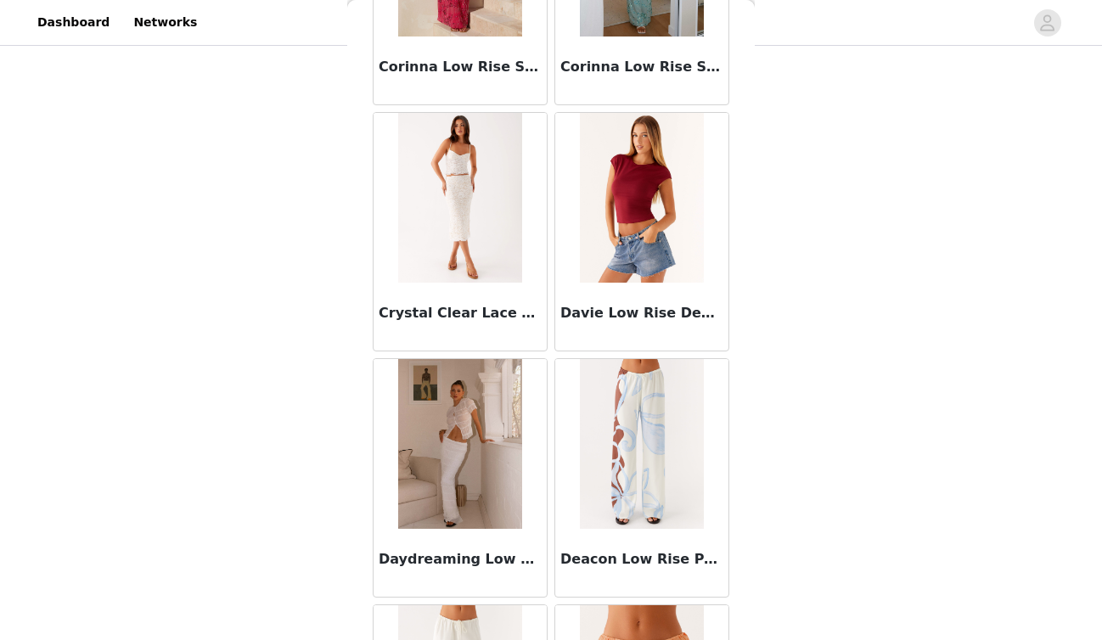
scroll to position [4421, 0]
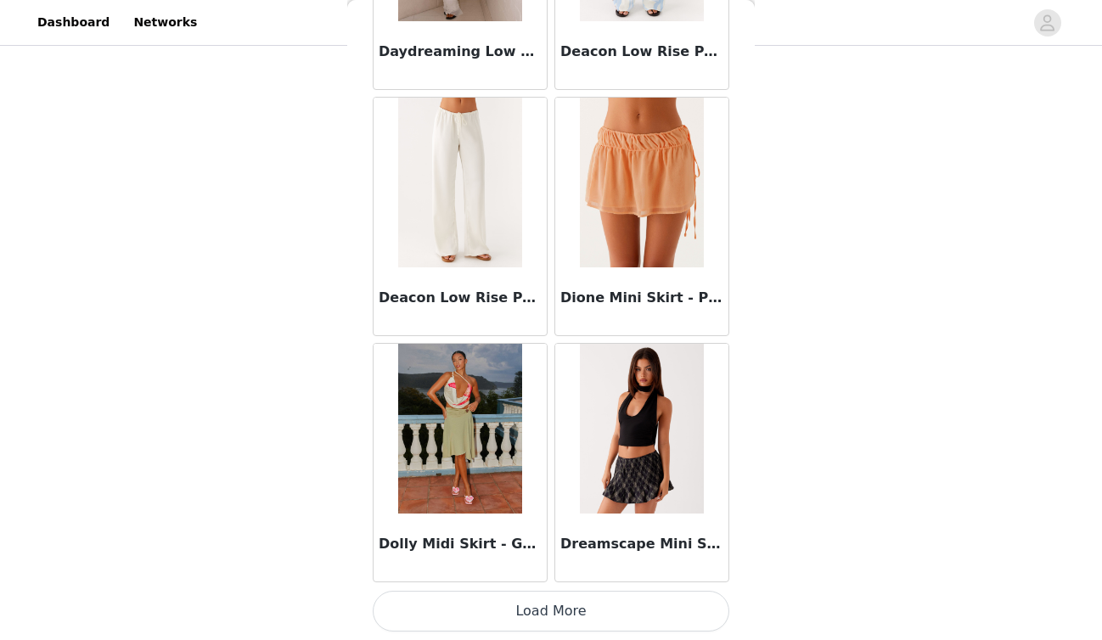
click at [535, 610] on button "Load More" at bounding box center [551, 611] width 357 height 41
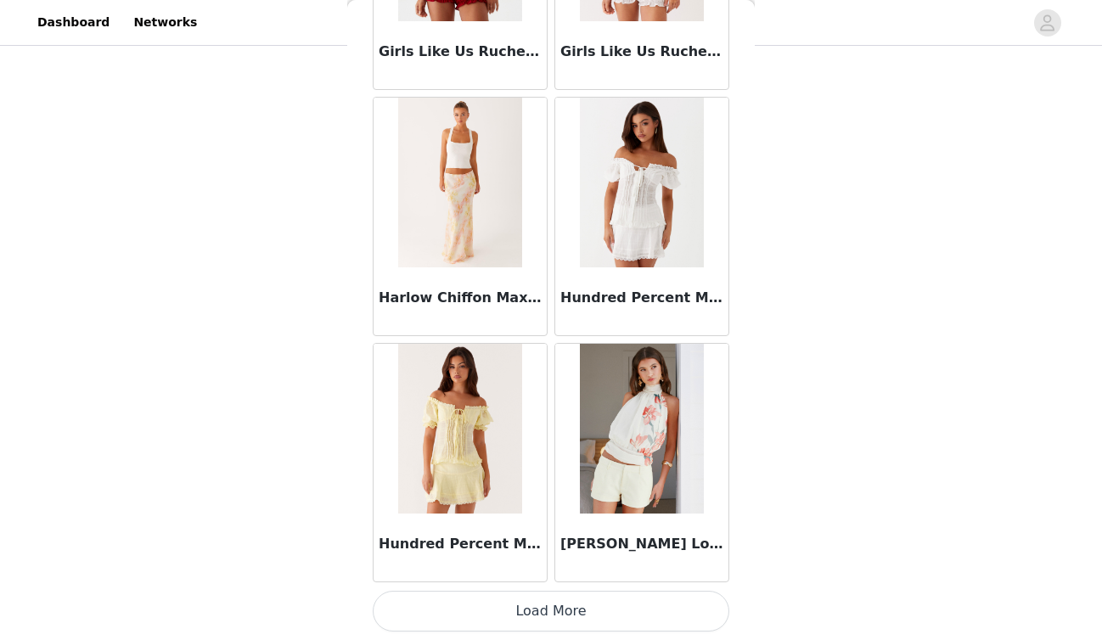
scroll to position [100, 0]
click at [560, 625] on button "Load More" at bounding box center [551, 611] width 357 height 41
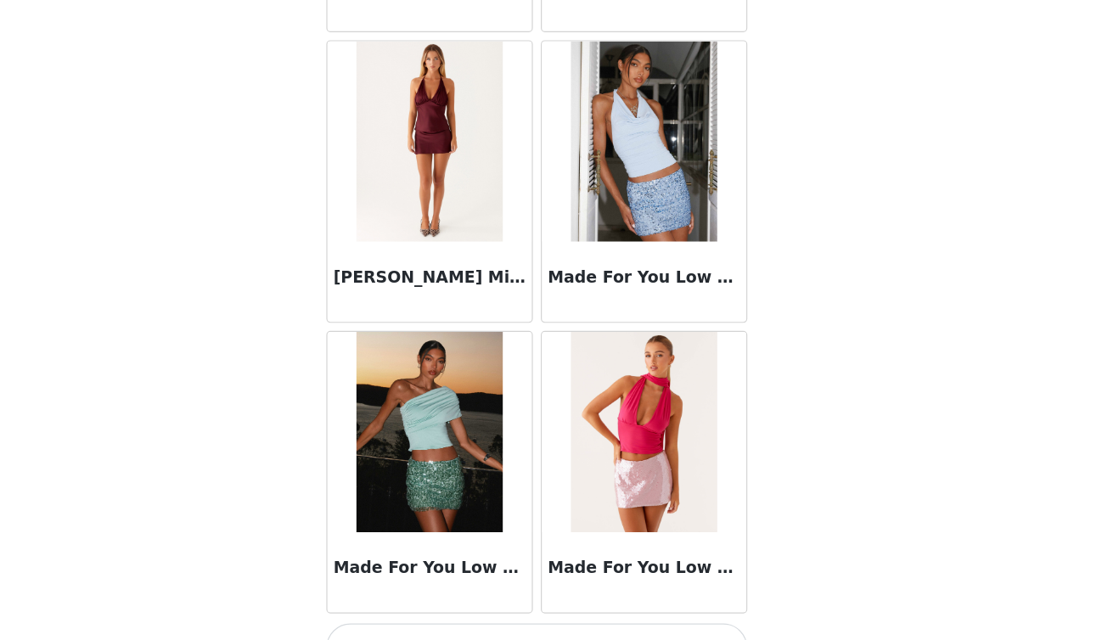
scroll to position [9346, 0]
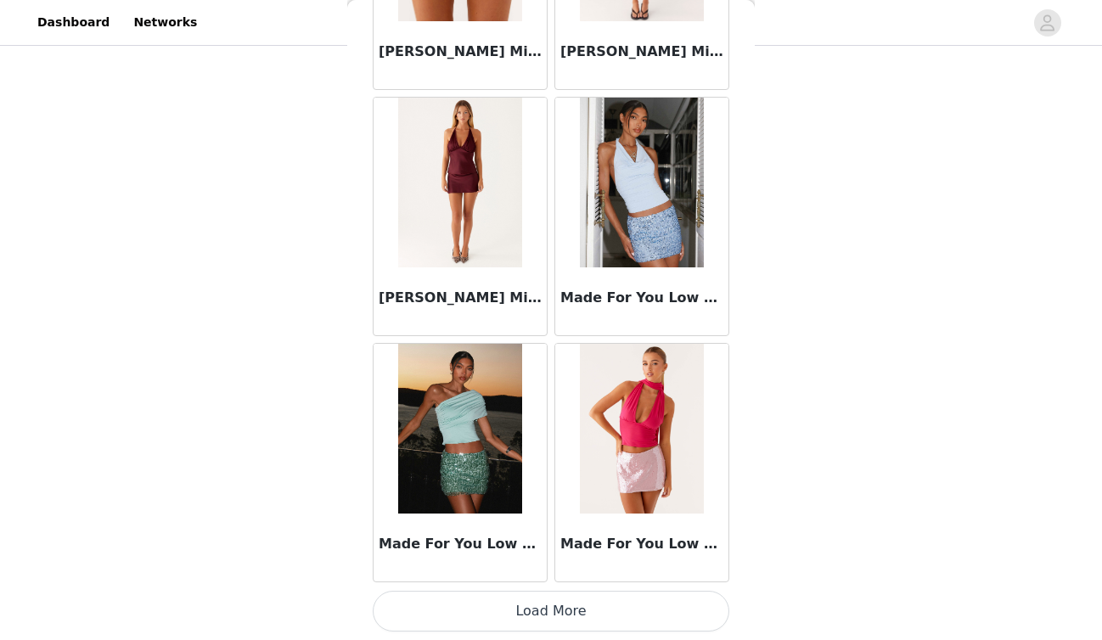
click at [614, 620] on button "Load More" at bounding box center [551, 611] width 357 height 41
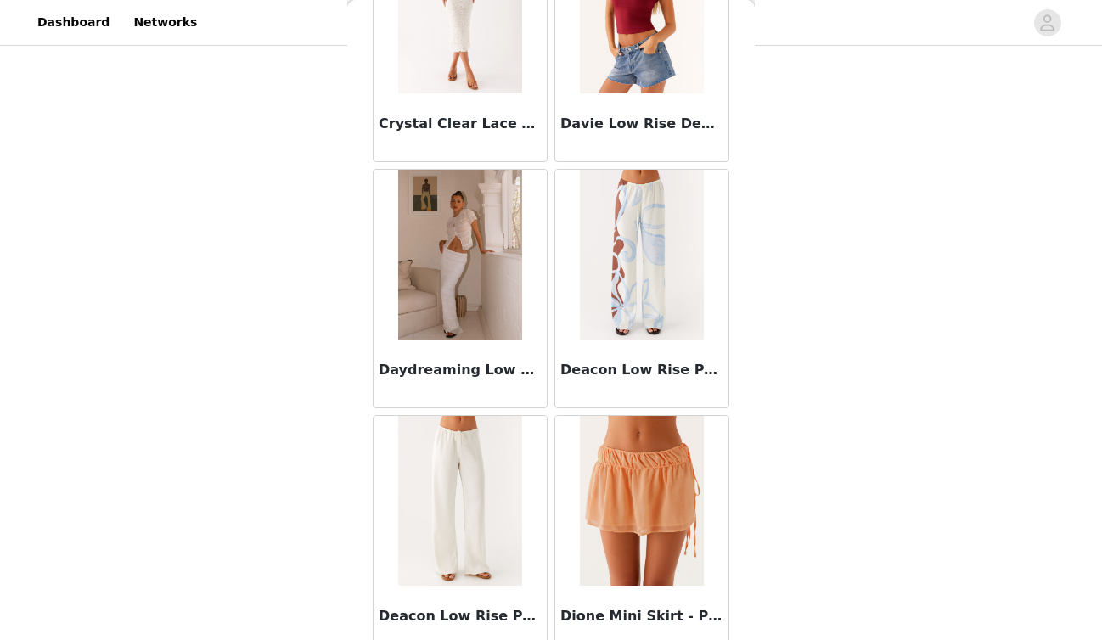
scroll to position [4198, 0]
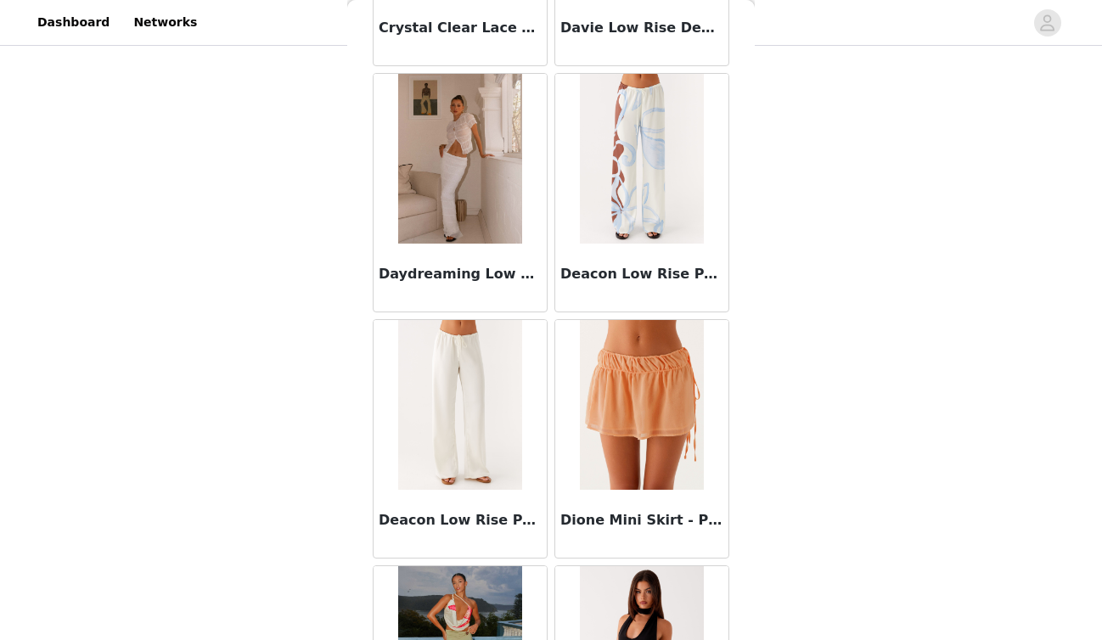
click at [501, 433] on img at bounding box center [459, 405] width 123 height 170
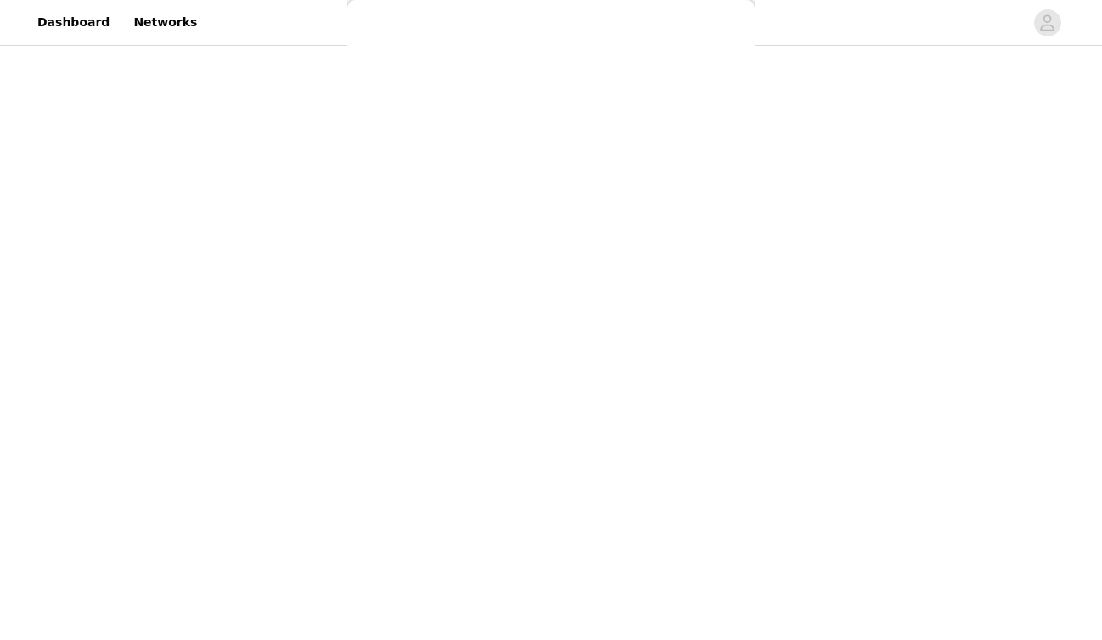
scroll to position [255, 0]
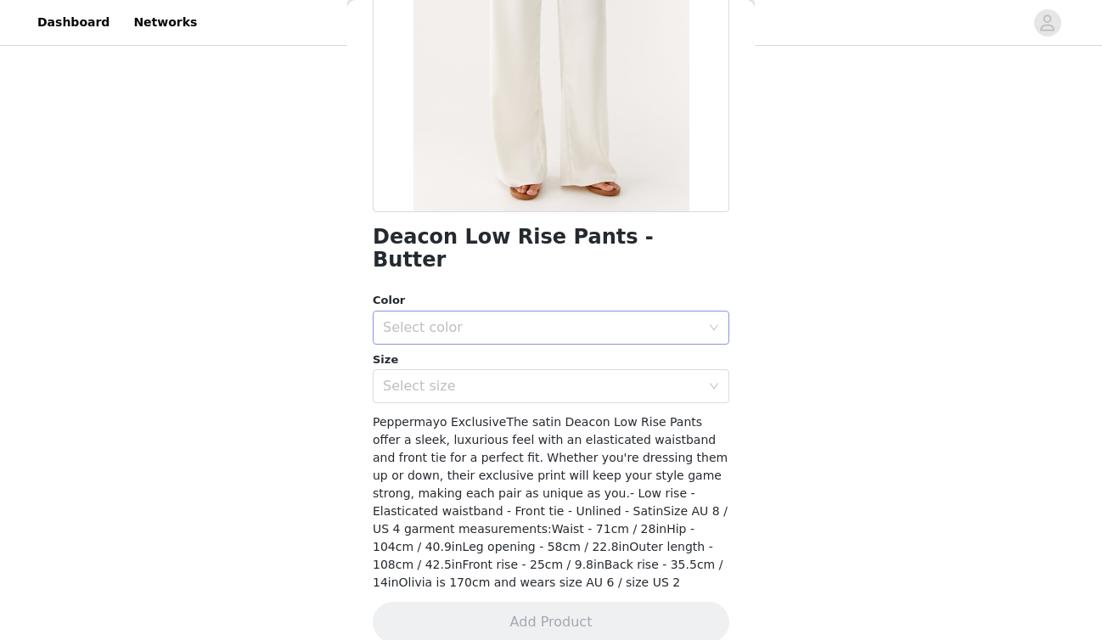
click at [582, 319] on div "Select color" at bounding box center [542, 327] width 318 height 17
click at [572, 329] on li "Butter" at bounding box center [551, 342] width 357 height 27
click at [570, 378] on div "Select size" at bounding box center [542, 386] width 318 height 17
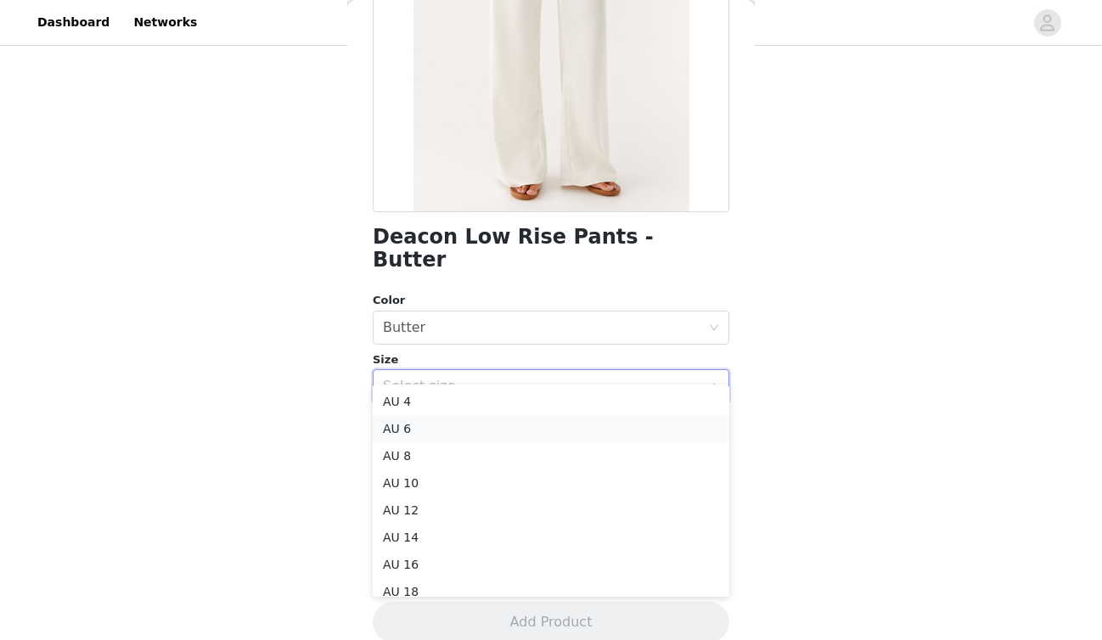
click at [520, 429] on li "AU 6" at bounding box center [551, 428] width 357 height 27
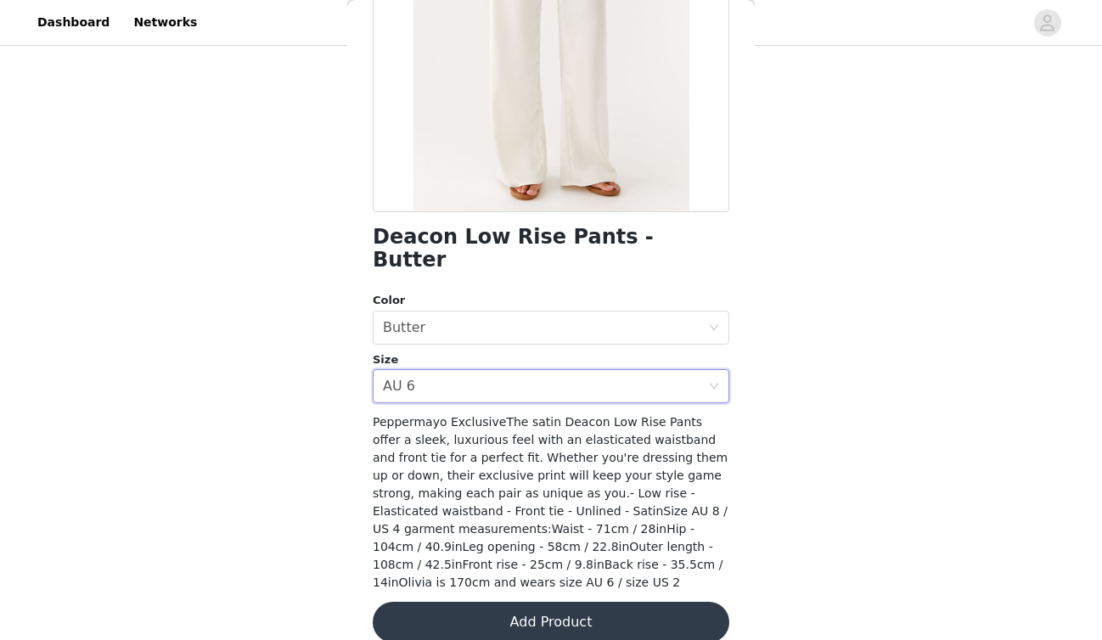
click at [536, 602] on button "Add Product" at bounding box center [551, 622] width 357 height 41
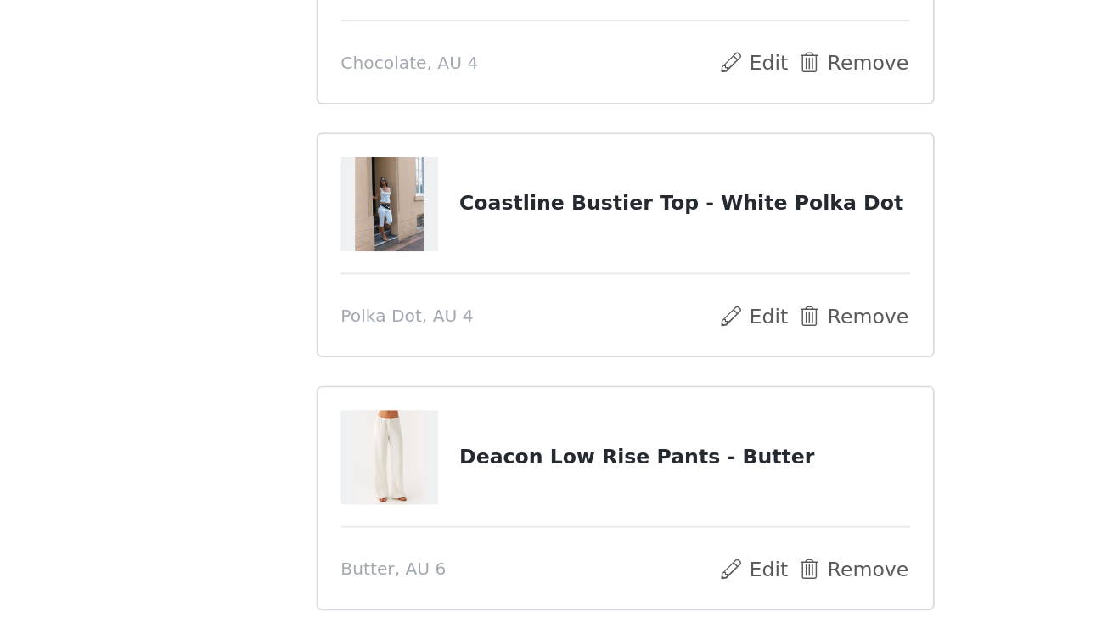
click at [397, 284] on img at bounding box center [411, 281] width 41 height 56
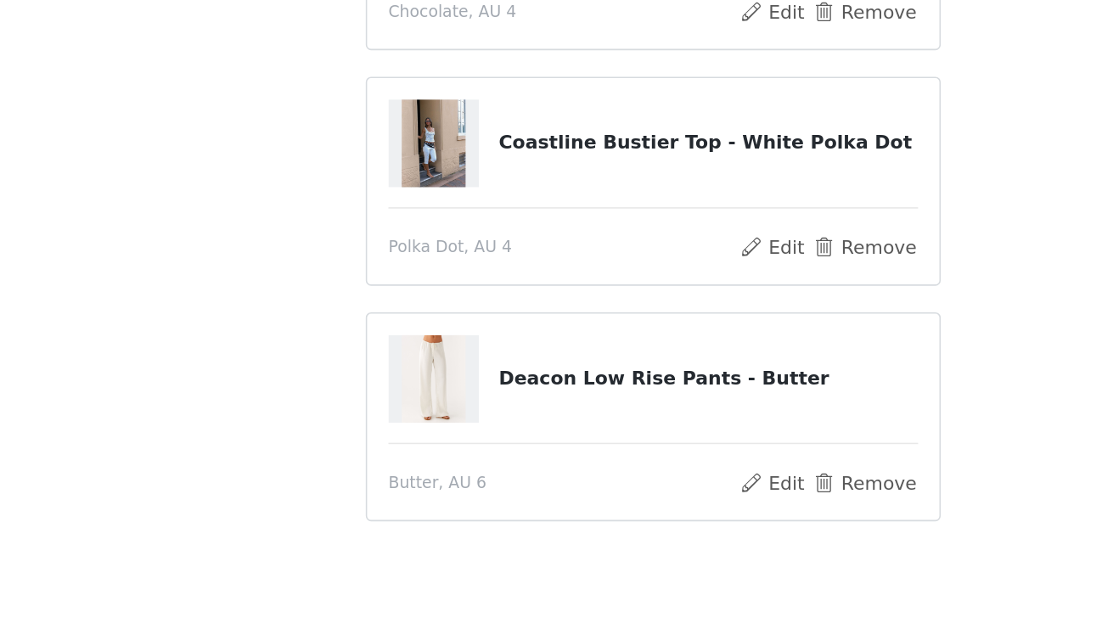
scroll to position [141, 0]
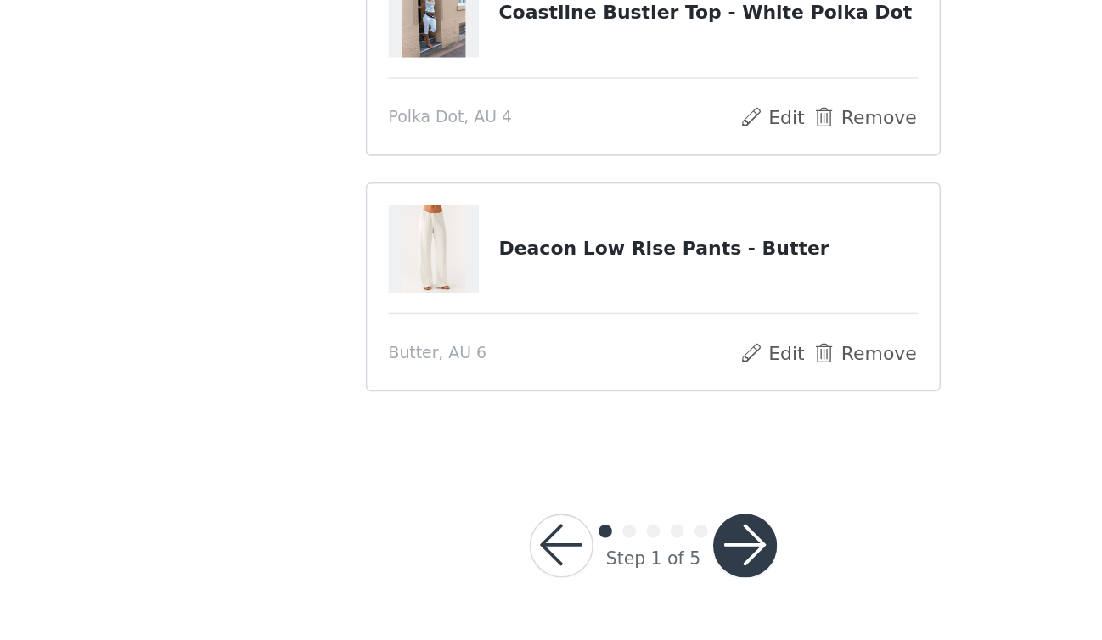
click at [609, 567] on button "button" at bounding box center [609, 580] width 41 height 41
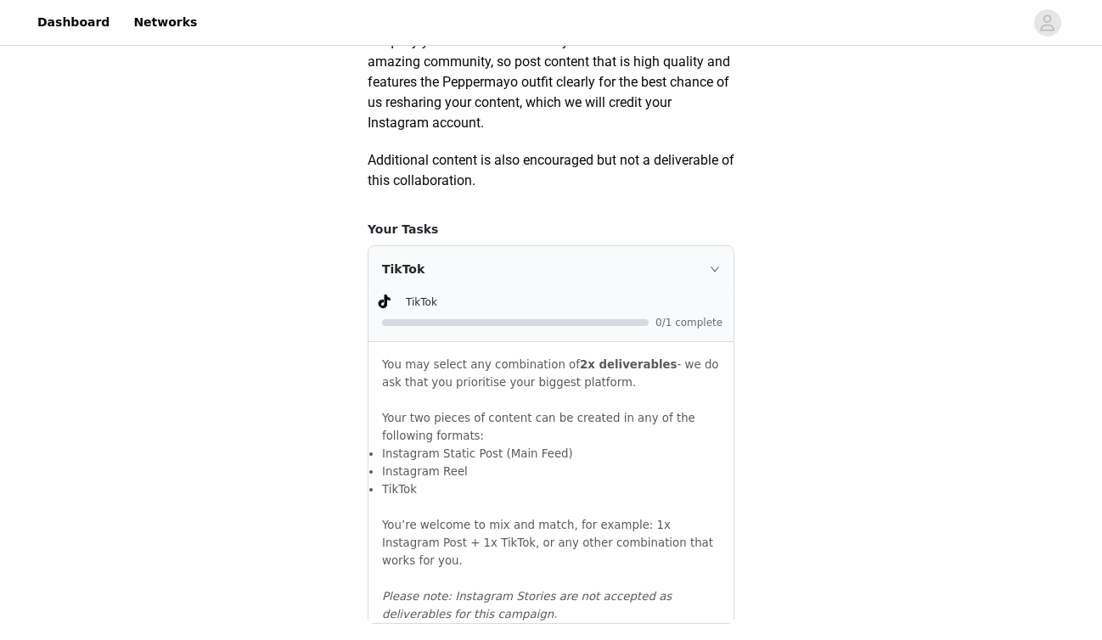
scroll to position [945, 0]
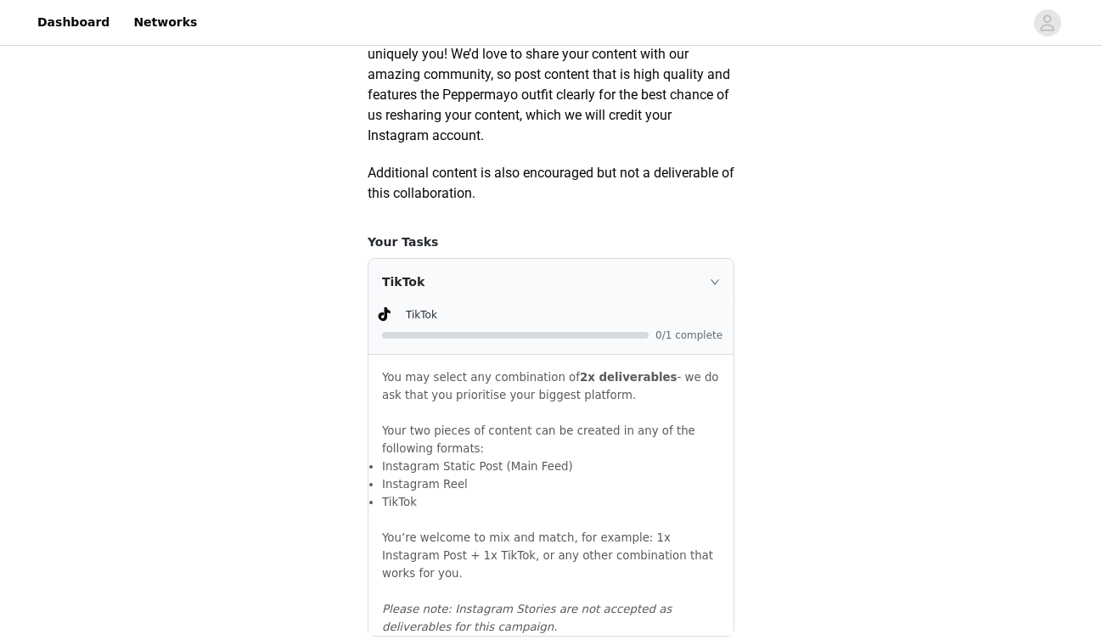
click at [740, 307] on section "Please remember to use these tags in your posts: Hashtag in the captions: #pepp…" at bounding box center [551, 334] width 408 height 2284
click at [719, 287] on icon "icon: right" at bounding box center [715, 282] width 10 height 10
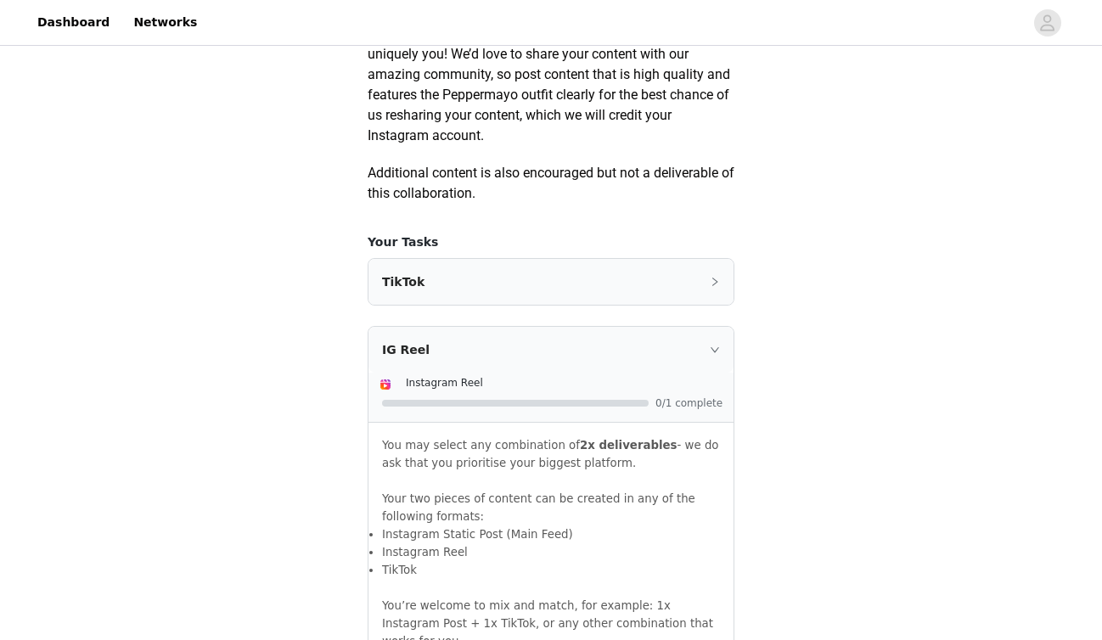
click at [719, 287] on icon "icon: right" at bounding box center [715, 282] width 10 height 10
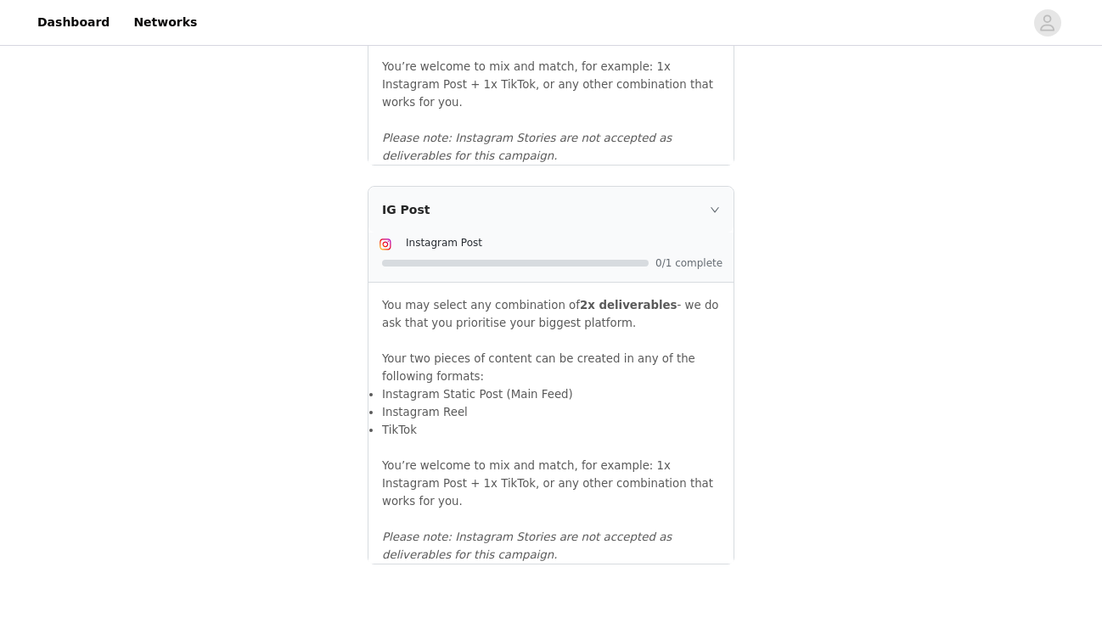
scroll to position [1870, 0]
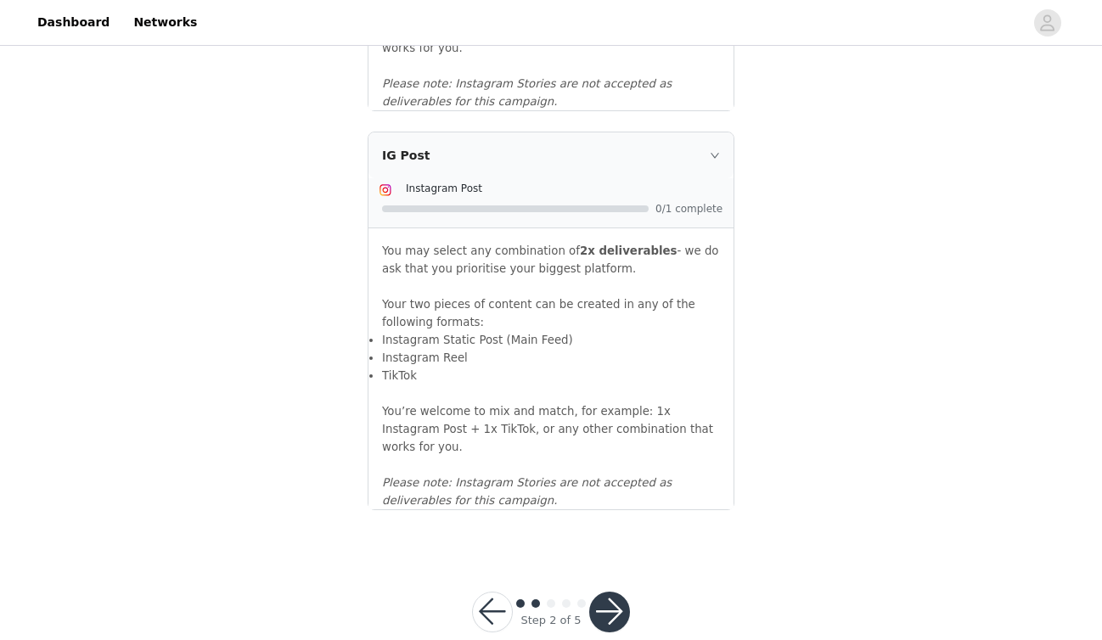
click at [611, 592] on button "button" at bounding box center [609, 612] width 41 height 41
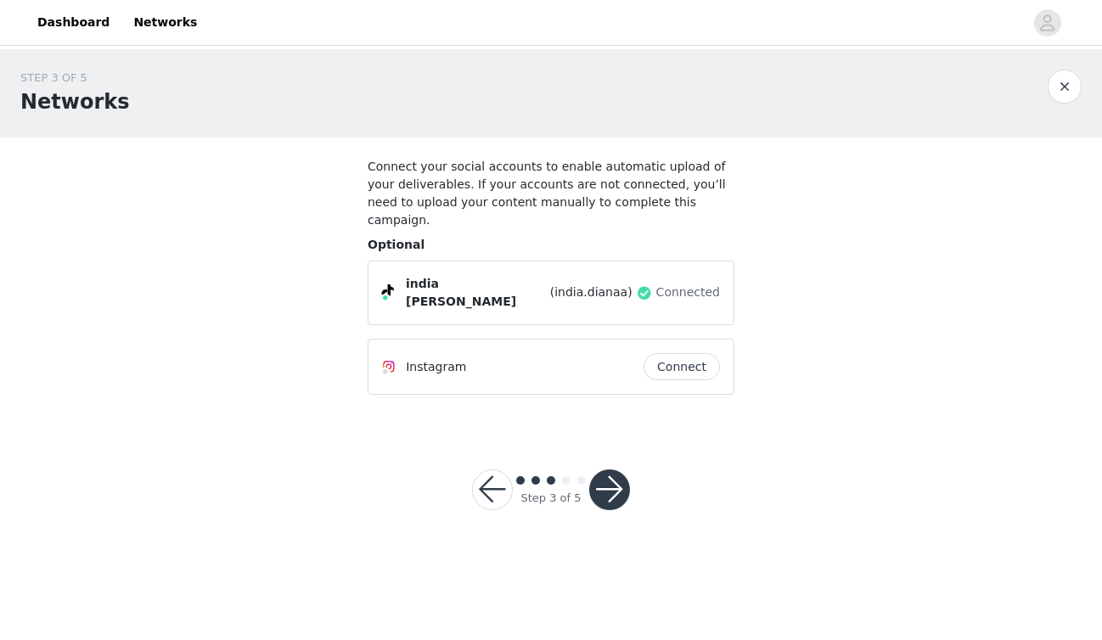
click at [606, 470] on button "button" at bounding box center [609, 490] width 41 height 41
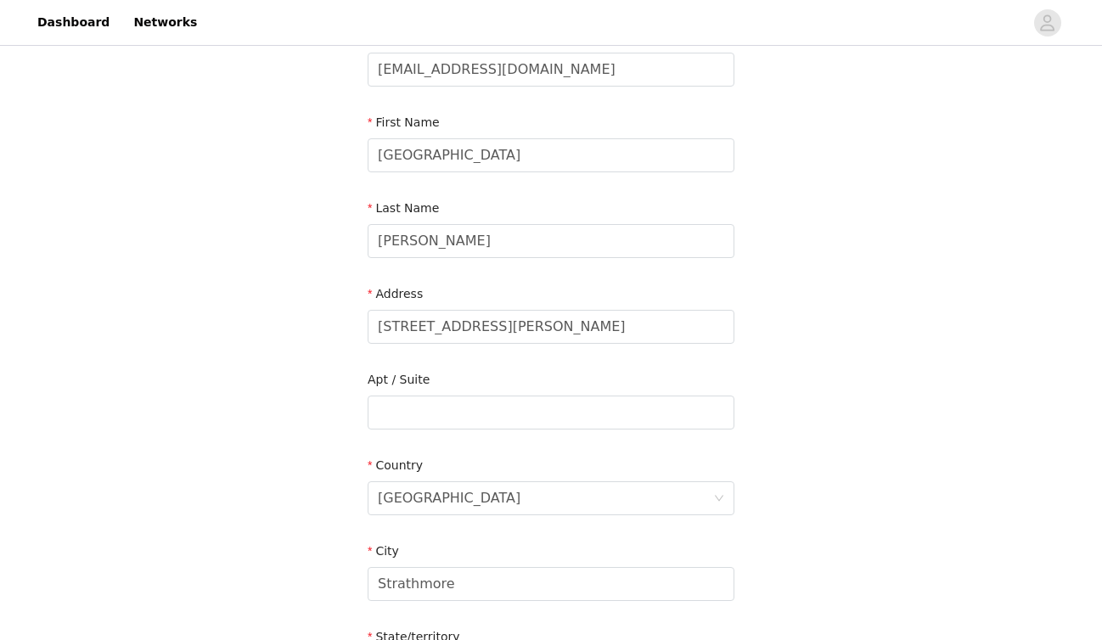
scroll to position [588, 0]
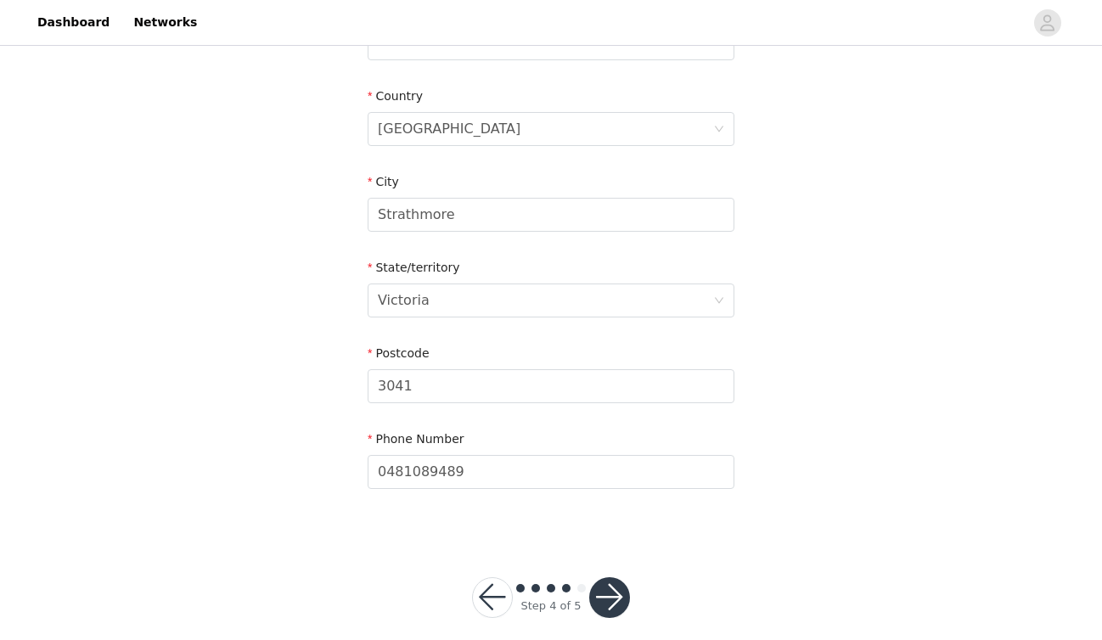
click at [609, 587] on button "button" at bounding box center [609, 597] width 41 height 41
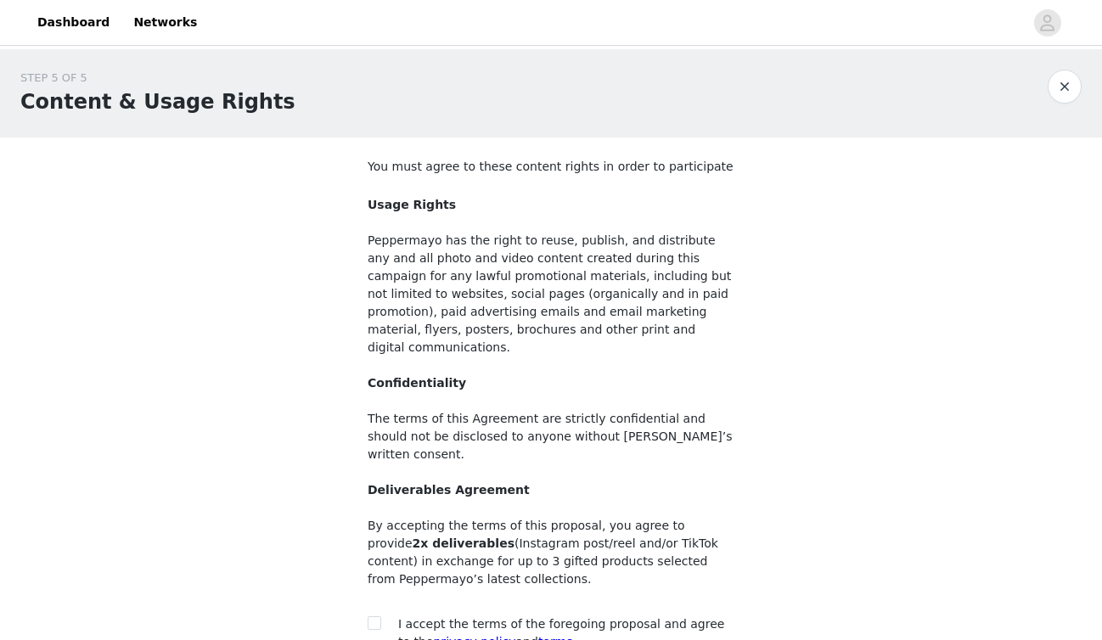
scroll to position [144, 0]
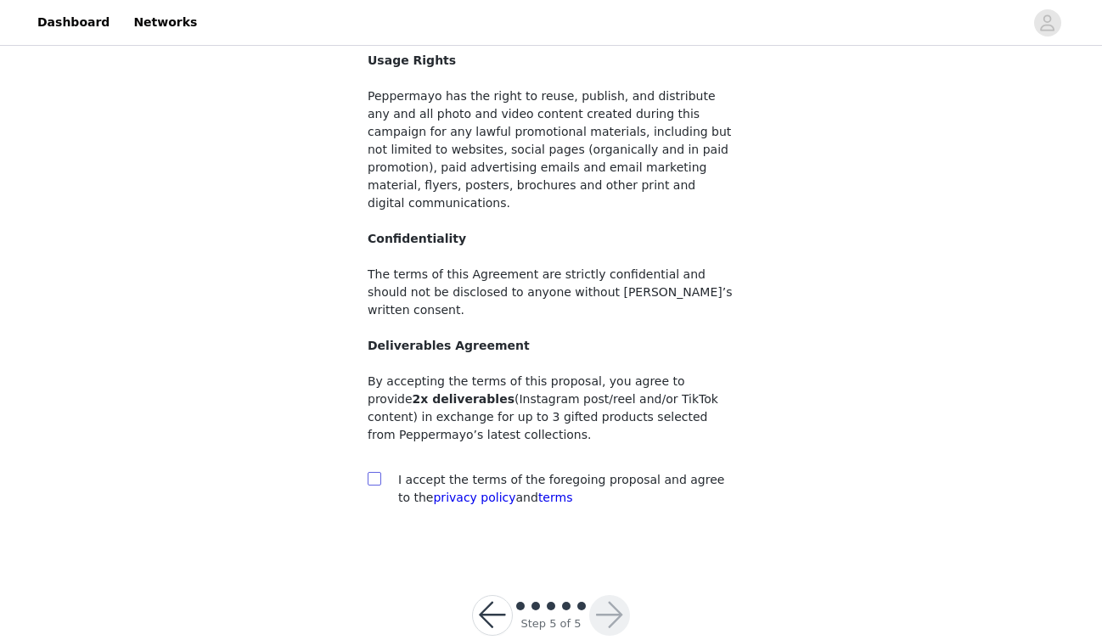
click at [369, 472] on input "checkbox" at bounding box center [374, 478] width 12 height 12
checkbox input "true"
click at [606, 595] on button "button" at bounding box center [609, 615] width 41 height 41
